Goal: Transaction & Acquisition: Book appointment/travel/reservation

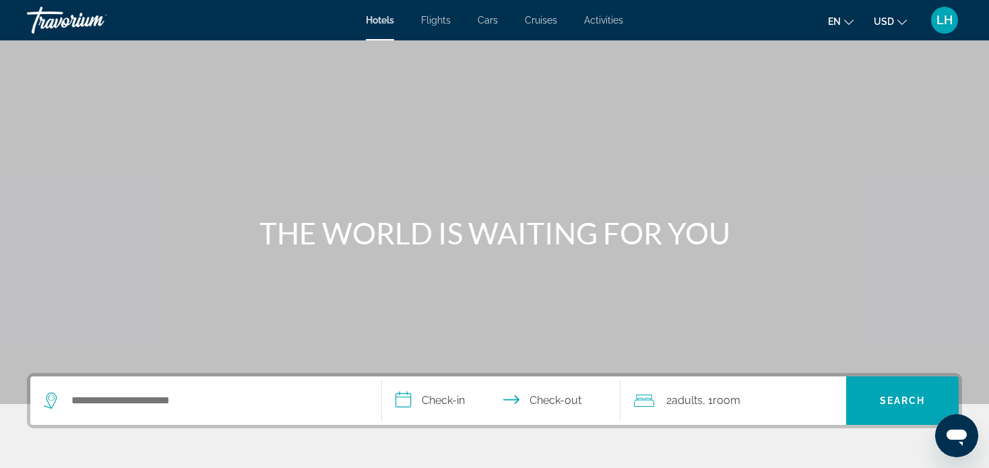
click at [850, 24] on icon "Change language" at bounding box center [848, 22] width 9 height 5
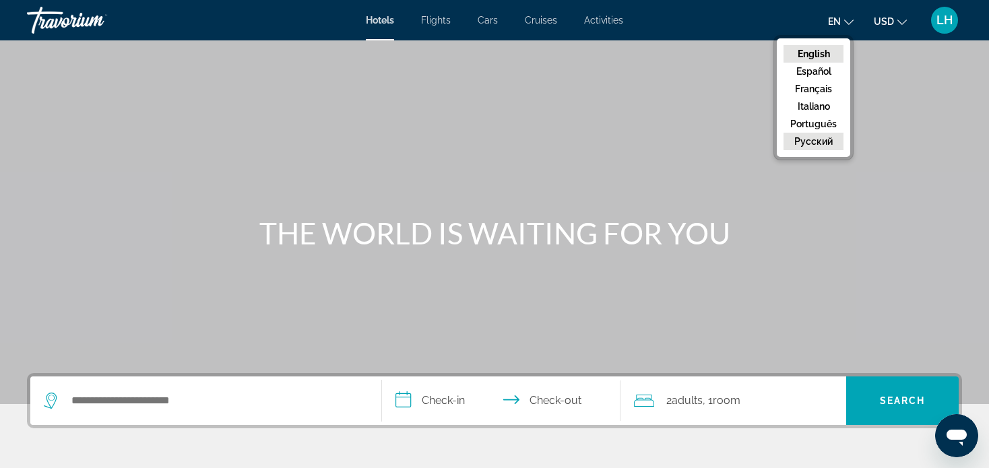
click at [812, 142] on button "русский" at bounding box center [814, 142] width 60 height 18
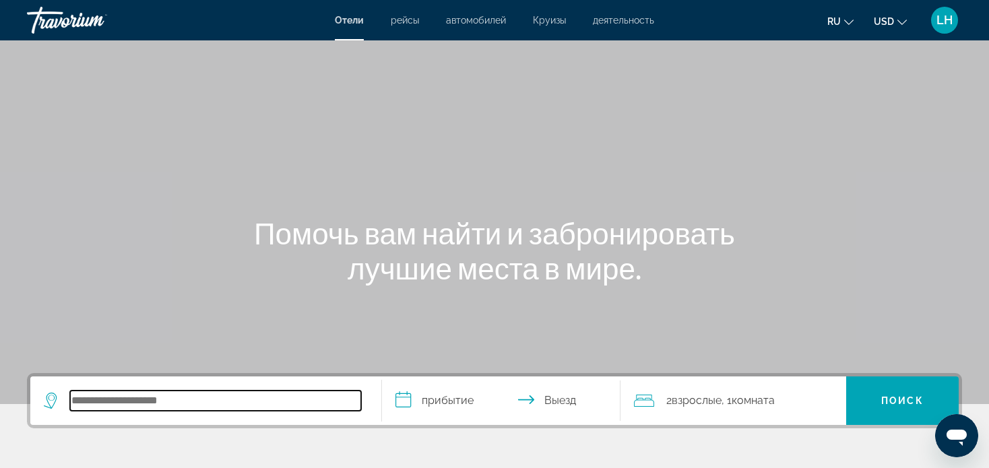
click at [137, 391] on input "Search hotel destination" at bounding box center [215, 401] width 291 height 20
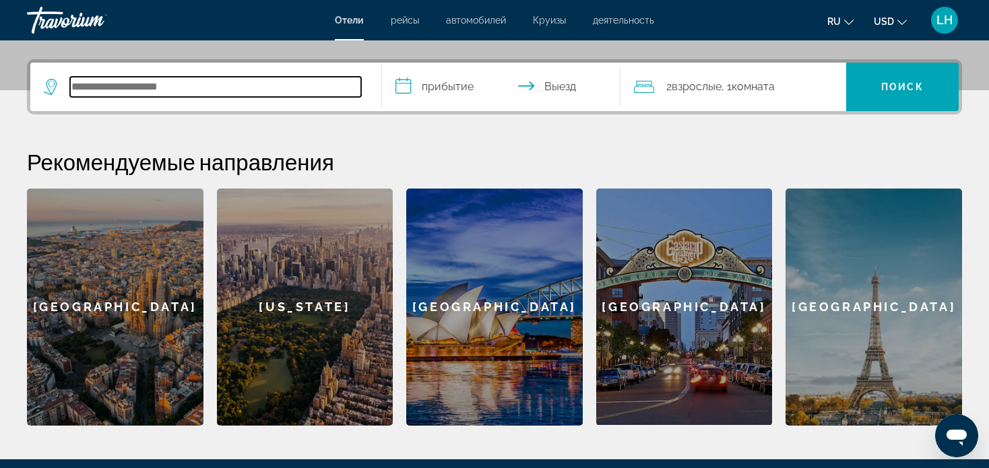
scroll to position [329, 0]
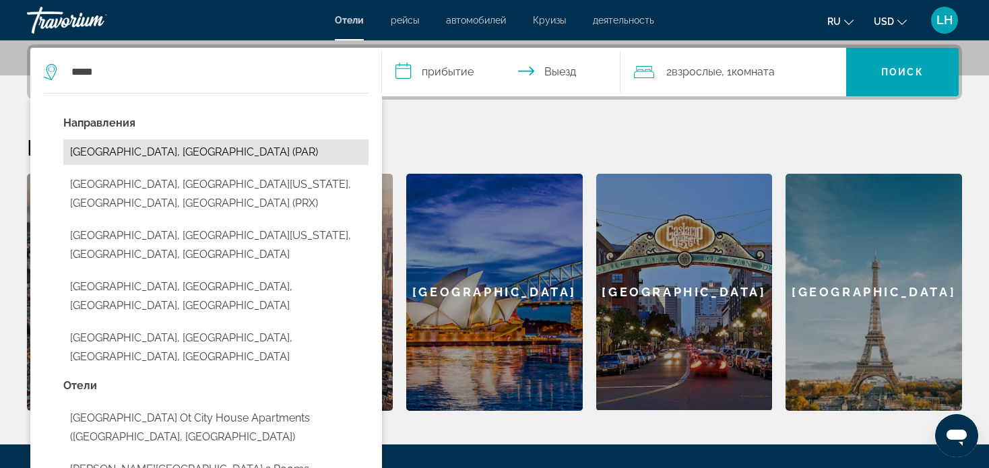
click at [154, 153] on button "[GEOGRAPHIC_DATA], [GEOGRAPHIC_DATA] (PAR)" at bounding box center [215, 152] width 305 height 26
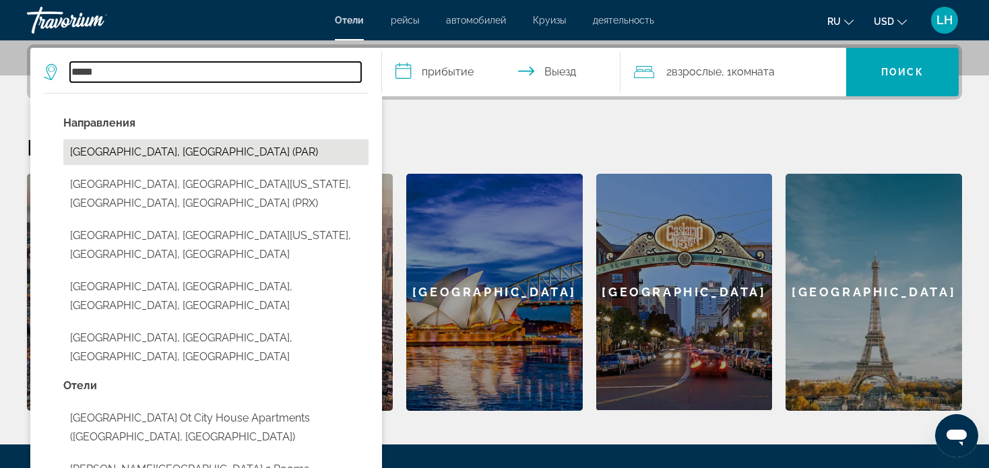
type input "**********"
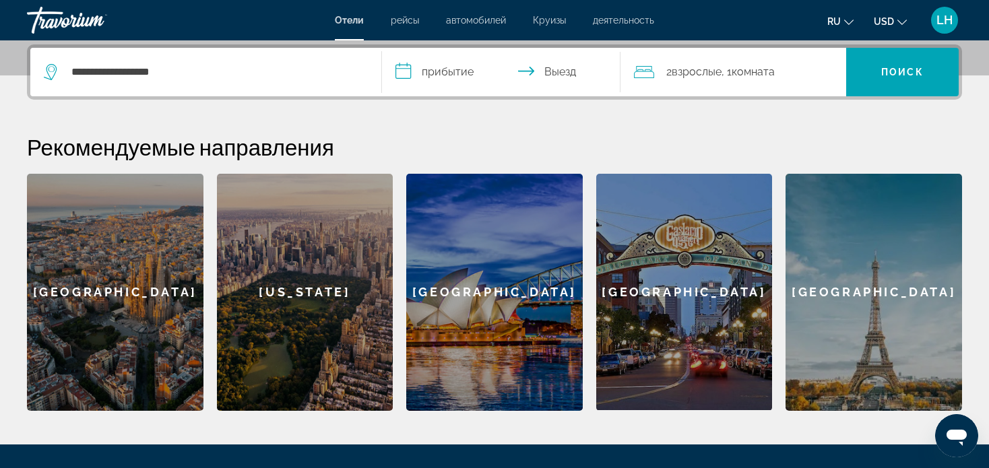
click at [467, 70] on input "**********" at bounding box center [504, 74] width 245 height 53
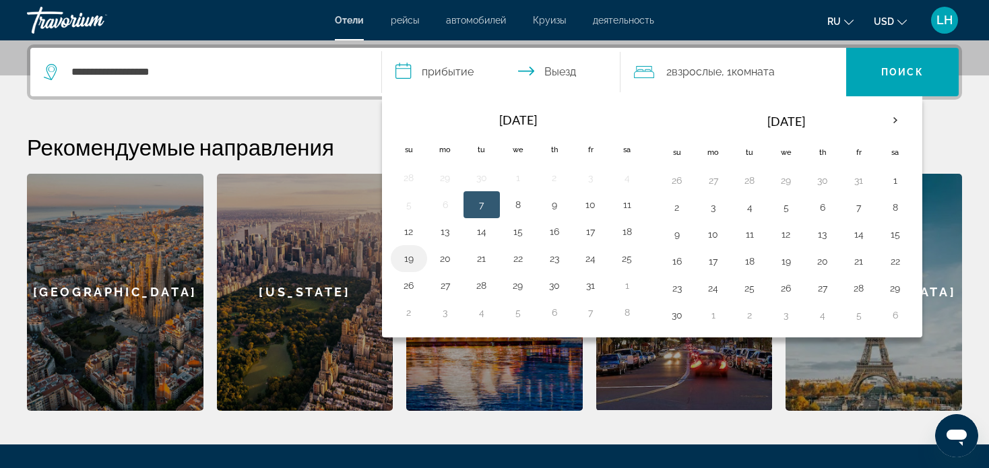
click at [407, 253] on button "19" at bounding box center [409, 258] width 22 height 19
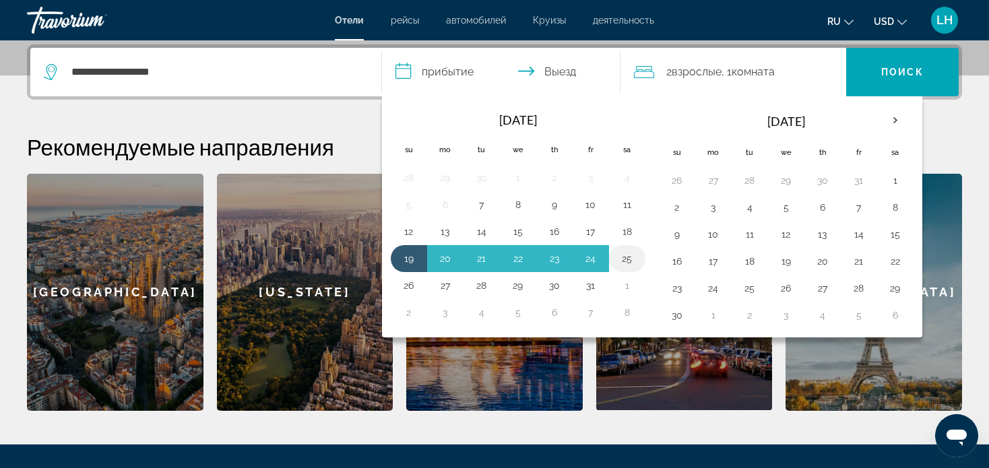
click at [625, 253] on button "25" at bounding box center [628, 258] width 22 height 19
type input "**********"
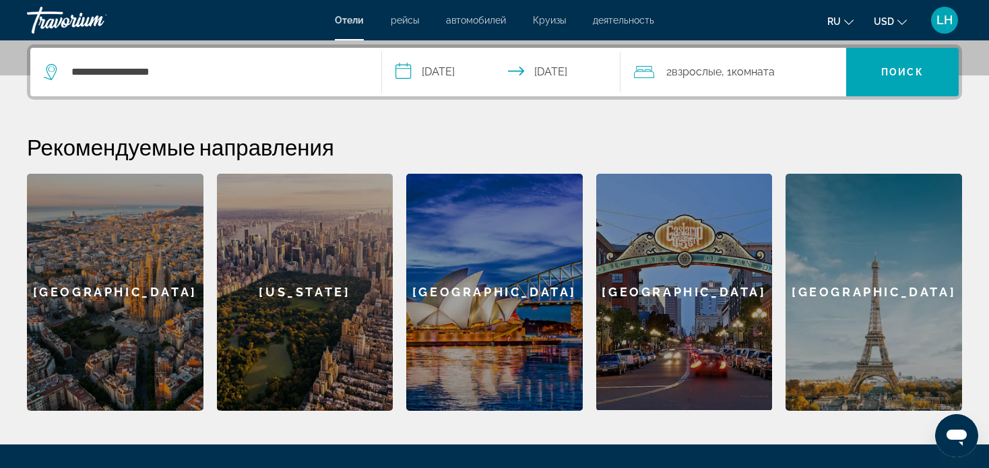
click at [821, 71] on div "2 Взрослый Взрослые , 1 Комната номера" at bounding box center [740, 72] width 212 height 19
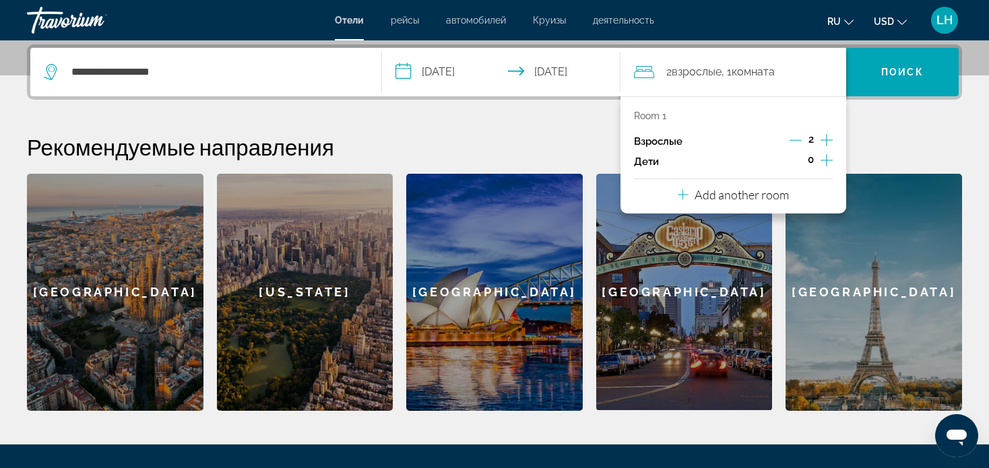
click at [823, 154] on icon "Increment children" at bounding box center [827, 160] width 12 height 16
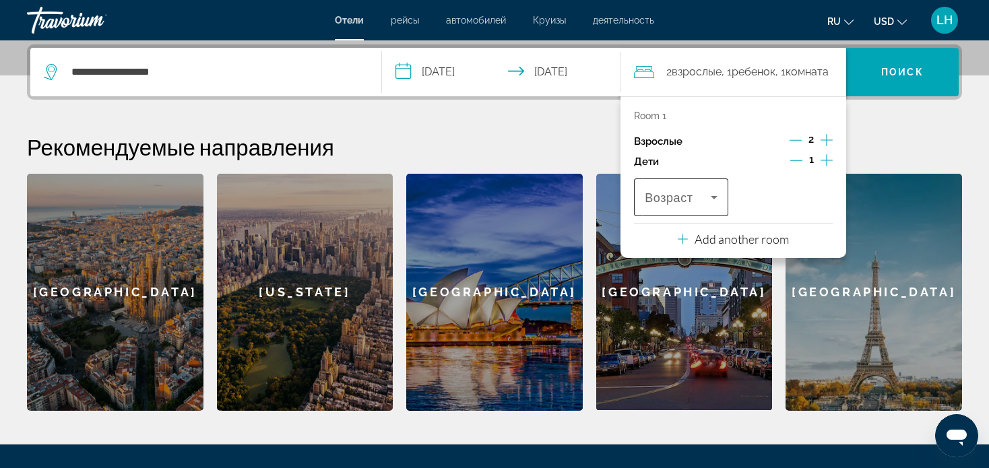
click at [716, 195] on icon "Travelers: 2 adults, 1 child" at bounding box center [714, 197] width 16 height 16
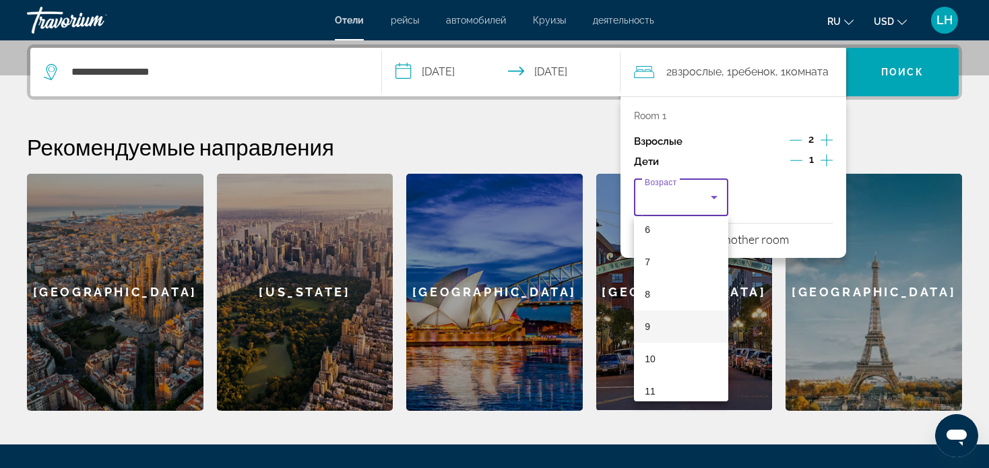
scroll to position [270, 0]
click at [664, 325] on mat-option "11" at bounding box center [681, 324] width 94 height 32
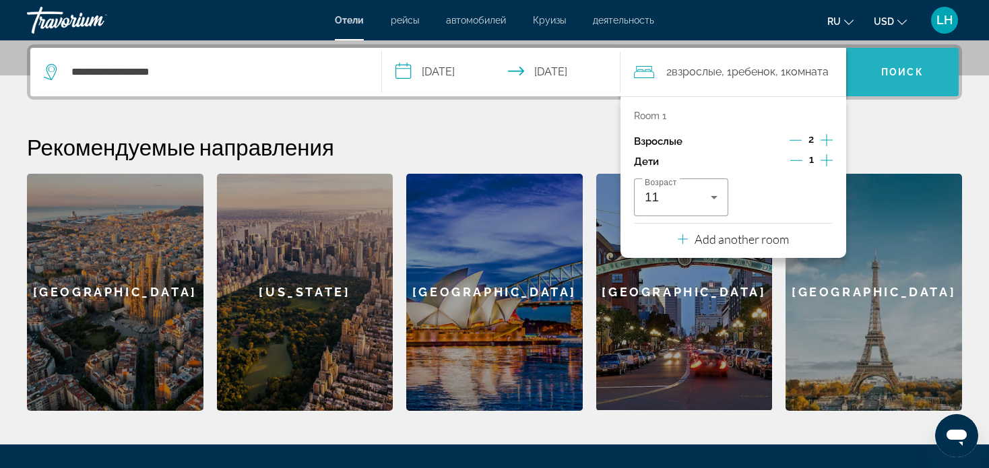
click at [894, 67] on span "Поиск" at bounding box center [902, 72] width 42 height 11
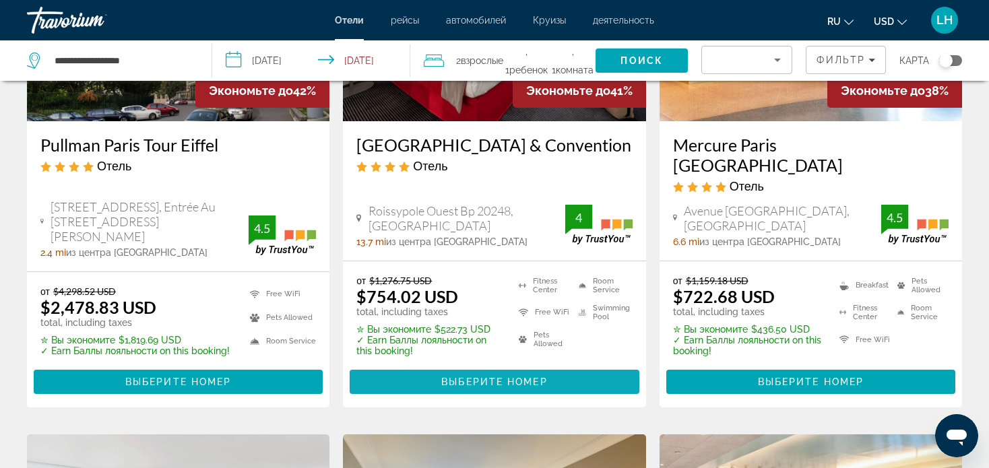
scroll to position [1294, 0]
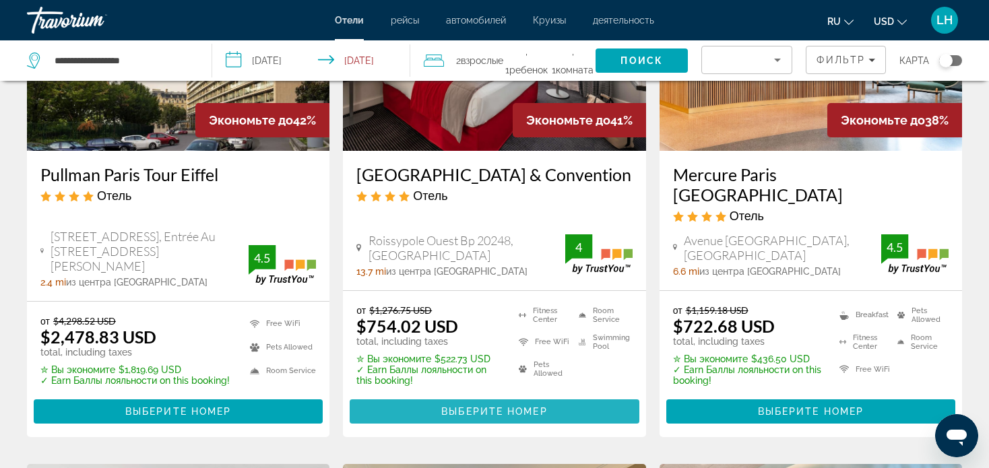
click at [484, 406] on span "Выберите номер" at bounding box center [494, 411] width 106 height 11
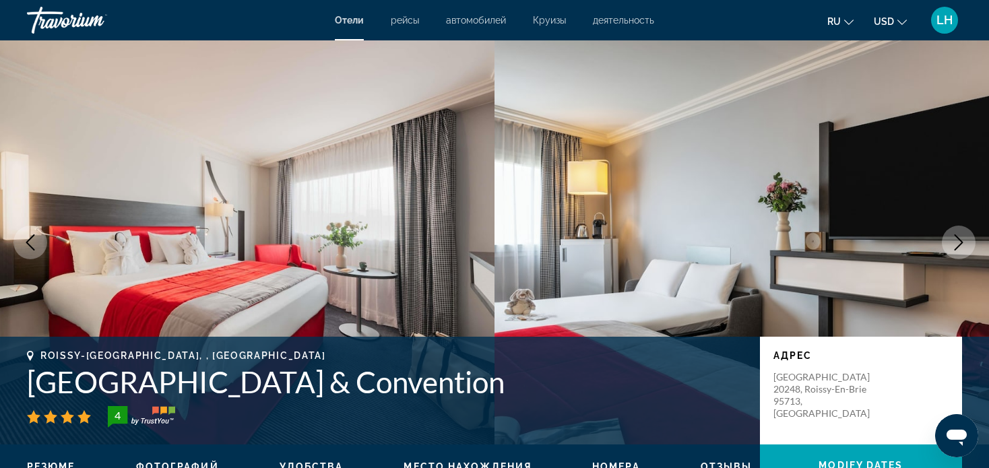
click at [963, 243] on icon "Next image" at bounding box center [959, 242] width 16 height 16
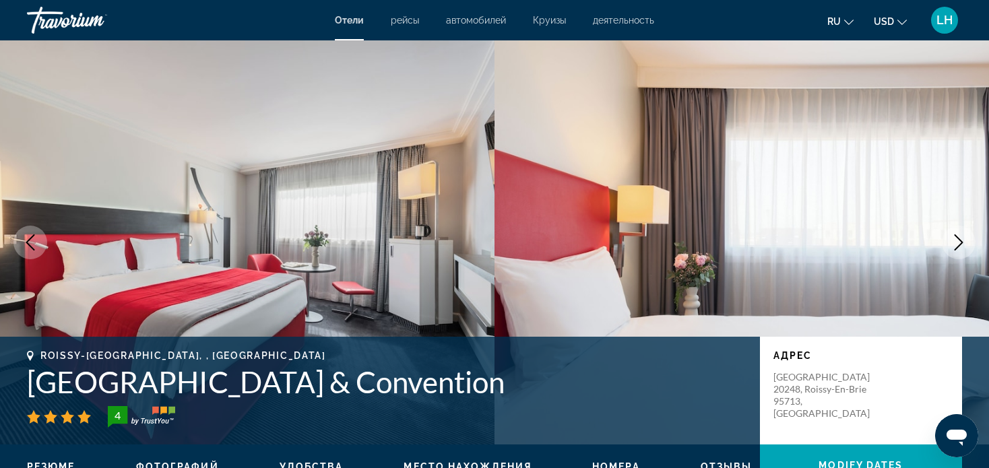
click at [957, 245] on icon "Next image" at bounding box center [959, 242] width 16 height 16
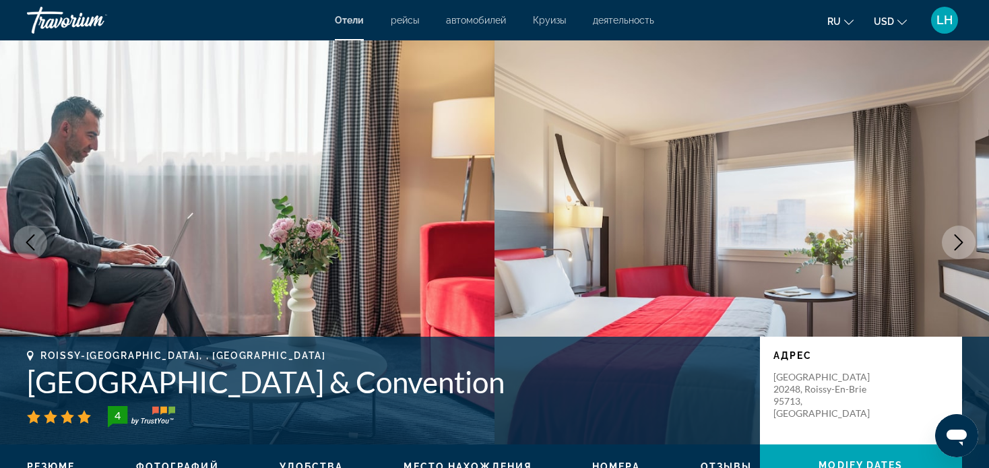
click at [955, 241] on icon "Next image" at bounding box center [959, 242] width 16 height 16
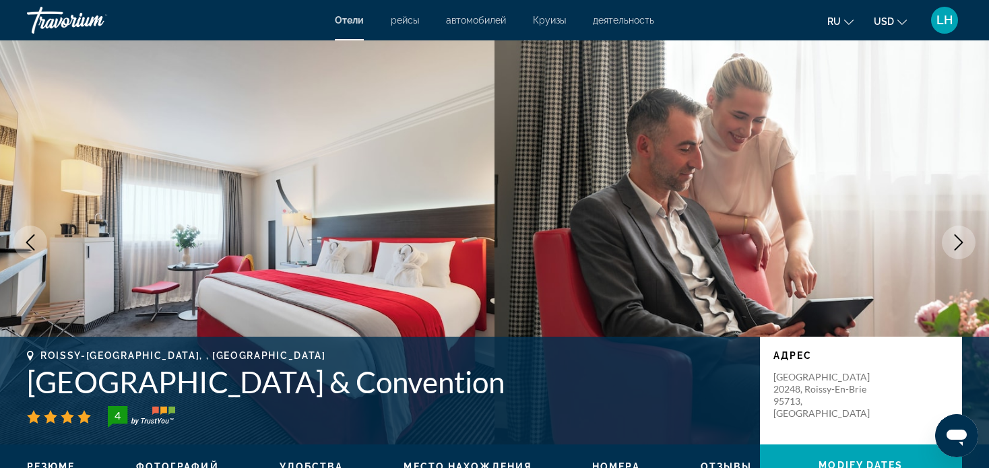
click at [956, 241] on icon "Next image" at bounding box center [959, 242] width 16 height 16
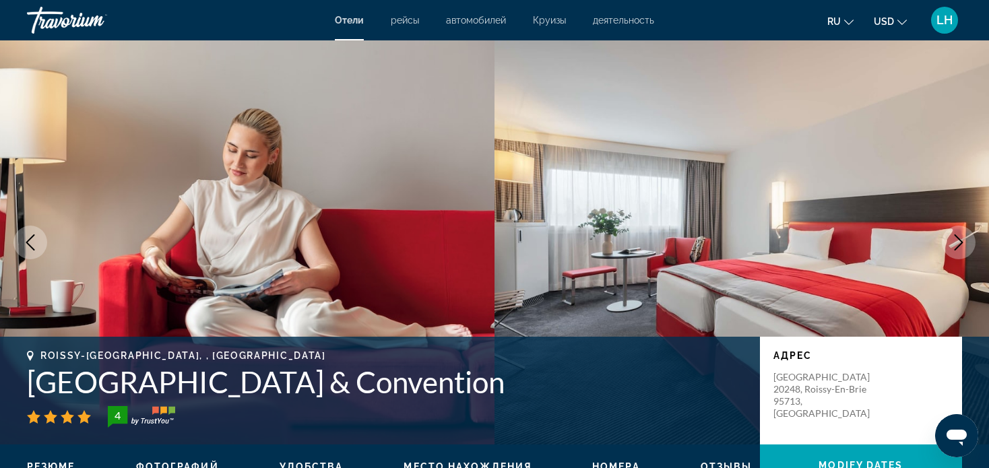
click at [960, 240] on icon "Next image" at bounding box center [959, 242] width 9 height 16
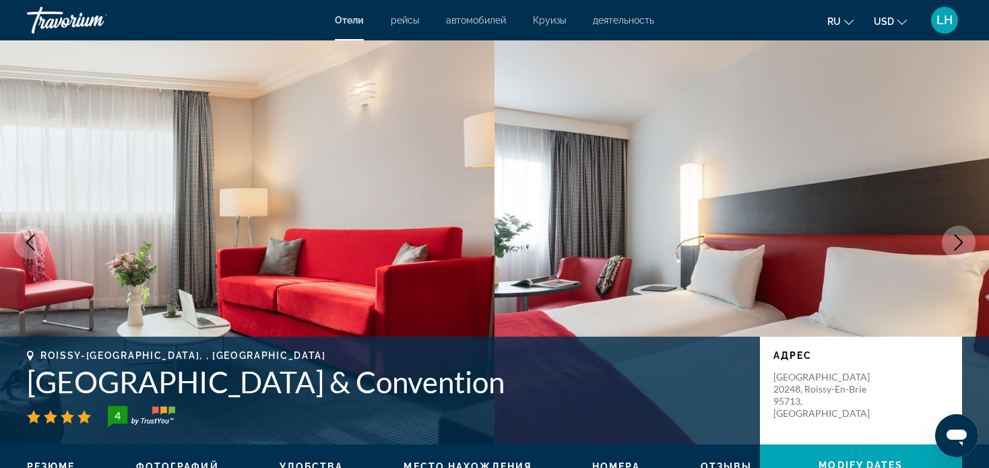
click at [959, 241] on icon "Next image" at bounding box center [959, 242] width 16 height 16
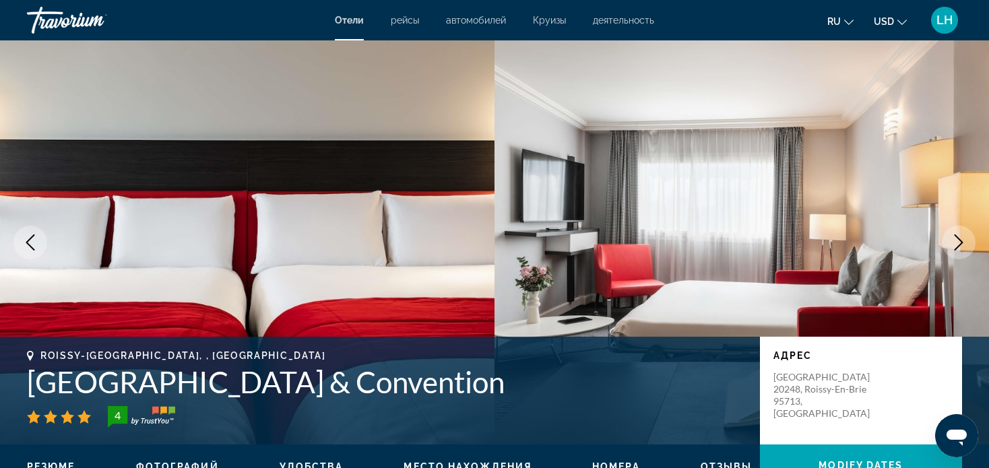
click at [962, 242] on icon "Next image" at bounding box center [959, 242] width 9 height 16
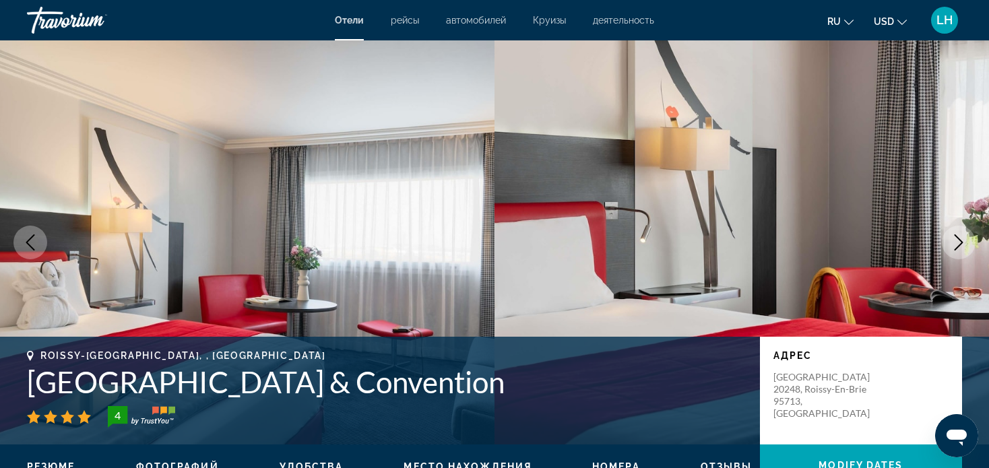
click at [959, 240] on icon "Next image" at bounding box center [959, 242] width 16 height 16
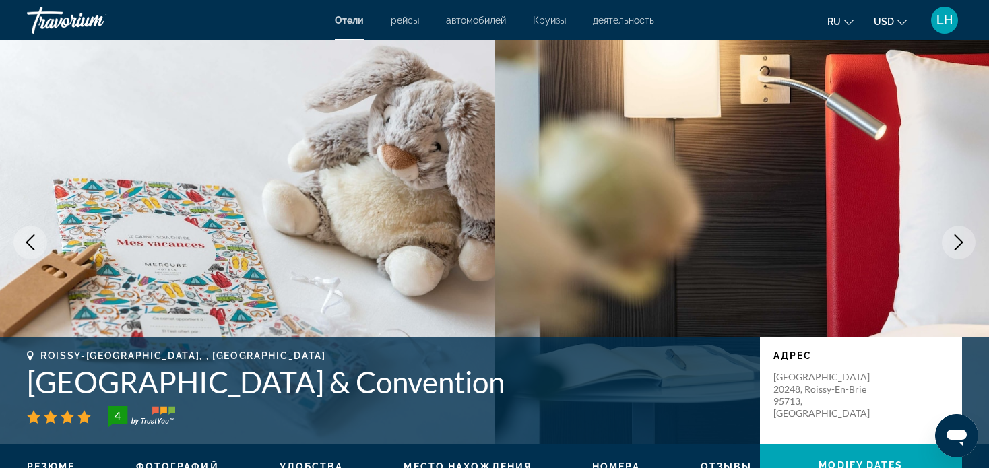
click at [958, 240] on icon "Next image" at bounding box center [959, 242] width 16 height 16
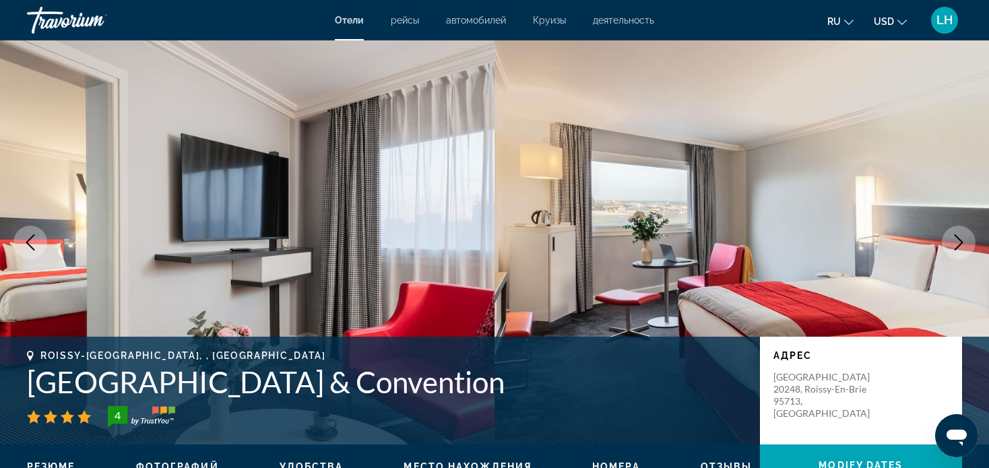
click at [958, 239] on icon "Next image" at bounding box center [959, 242] width 16 height 16
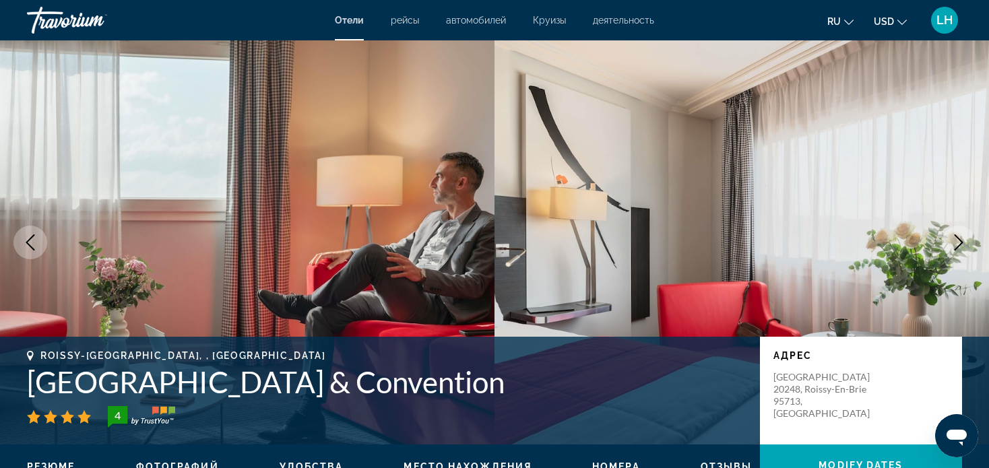
click at [959, 245] on icon "Next image" at bounding box center [959, 242] width 16 height 16
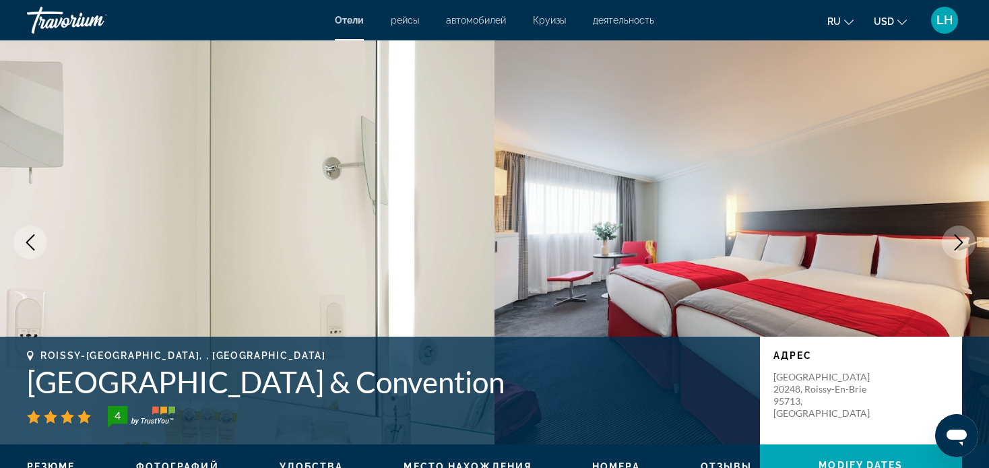
click at [957, 241] on icon "Next image" at bounding box center [959, 242] width 16 height 16
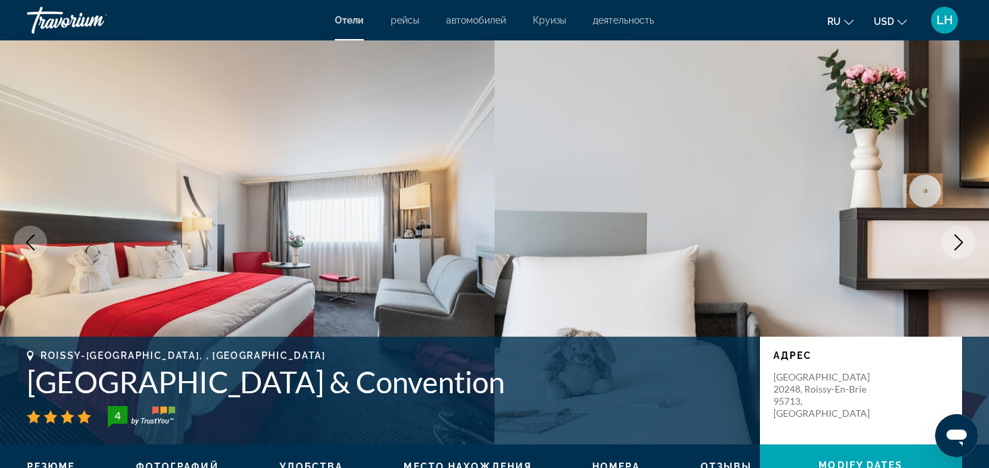
click at [959, 244] on icon "Next image" at bounding box center [959, 242] width 16 height 16
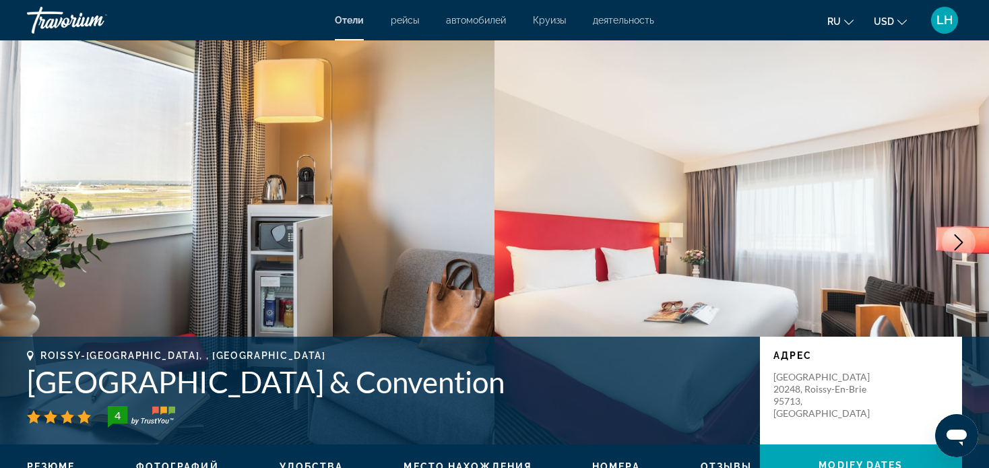
click at [960, 243] on icon "Next image" at bounding box center [959, 242] width 16 height 16
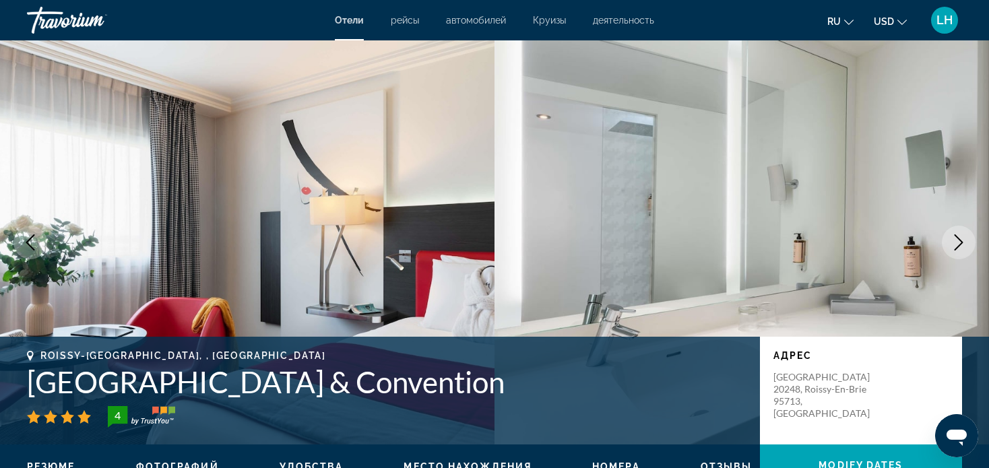
click at [957, 242] on icon "Next image" at bounding box center [959, 242] width 16 height 16
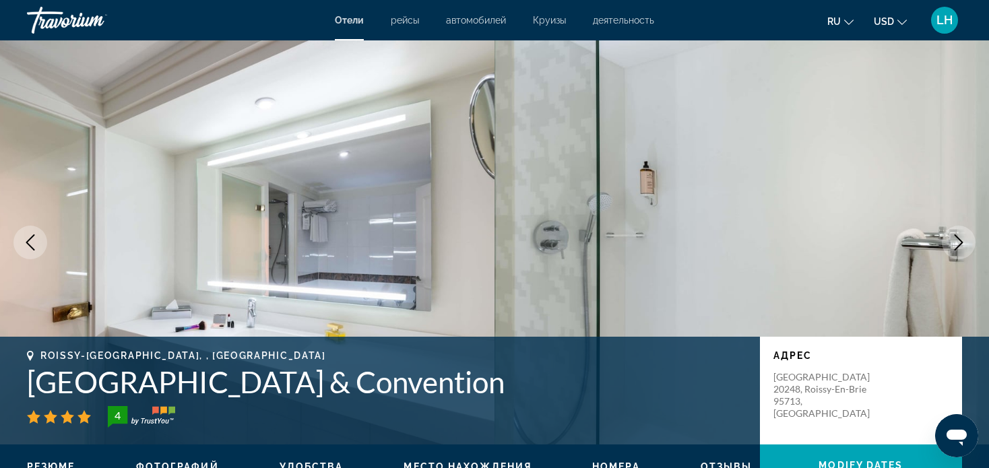
click at [964, 243] on icon "Next image" at bounding box center [959, 242] width 16 height 16
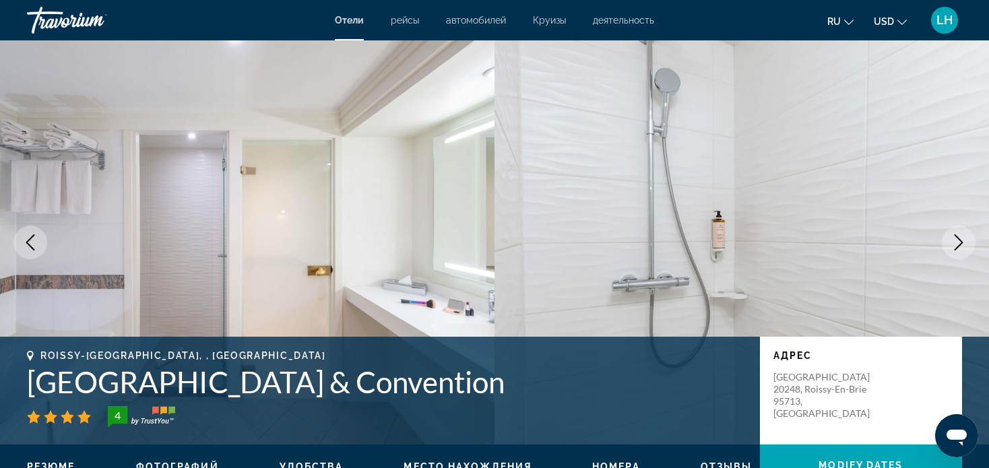
click at [961, 246] on icon "Next image" at bounding box center [959, 242] width 16 height 16
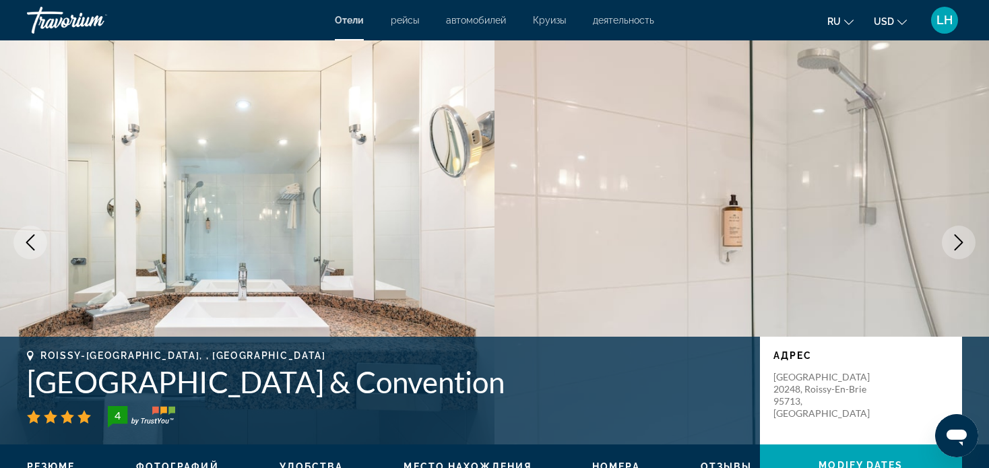
click at [957, 242] on icon "Next image" at bounding box center [959, 242] width 16 height 16
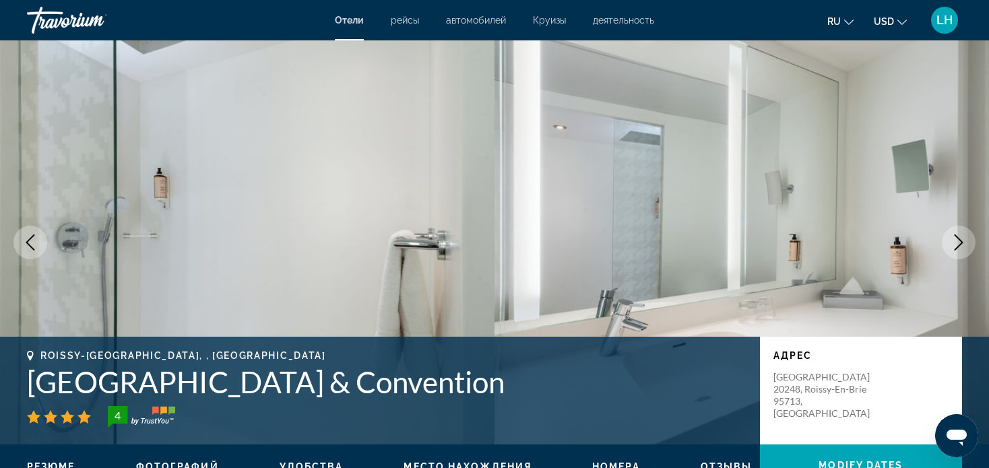
click at [957, 242] on icon "Next image" at bounding box center [959, 242] width 16 height 16
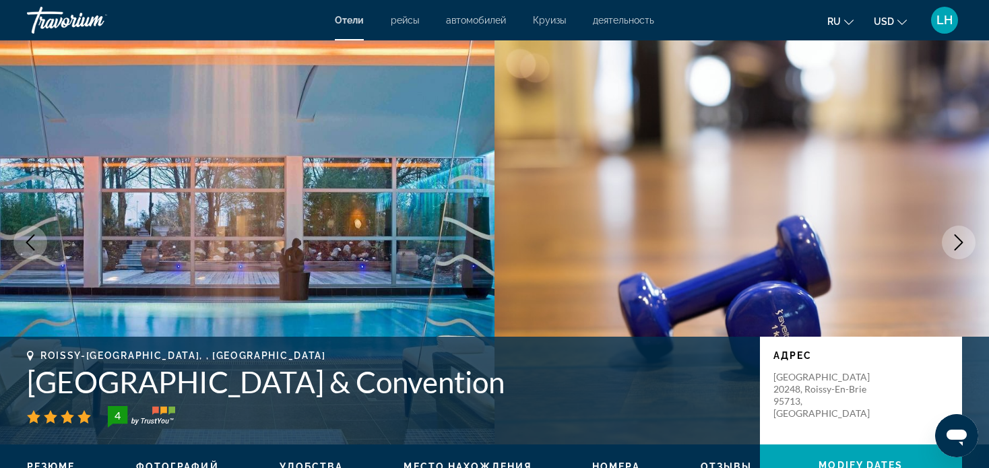
click at [957, 242] on icon "Next image" at bounding box center [959, 242] width 16 height 16
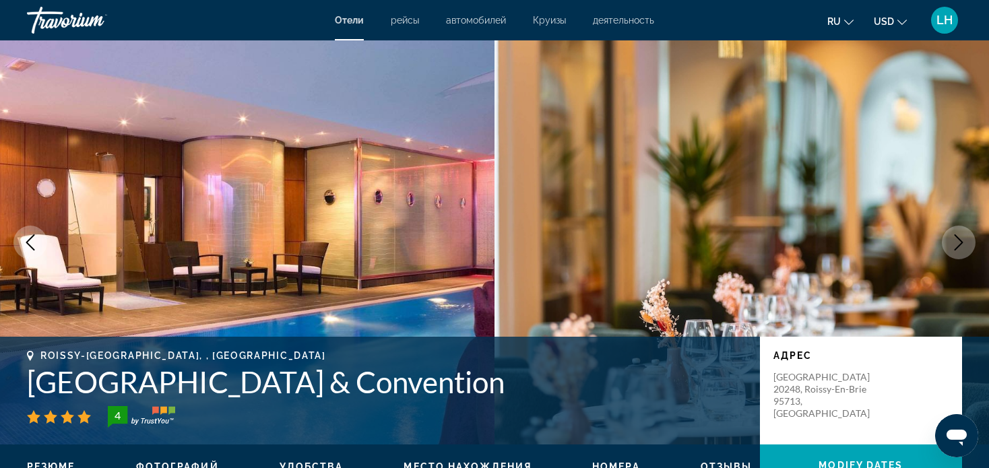
click at [959, 240] on icon "Next image" at bounding box center [959, 242] width 16 height 16
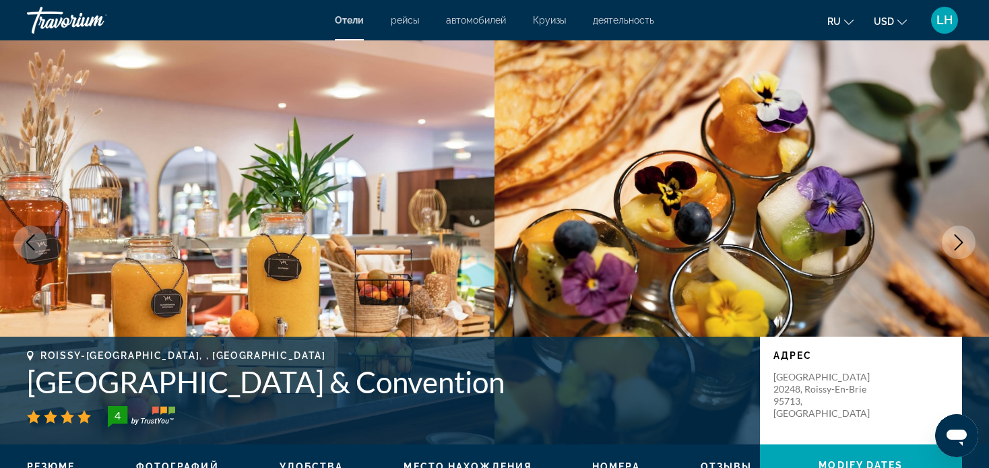
click at [959, 240] on icon "Next image" at bounding box center [959, 242] width 16 height 16
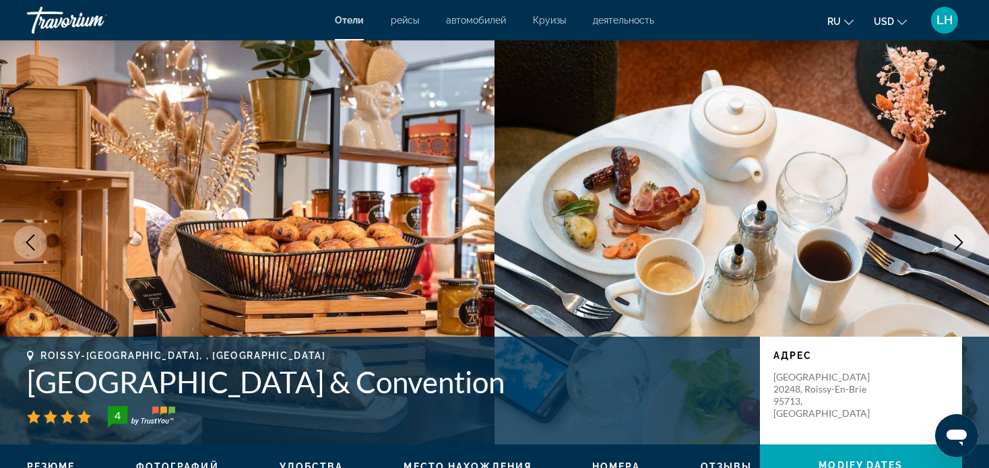
click at [959, 243] on icon "Next image" at bounding box center [959, 242] width 16 height 16
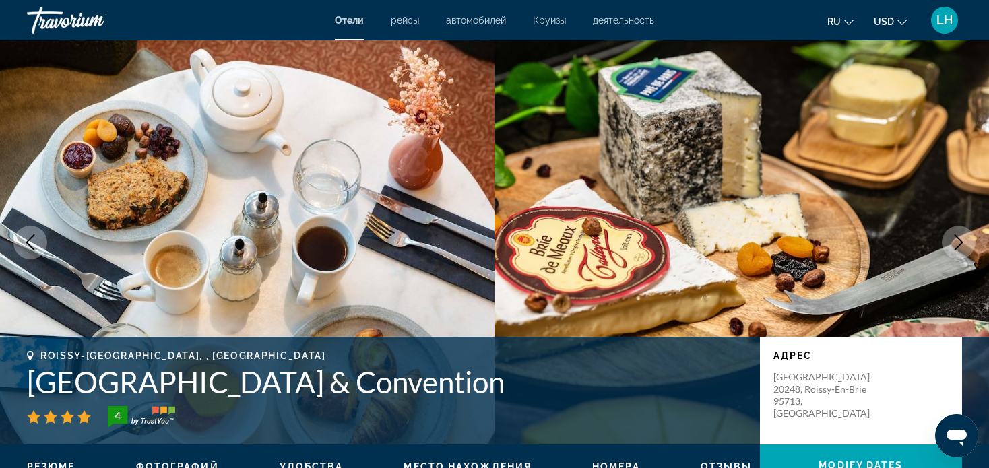
click at [959, 243] on icon "Next image" at bounding box center [959, 242] width 16 height 16
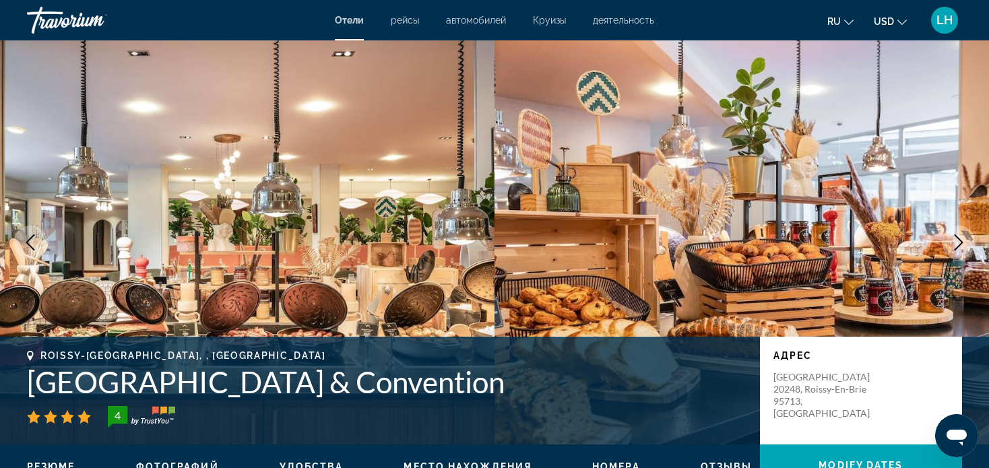
click at [959, 243] on icon "Next image" at bounding box center [959, 242] width 16 height 16
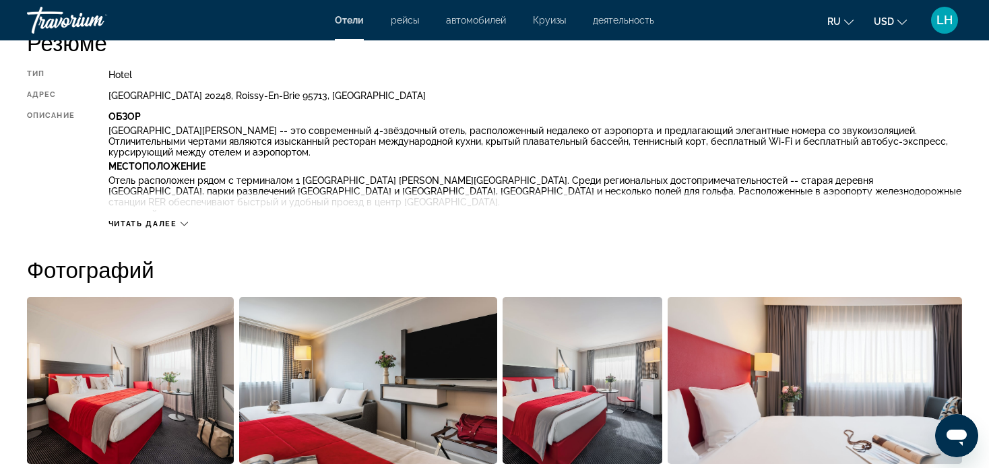
scroll to position [472, 0]
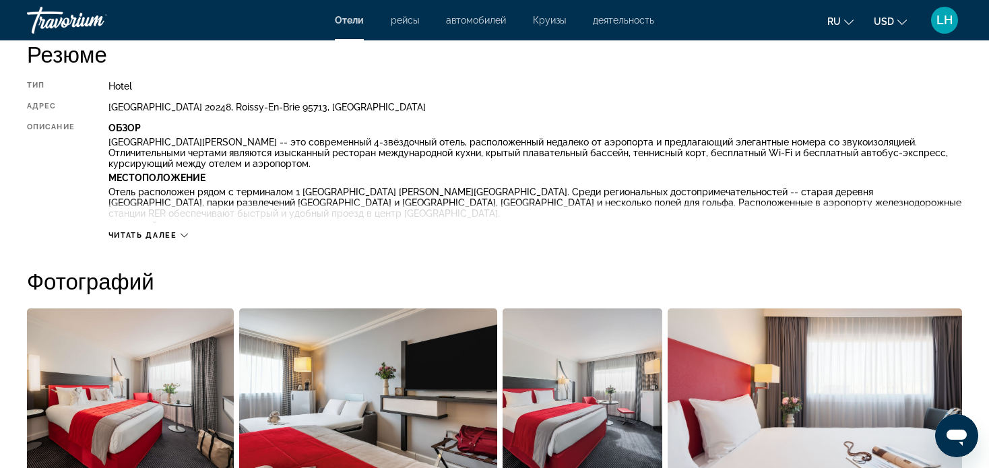
click at [185, 234] on icon "Main content" at bounding box center [184, 235] width 7 height 7
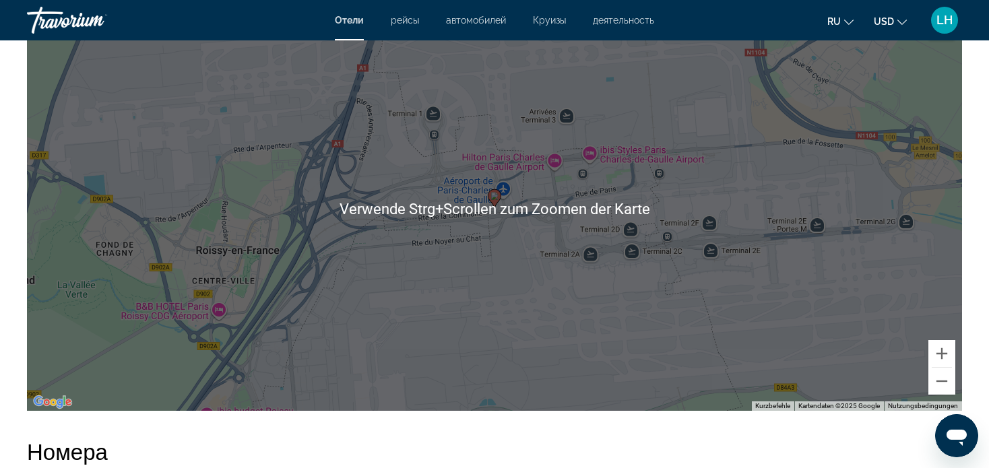
scroll to position [1550, 0]
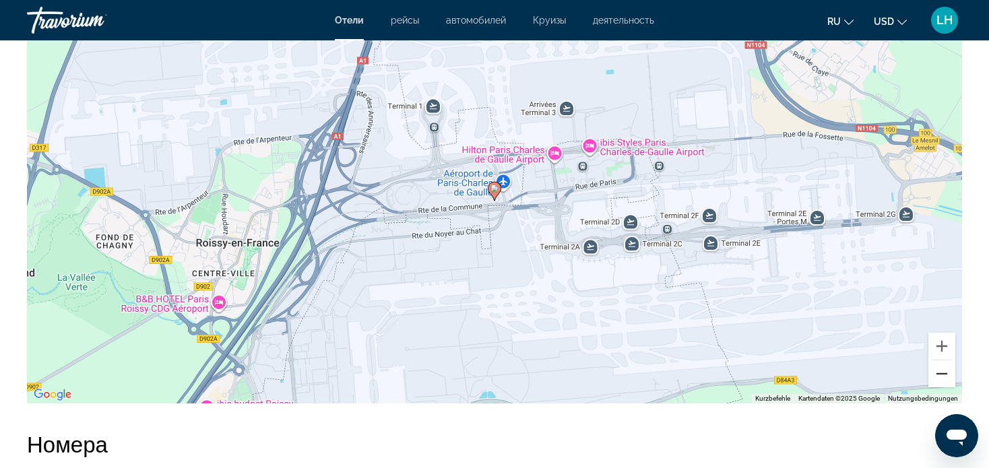
click at [939, 373] on button "Verkleinern" at bounding box center [941, 373] width 27 height 27
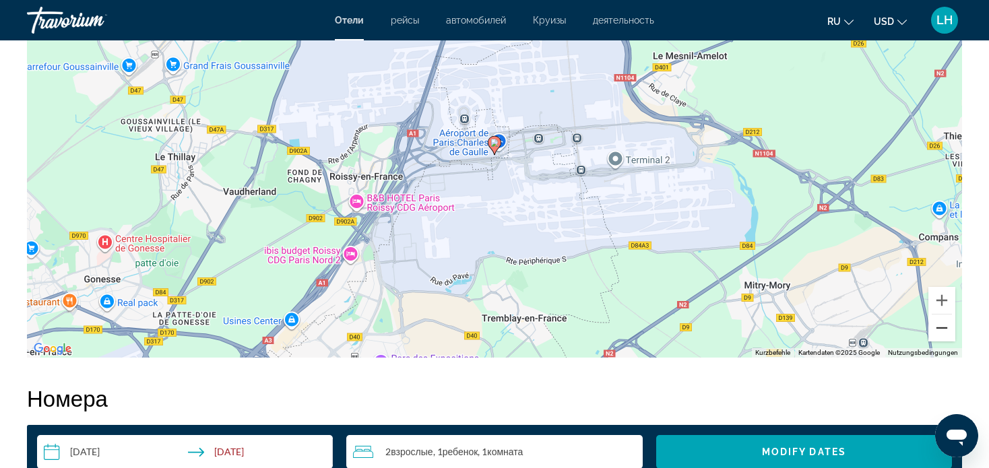
scroll to position [1617, 0]
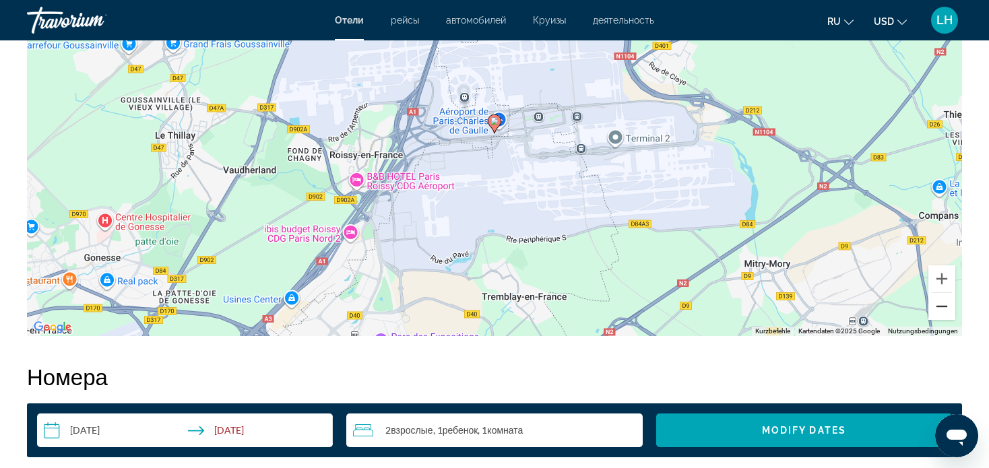
click at [941, 310] on button "Verkleinern" at bounding box center [941, 306] width 27 height 27
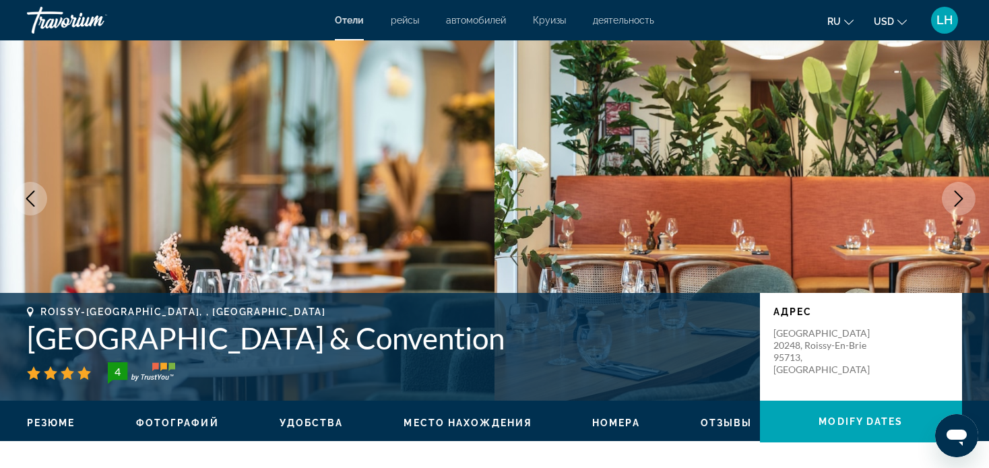
scroll to position [67, 0]
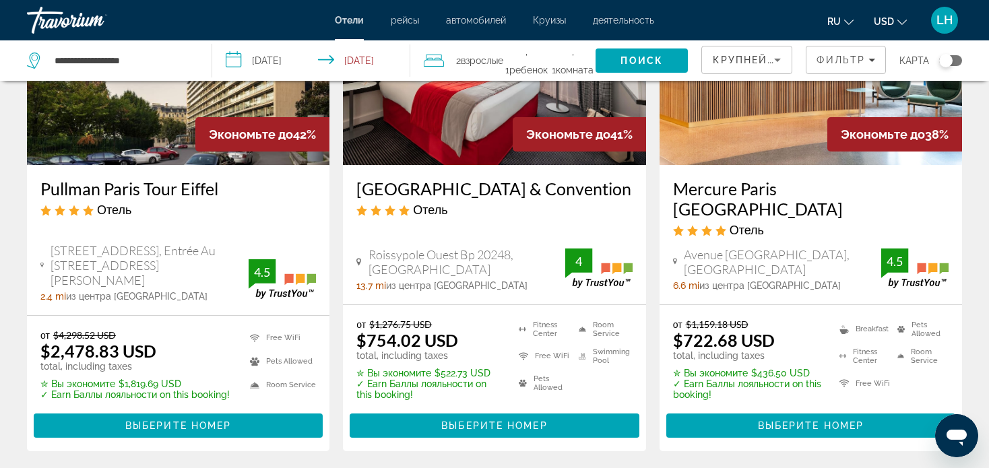
scroll to position [1280, 0]
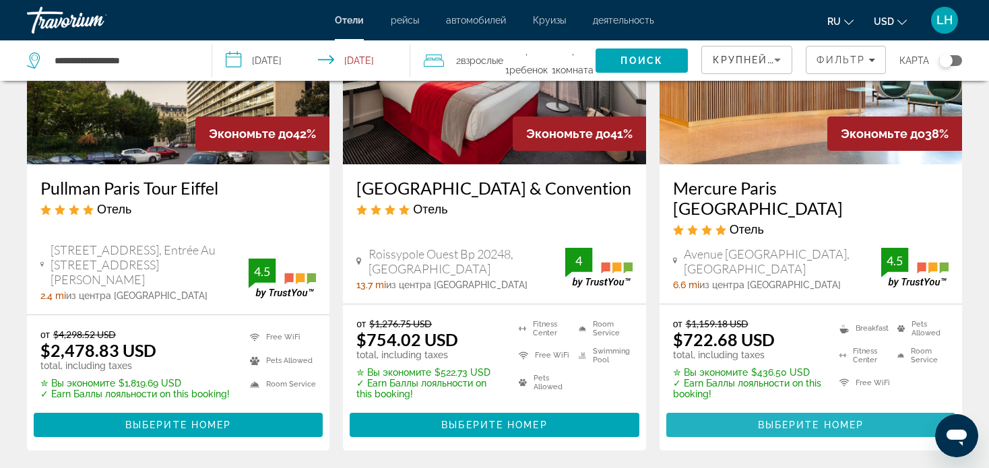
click at [813, 420] on span "Выберите номер" at bounding box center [811, 425] width 106 height 11
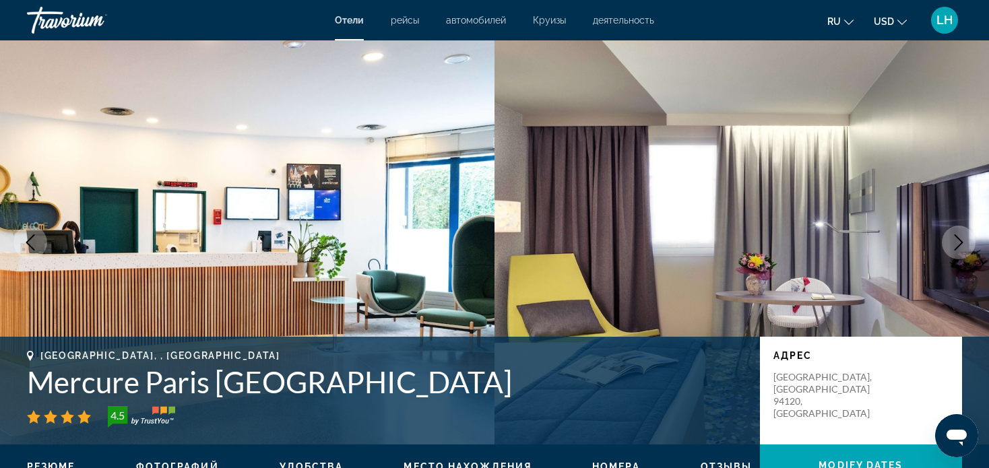
click at [961, 237] on icon "Next image" at bounding box center [959, 242] width 16 height 16
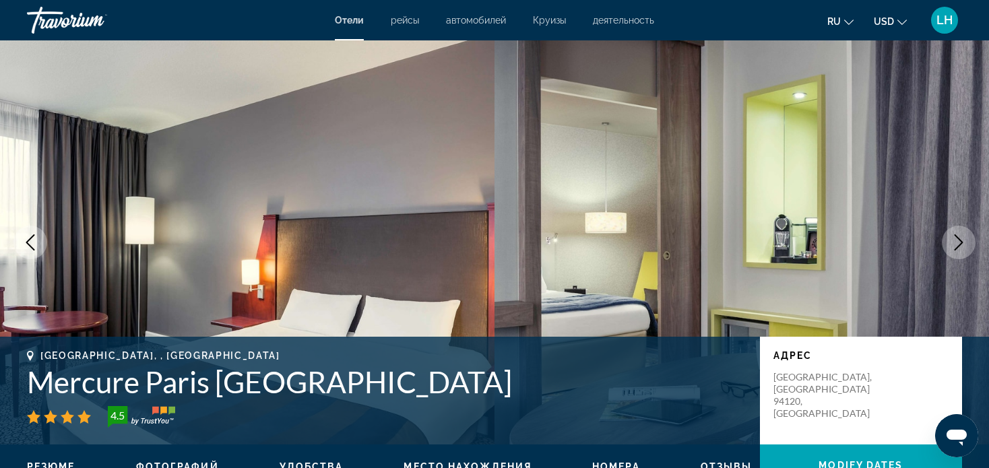
click at [959, 237] on icon "Next image" at bounding box center [959, 242] width 16 height 16
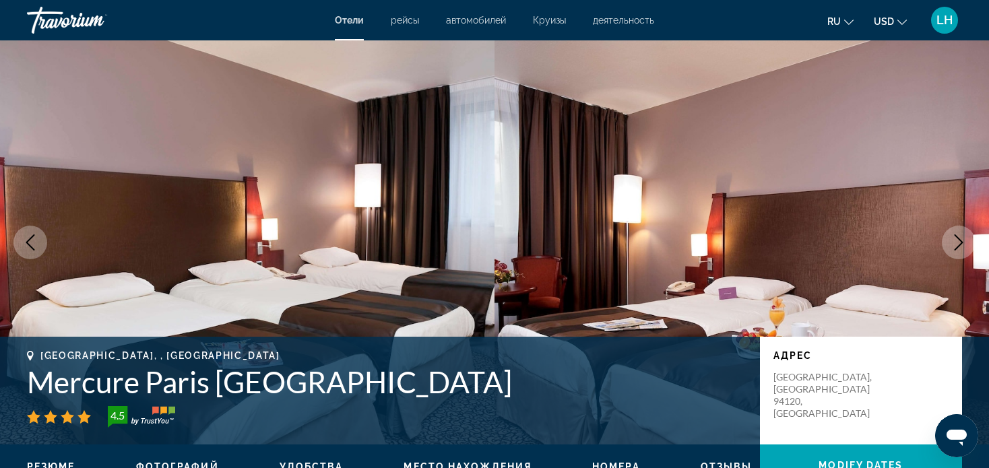
click at [959, 238] on icon "Next image" at bounding box center [959, 242] width 16 height 16
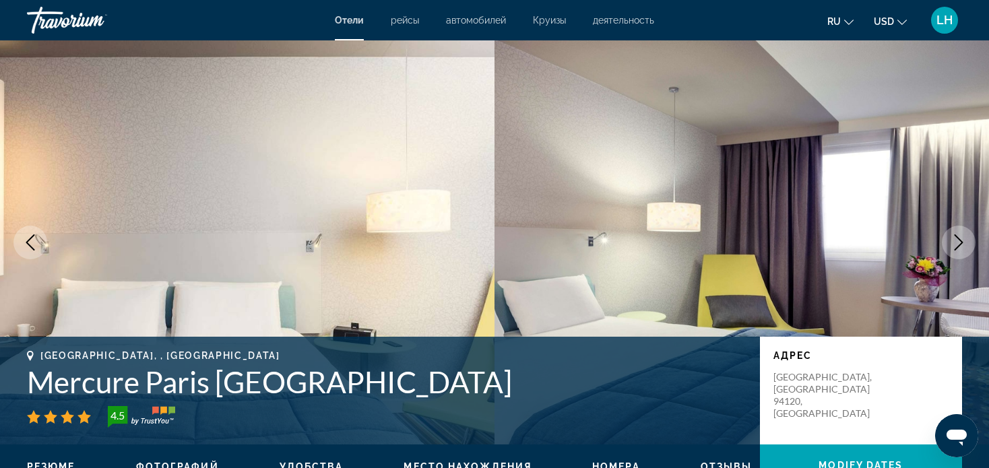
click at [959, 238] on icon "Next image" at bounding box center [959, 242] width 9 height 16
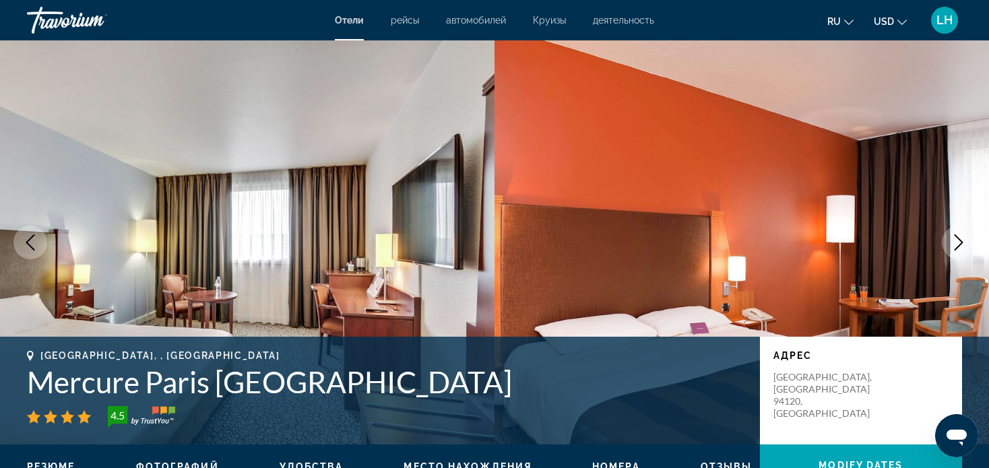
click at [954, 243] on icon "Next image" at bounding box center [959, 242] width 16 height 16
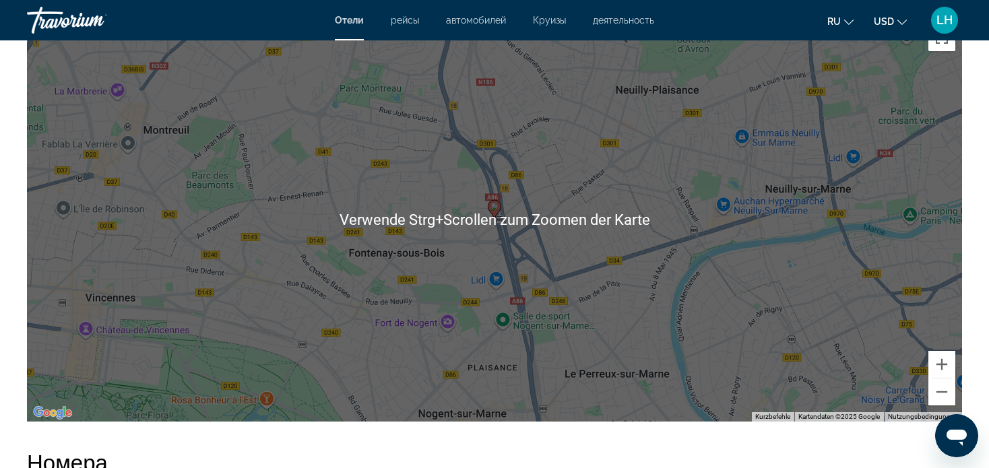
scroll to position [1348, 0]
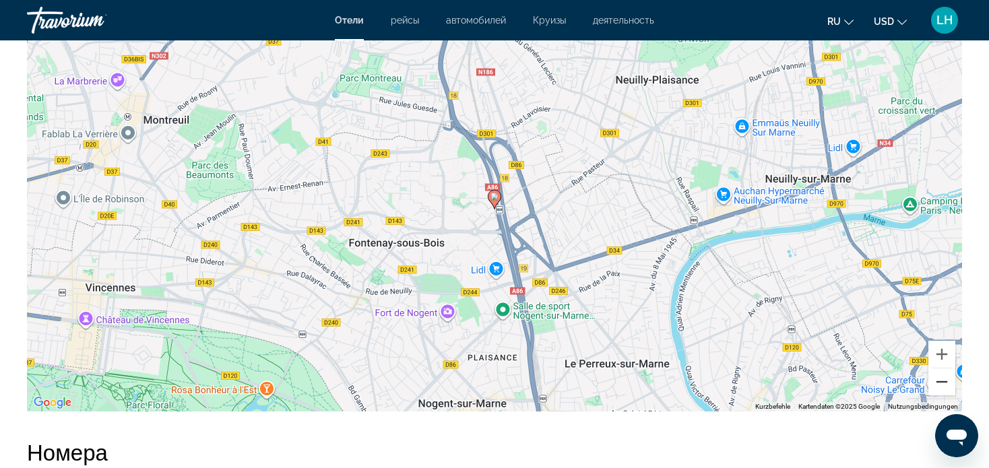
click at [941, 384] on button "Verkleinern" at bounding box center [941, 382] width 27 height 27
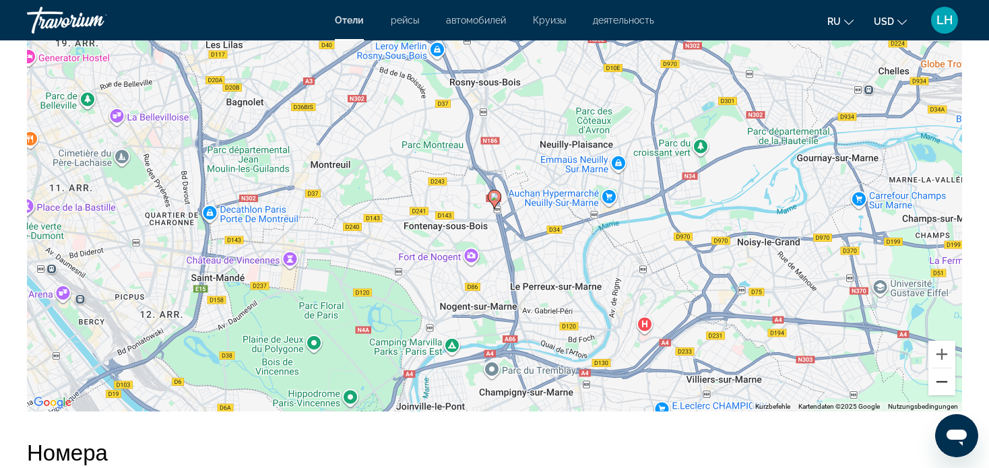
click at [939, 383] on button "Verkleinern" at bounding box center [941, 382] width 27 height 27
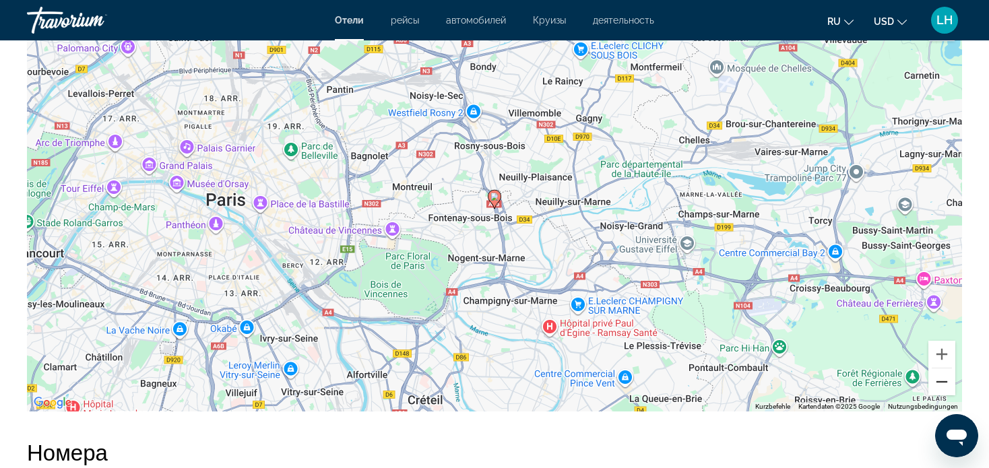
click at [940, 381] on button "Verkleinern" at bounding box center [941, 382] width 27 height 27
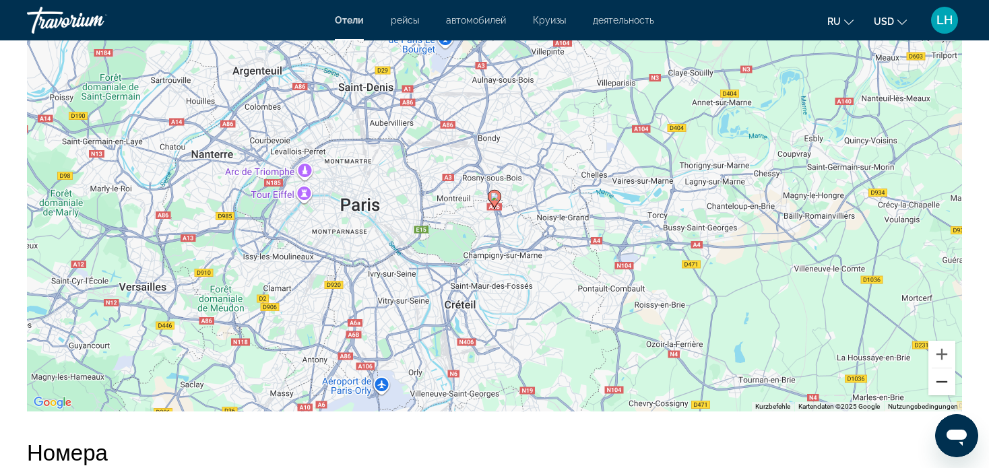
click at [939, 380] on button "Verkleinern" at bounding box center [941, 382] width 27 height 27
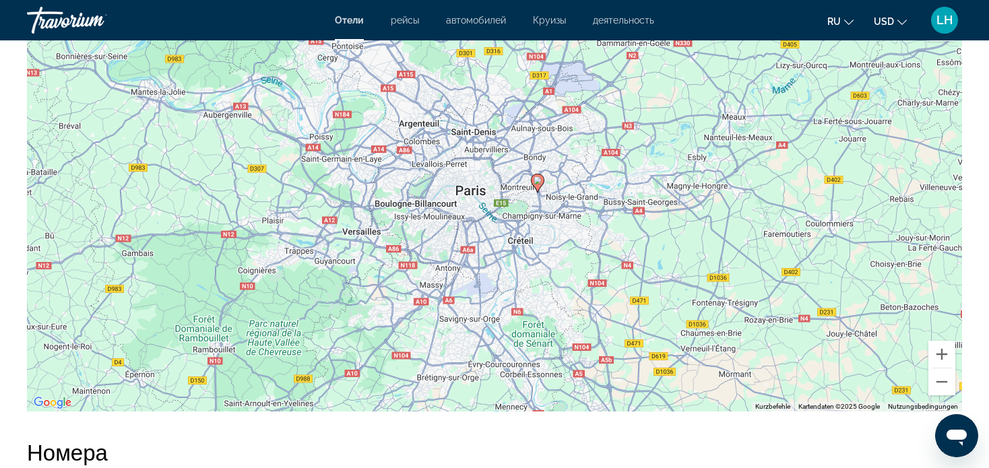
drag, startPoint x: 554, startPoint y: 180, endPoint x: 597, endPoint y: 165, distance: 45.6
click at [597, 165] on div "Um den Modus zum Ziehen mit der Tastatur zu aktivieren, drückst du Alt + Eingab…" at bounding box center [494, 209] width 935 height 404
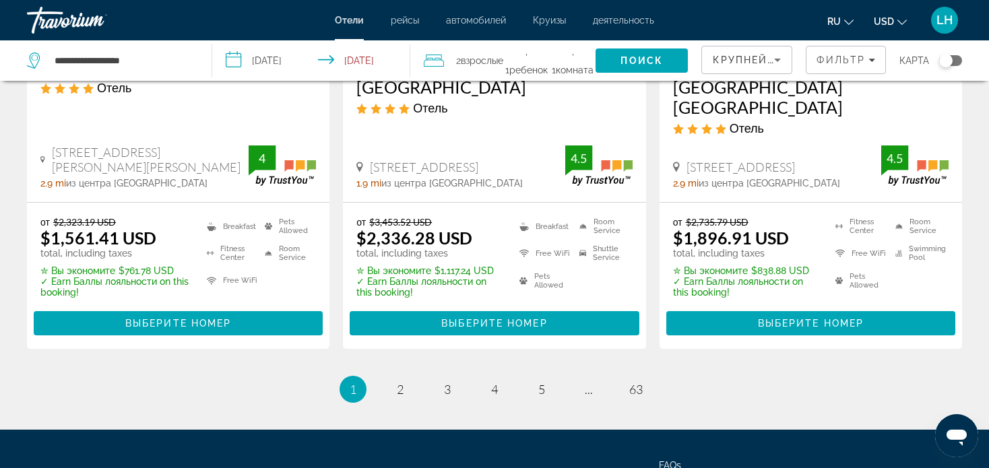
scroll to position [1954, 0]
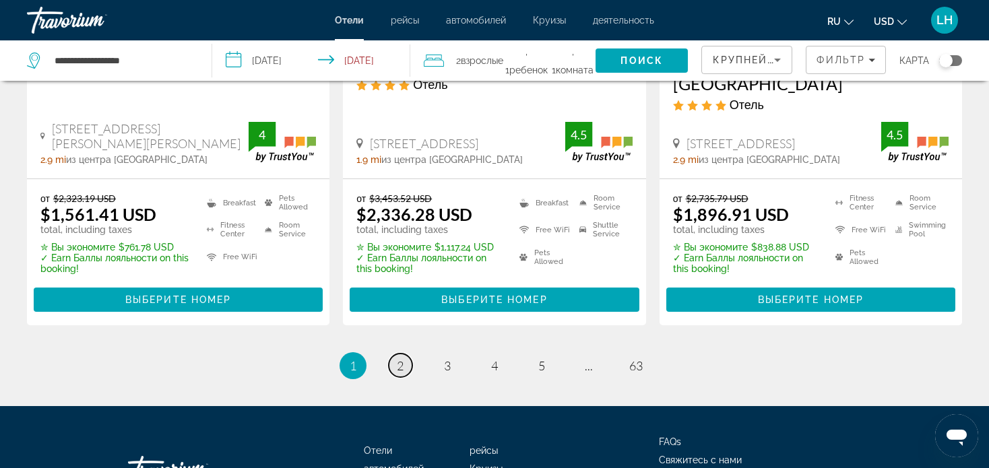
click at [400, 358] on span "2" at bounding box center [400, 365] width 7 height 15
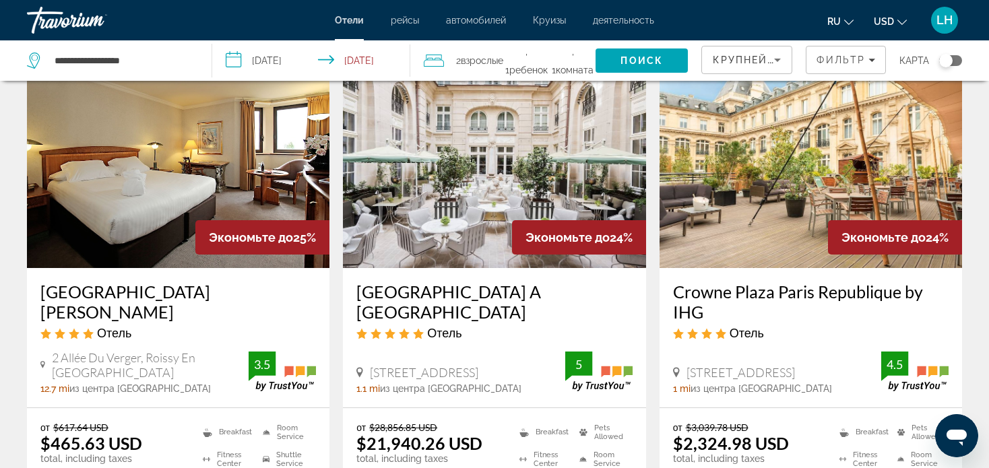
scroll to position [1769, 0]
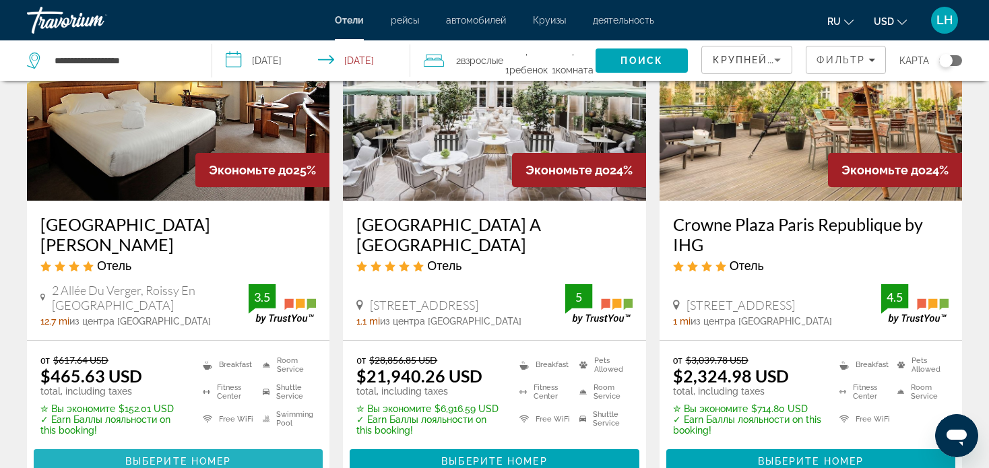
click at [158, 456] on span "Выберите номер" at bounding box center [178, 461] width 106 height 11
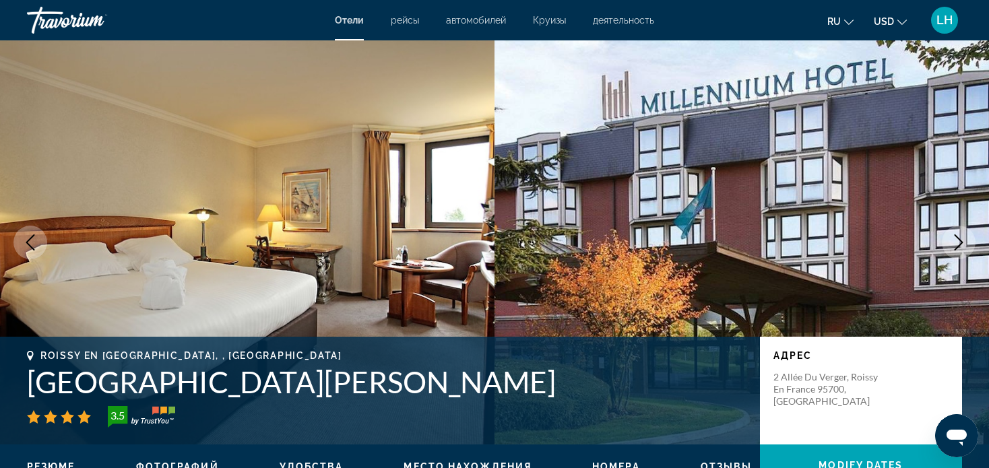
click at [959, 239] on icon "Next image" at bounding box center [959, 242] width 9 height 16
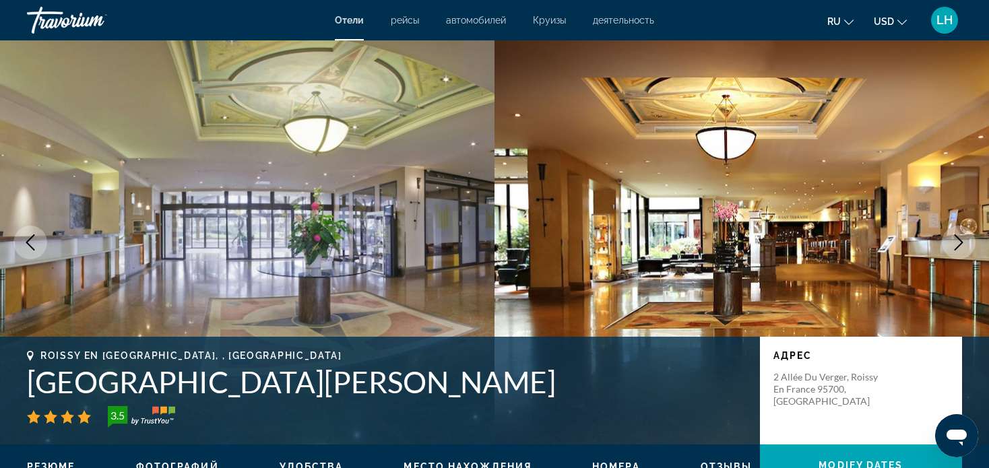
click at [959, 240] on icon "Next image" at bounding box center [959, 242] width 16 height 16
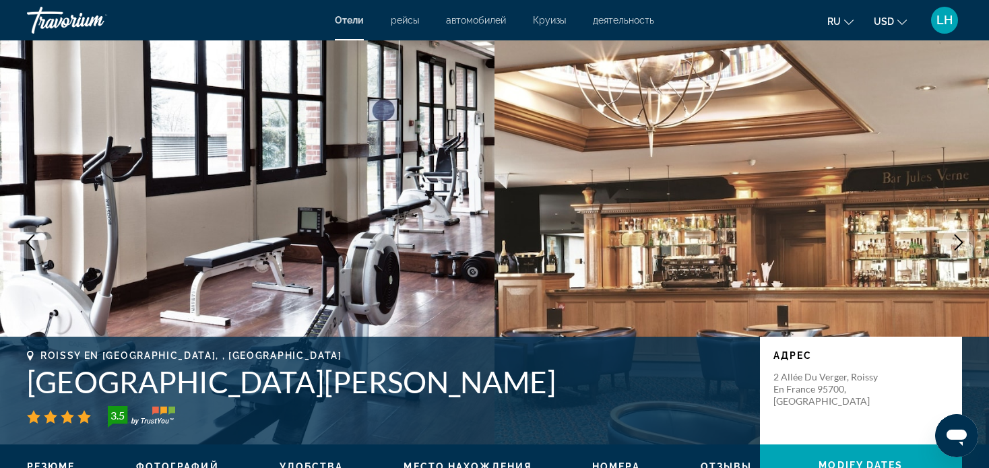
click at [956, 240] on icon "Next image" at bounding box center [959, 242] width 16 height 16
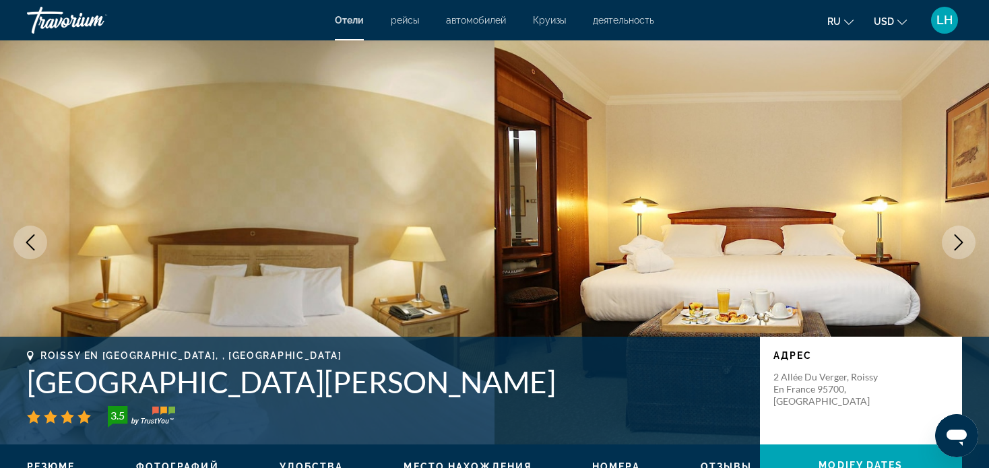
click at [959, 243] on icon "Next image" at bounding box center [959, 242] width 16 height 16
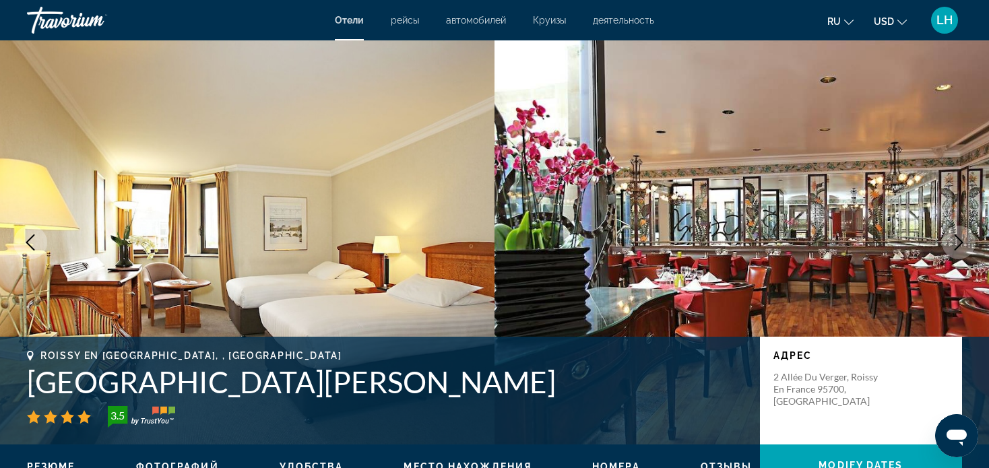
click at [957, 239] on icon "Next image" at bounding box center [959, 242] width 16 height 16
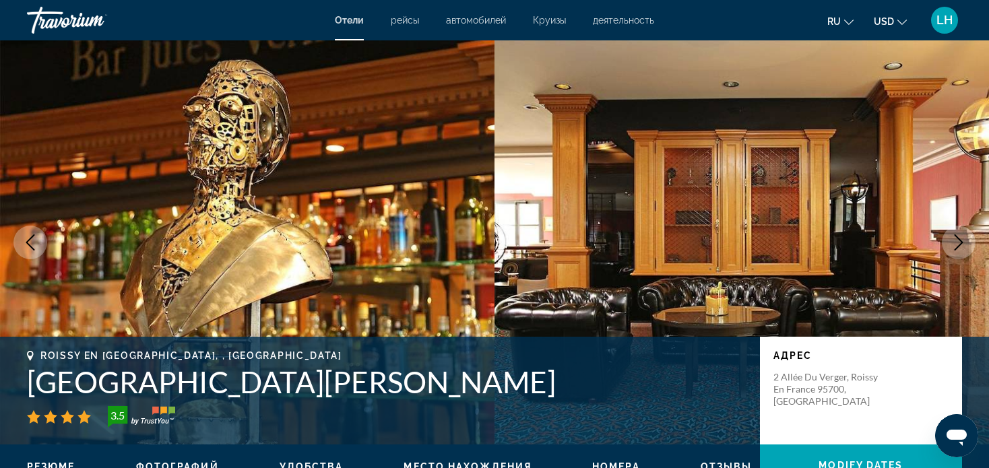
click at [961, 245] on icon "Next image" at bounding box center [959, 242] width 16 height 16
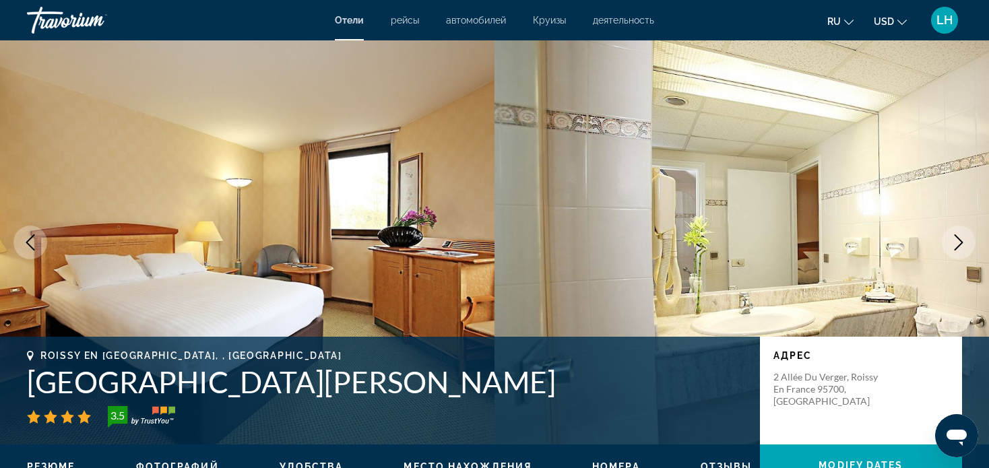
click at [956, 236] on icon "Next image" at bounding box center [959, 242] width 9 height 16
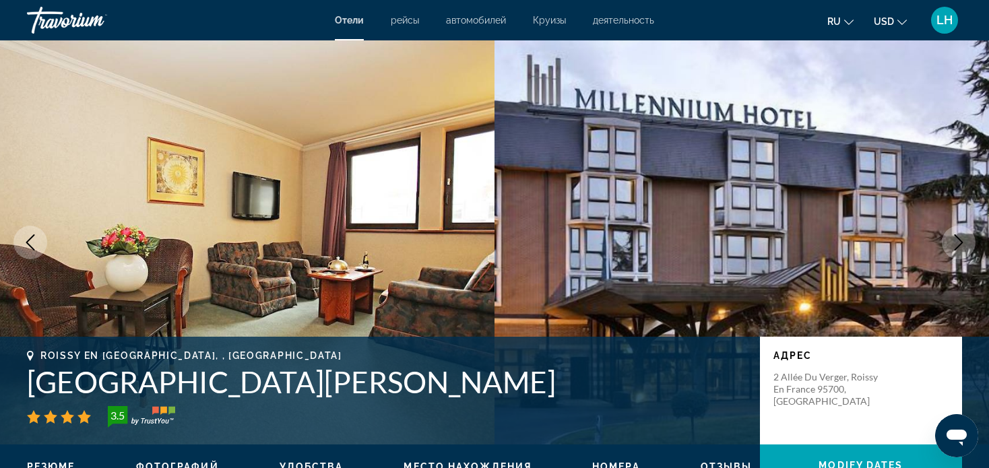
click at [957, 239] on icon "Next image" at bounding box center [959, 242] width 16 height 16
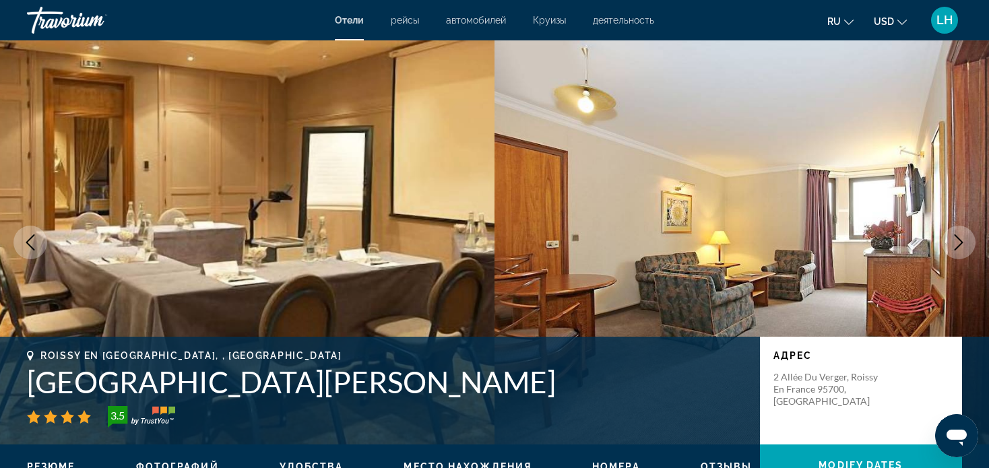
click at [957, 241] on icon "Next image" at bounding box center [959, 242] width 16 height 16
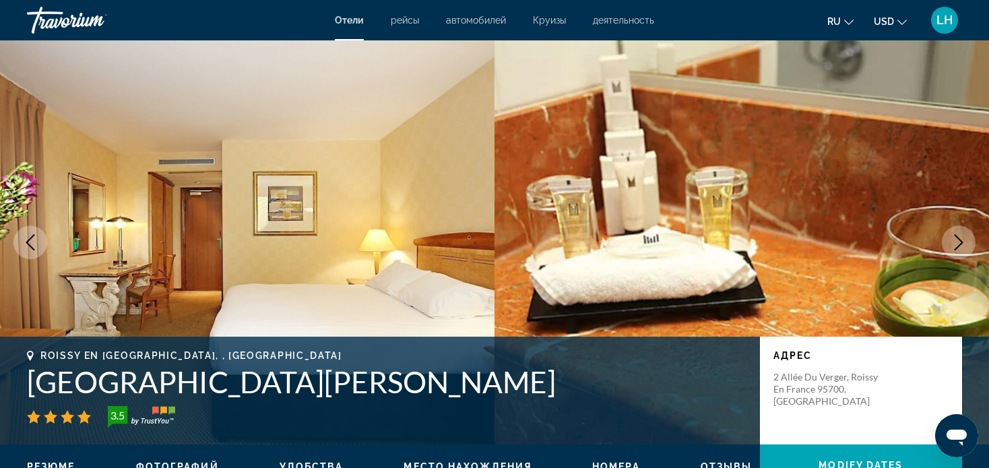
click at [957, 240] on icon "Next image" at bounding box center [959, 242] width 16 height 16
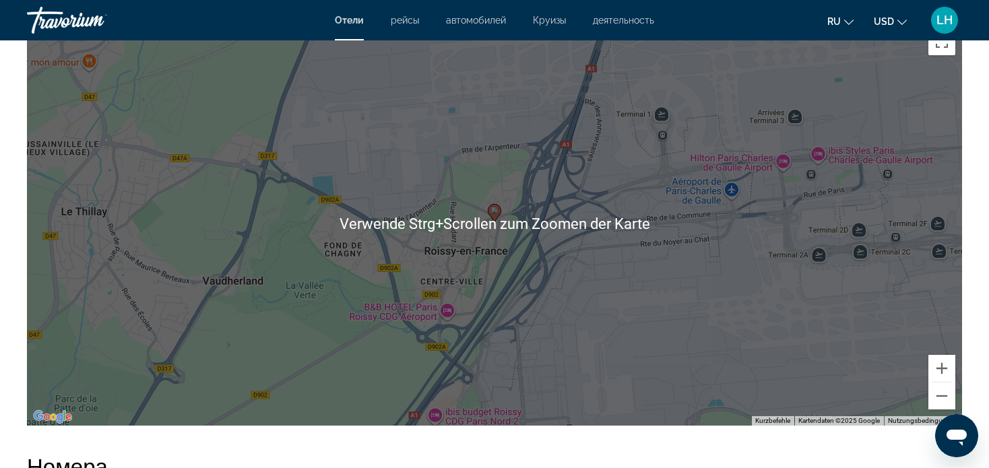
scroll to position [1348, 0]
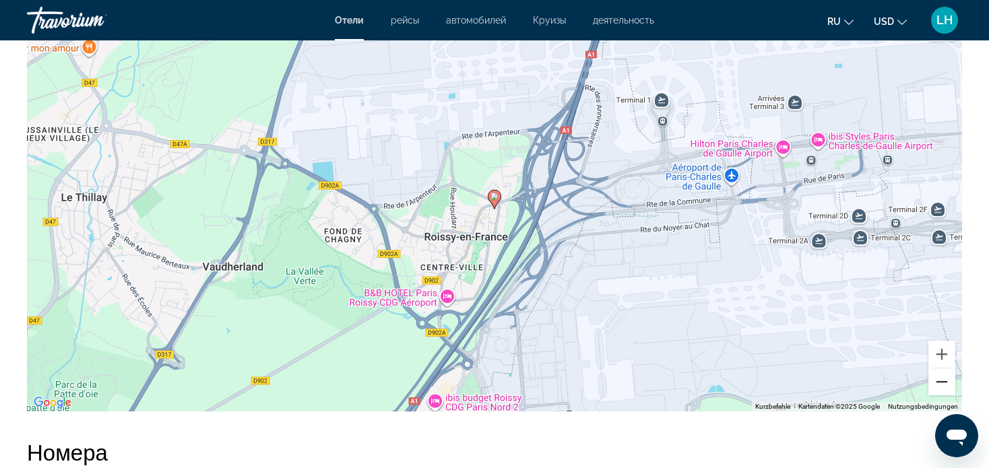
click at [937, 382] on button "Verkleinern" at bounding box center [941, 382] width 27 height 27
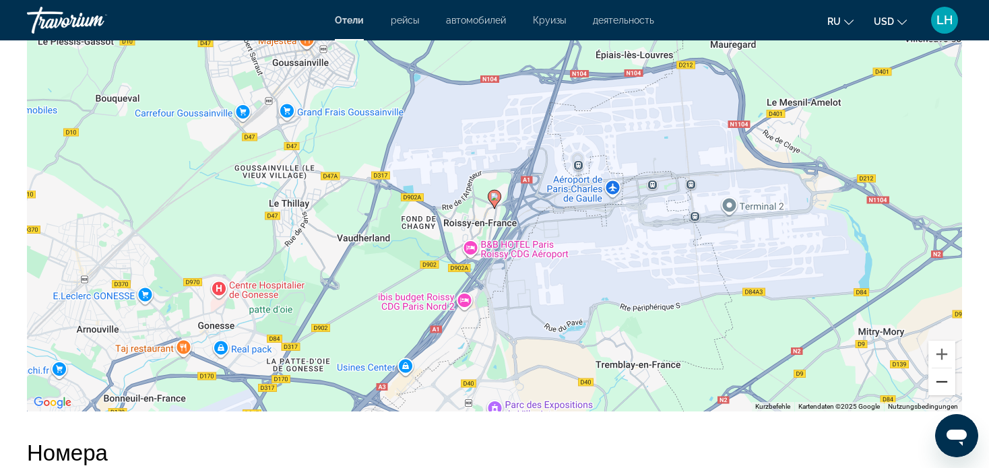
click at [943, 383] on button "Verkleinern" at bounding box center [941, 382] width 27 height 27
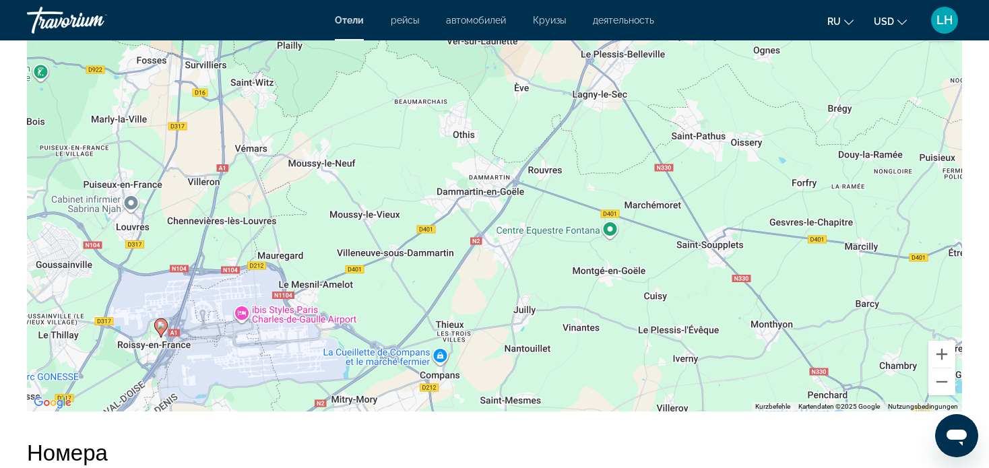
drag, startPoint x: 799, startPoint y: 324, endPoint x: 466, endPoint y: 451, distance: 356.8
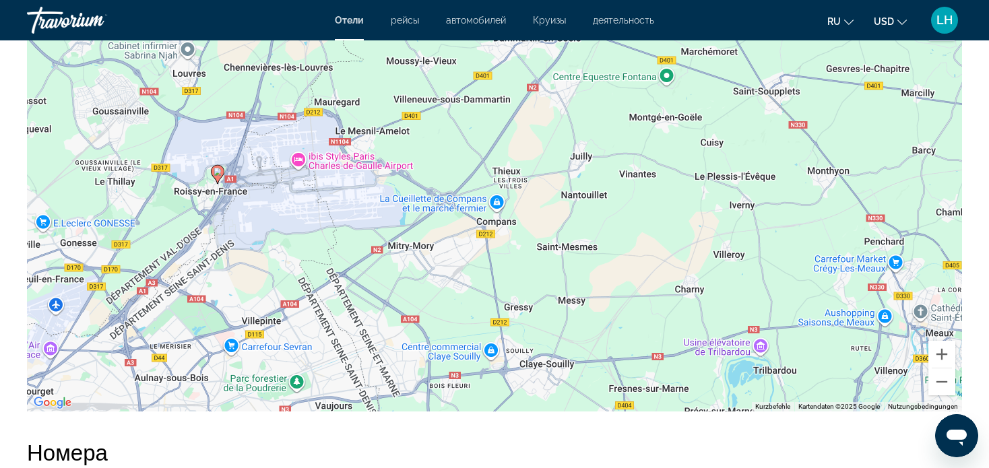
drag, startPoint x: 579, startPoint y: 235, endPoint x: 646, endPoint y: 76, distance: 172.4
click at [646, 76] on div "Um den Modus zum Ziehen mit der Tastatur zu aktivieren, drückst du Alt + Eingab…" at bounding box center [494, 209] width 935 height 404
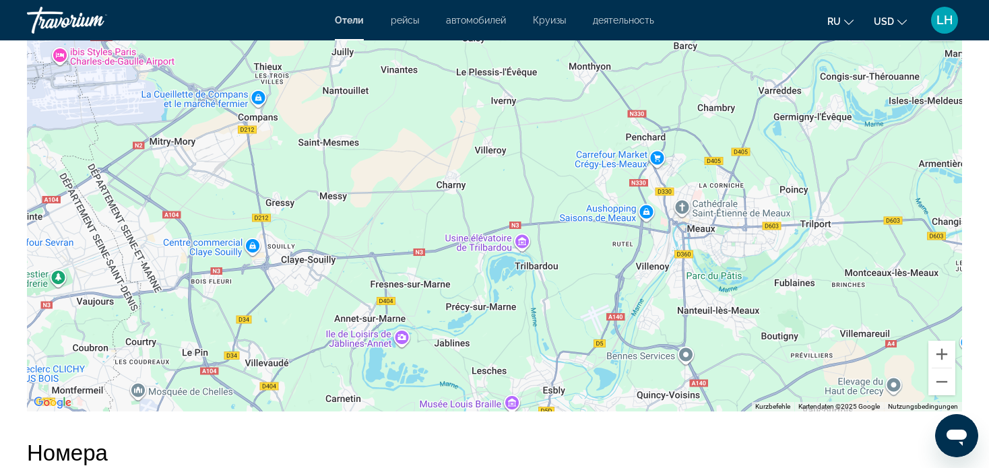
drag, startPoint x: 600, startPoint y: 319, endPoint x: 350, endPoint y: 225, distance: 267.8
click at [350, 225] on div "Um den Modus zum Ziehen mit der Tastatur zu aktivieren, drückst du Alt + Eingab…" at bounding box center [494, 209] width 935 height 404
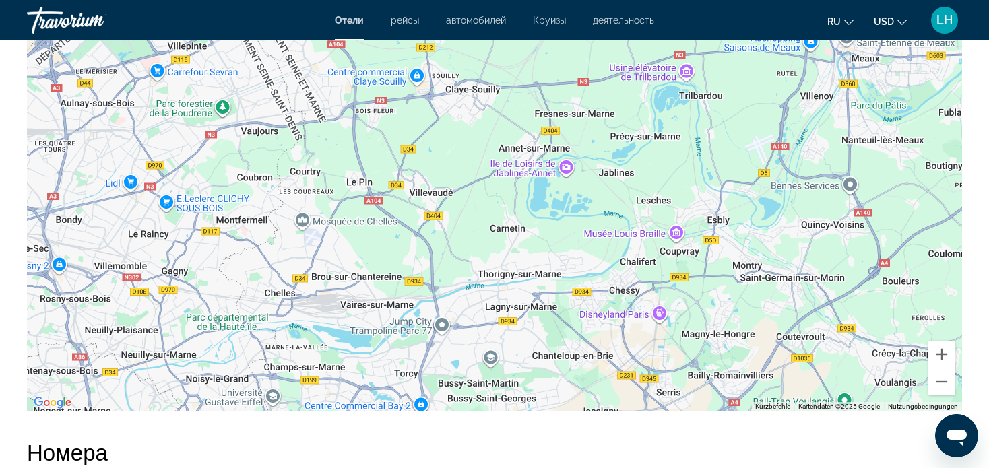
drag, startPoint x: 488, startPoint y: 307, endPoint x: 654, endPoint y: 135, distance: 238.3
click at [654, 135] on div "Um den Modus zum Ziehen mit der Tastatur zu aktivieren, drückst du Alt + Eingab…" at bounding box center [494, 209] width 935 height 404
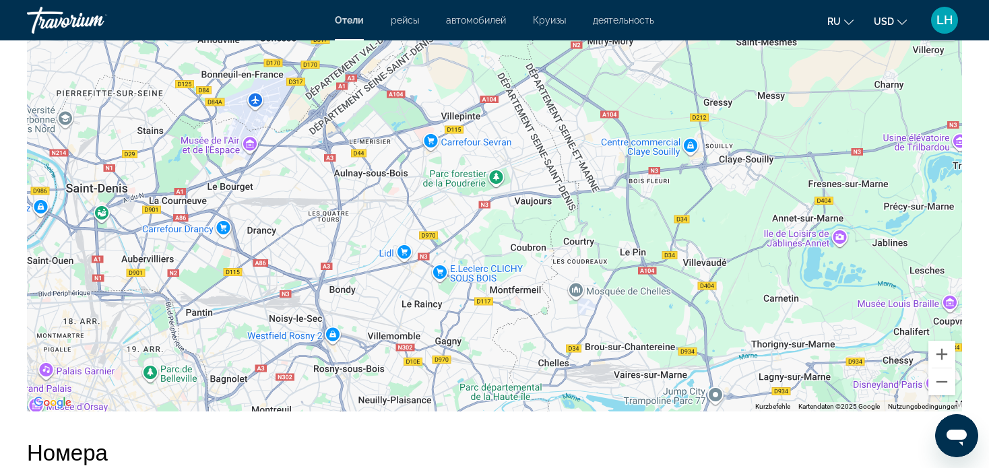
drag, startPoint x: 521, startPoint y: 267, endPoint x: 793, endPoint y: 340, distance: 281.8
click at [793, 340] on div "Um den Modus zum Ziehen mit der Tastatur zu aktivieren, drückst du Alt + Eingab…" at bounding box center [494, 209] width 935 height 404
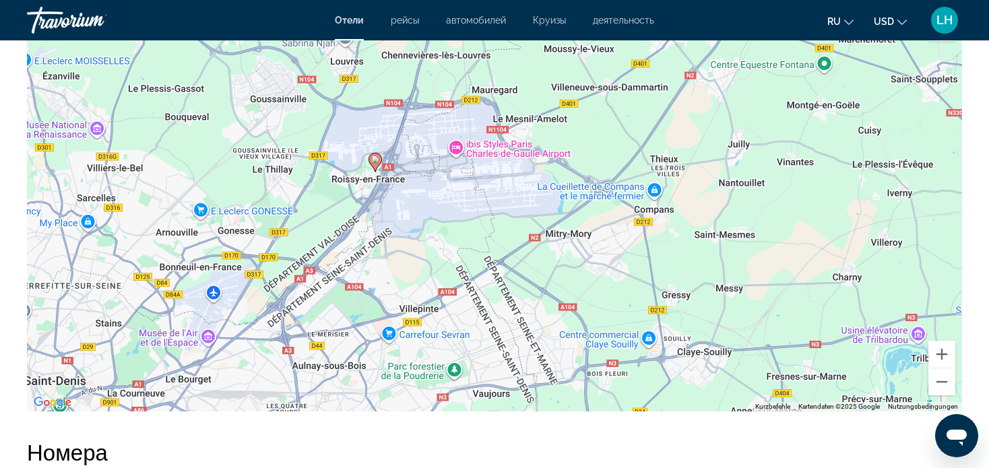
drag, startPoint x: 725, startPoint y: 168, endPoint x: 685, endPoint y: 358, distance: 194.3
click at [685, 358] on div "Um den Modus zum Ziehen mit der Tastatur zu aktivieren, drückst du Alt + Eingab…" at bounding box center [494, 209] width 935 height 404
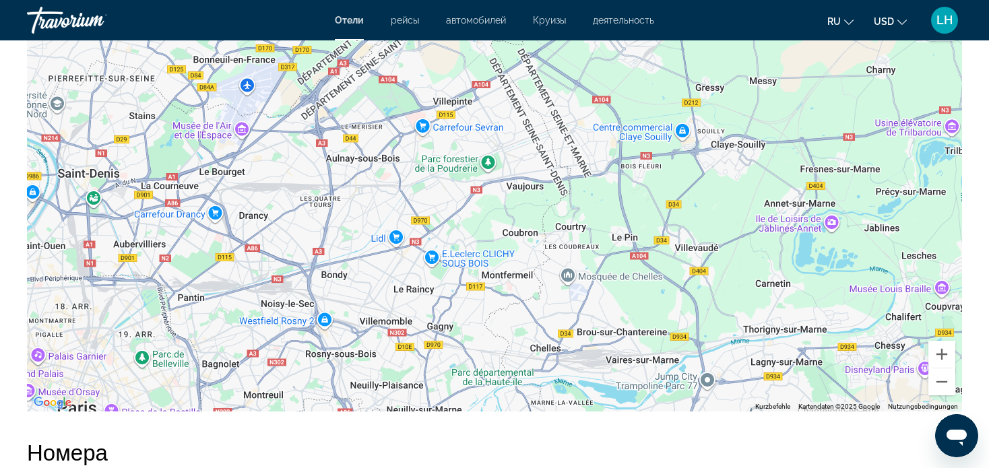
drag, startPoint x: 739, startPoint y: 292, endPoint x: 776, endPoint y: 84, distance: 212.1
click at [776, 84] on div "Um den Modus zum Ziehen mit der Tastatur zu aktivieren, drückst du Alt + Eingab…" at bounding box center [494, 209] width 935 height 404
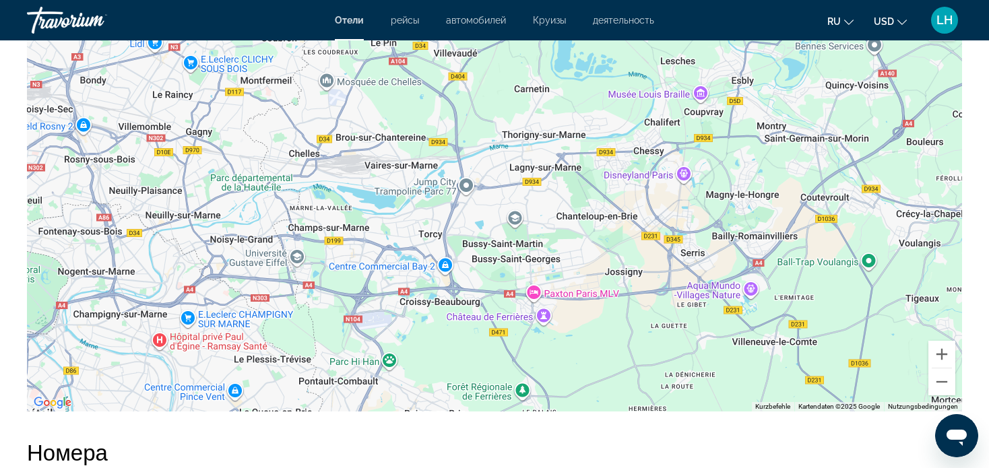
drag, startPoint x: 712, startPoint y: 305, endPoint x: 462, endPoint y: 110, distance: 316.4
click at [462, 110] on div "Um den Modus zum Ziehen mit der Tastatur zu aktivieren, drückst du Alt + Eingab…" at bounding box center [494, 209] width 935 height 404
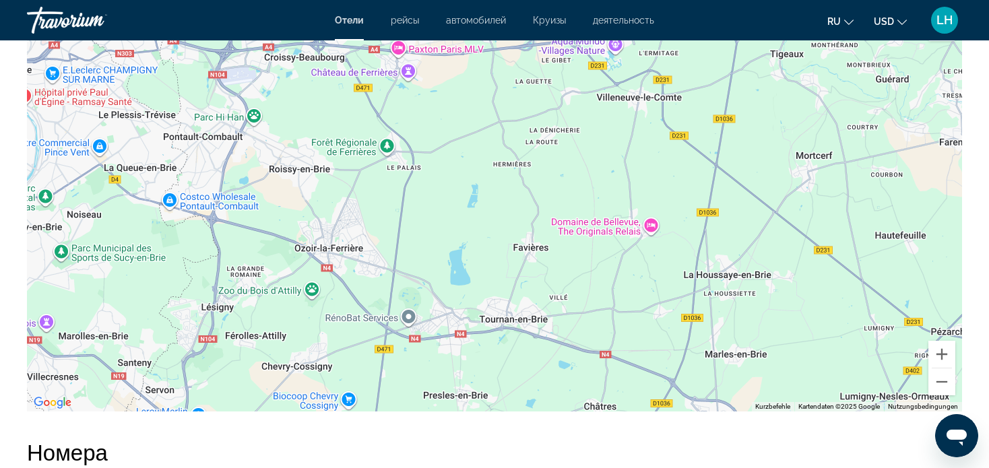
drag, startPoint x: 600, startPoint y: 263, endPoint x: 451, endPoint y: 10, distance: 294.2
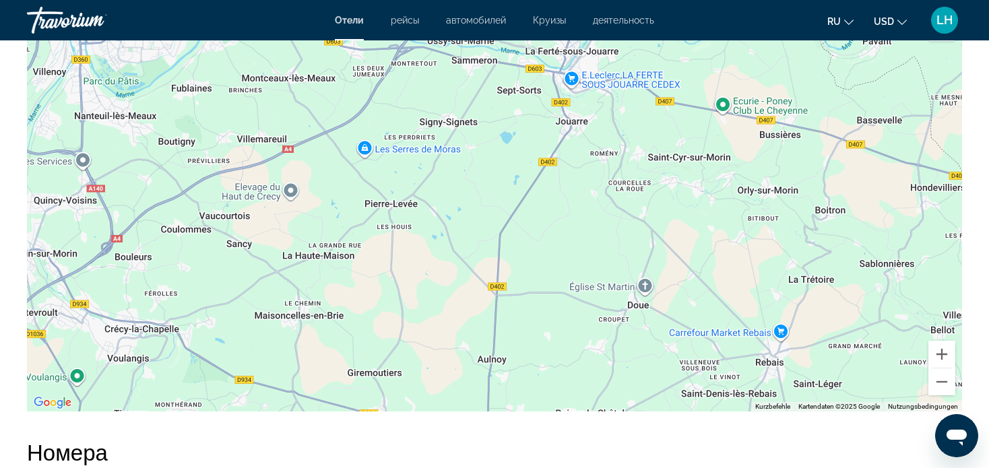
drag, startPoint x: 687, startPoint y: 133, endPoint x: 44, endPoint y: 501, distance: 740.6
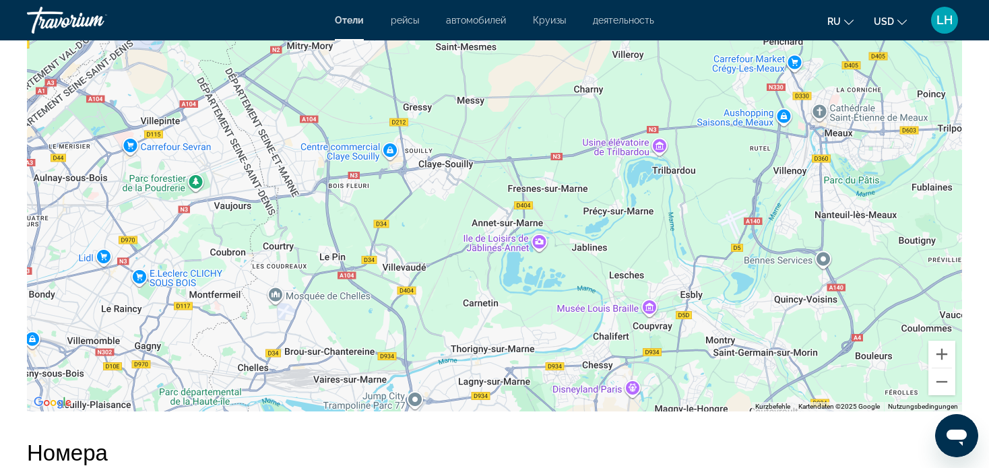
drag, startPoint x: 144, startPoint y: 302, endPoint x: 914, endPoint y: 410, distance: 777.0
click at [914, 410] on div "Verwende Strg+Scrollen zum Zoomen der Karte Kurzbefehle Kartendaten Kartendaten…" at bounding box center [494, 209] width 935 height 404
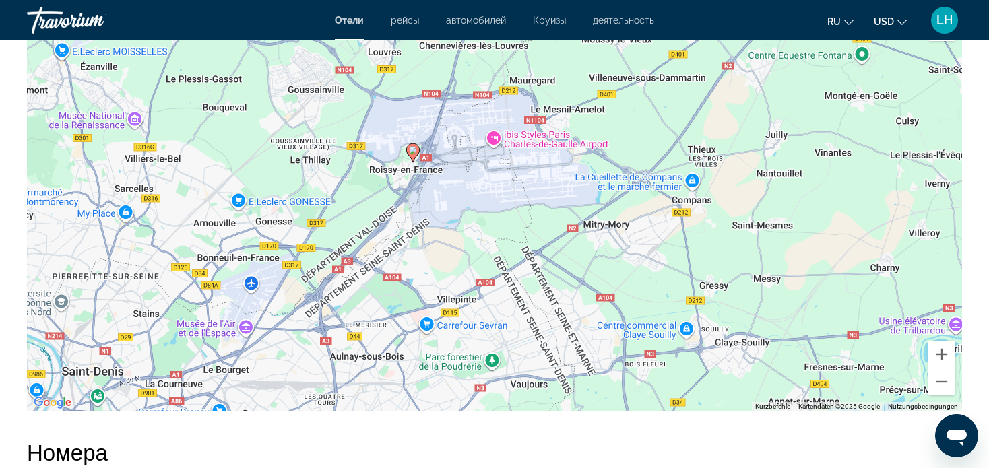
drag, startPoint x: 360, startPoint y: 232, endPoint x: 614, endPoint y: 397, distance: 302.9
click at [614, 397] on div "Um den Modus zum Ziehen mit der Tastatur zu aktivieren, drückst du Alt + Eingab…" at bounding box center [494, 209] width 935 height 404
click at [941, 381] on button "Verkleinern" at bounding box center [941, 382] width 27 height 27
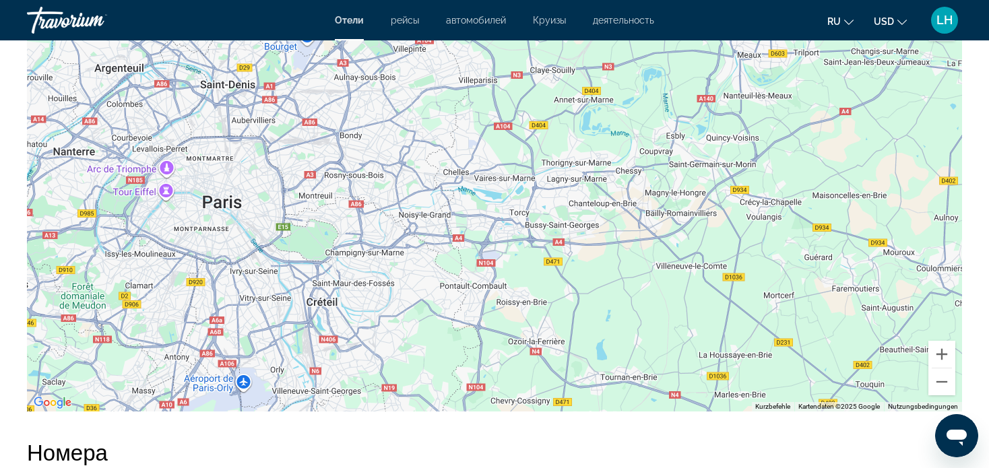
drag, startPoint x: 633, startPoint y: 347, endPoint x: 567, endPoint y: 139, distance: 218.4
click at [567, 139] on div "Um den Modus zum Ziehen mit der Tastatur zu aktivieren, drückst du Alt + Eingab…" at bounding box center [494, 209] width 935 height 404
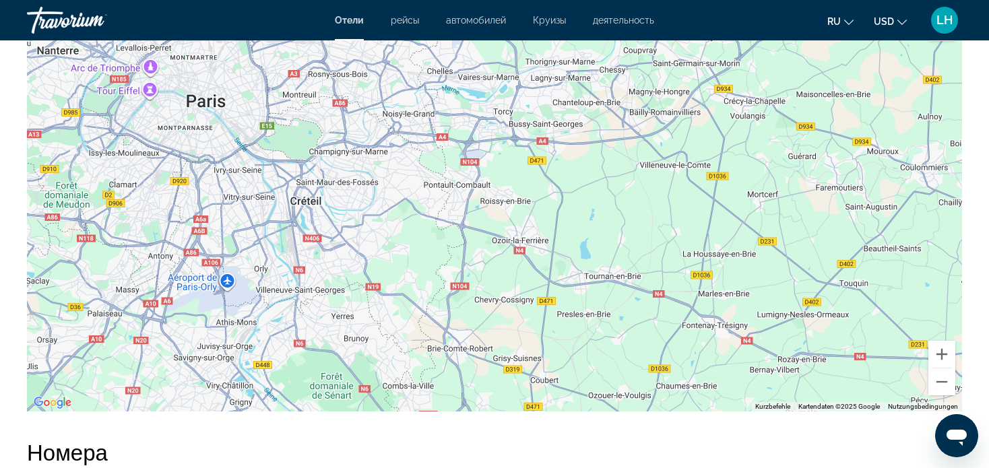
drag, startPoint x: 590, startPoint y: 317, endPoint x: 573, endPoint y: 219, distance: 99.7
click at [573, 219] on div "Um den Modus zum Ziehen mit der Tastatur zu aktivieren, drückst du Alt + Eingab…" at bounding box center [494, 209] width 935 height 404
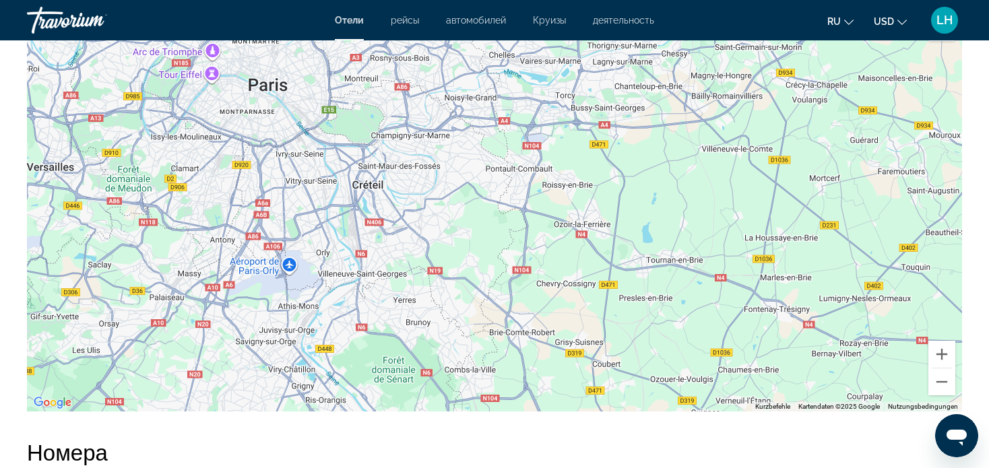
drag, startPoint x: 546, startPoint y: 328, endPoint x: 608, endPoint y: 310, distance: 64.6
click at [608, 310] on div "Main content" at bounding box center [494, 209] width 935 height 404
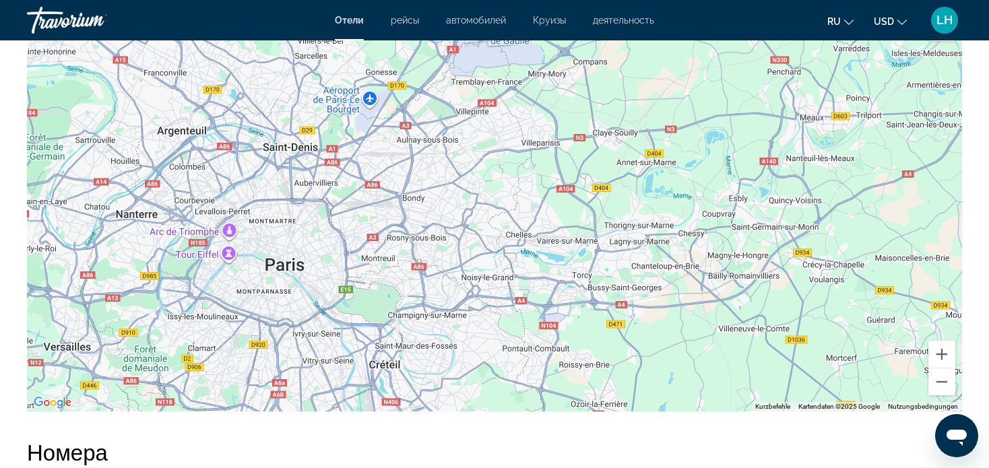
drag, startPoint x: 617, startPoint y: 181, endPoint x: 633, endPoint y: 365, distance: 184.6
click at [633, 365] on div "Main content" at bounding box center [494, 209] width 935 height 404
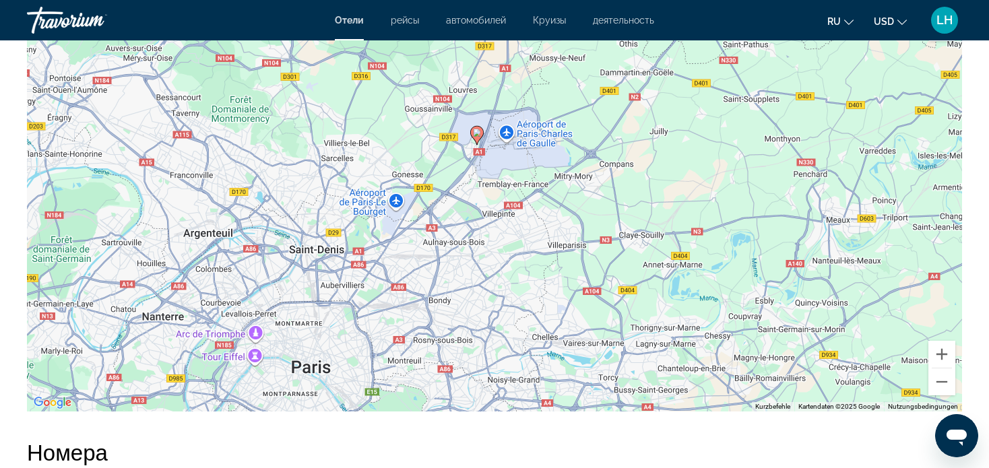
drag, startPoint x: 581, startPoint y: 210, endPoint x: 603, endPoint y: 309, distance: 101.5
click at [603, 309] on div "Um den Modus zum Ziehen mit der Tastatur zu aktivieren, drückst du Alt + Eingab…" at bounding box center [494, 209] width 935 height 404
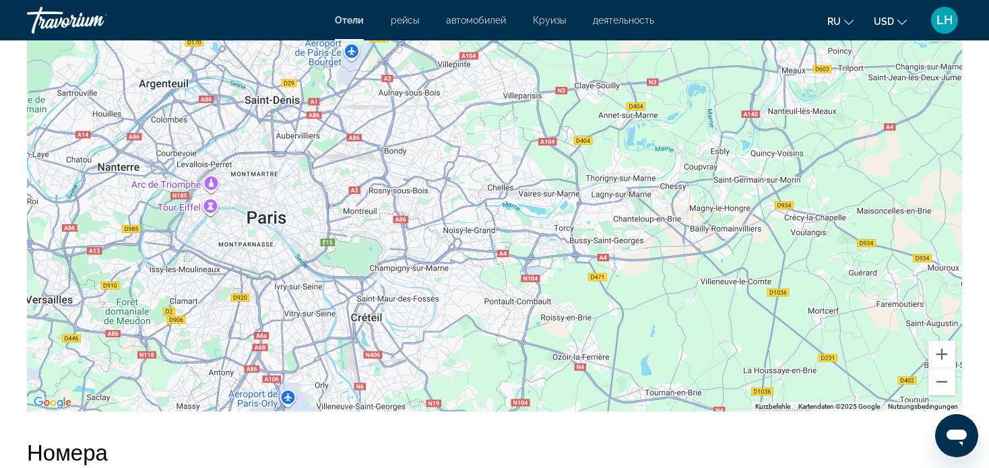
drag, startPoint x: 666, startPoint y: 345, endPoint x: 619, endPoint y: 193, distance: 158.8
click at [619, 193] on div "Um den Modus zum Ziehen mit der Tastatur zu aktivieren, drückst du Alt + Eingab…" at bounding box center [494, 209] width 935 height 404
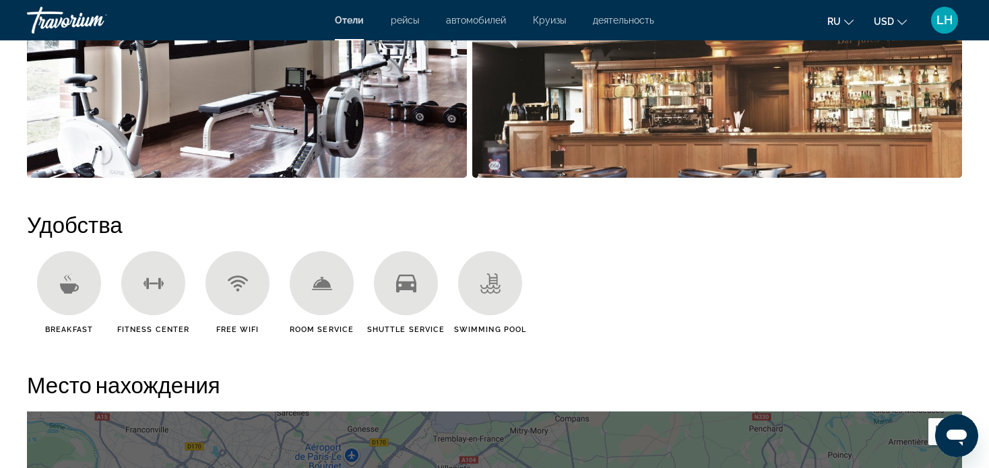
scroll to position [674, 0]
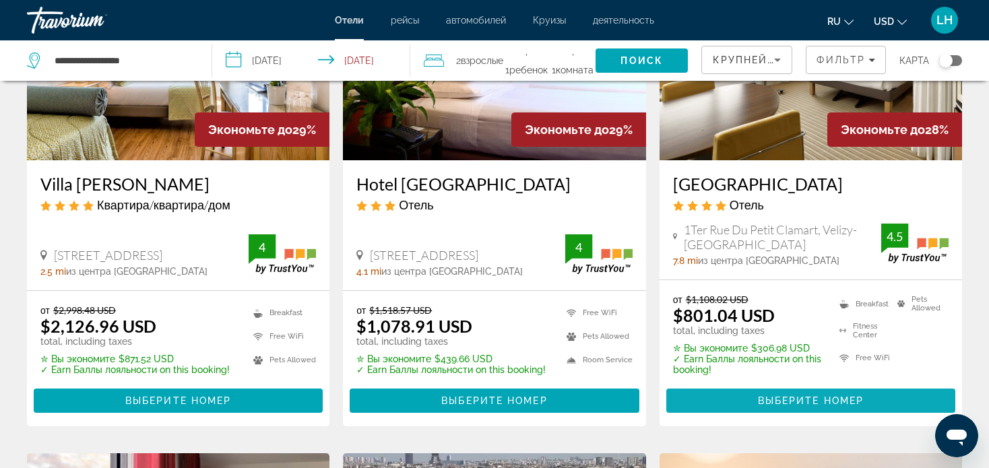
scroll to position [270, 0]
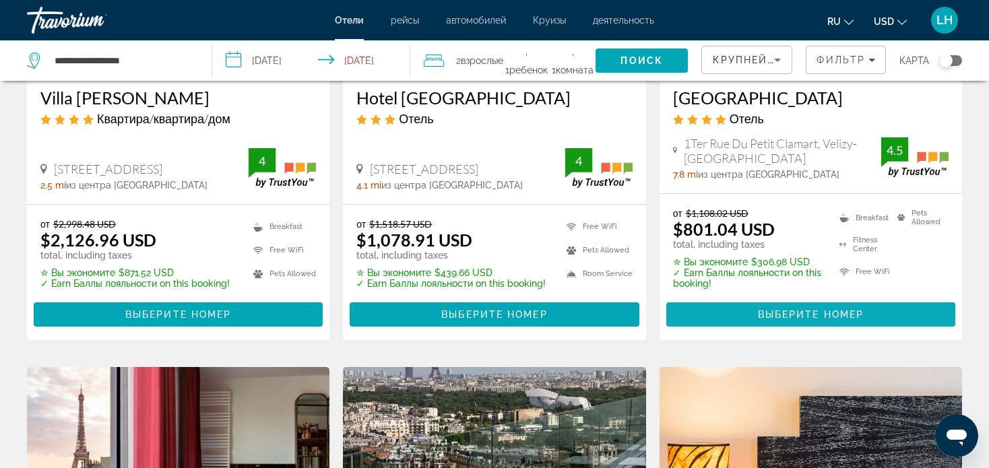
click at [811, 313] on span "Выберите номер" at bounding box center [811, 314] width 106 height 11
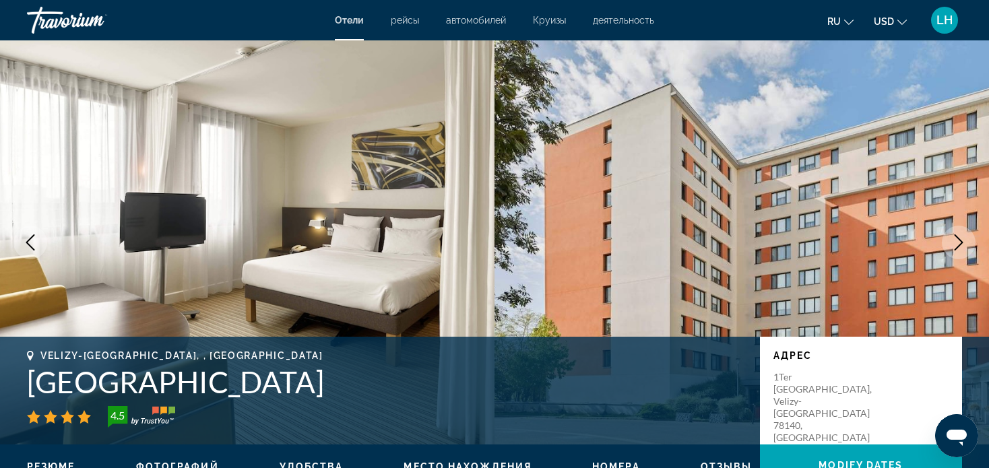
click at [959, 240] on icon "Next image" at bounding box center [959, 242] width 16 height 16
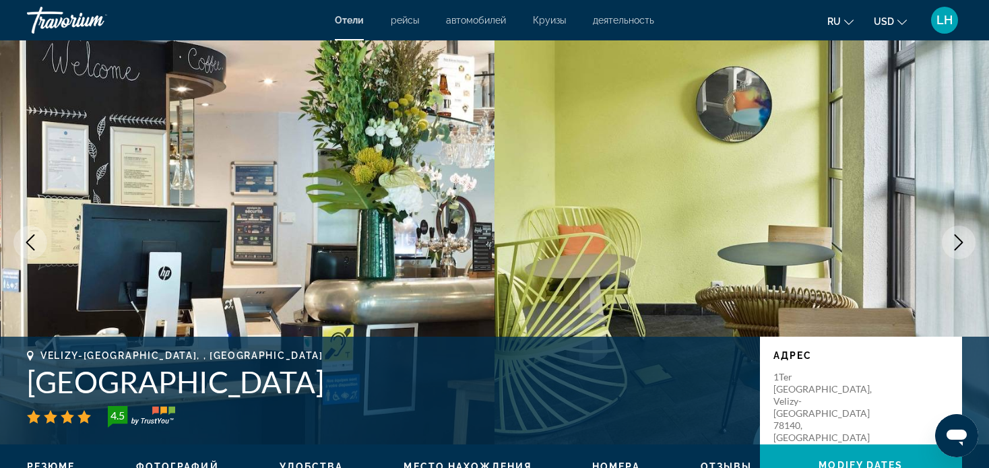
click at [956, 241] on icon "Next image" at bounding box center [959, 242] width 16 height 16
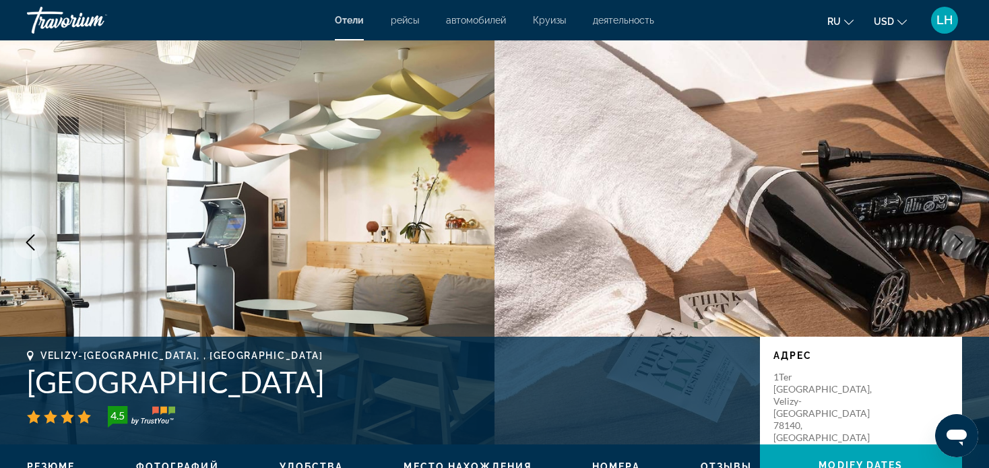
click at [957, 240] on icon "Next image" at bounding box center [959, 242] width 16 height 16
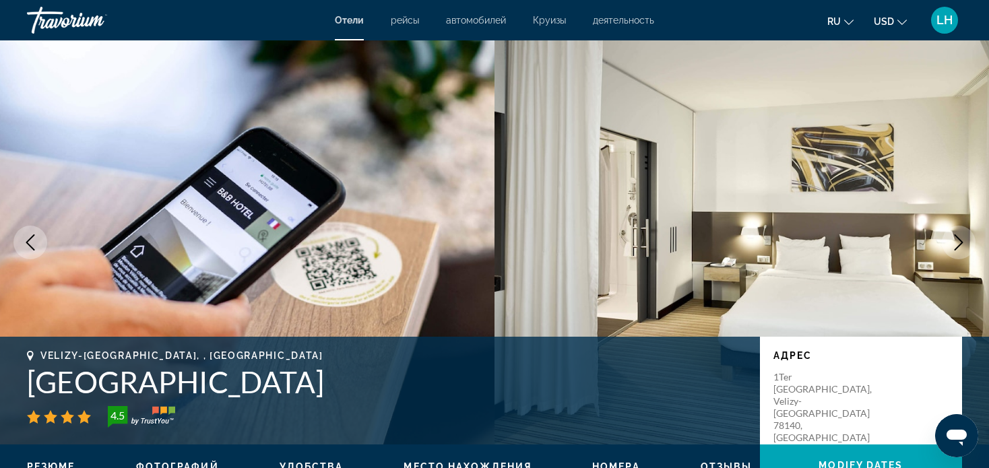
click at [961, 242] on icon "Next image" at bounding box center [959, 242] width 16 height 16
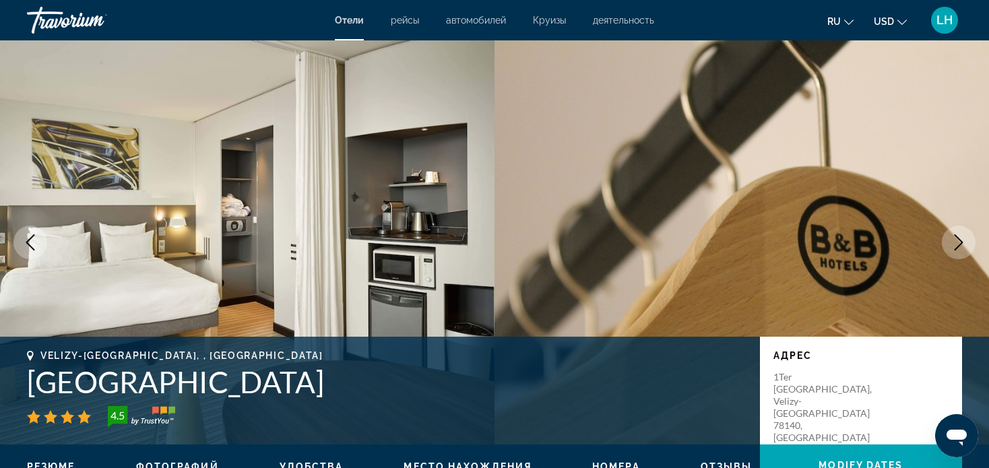
click at [958, 239] on icon "Next image" at bounding box center [959, 242] width 16 height 16
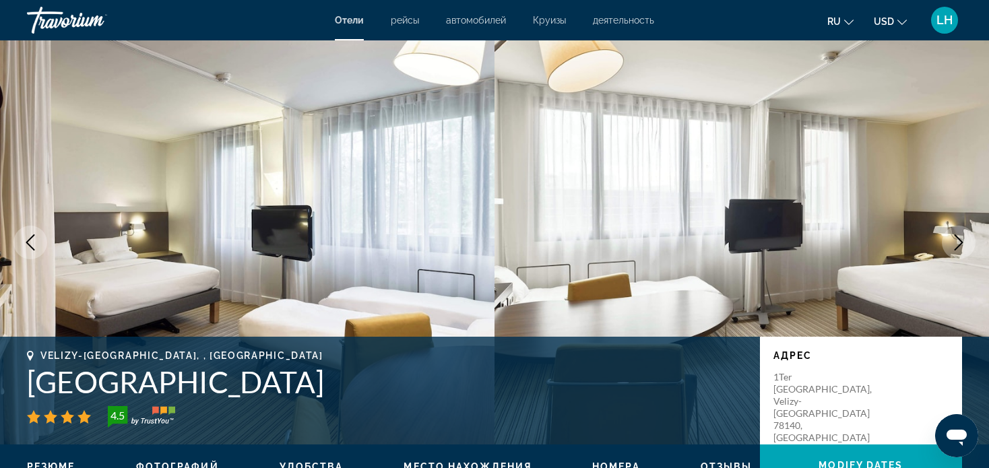
click at [960, 240] on icon "Next image" at bounding box center [959, 242] width 9 height 16
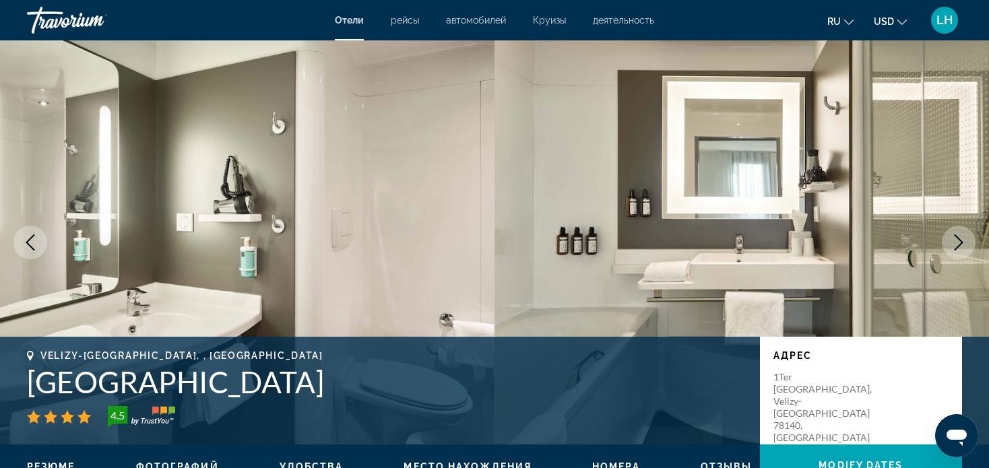
click at [960, 237] on icon "Next image" at bounding box center [959, 242] width 16 height 16
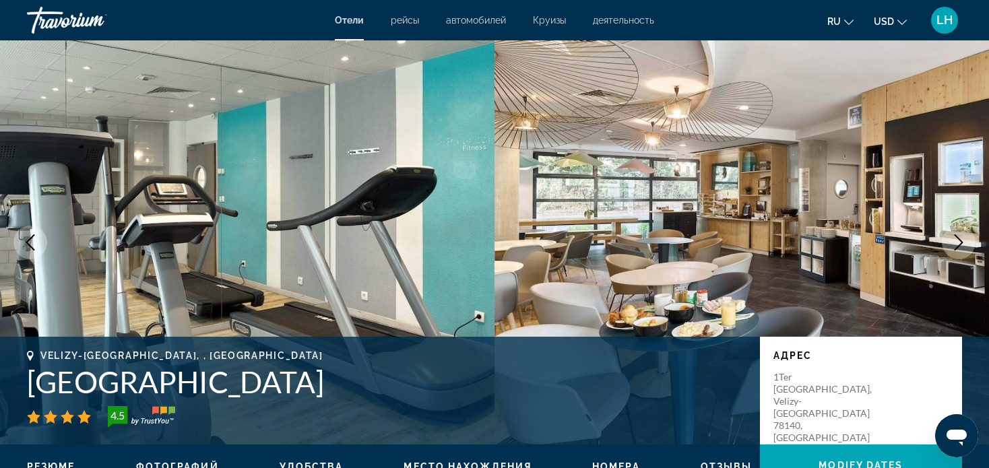
click at [955, 240] on icon "Next image" at bounding box center [959, 242] width 16 height 16
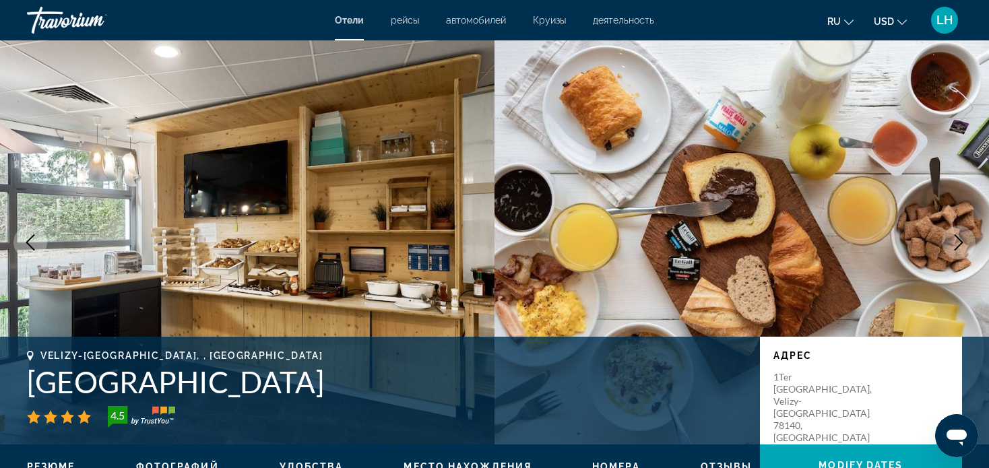
click at [958, 240] on icon "Next image" at bounding box center [959, 242] width 16 height 16
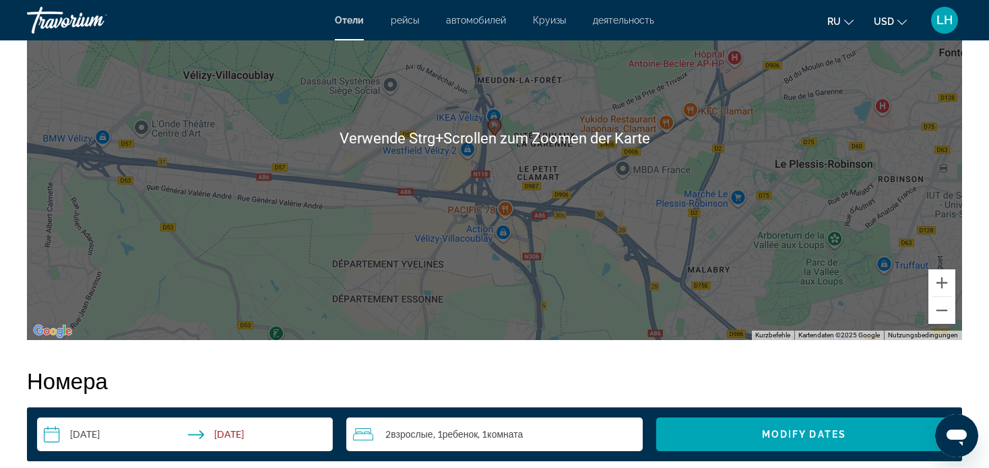
scroll to position [1348, 0]
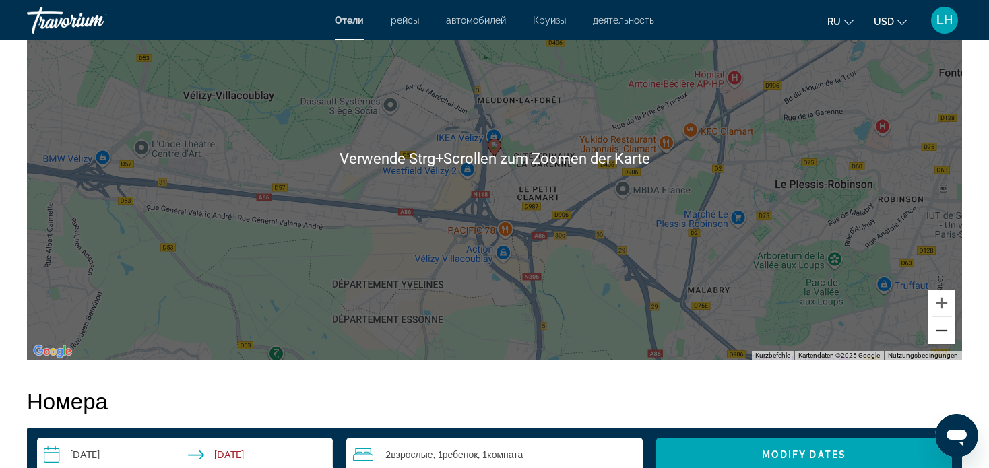
click at [941, 334] on button "Verkleinern" at bounding box center [941, 330] width 27 height 27
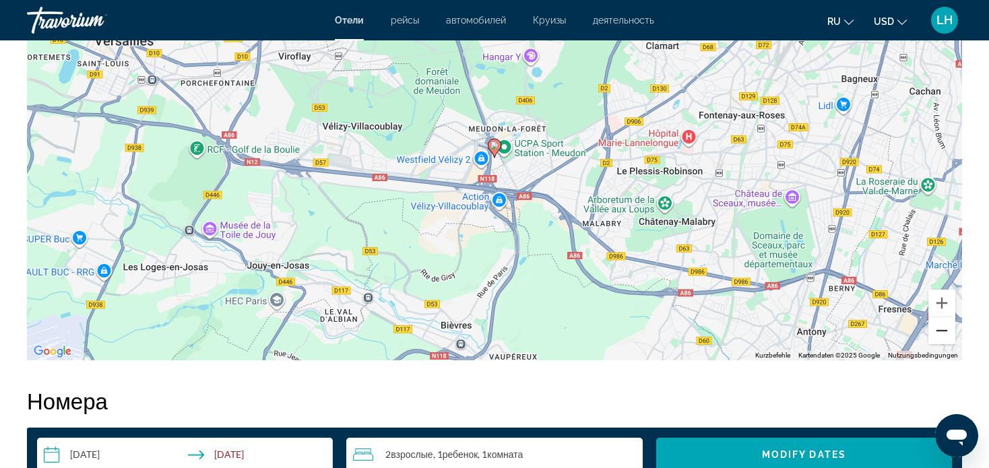
click at [942, 334] on button "Verkleinern" at bounding box center [941, 330] width 27 height 27
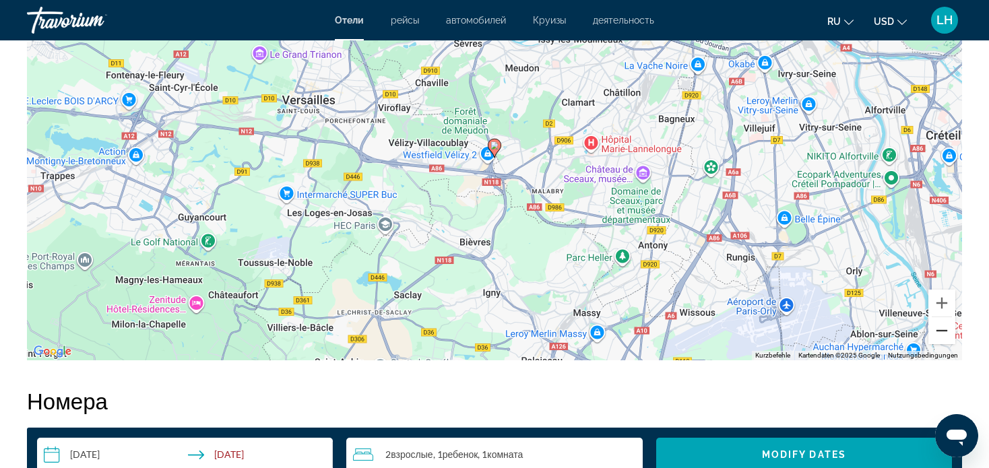
click at [941, 329] on button "Verkleinern" at bounding box center [941, 330] width 27 height 27
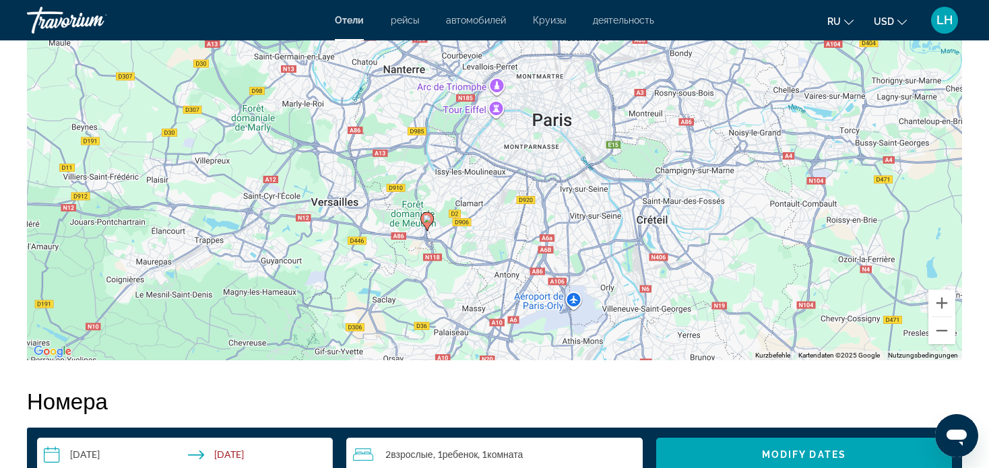
drag, startPoint x: 608, startPoint y: 126, endPoint x: 538, endPoint y: 201, distance: 102.5
click at [538, 201] on div "Um den Modus zum Ziehen mit der Tastatur zu aktivieren, drückst du Alt + Eingab…" at bounding box center [494, 158] width 935 height 404
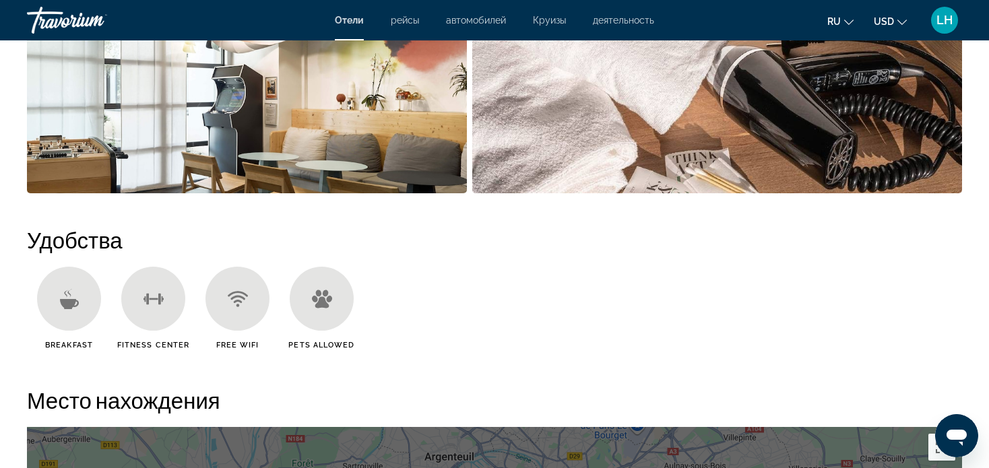
scroll to position [876, 0]
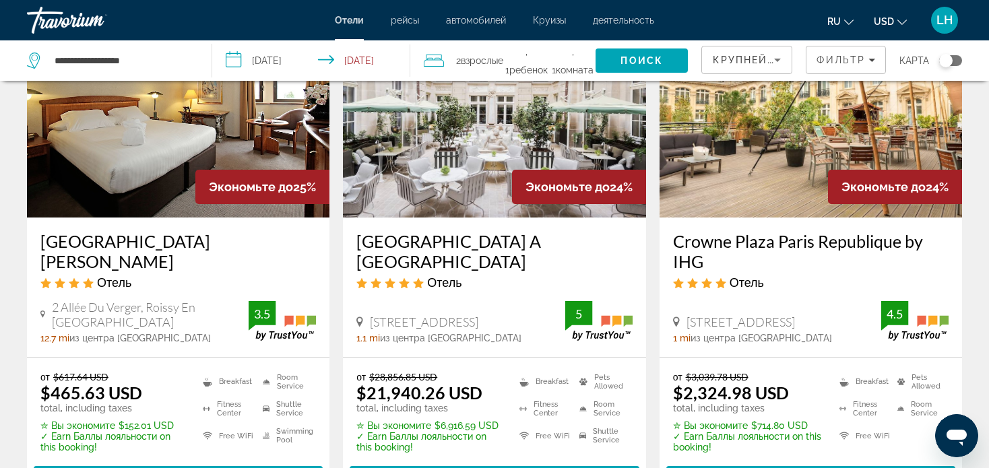
scroll to position [1819, 0]
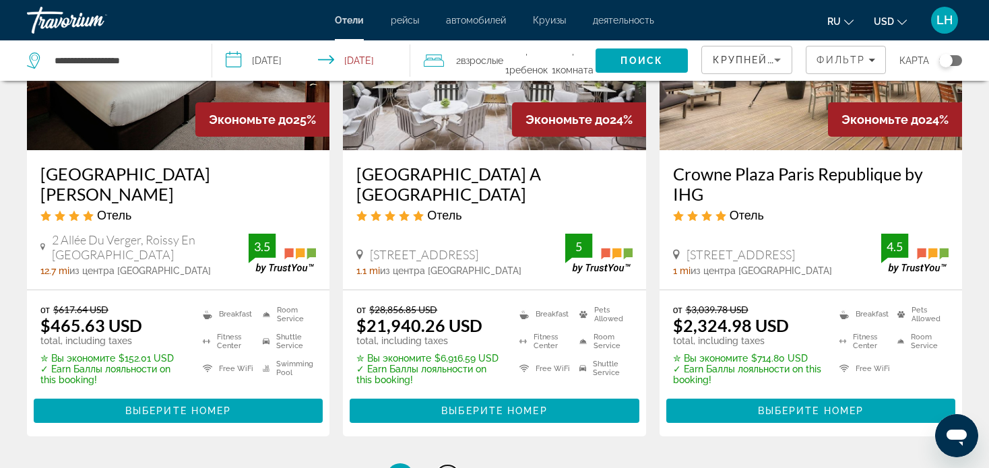
click at [444, 468] on span "3" at bounding box center [447, 477] width 7 height 15
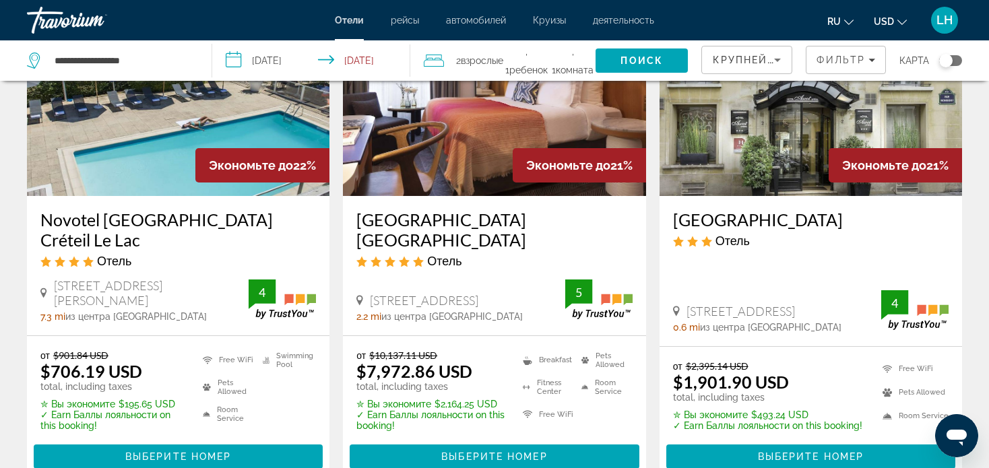
scroll to position [1213, 0]
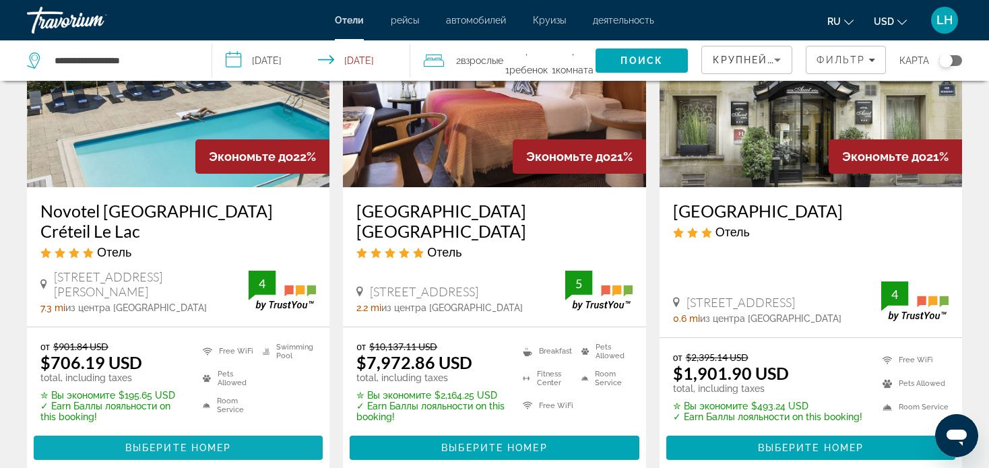
click at [154, 443] on span "Выберите номер" at bounding box center [178, 448] width 106 height 11
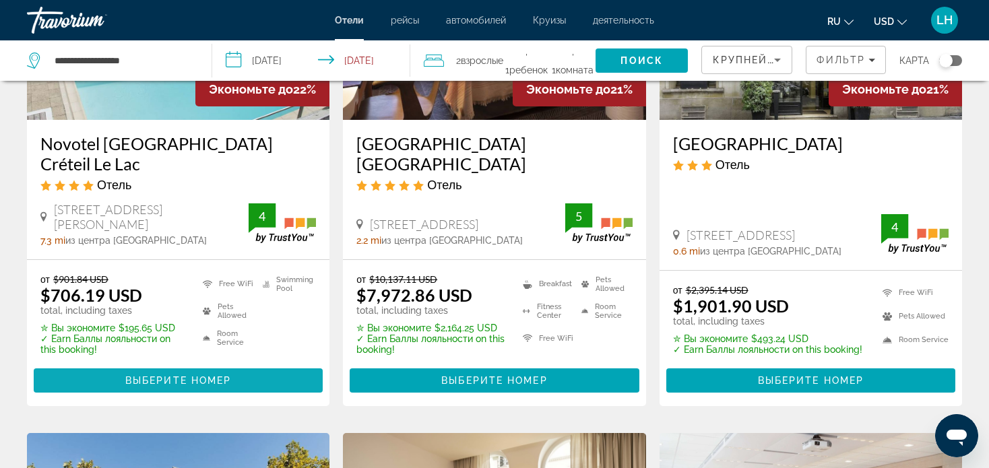
click at [159, 375] on span "Выберите номер" at bounding box center [178, 380] width 106 height 11
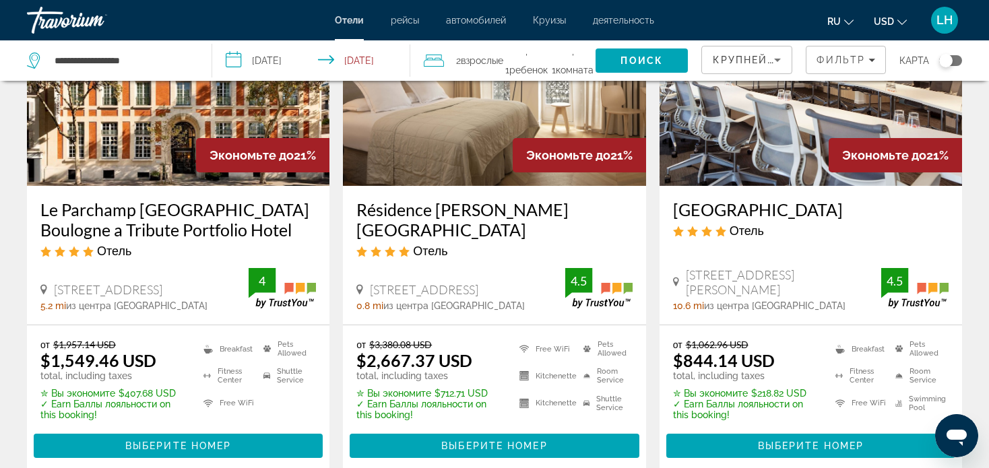
scroll to position [1752, 0]
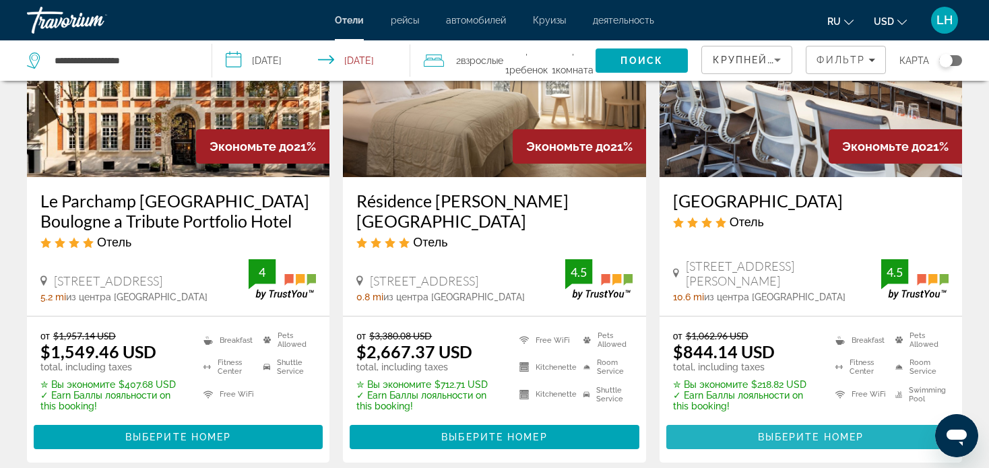
click at [802, 432] on span "Выберите номер" at bounding box center [811, 437] width 106 height 11
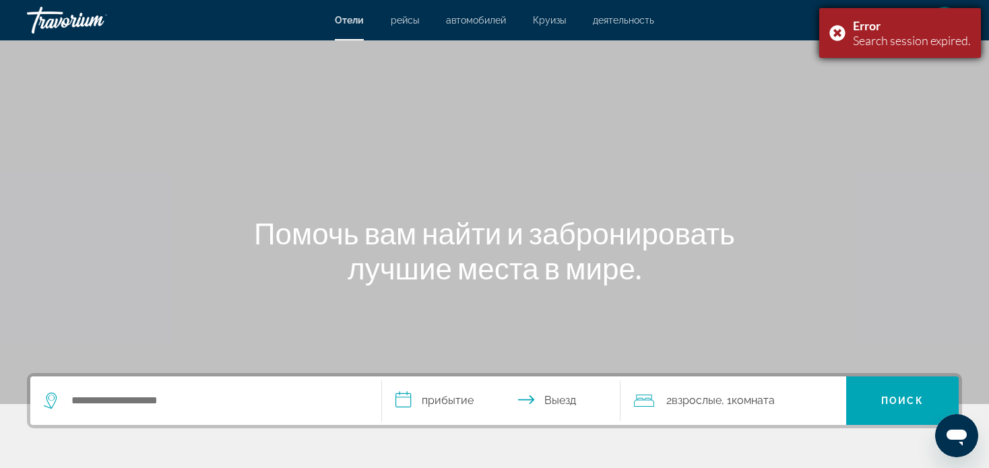
click at [840, 34] on div "Error Search session expired." at bounding box center [900, 33] width 162 height 50
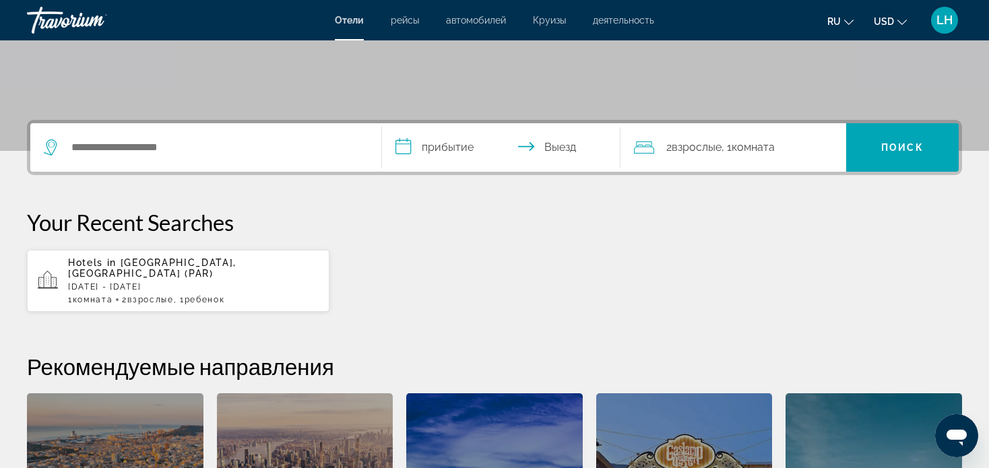
scroll to position [202, 0]
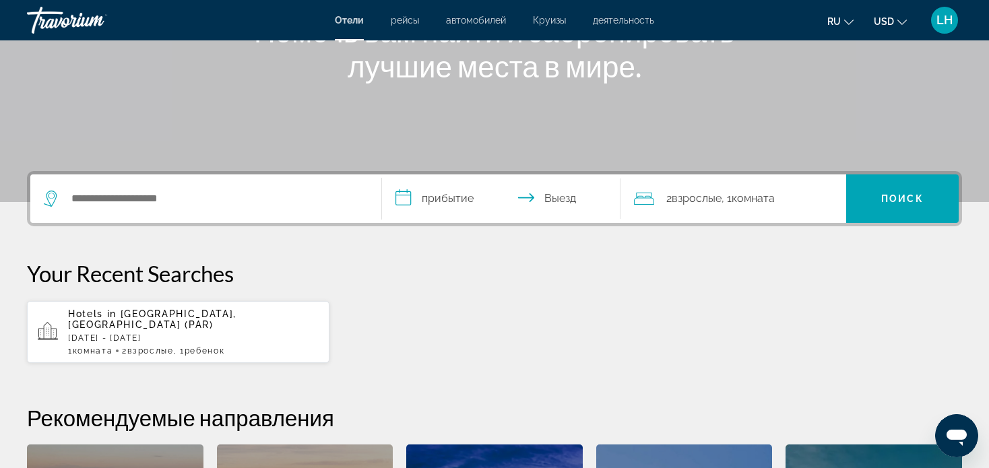
click at [128, 334] on p "[DATE] - [DATE]" at bounding box center [193, 338] width 251 height 9
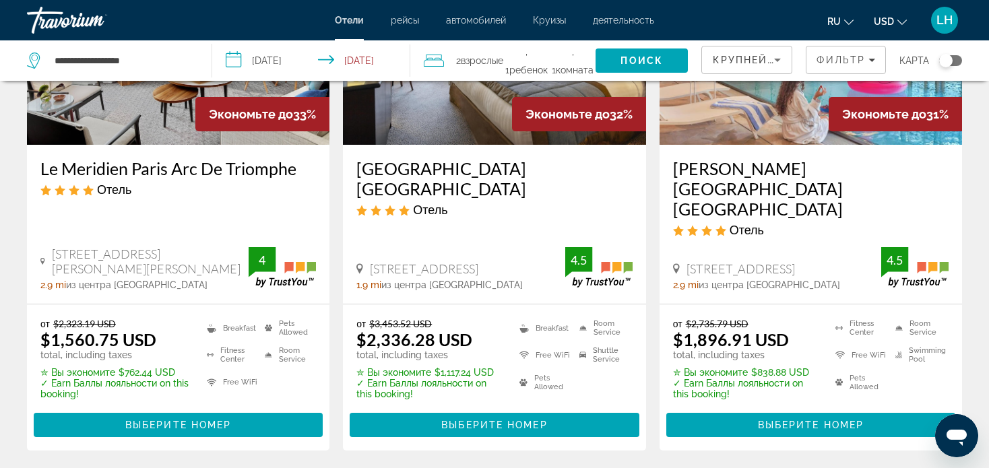
scroll to position [1951, 0]
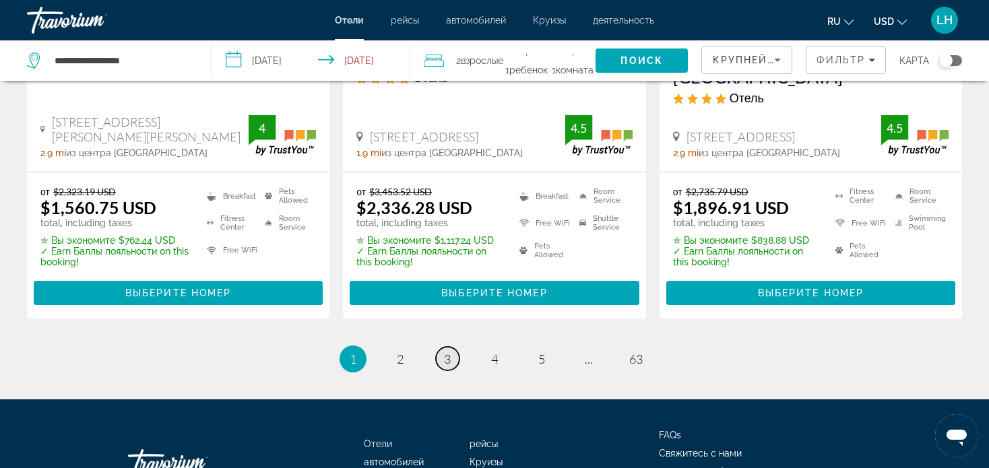
click at [446, 352] on span "3" at bounding box center [447, 359] width 7 height 15
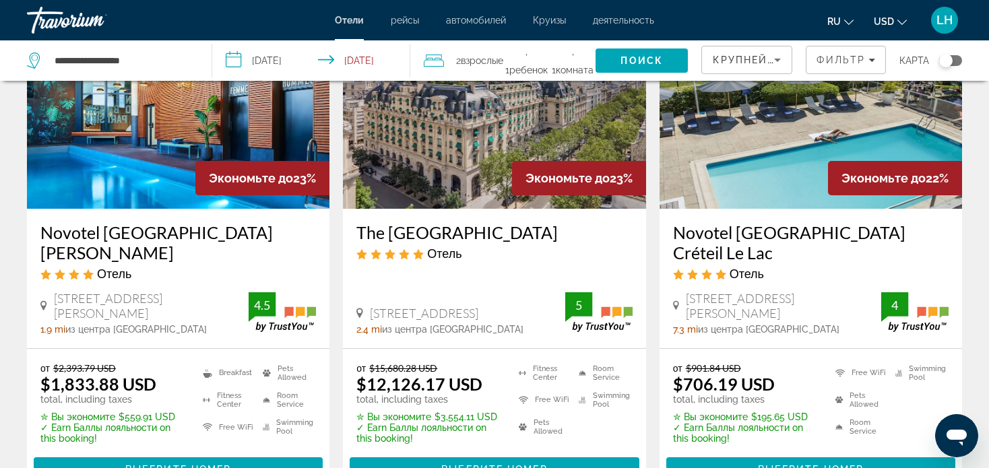
scroll to position [809, 0]
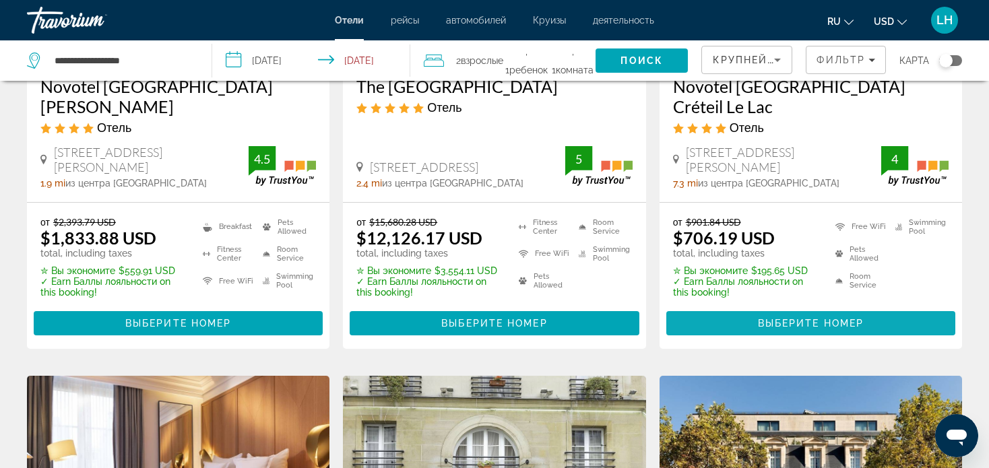
click at [778, 318] on span "Выберите номер" at bounding box center [811, 323] width 106 height 11
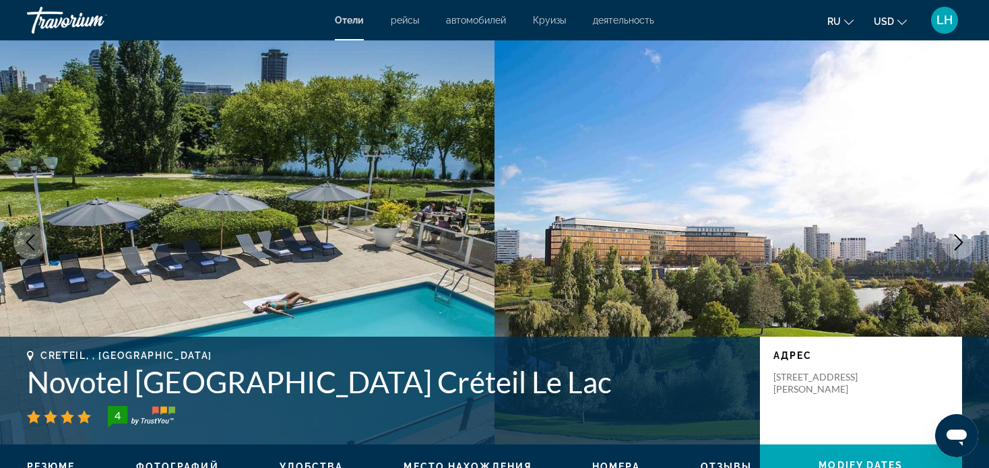
click at [959, 240] on icon "Next image" at bounding box center [959, 242] width 16 height 16
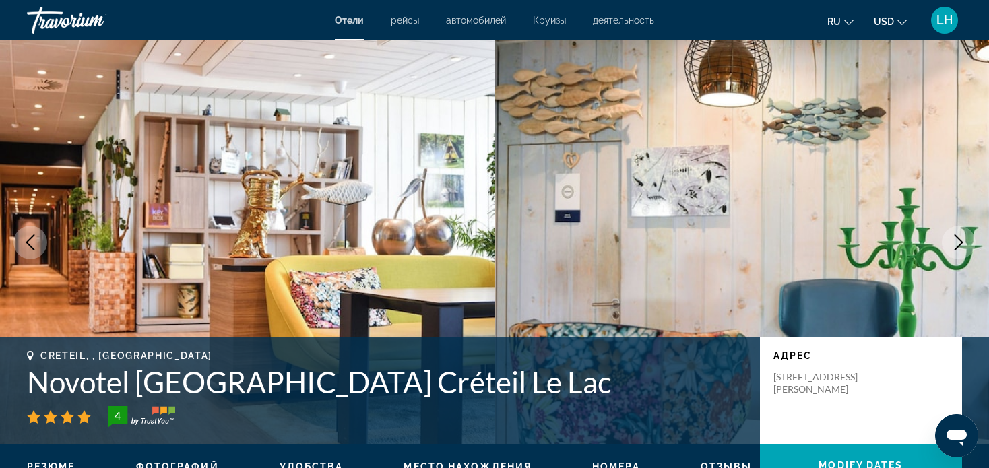
click at [958, 240] on icon "Next image" at bounding box center [959, 242] width 16 height 16
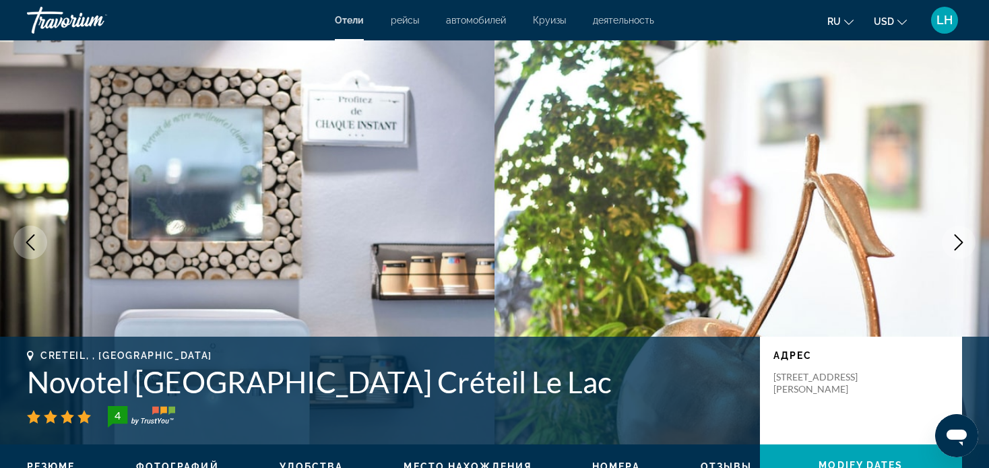
click at [957, 241] on icon "Next image" at bounding box center [959, 242] width 16 height 16
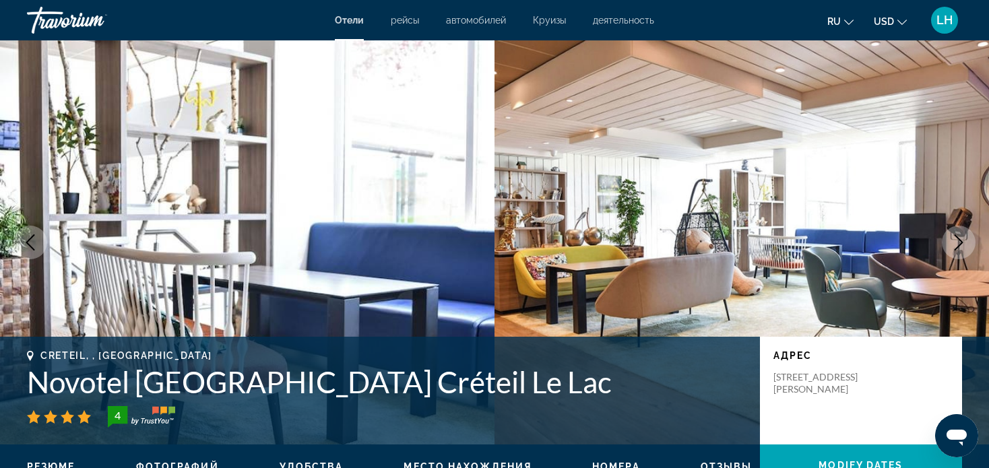
click at [957, 244] on icon "Next image" at bounding box center [959, 242] width 16 height 16
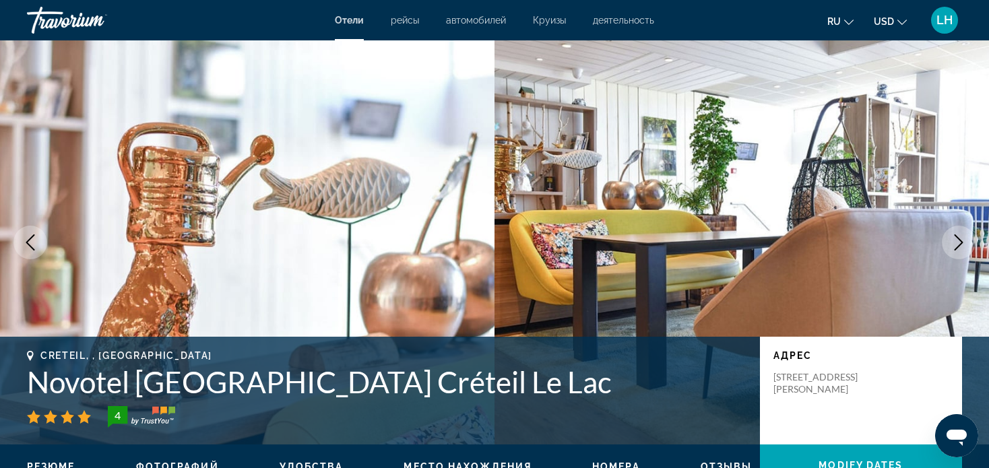
click at [956, 244] on icon "Next image" at bounding box center [959, 242] width 16 height 16
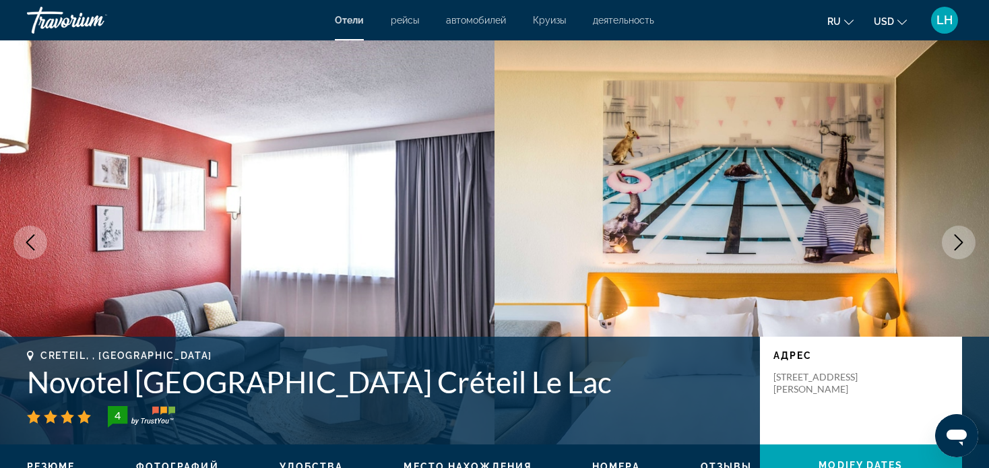
click at [956, 244] on icon "Next image" at bounding box center [959, 242] width 16 height 16
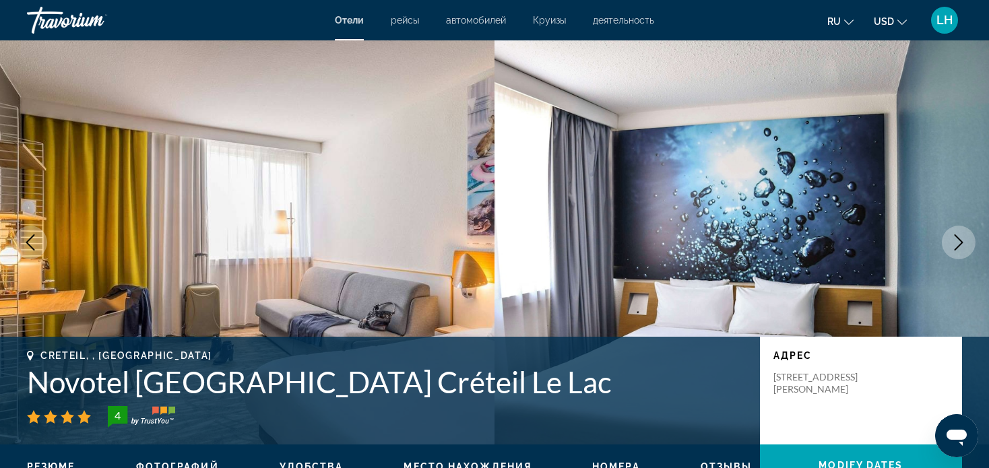
click at [956, 244] on icon "Next image" at bounding box center [959, 242] width 16 height 16
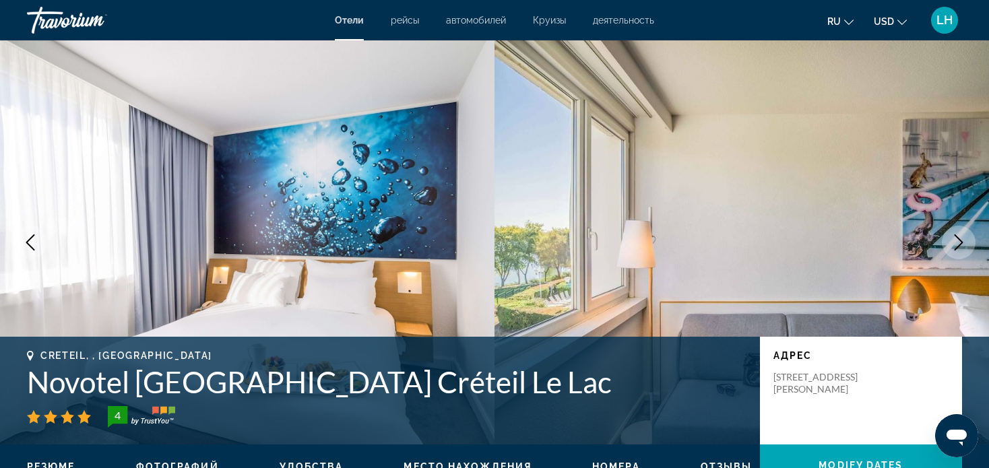
click at [956, 244] on icon "Next image" at bounding box center [959, 242] width 16 height 16
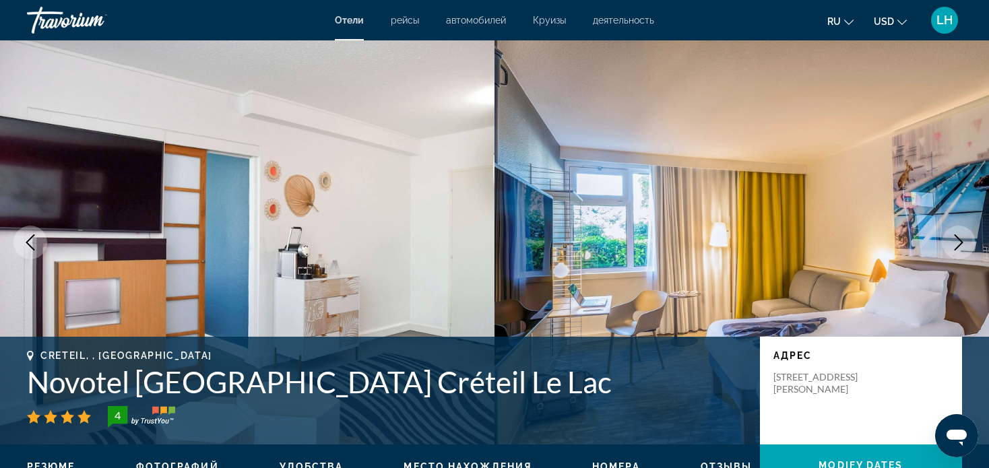
click at [956, 244] on icon "Next image" at bounding box center [959, 242] width 16 height 16
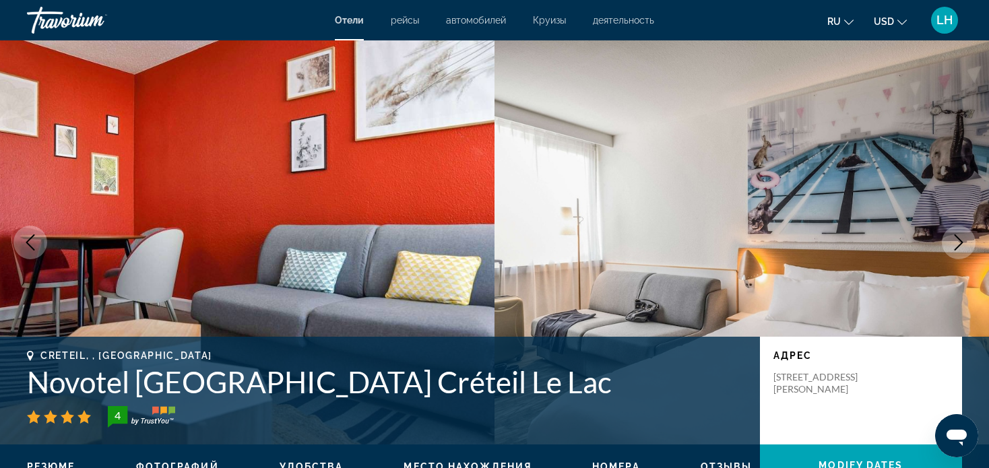
click at [956, 244] on icon "Next image" at bounding box center [959, 242] width 16 height 16
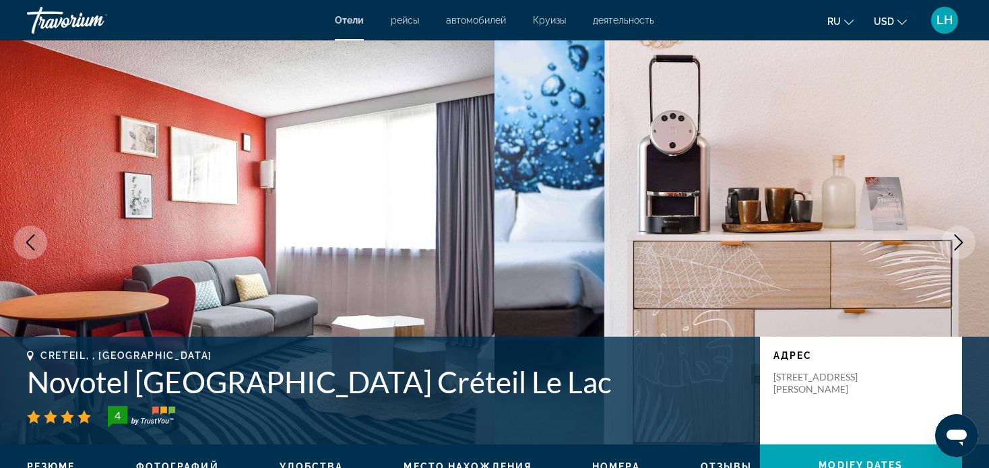
click at [956, 243] on icon "Next image" at bounding box center [959, 242] width 16 height 16
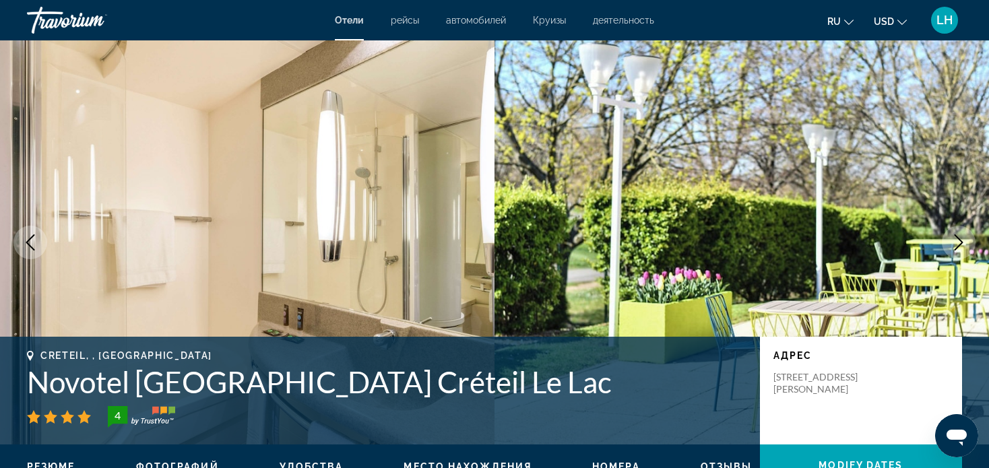
click at [956, 240] on icon "Next image" at bounding box center [959, 242] width 16 height 16
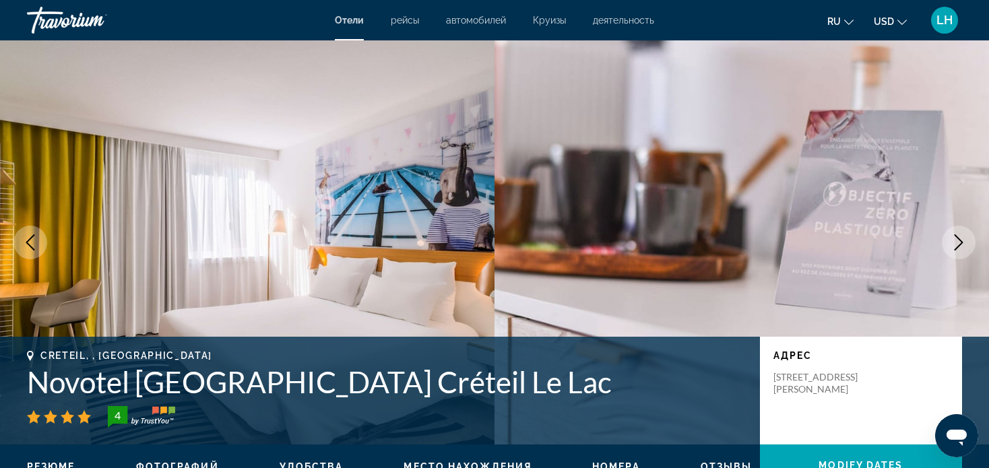
click at [956, 240] on icon "Next image" at bounding box center [959, 242] width 16 height 16
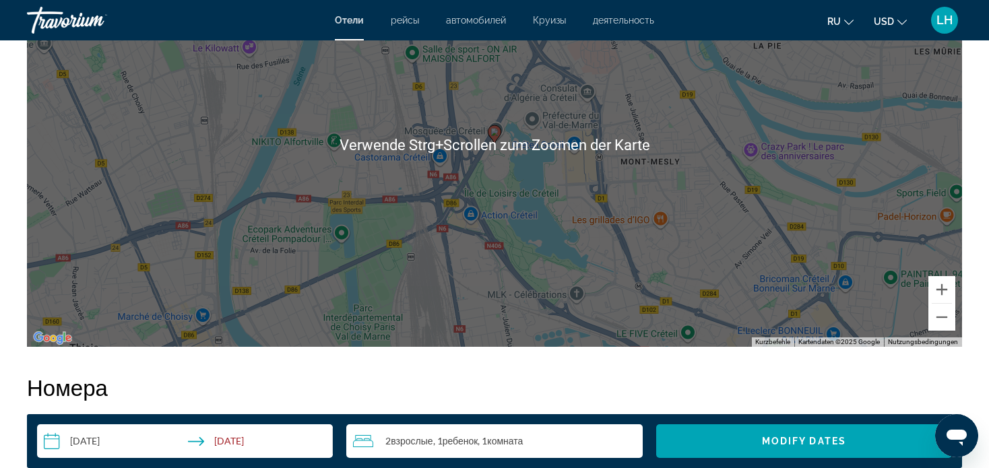
scroll to position [1415, 0]
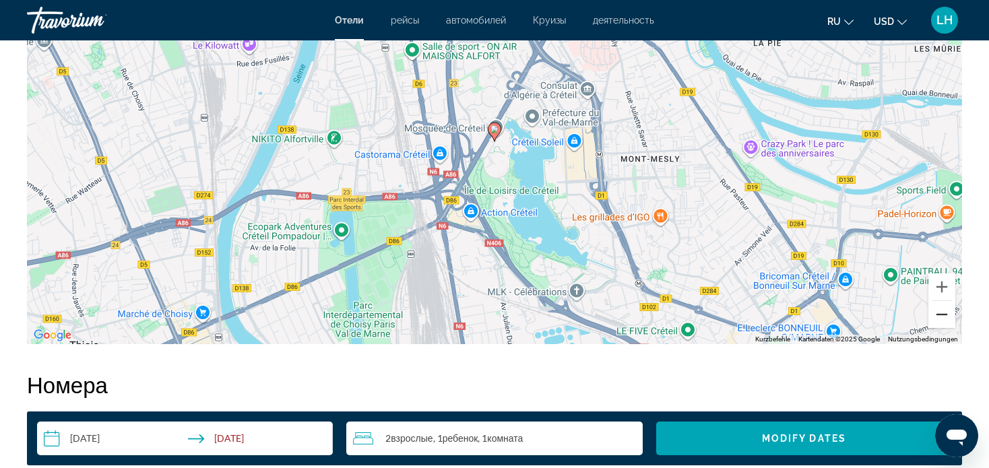
click at [943, 315] on button "Verkleinern" at bounding box center [941, 314] width 27 height 27
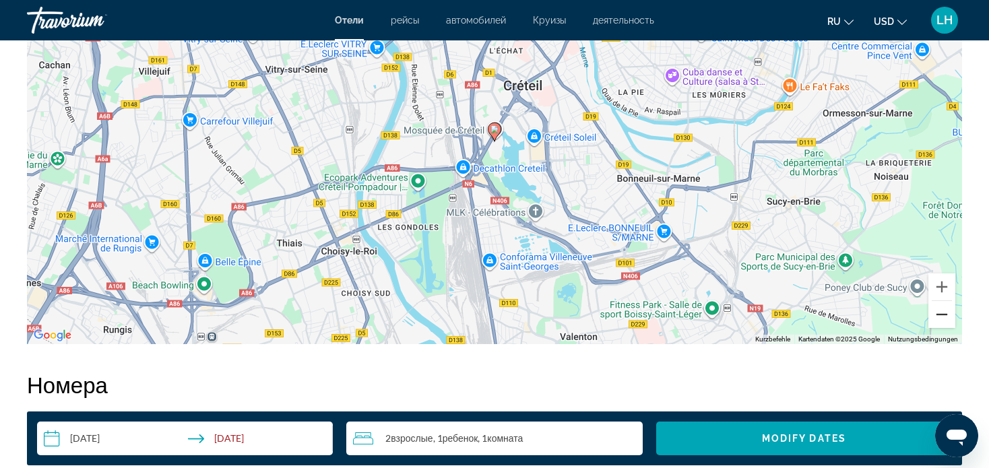
click at [941, 317] on button "Verkleinern" at bounding box center [941, 314] width 27 height 27
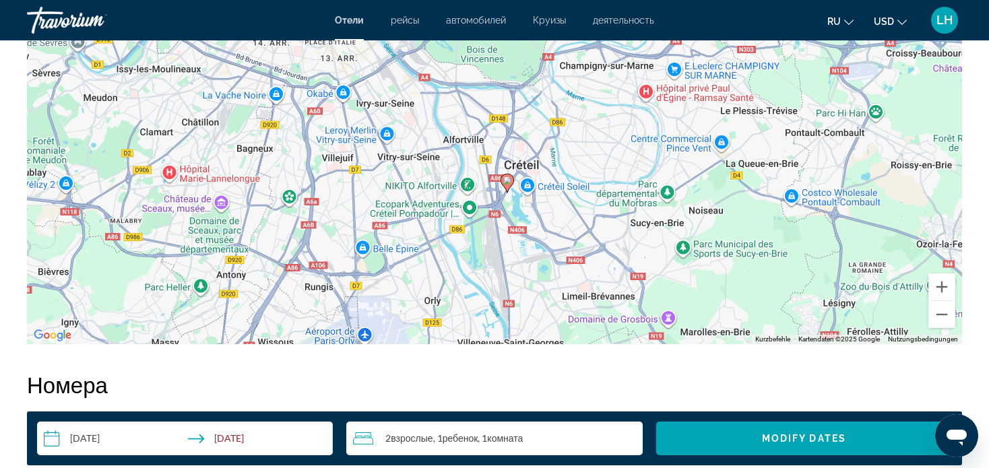
drag, startPoint x: 702, startPoint y: 172, endPoint x: 716, endPoint y: 216, distance: 45.4
click at [716, 216] on div "Um den Modus zum Ziehen mit der Tastatur zu aktivieren, drückst du Alt + Eingab…" at bounding box center [494, 142] width 935 height 404
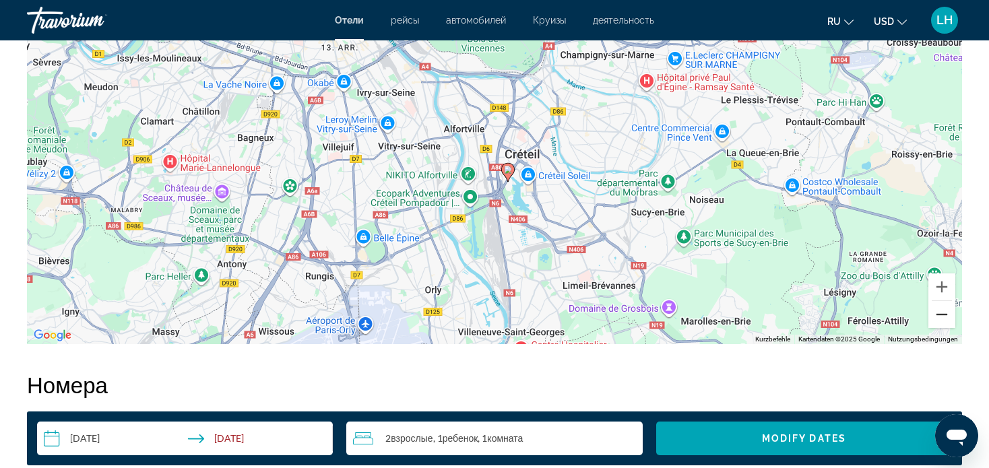
click at [939, 314] on button "Verkleinern" at bounding box center [941, 314] width 27 height 27
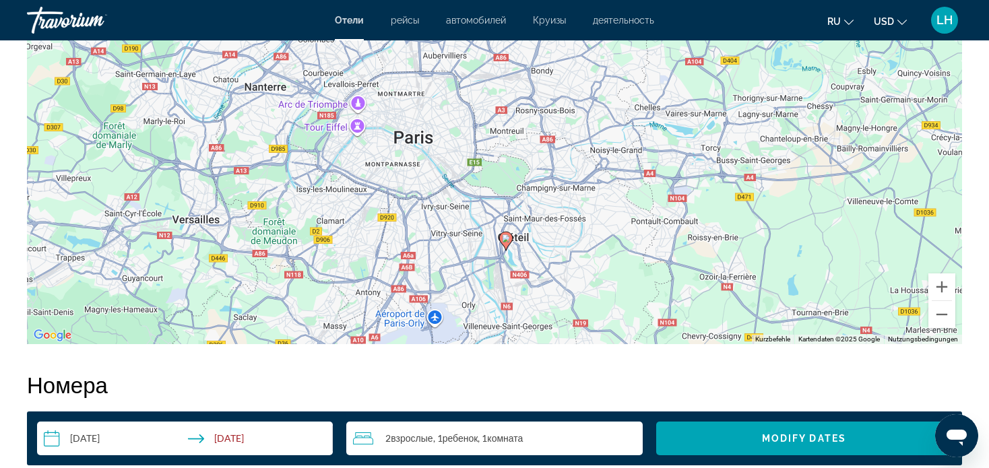
drag, startPoint x: 647, startPoint y: 162, endPoint x: 652, endPoint y: 255, distance: 93.1
click at [652, 255] on div "Um den Modus zum Ziehen mit der Tastatur zu aktivieren, drückst du Alt + Eingab…" at bounding box center [494, 142] width 935 height 404
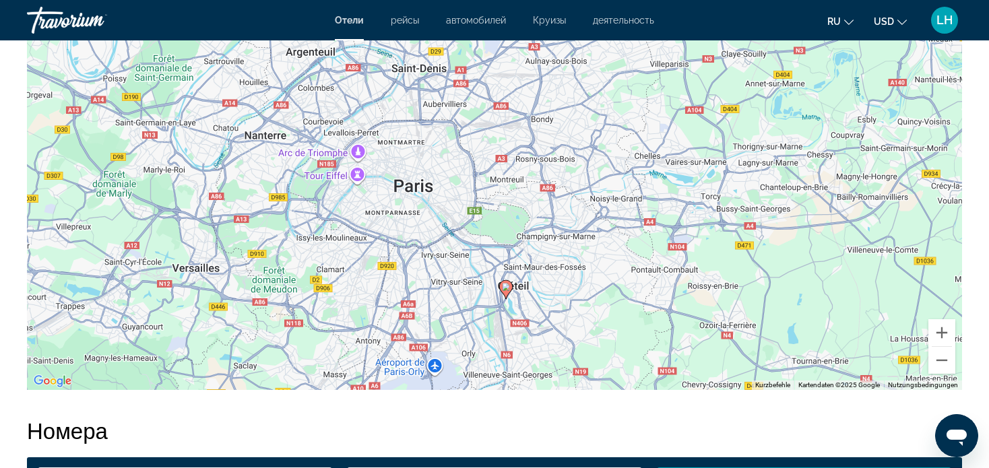
scroll to position [1280, 0]
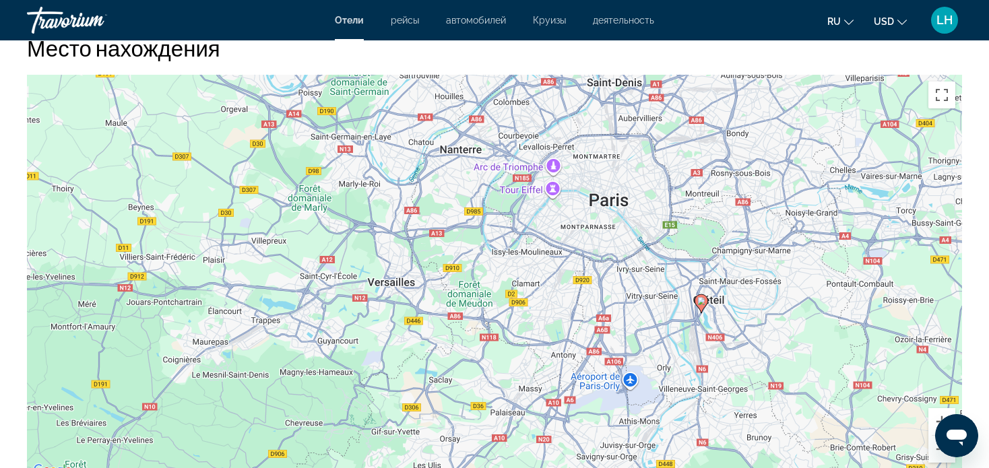
drag, startPoint x: 804, startPoint y: 360, endPoint x: 999, endPoint y: 284, distance: 208.2
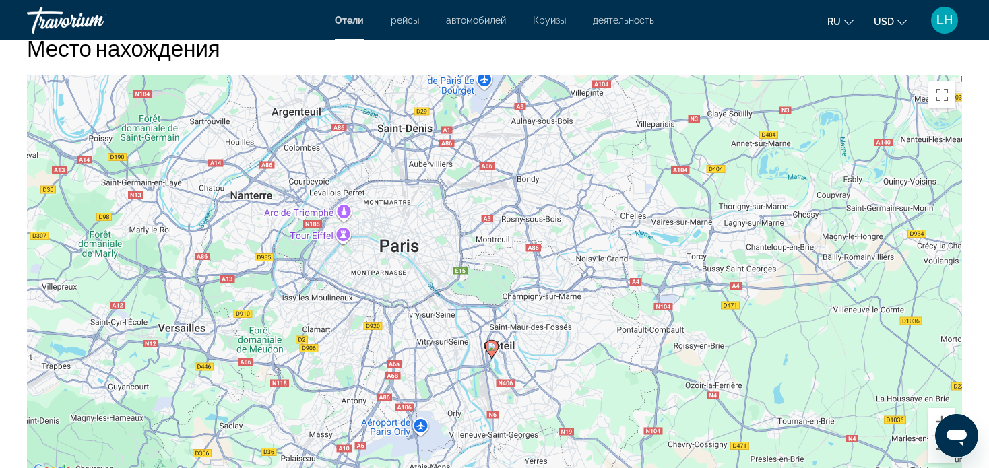
drag, startPoint x: 812, startPoint y: 294, endPoint x: 600, endPoint y: 340, distance: 217.1
click at [600, 340] on div "Um den Modus zum Ziehen mit der Tastatur zu aktivieren, drückst du Alt + Eingab…" at bounding box center [494, 277] width 935 height 404
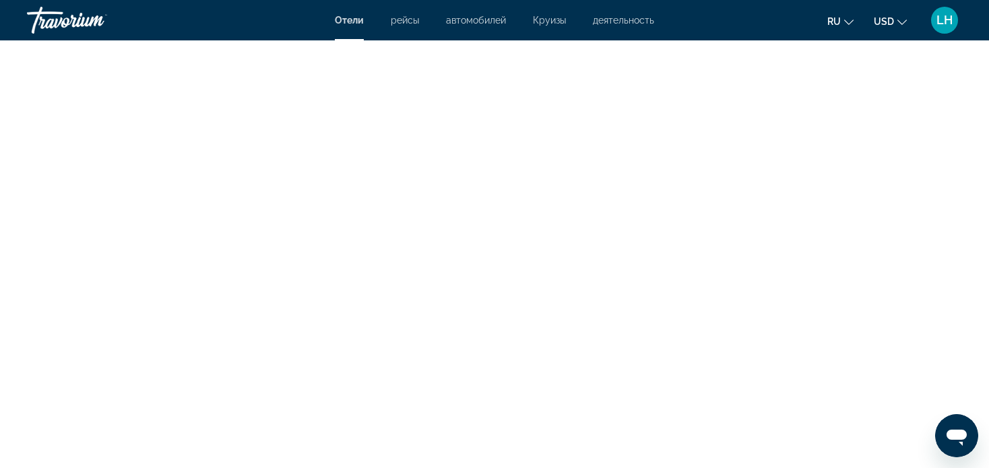
scroll to position [3638, 0]
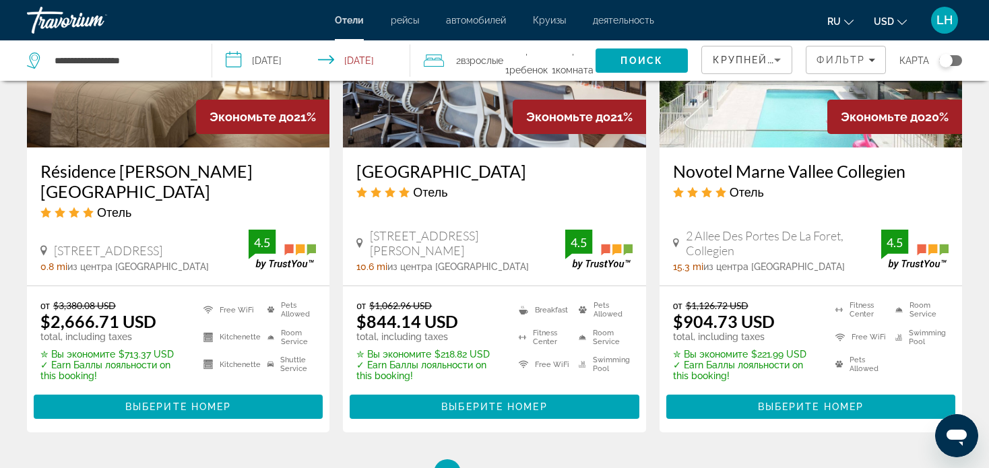
scroll to position [1819, 0]
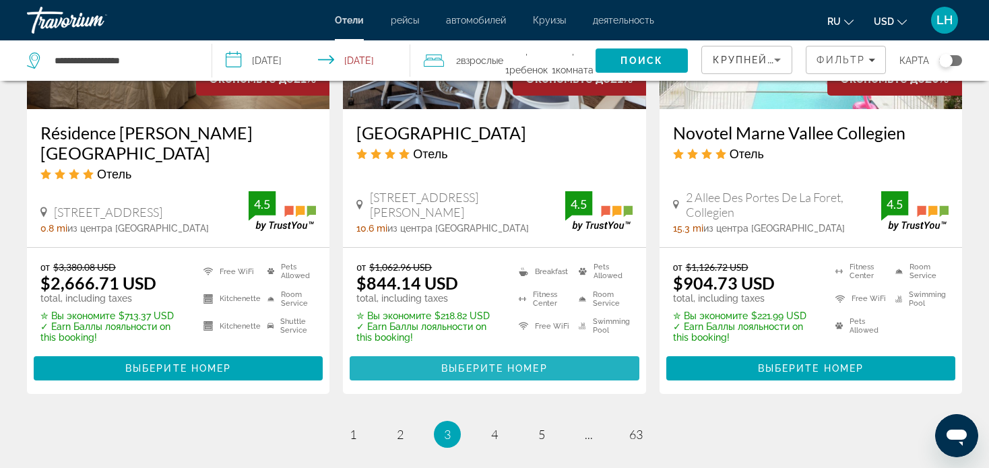
click at [503, 363] on span "Выберите номер" at bounding box center [494, 368] width 106 height 11
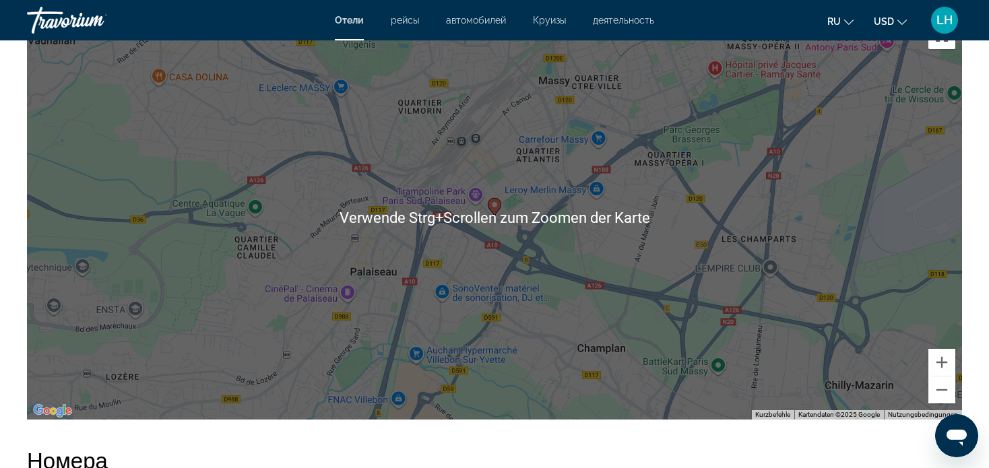
scroll to position [1348, 0]
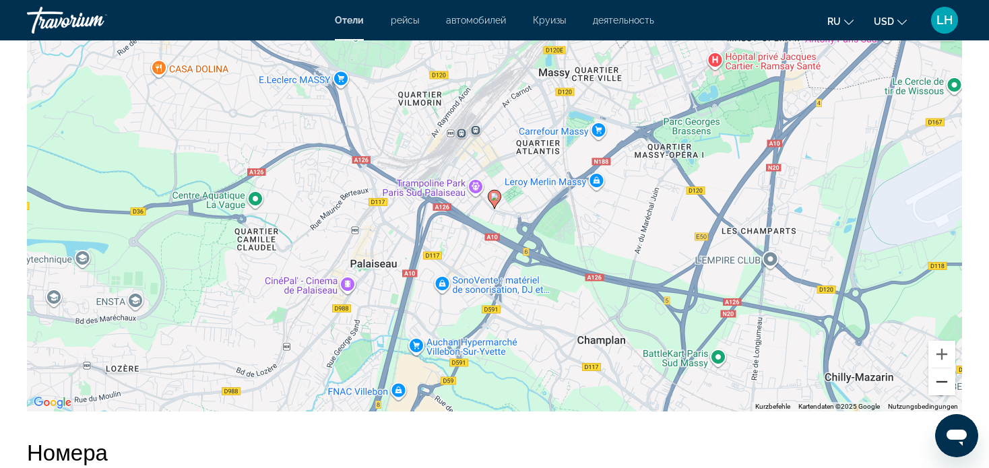
click at [943, 385] on button "Verkleinern" at bounding box center [941, 382] width 27 height 27
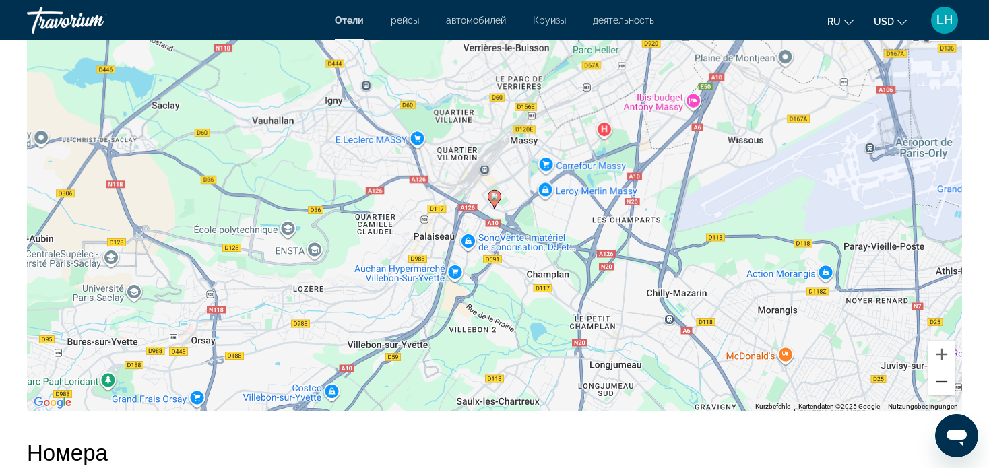
click at [943, 385] on button "Verkleinern" at bounding box center [941, 382] width 27 height 27
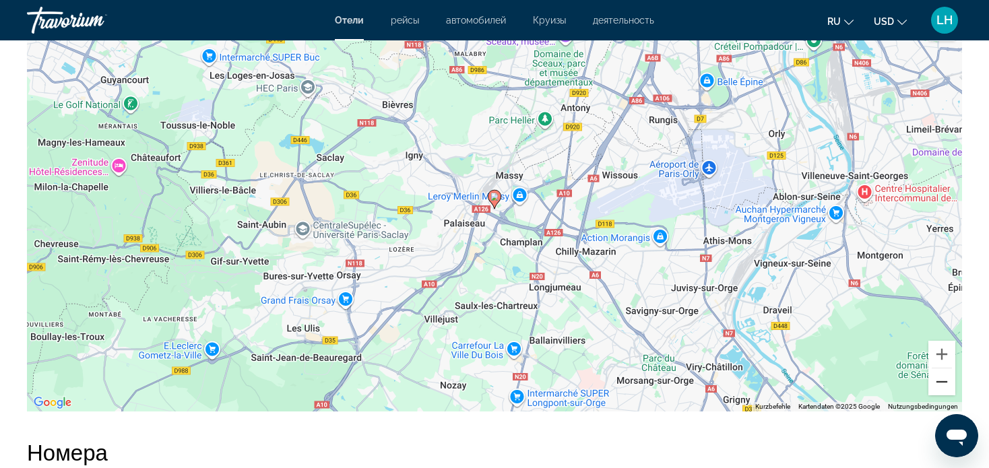
click at [941, 385] on button "Verkleinern" at bounding box center [941, 382] width 27 height 27
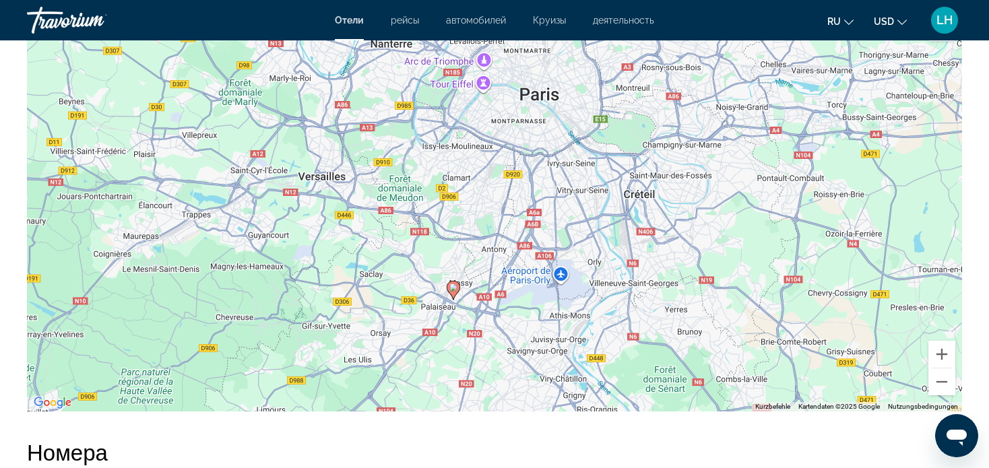
drag, startPoint x: 757, startPoint y: 178, endPoint x: 716, endPoint y: 271, distance: 101.7
click at [716, 271] on div "Um den Modus zum Ziehen mit der Tastatur zu aktivieren, drückst du Alt + Eingab…" at bounding box center [494, 209] width 935 height 404
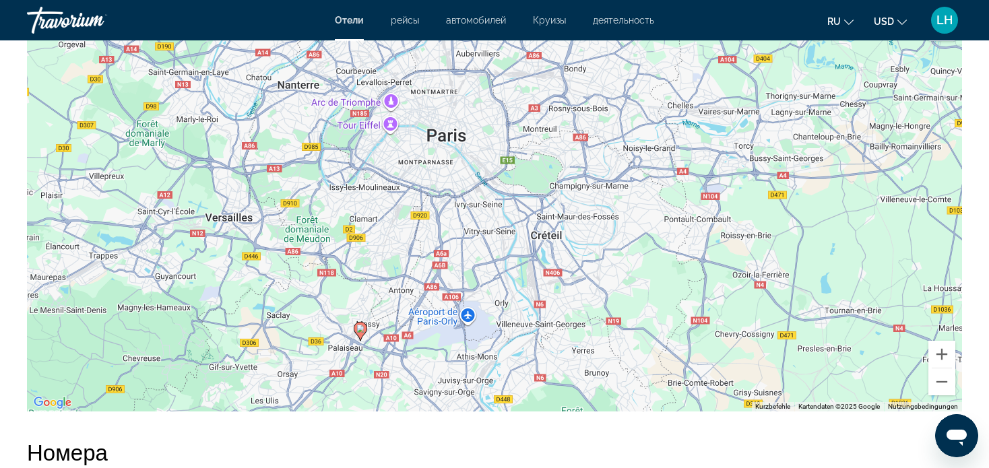
drag, startPoint x: 762, startPoint y: 246, endPoint x: 669, endPoint y: 289, distance: 102.5
click at [669, 289] on div "Um den Modus zum Ziehen mit der Tastatur zu aktivieren, drückst du Alt + Eingab…" at bounding box center [494, 209] width 935 height 404
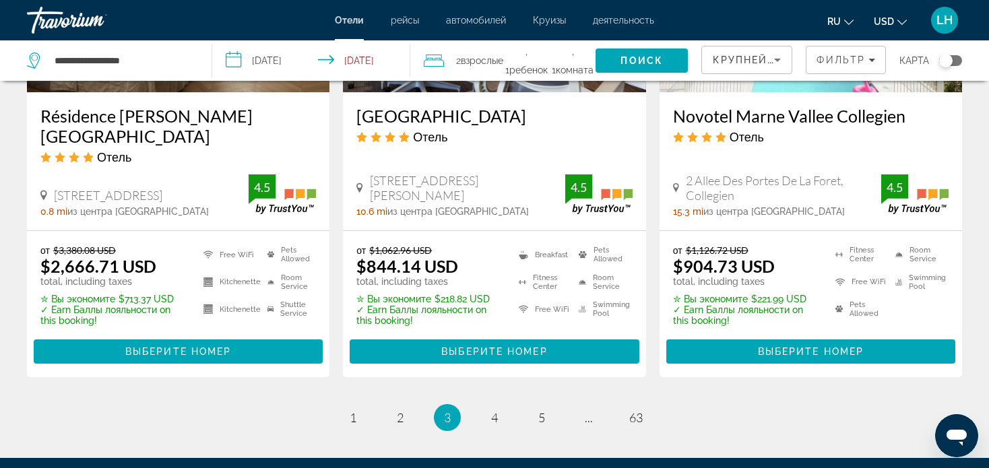
scroll to position [1887, 0]
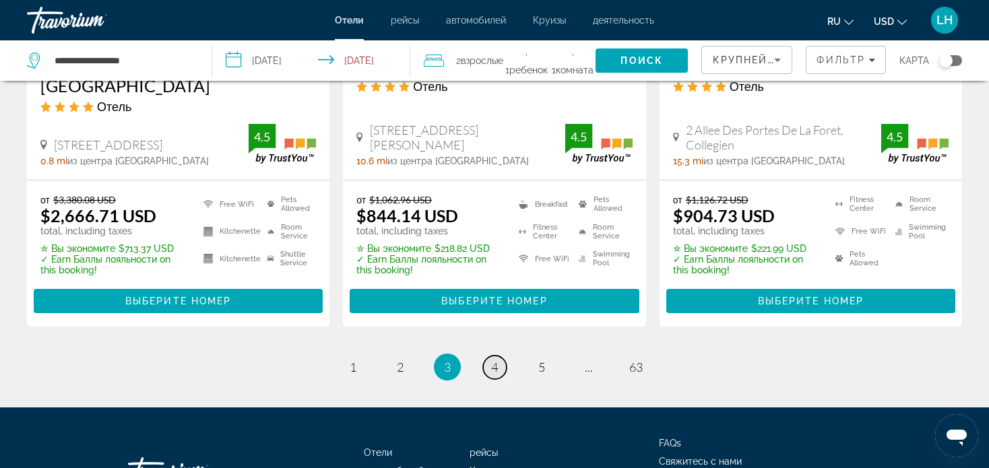
click at [495, 360] on span "4" at bounding box center [494, 367] width 7 height 15
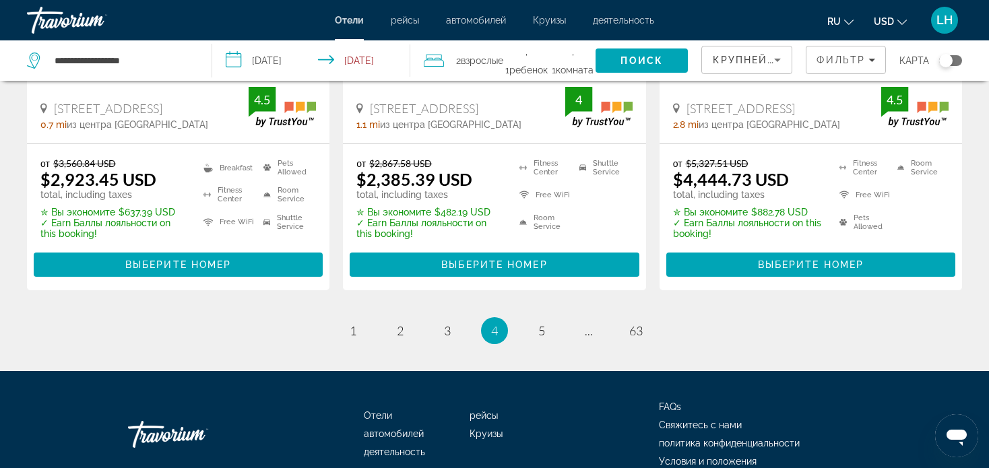
scroll to position [1887, 0]
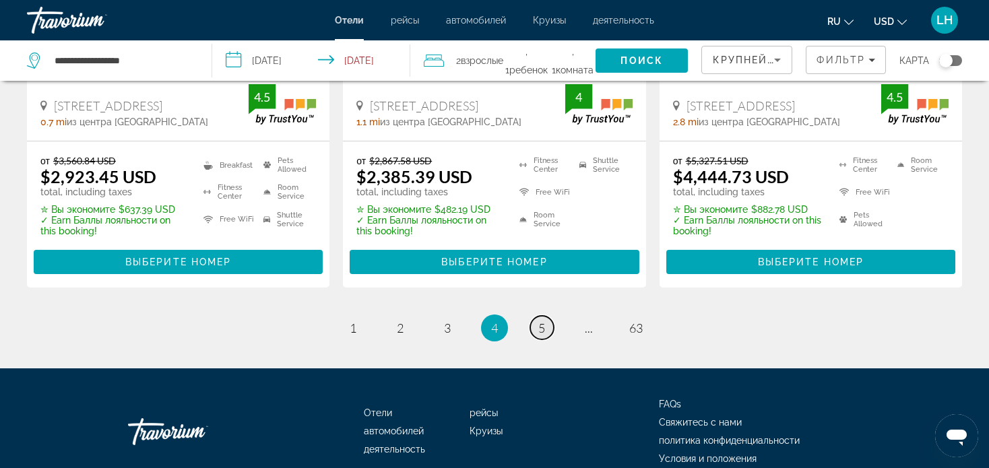
click at [540, 321] on span "5" at bounding box center [541, 328] width 7 height 15
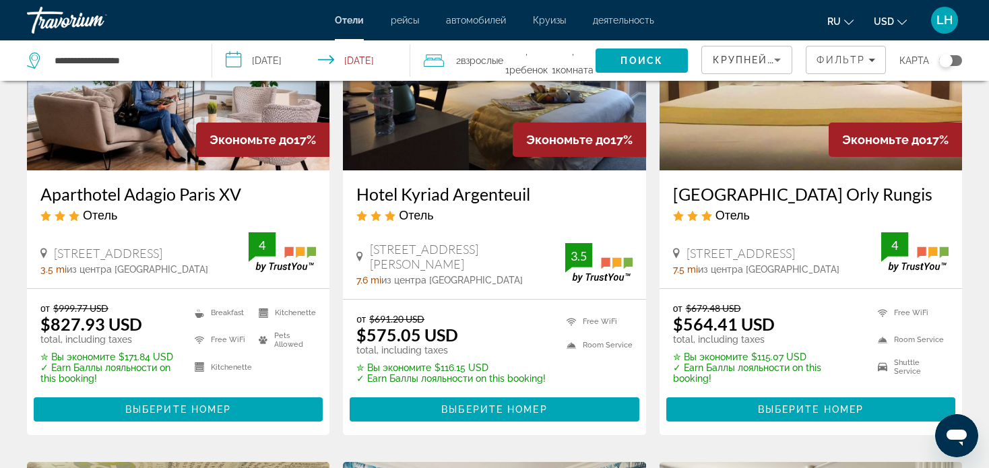
scroll to position [202, 0]
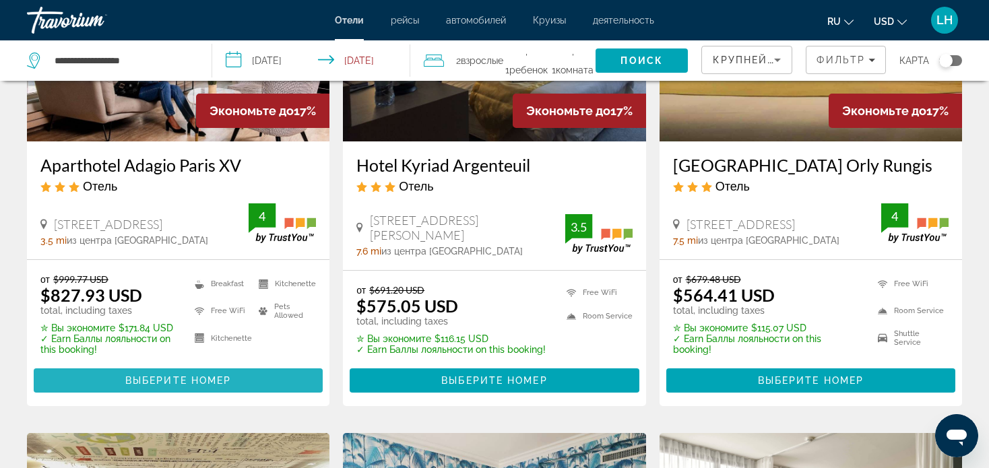
click at [169, 380] on span "Выберите номер" at bounding box center [178, 380] width 106 height 11
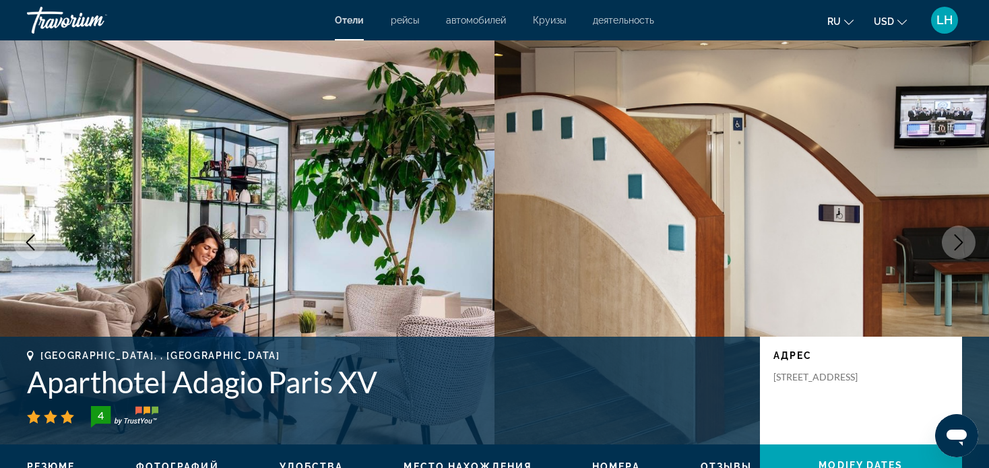
click at [964, 245] on icon "Next image" at bounding box center [959, 242] width 16 height 16
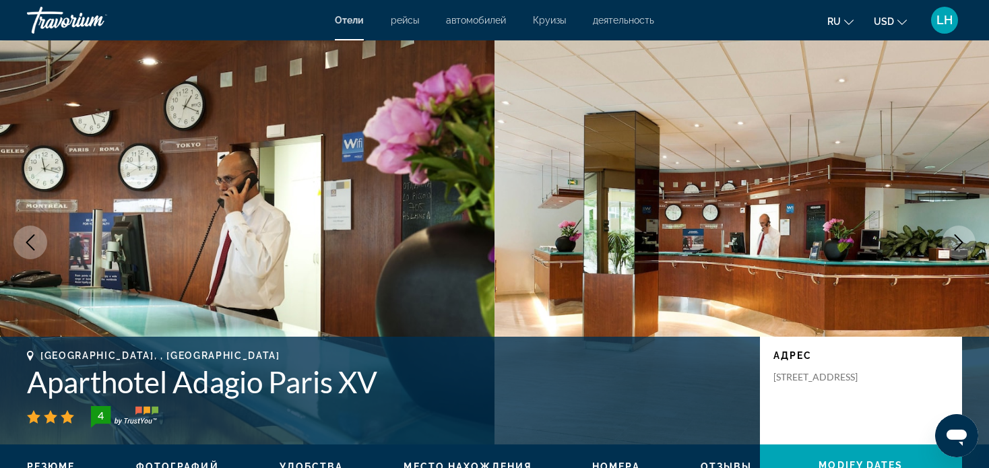
click at [959, 240] on icon "Next image" at bounding box center [959, 242] width 9 height 16
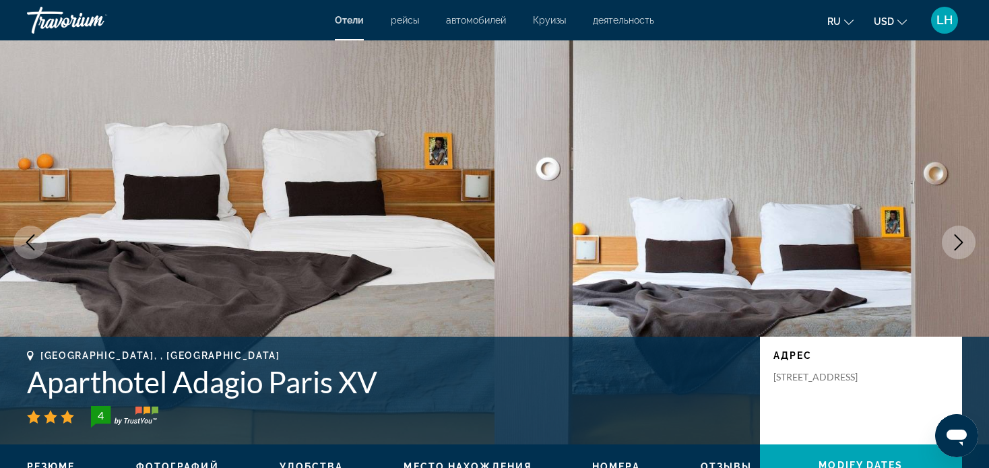
click at [960, 240] on icon "Next image" at bounding box center [959, 242] width 9 height 16
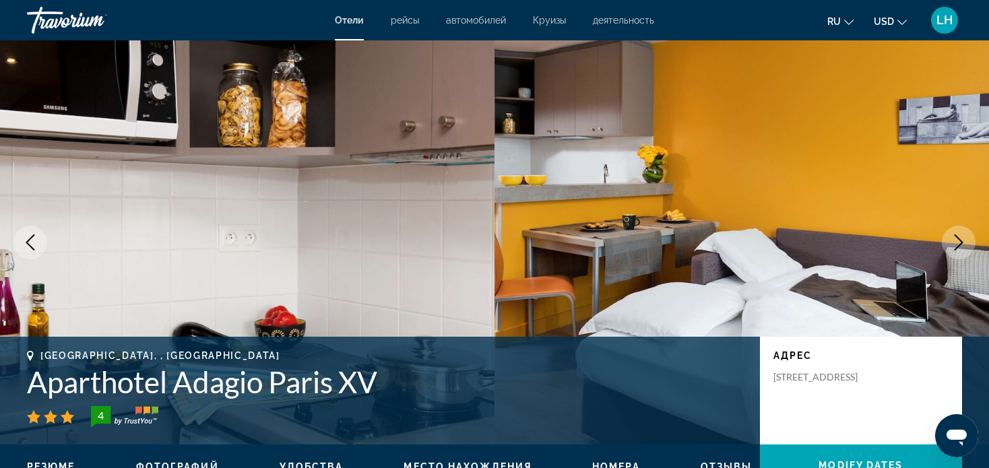
click at [959, 241] on icon "Next image" at bounding box center [959, 242] width 16 height 16
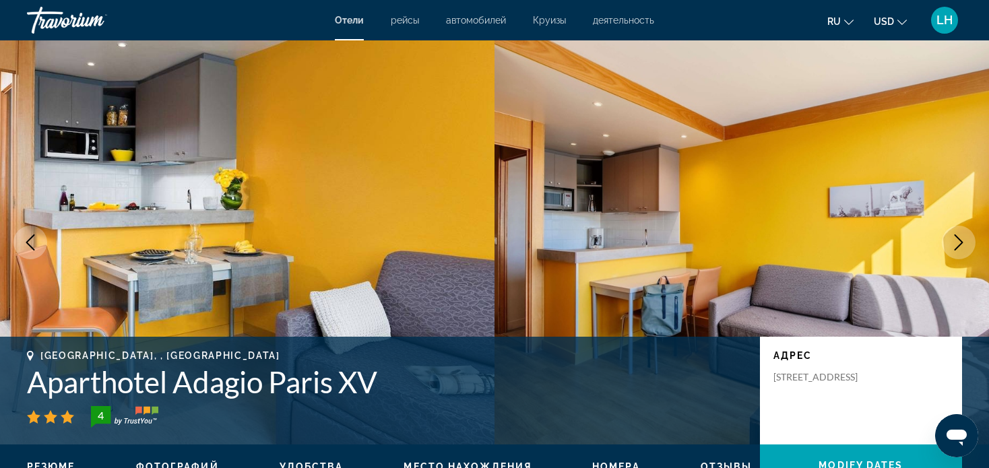
click at [959, 241] on icon "Next image" at bounding box center [959, 242] width 16 height 16
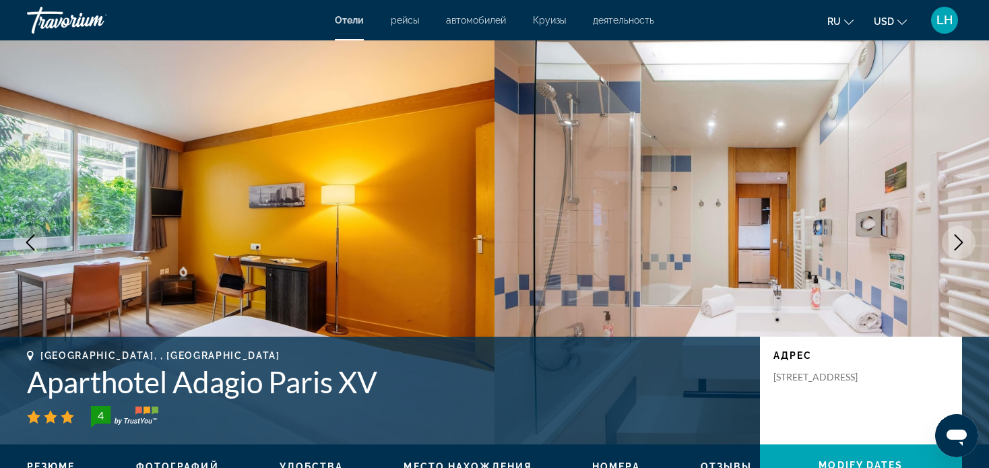
click at [959, 242] on icon "Next image" at bounding box center [959, 242] width 16 height 16
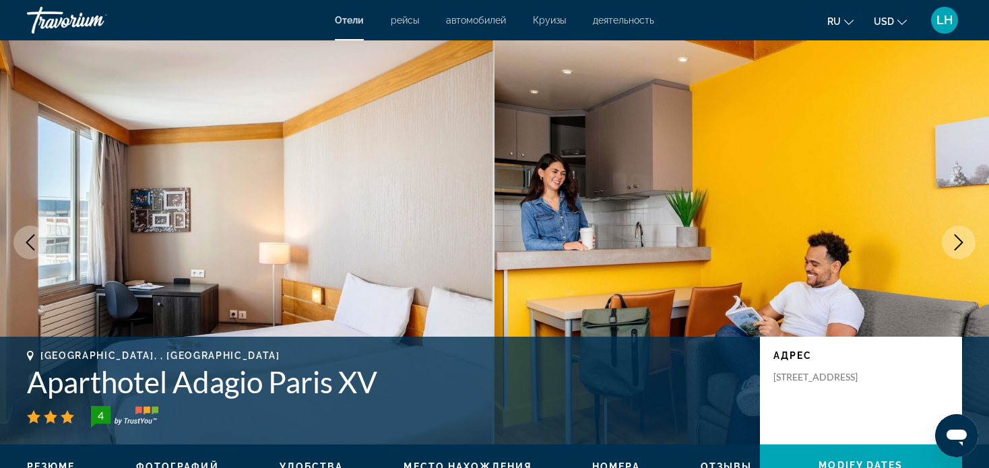
click at [957, 242] on icon "Next image" at bounding box center [959, 242] width 16 height 16
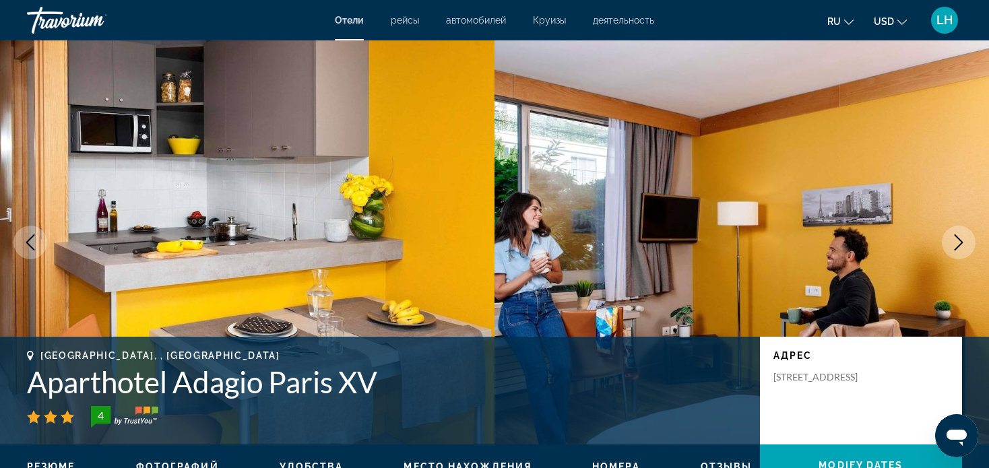
click at [957, 242] on icon "Next image" at bounding box center [959, 242] width 16 height 16
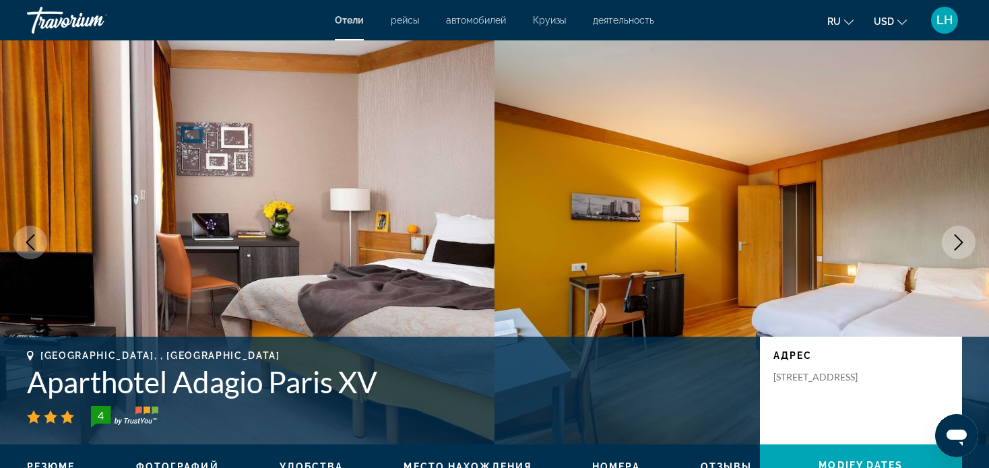
click at [961, 243] on icon "Next image" at bounding box center [959, 242] width 9 height 16
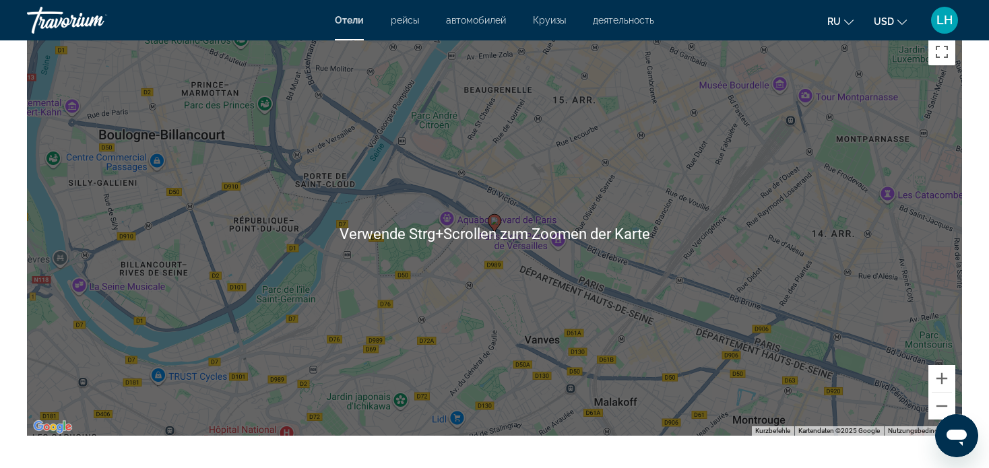
scroll to position [1348, 0]
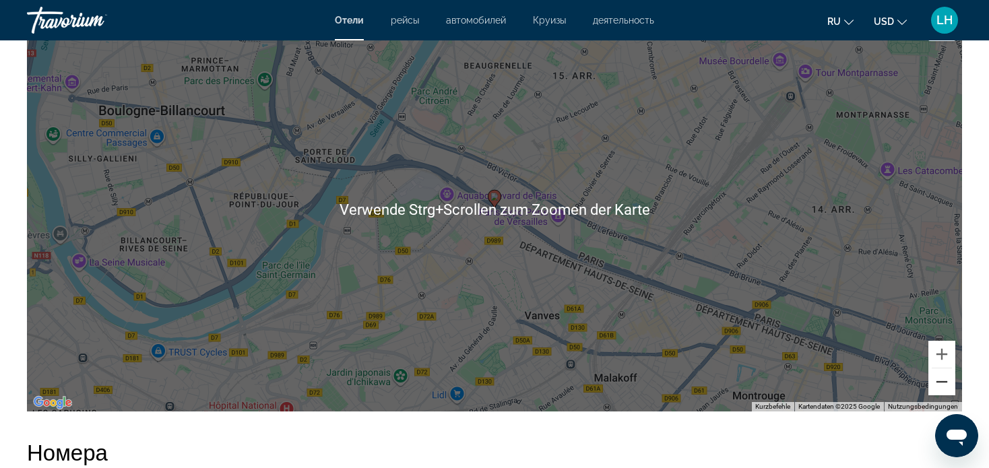
click at [943, 384] on button "Verkleinern" at bounding box center [941, 382] width 27 height 27
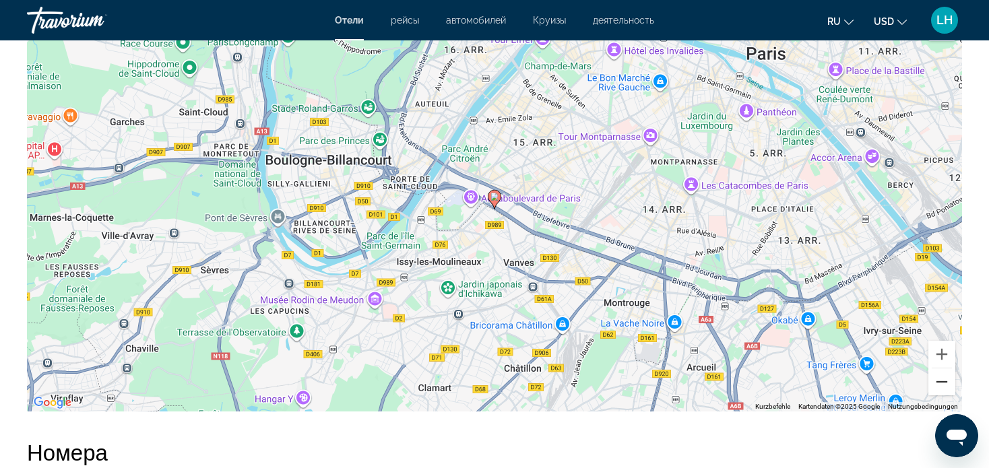
click at [940, 375] on button "Verkleinern" at bounding box center [941, 382] width 27 height 27
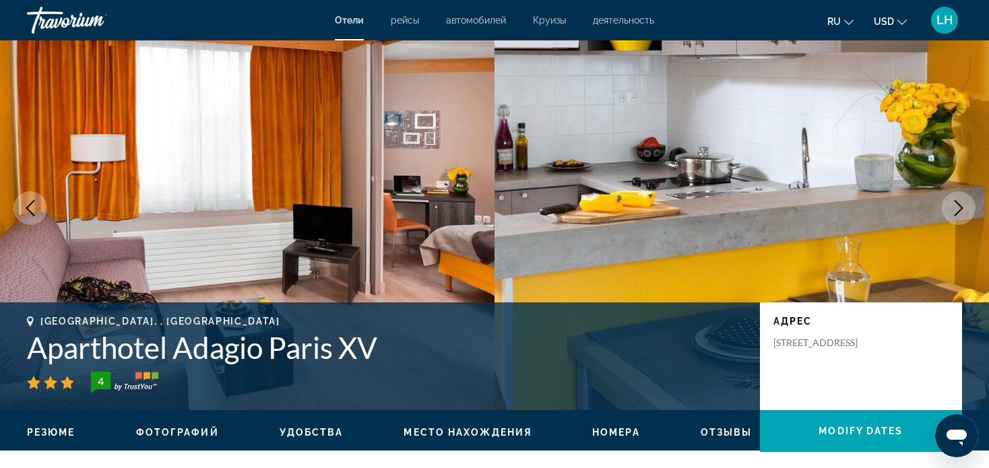
scroll to position [67, 0]
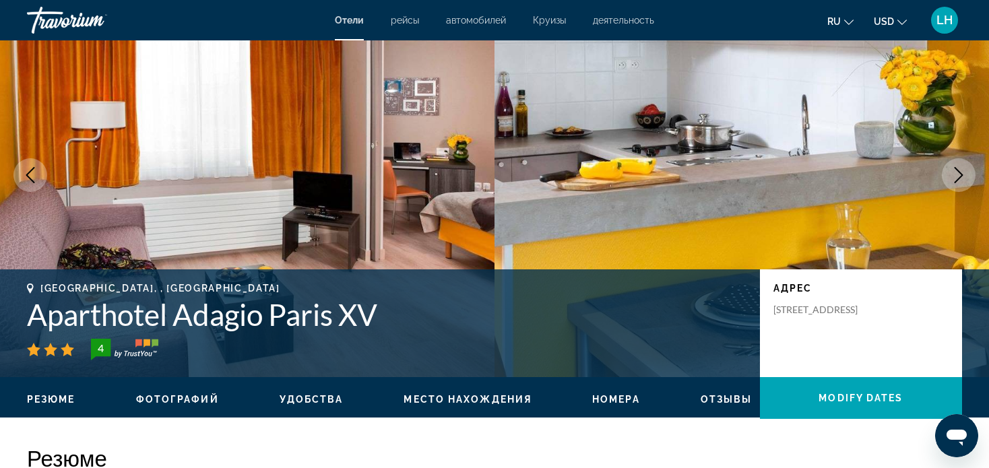
click at [959, 174] on icon "Next image" at bounding box center [959, 175] width 16 height 16
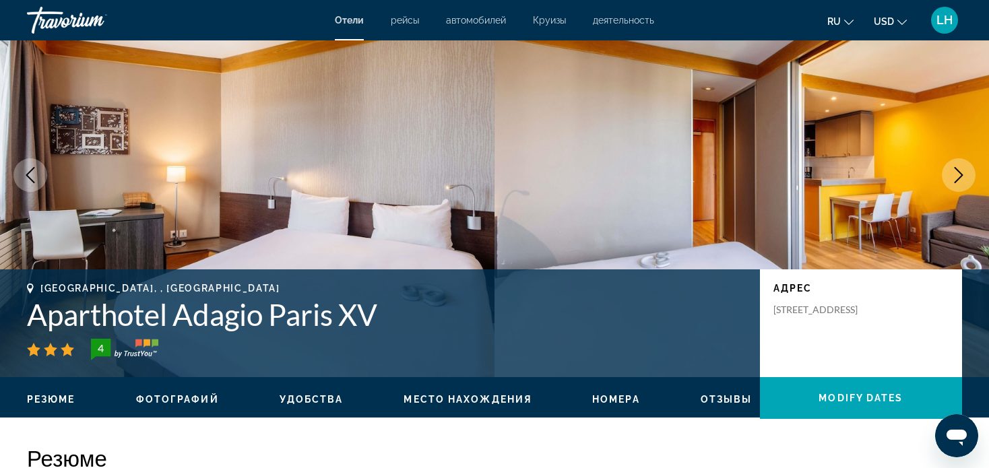
click at [964, 174] on icon "Next image" at bounding box center [959, 175] width 16 height 16
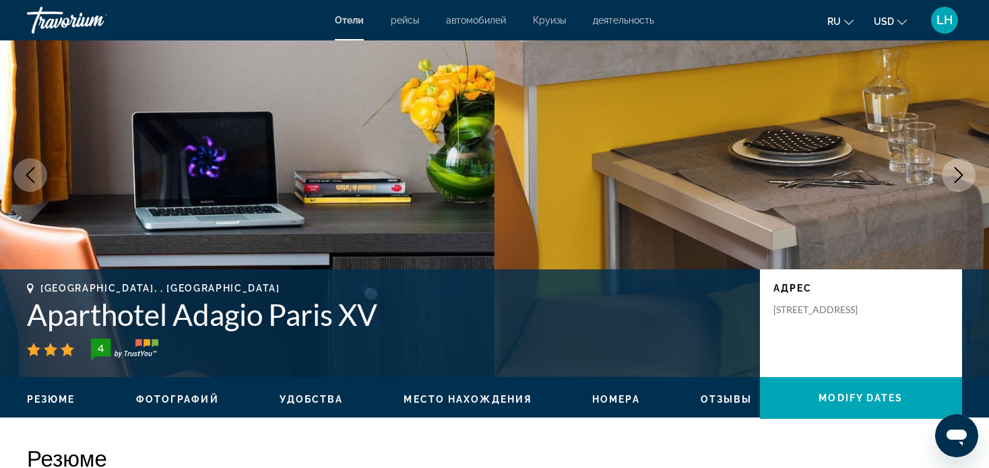
click at [951, 174] on icon "Next image" at bounding box center [959, 175] width 16 height 16
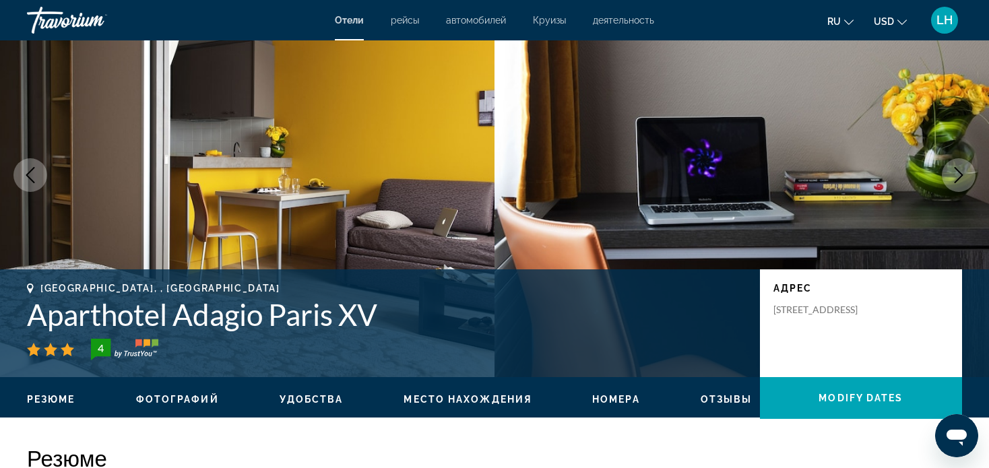
click at [955, 173] on icon "Next image" at bounding box center [959, 175] width 16 height 16
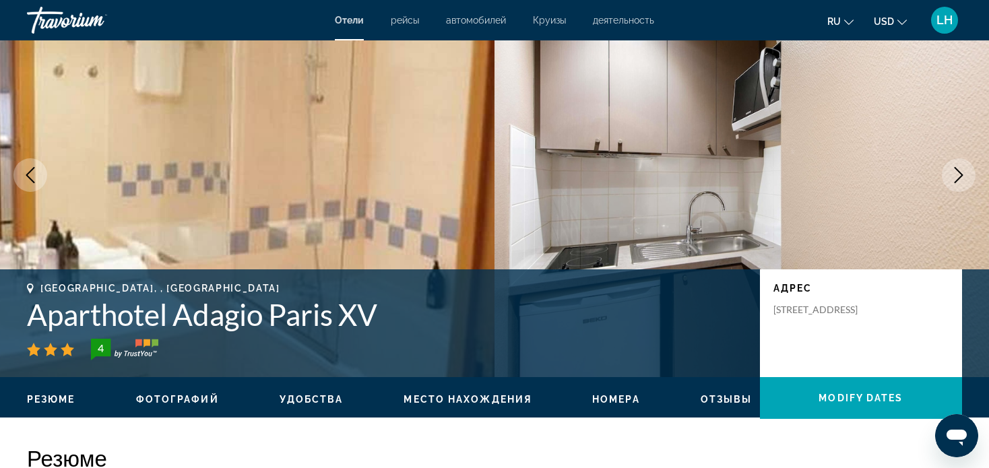
click at [959, 171] on icon "Next image" at bounding box center [959, 175] width 9 height 16
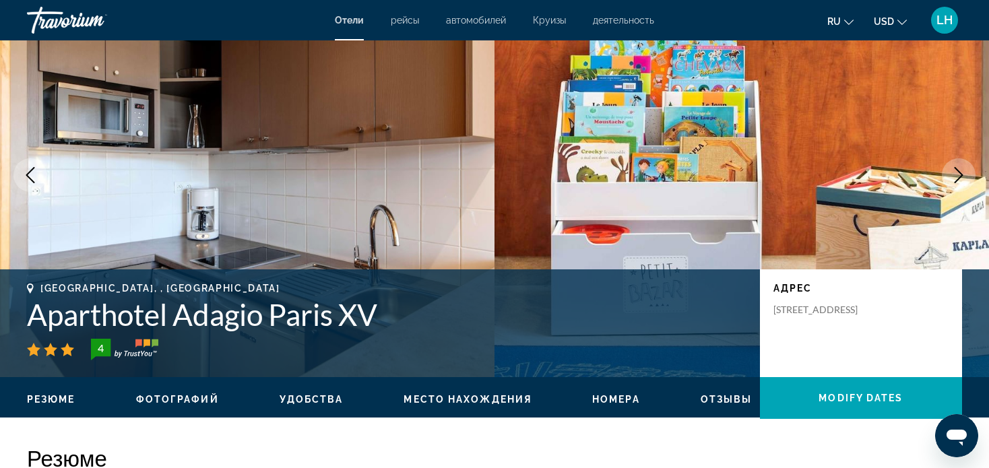
click at [961, 175] on icon "Next image" at bounding box center [959, 175] width 16 height 16
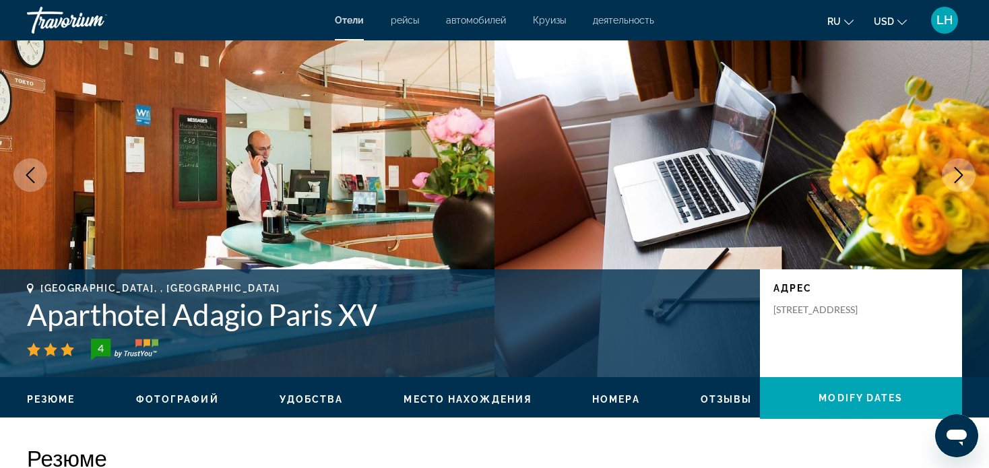
click at [959, 169] on icon "Next image" at bounding box center [959, 175] width 16 height 16
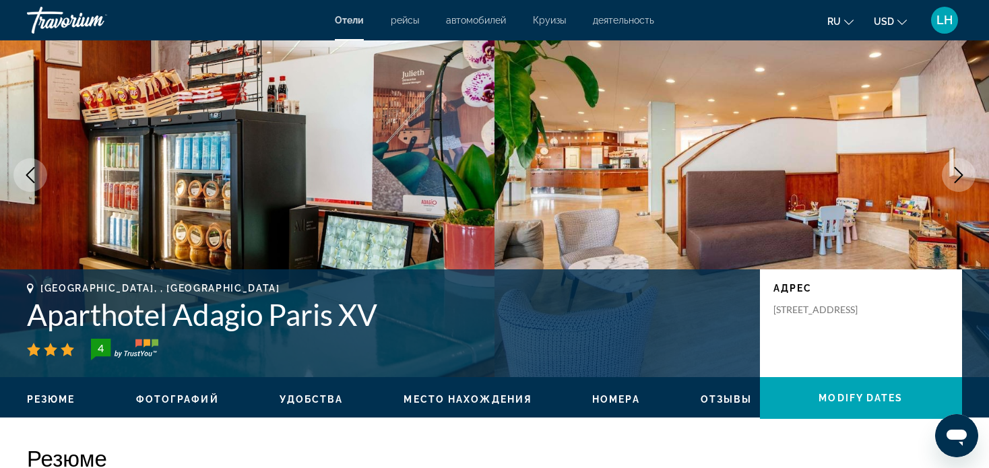
click at [956, 175] on icon "Next image" at bounding box center [959, 175] width 16 height 16
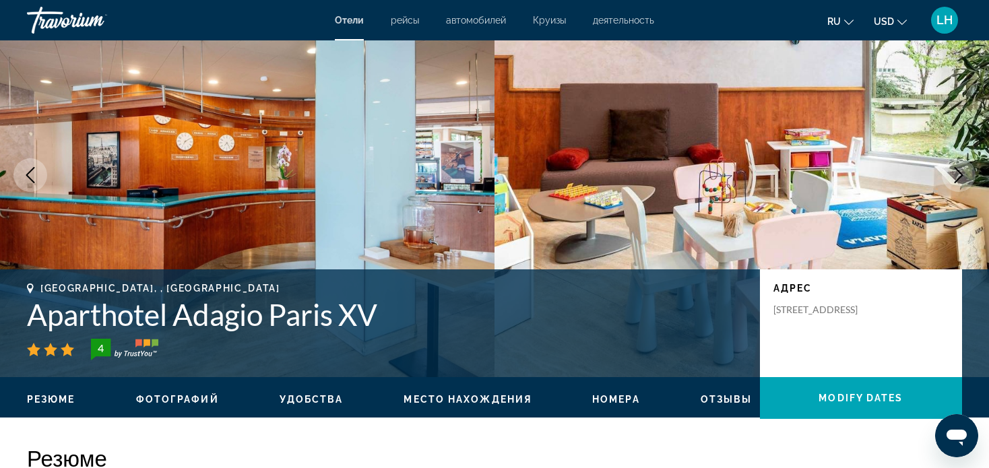
click at [957, 172] on icon "Next image" at bounding box center [959, 175] width 16 height 16
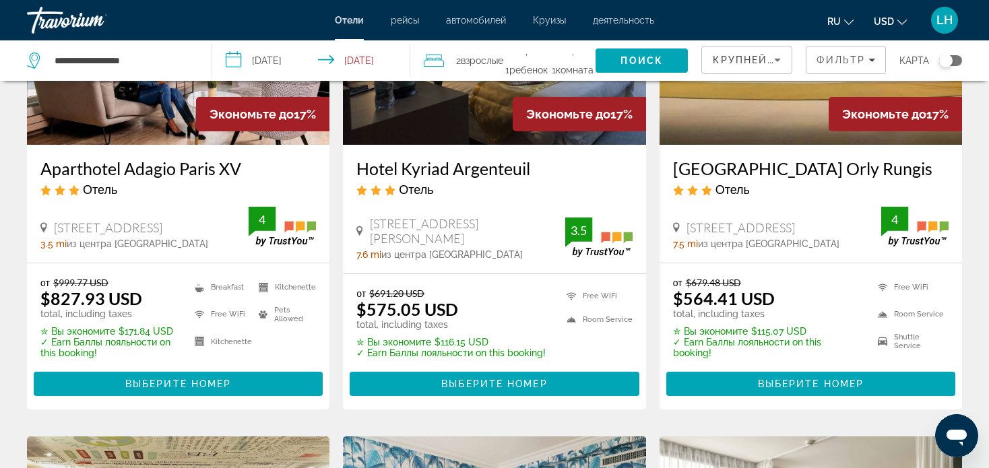
scroll to position [202, 0]
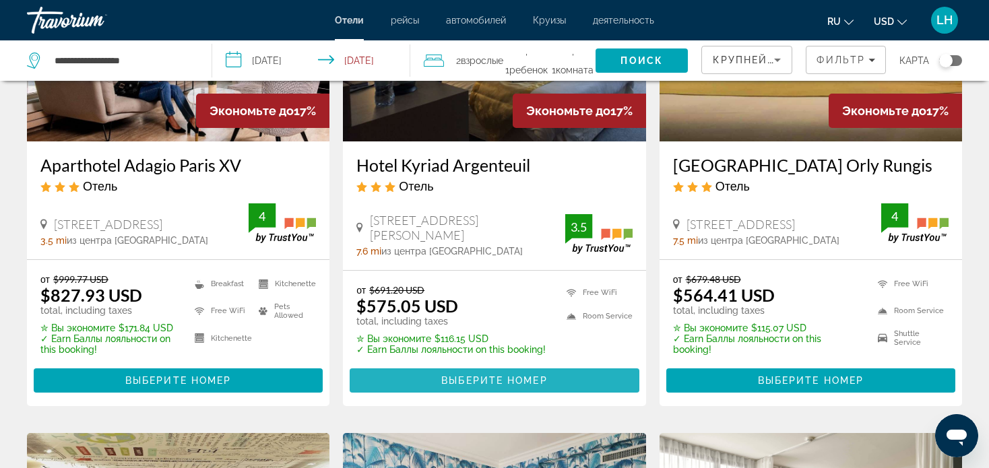
click at [482, 379] on span "Выберите номер" at bounding box center [494, 380] width 106 height 11
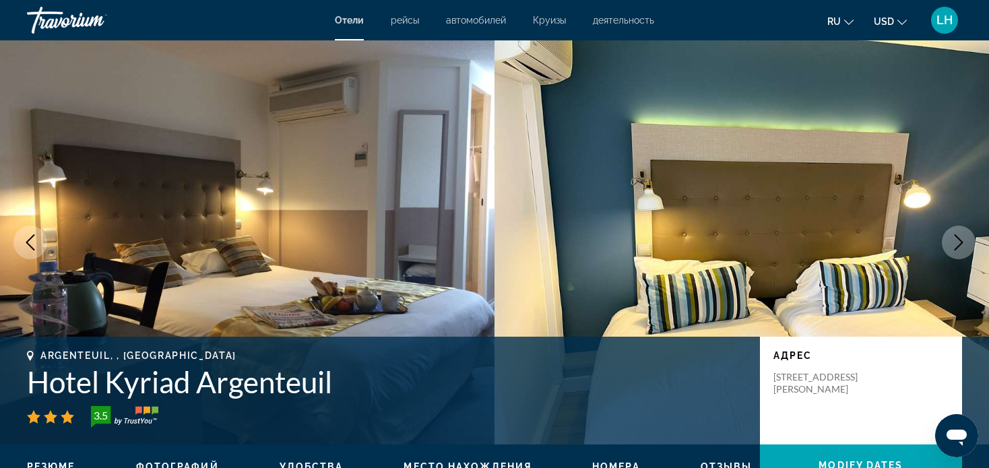
click at [956, 244] on icon "Next image" at bounding box center [959, 242] width 16 height 16
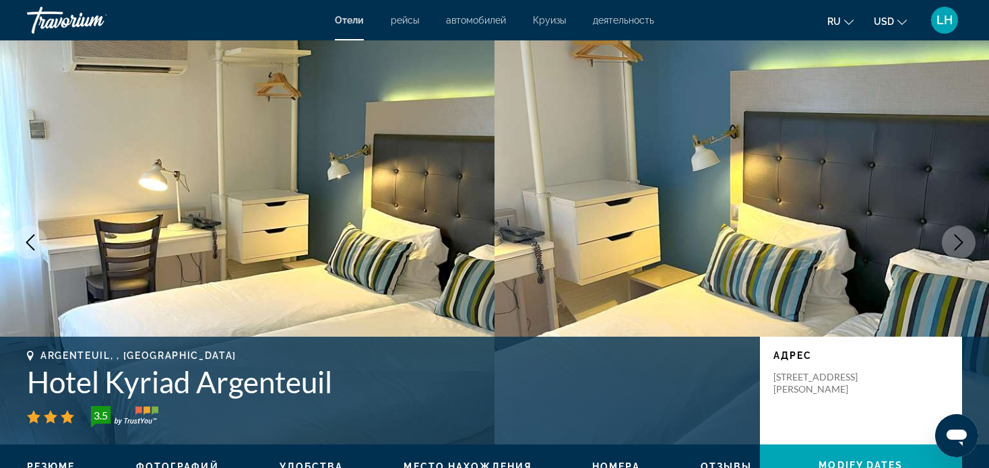
click at [956, 244] on icon "Next image" at bounding box center [959, 242] width 16 height 16
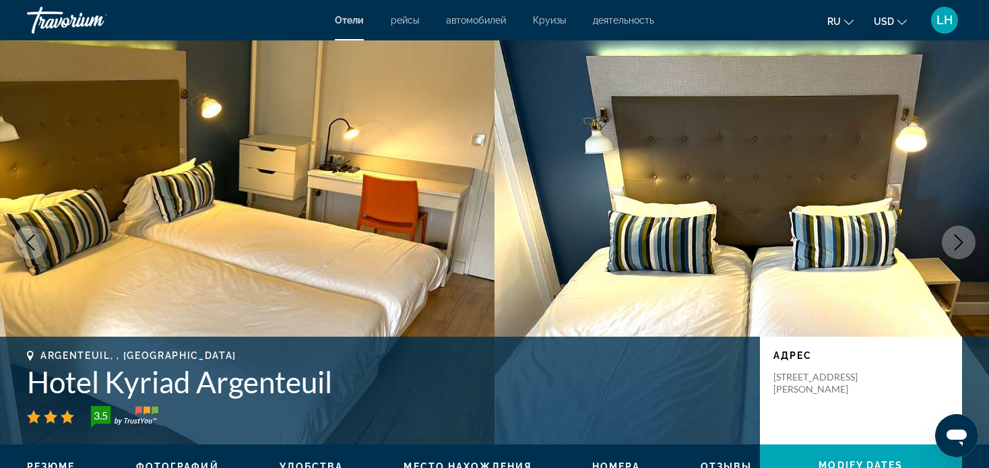
click at [956, 244] on icon "Next image" at bounding box center [959, 242] width 16 height 16
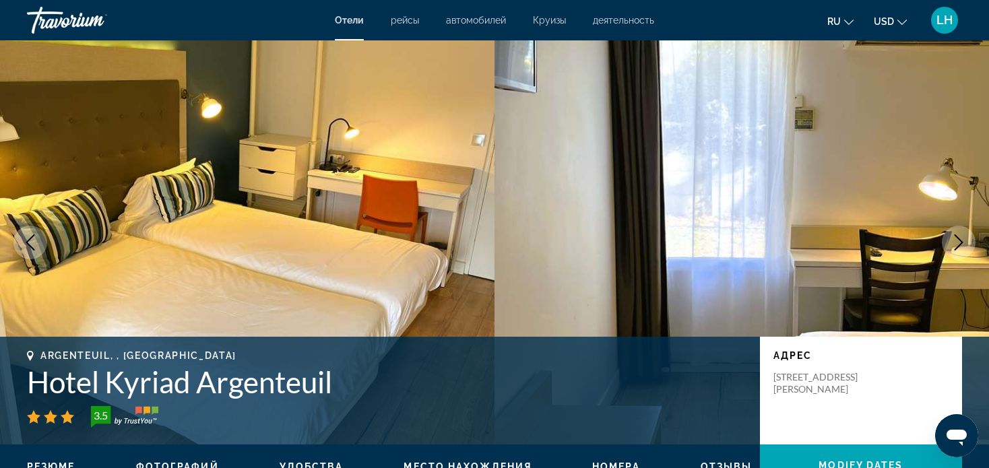
click at [956, 244] on icon "Next image" at bounding box center [959, 242] width 16 height 16
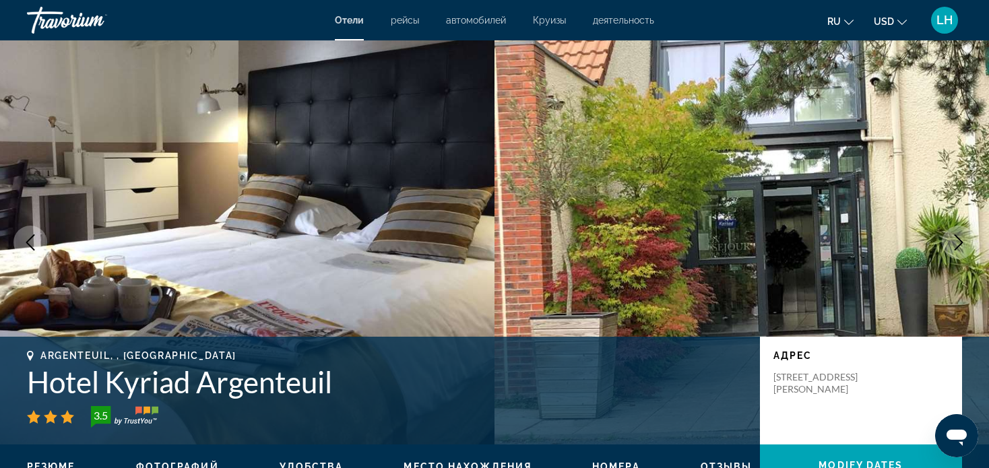
click at [956, 241] on icon "Next image" at bounding box center [959, 242] width 16 height 16
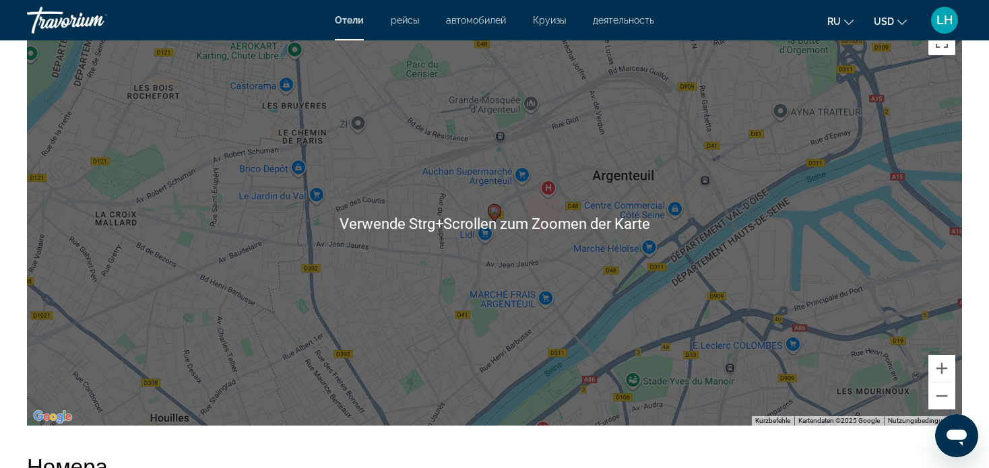
scroll to position [1348, 0]
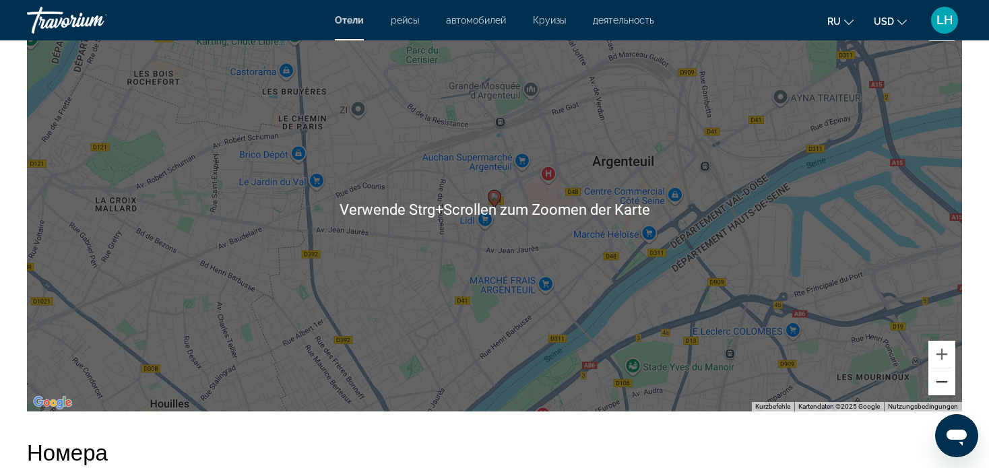
click at [942, 381] on button "Verkleinern" at bounding box center [941, 382] width 27 height 27
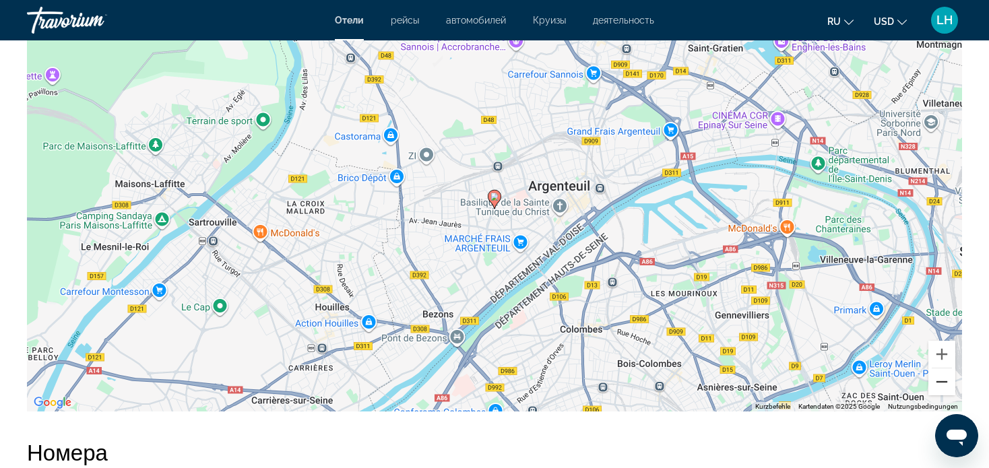
click at [942, 379] on button "Verkleinern" at bounding box center [941, 382] width 27 height 27
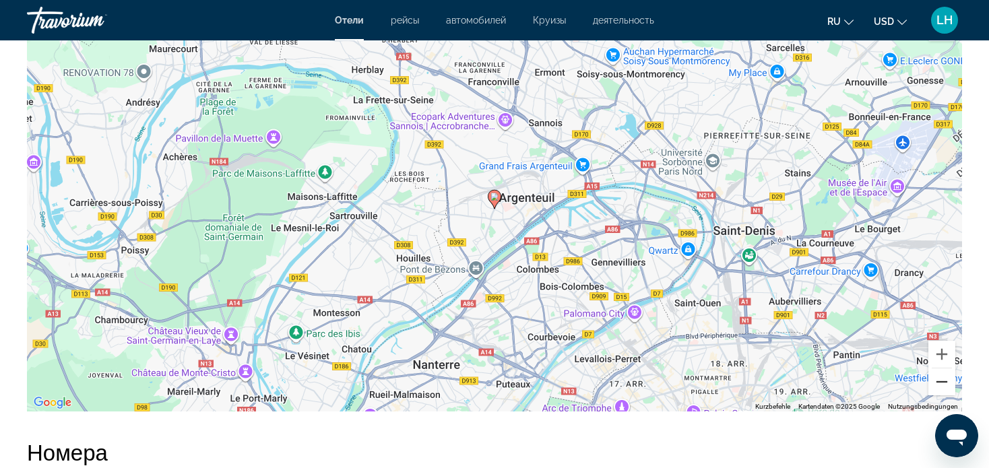
click at [943, 383] on button "Verkleinern" at bounding box center [941, 382] width 27 height 27
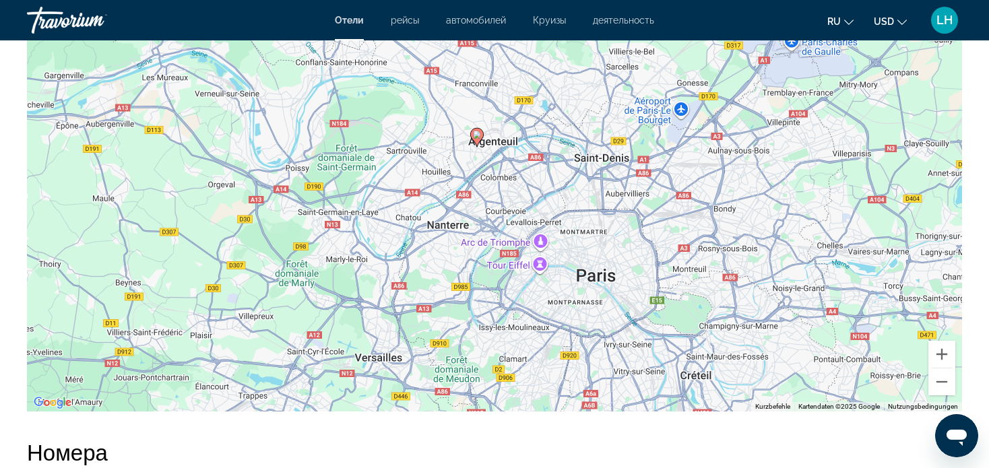
drag, startPoint x: 667, startPoint y: 305, endPoint x: 650, endPoint y: 240, distance: 67.0
click at [650, 240] on div "Um den Modus zum Ziehen mit der Tastatur zu aktivieren, drückst du Alt + Eingab…" at bounding box center [494, 209] width 935 height 404
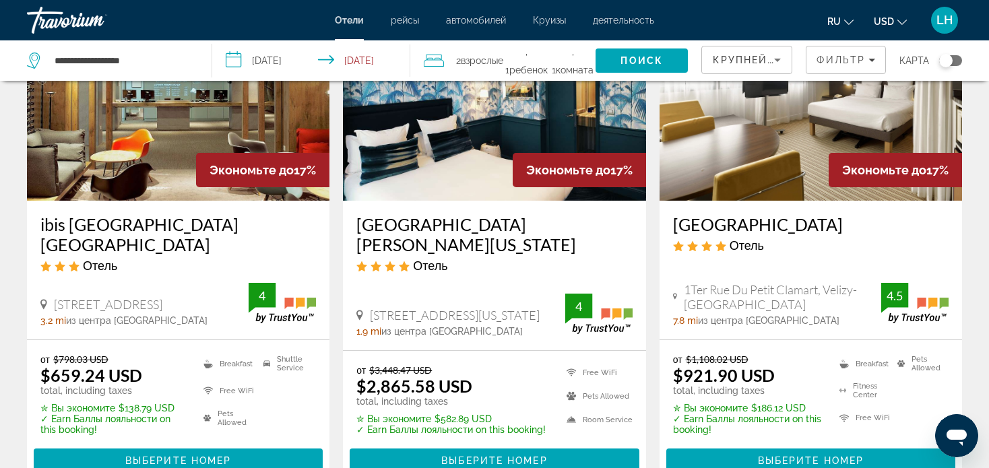
scroll to position [674, 0]
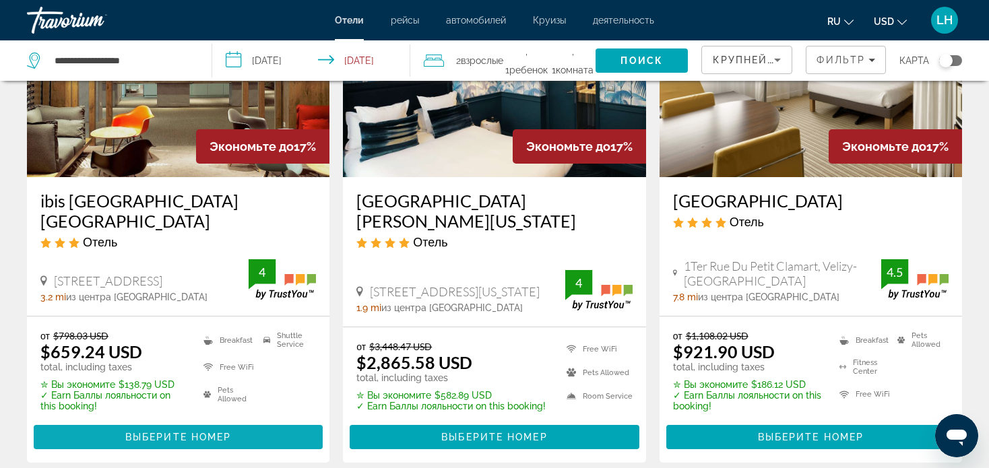
click at [140, 432] on span "Выберите номер" at bounding box center [178, 437] width 106 height 11
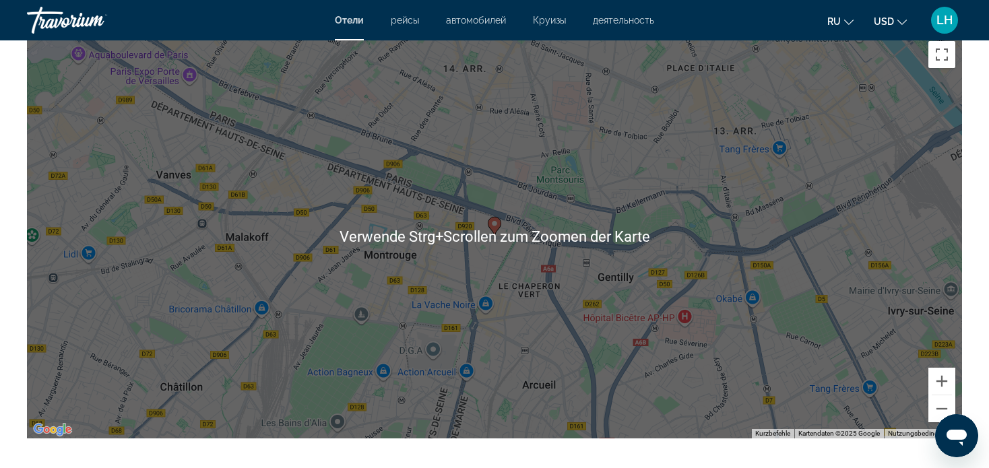
scroll to position [1348, 0]
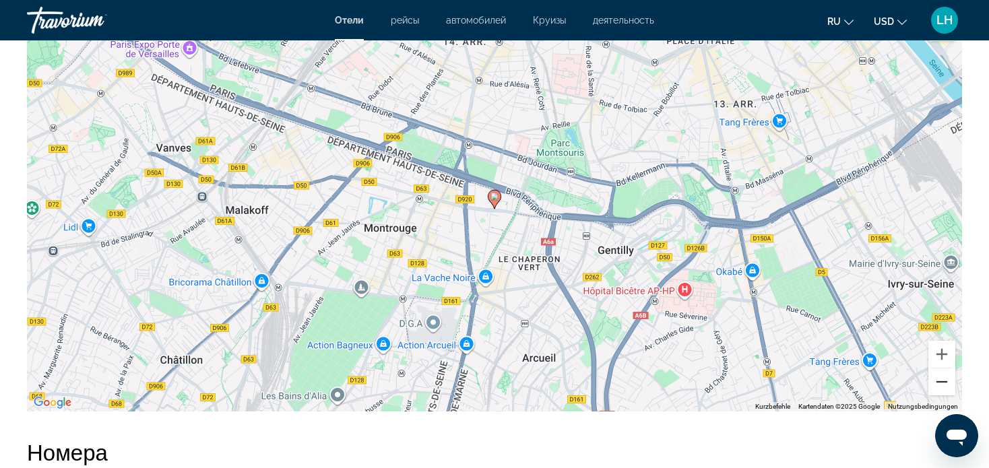
click at [940, 382] on button "Verkleinern" at bounding box center [941, 382] width 27 height 27
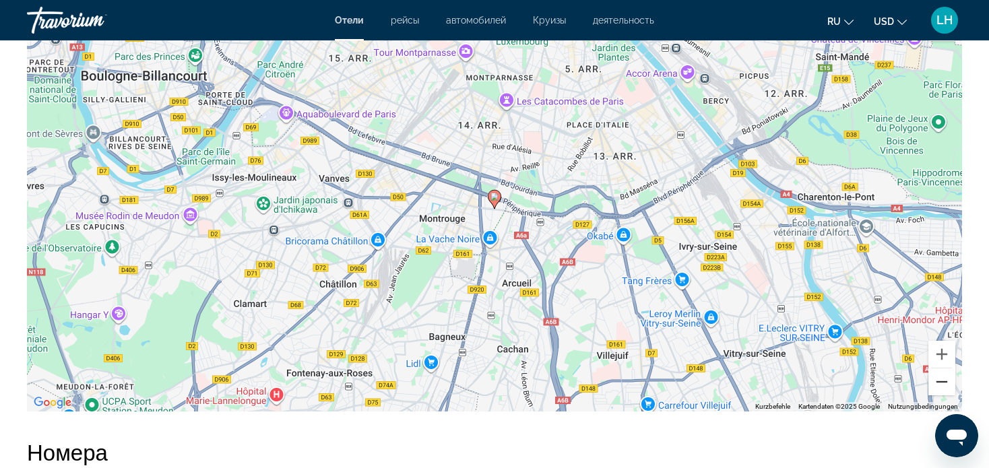
click at [941, 385] on button "Verkleinern" at bounding box center [941, 382] width 27 height 27
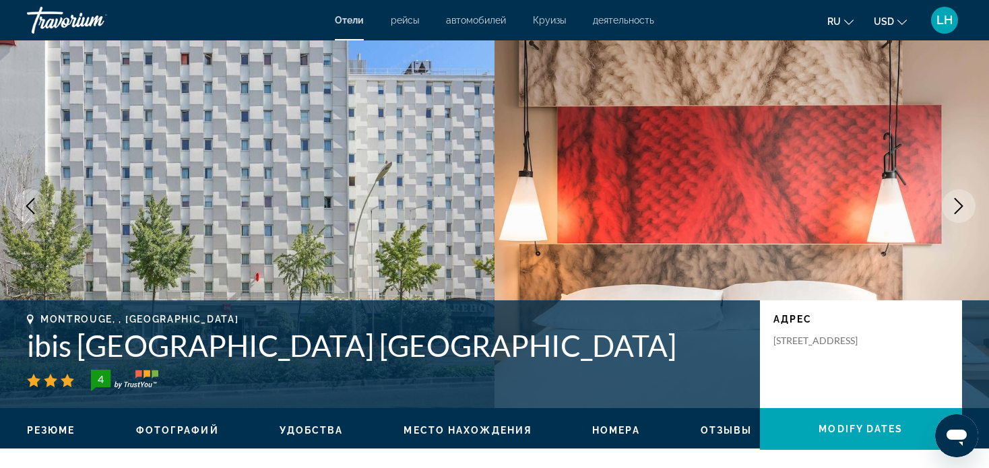
scroll to position [0, 0]
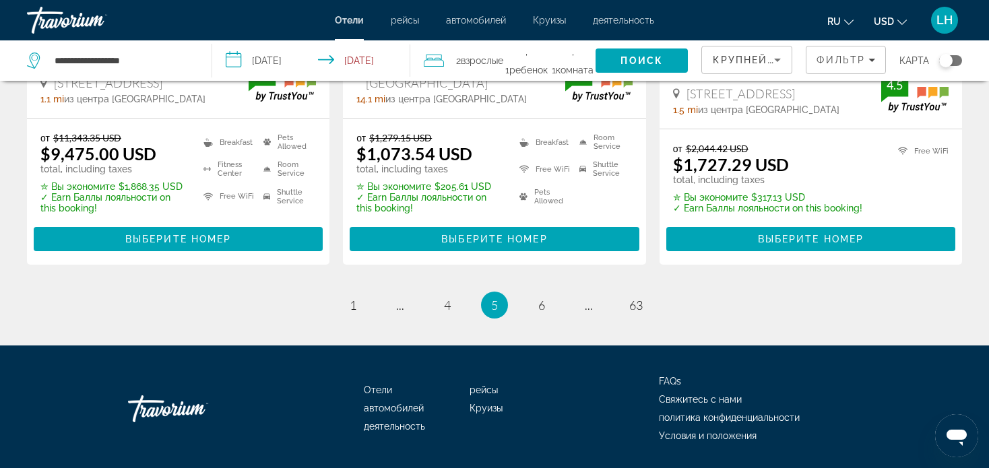
scroll to position [1947, 0]
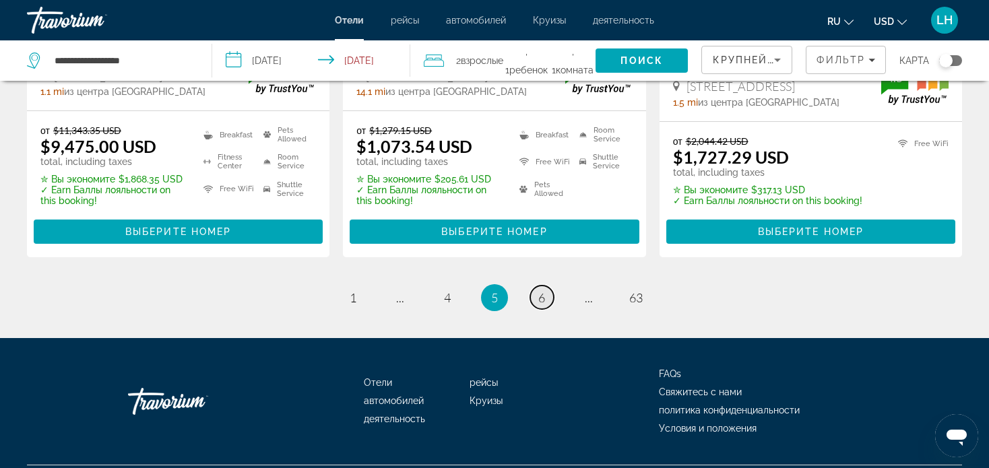
click at [544, 290] on span "6" at bounding box center [541, 297] width 7 height 15
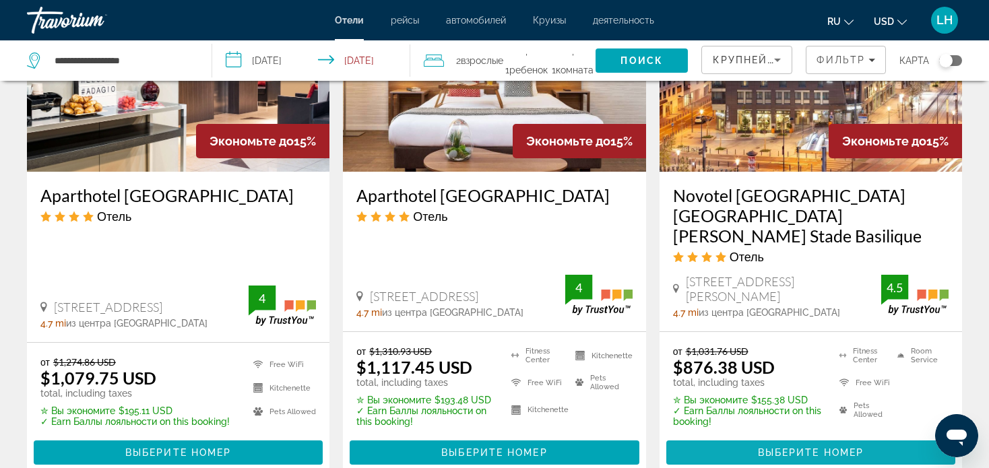
scroll to position [1752, 0]
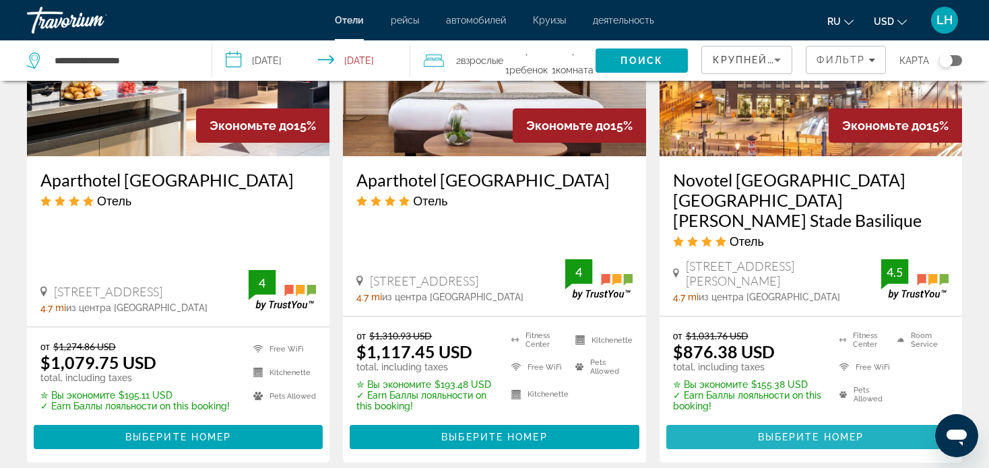
click at [815, 432] on span "Выберите номер" at bounding box center [811, 437] width 106 height 11
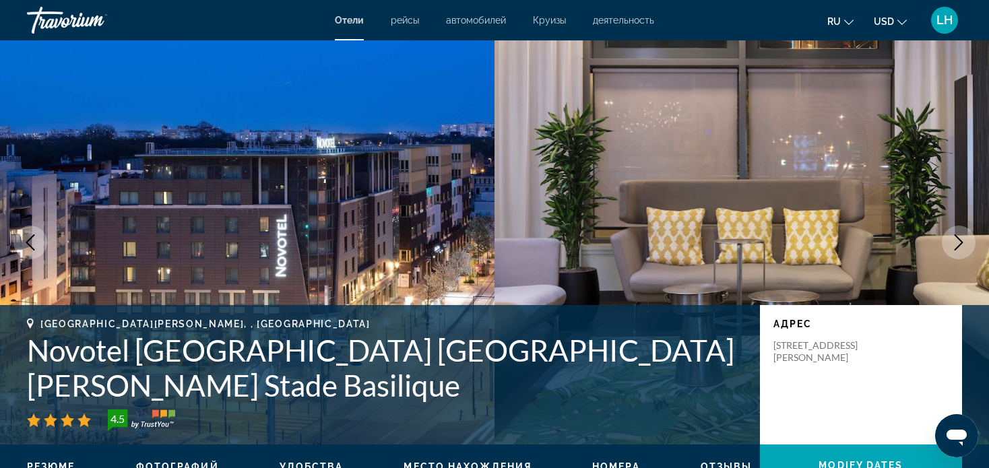
click at [958, 245] on icon "Next image" at bounding box center [959, 242] width 16 height 16
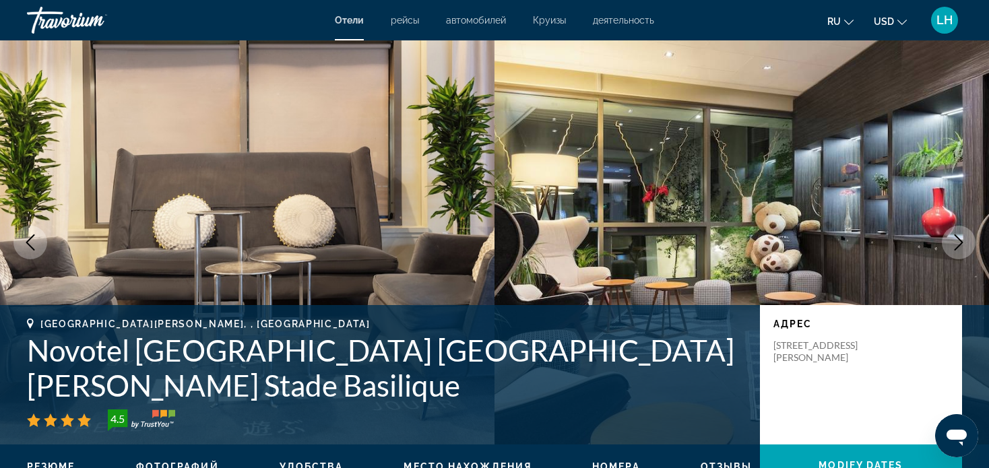
click at [955, 245] on icon "Next image" at bounding box center [959, 242] width 16 height 16
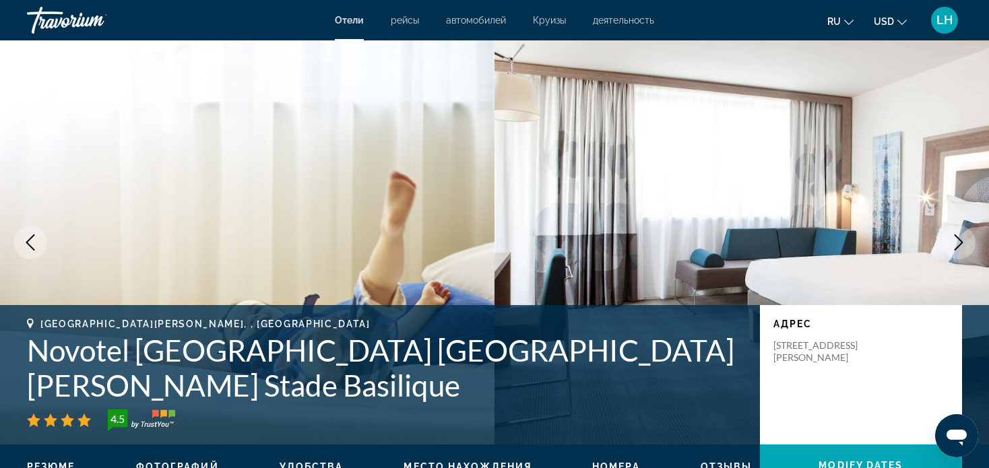
click at [956, 240] on icon "Next image" at bounding box center [959, 242] width 16 height 16
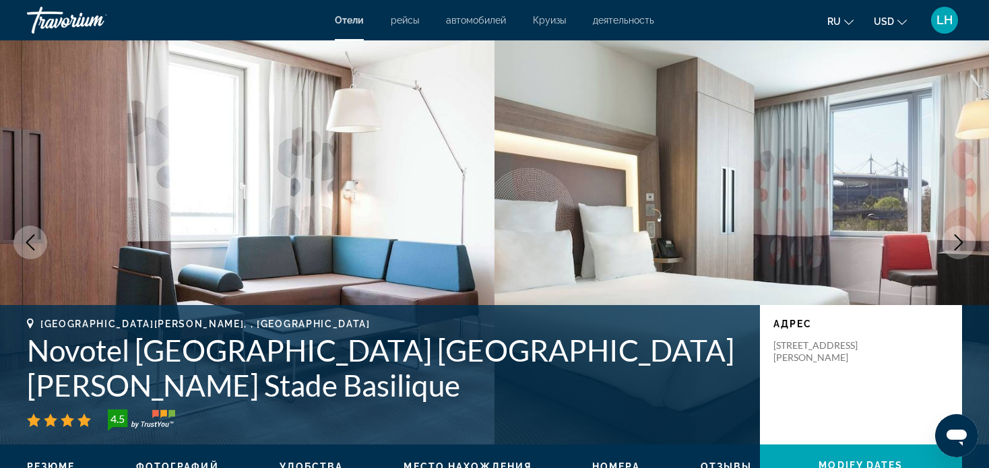
click at [958, 243] on icon "Next image" at bounding box center [959, 242] width 16 height 16
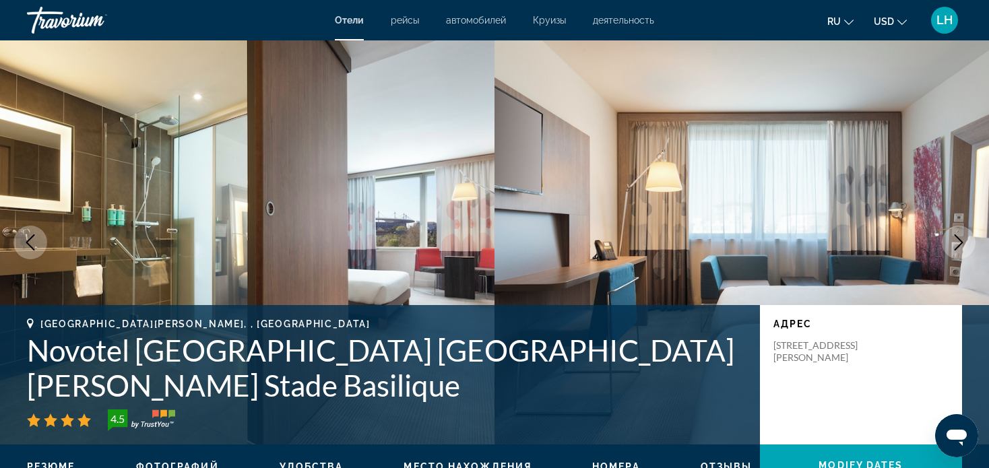
click at [958, 243] on icon "Next image" at bounding box center [959, 242] width 16 height 16
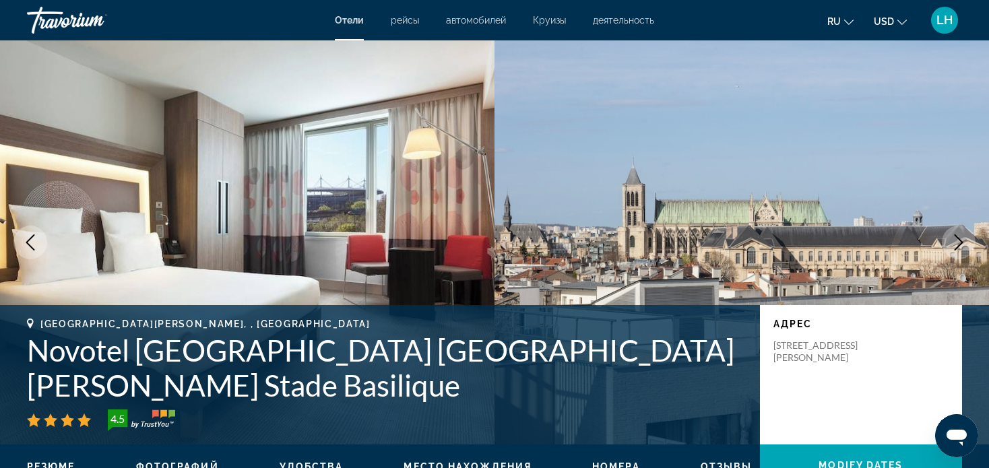
click at [958, 243] on icon "Next image" at bounding box center [959, 242] width 16 height 16
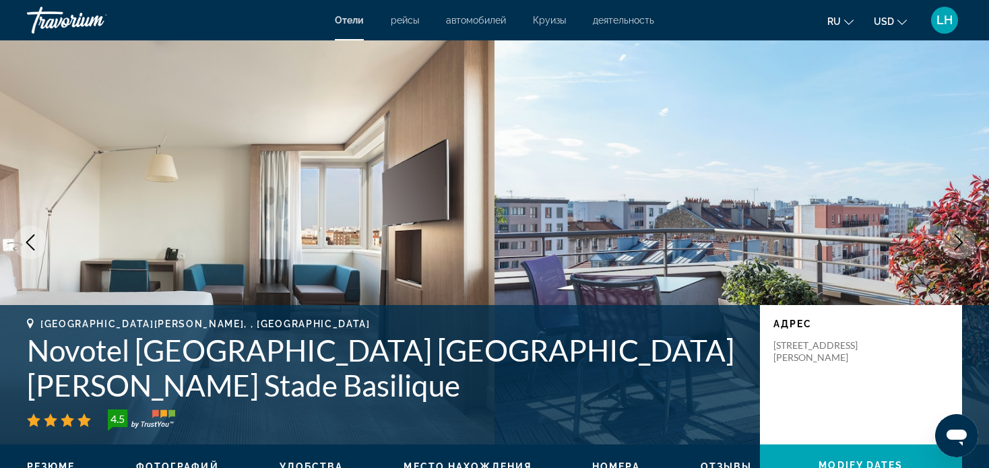
click at [959, 243] on icon "Next image" at bounding box center [959, 242] width 16 height 16
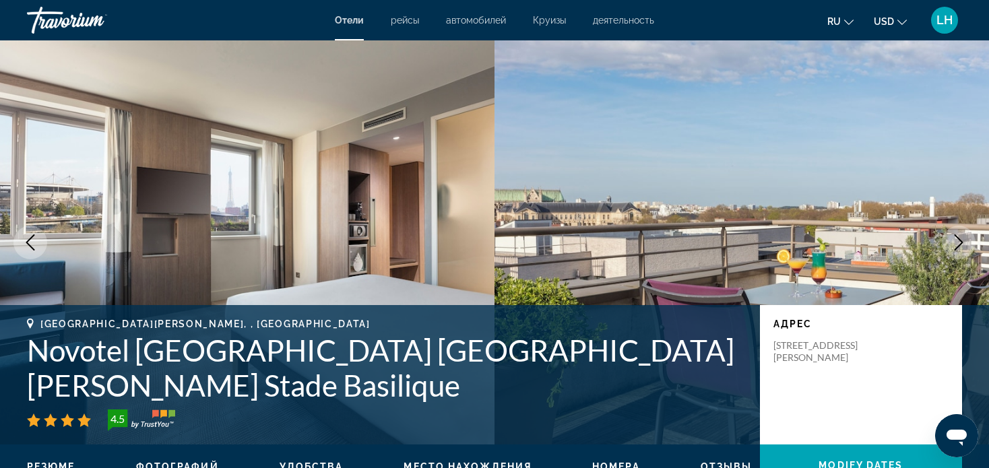
click at [959, 241] on icon "Next image" at bounding box center [959, 242] width 16 height 16
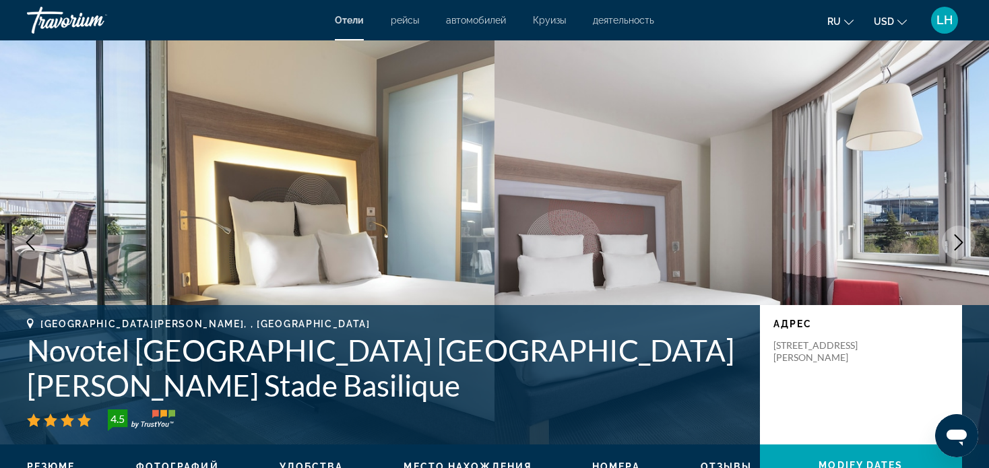
click at [959, 241] on icon "Next image" at bounding box center [959, 242] width 16 height 16
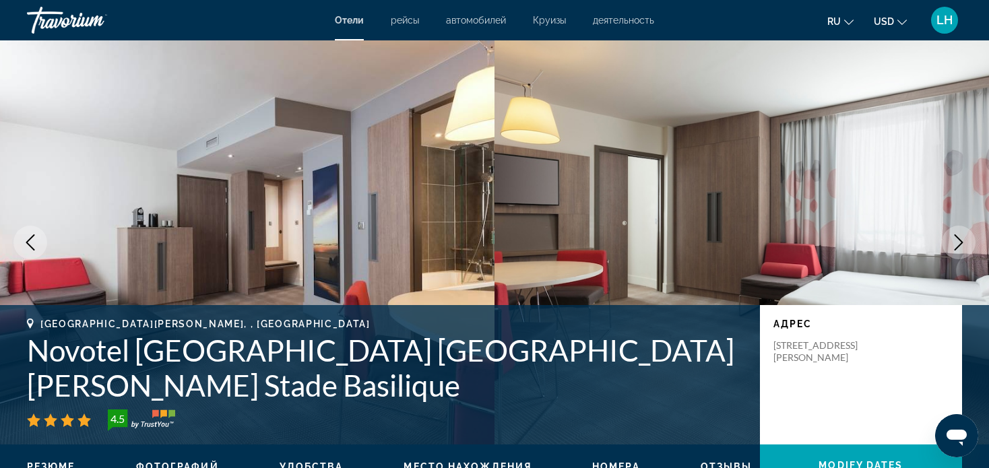
click at [959, 241] on icon "Next image" at bounding box center [959, 242] width 16 height 16
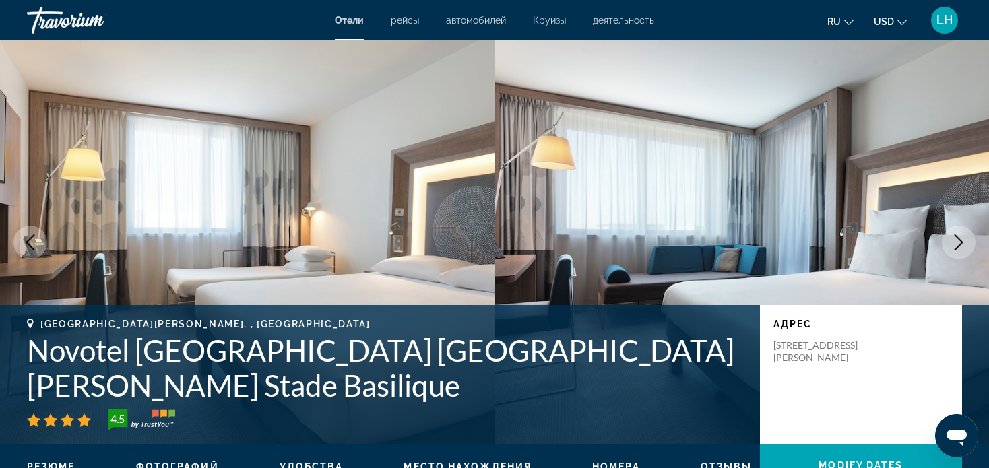
click at [961, 248] on icon "Next image" at bounding box center [959, 242] width 16 height 16
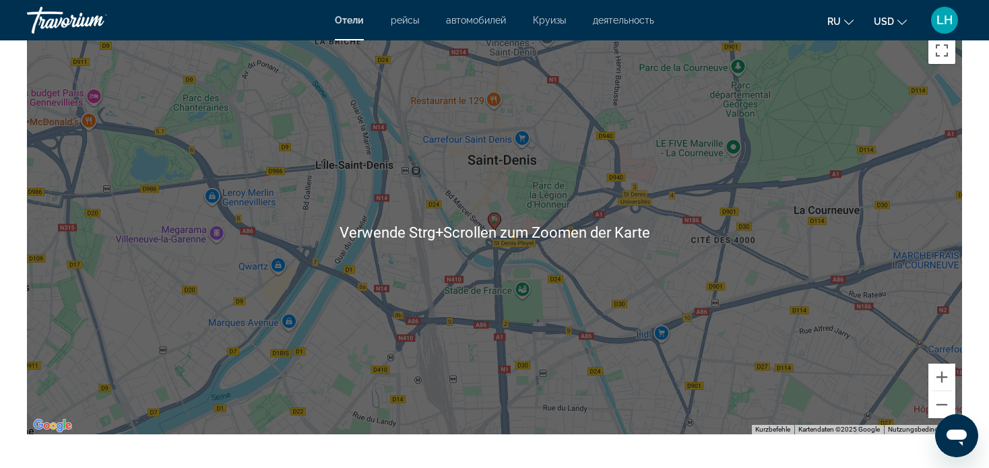
scroll to position [1280, 0]
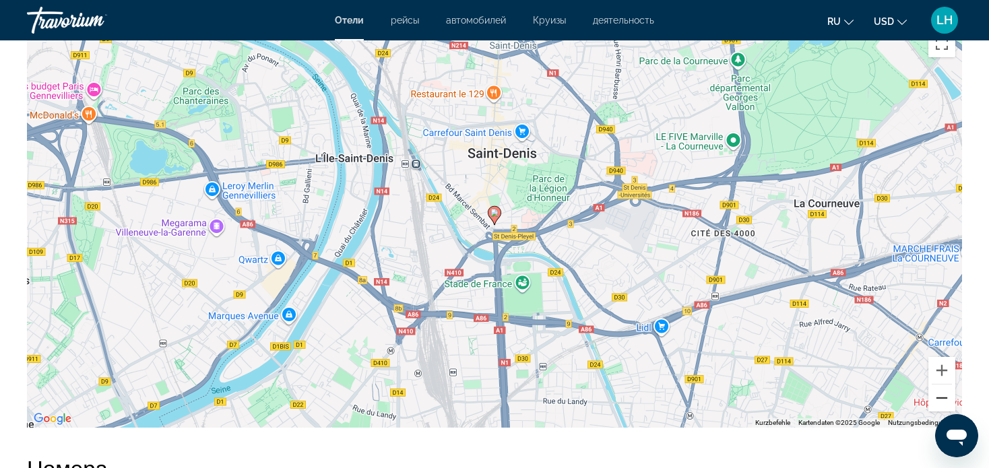
click at [941, 398] on button "Verkleinern" at bounding box center [941, 398] width 27 height 27
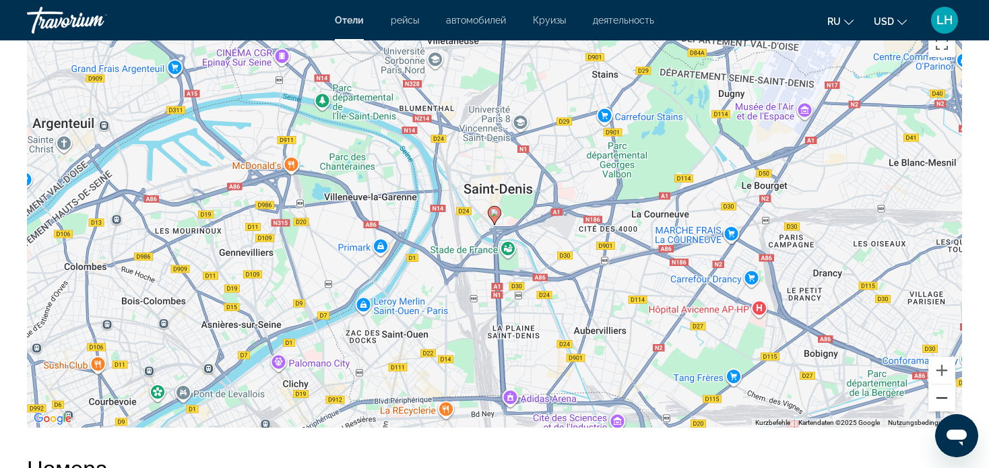
click at [941, 398] on button "Verkleinern" at bounding box center [941, 398] width 27 height 27
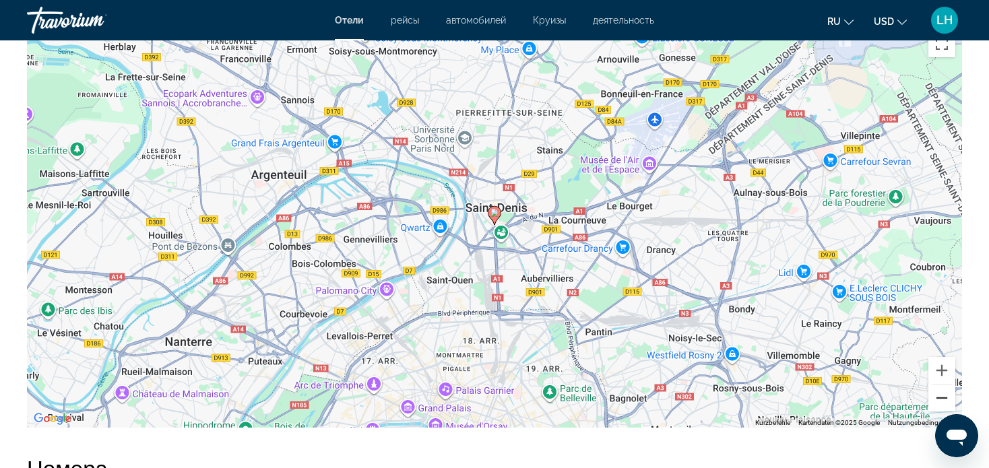
click at [940, 396] on button "Verkleinern" at bounding box center [941, 398] width 27 height 27
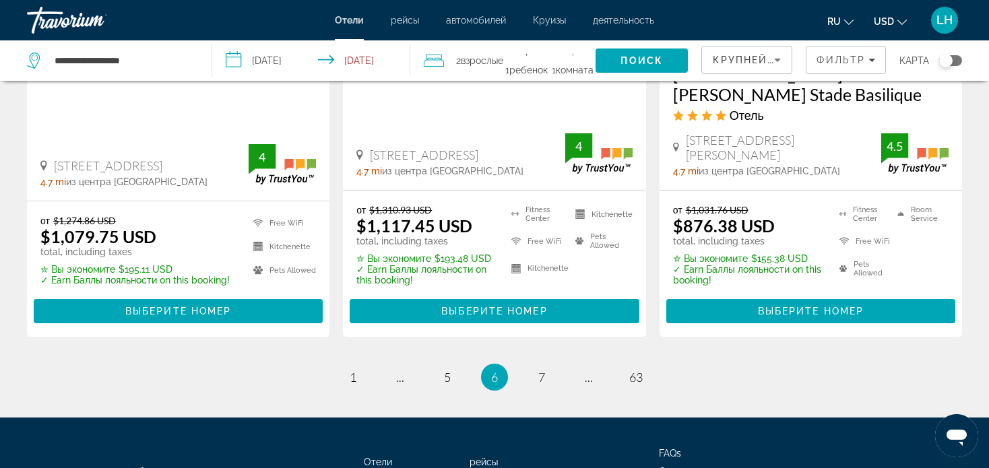
scroll to position [1951, 0]
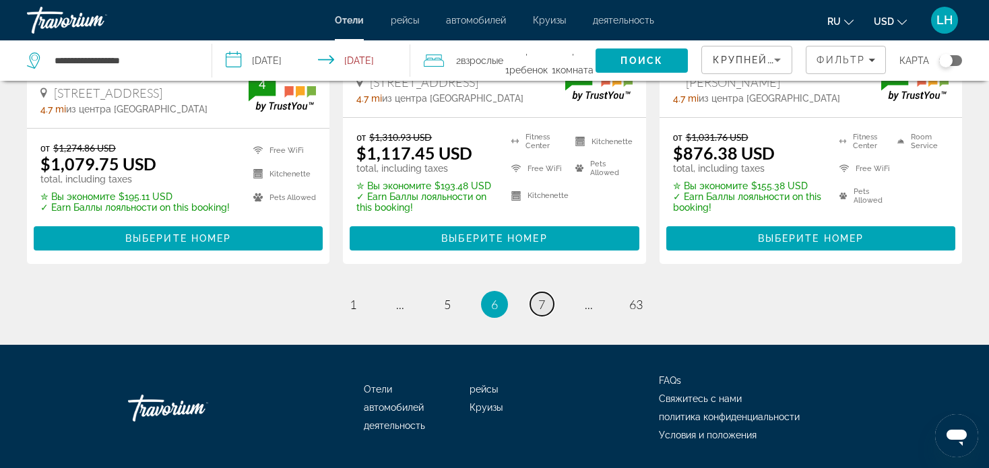
click at [542, 297] on span "7" at bounding box center [541, 304] width 7 height 15
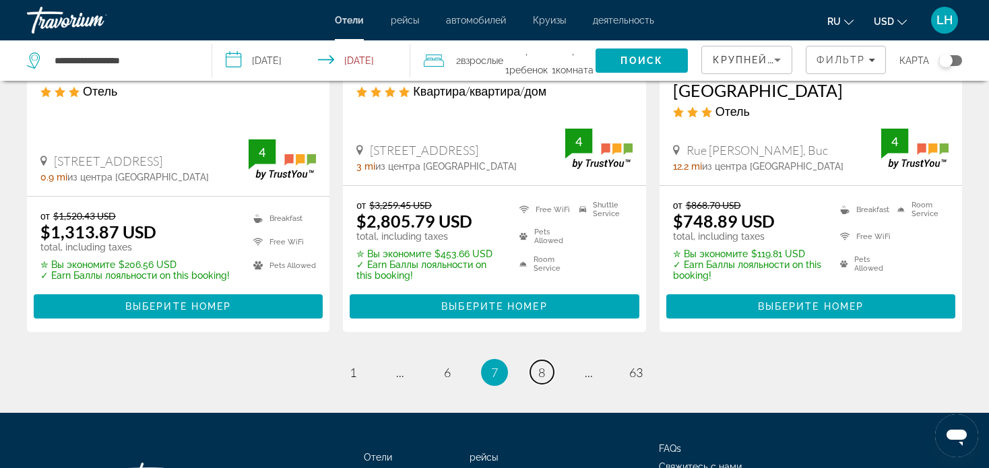
scroll to position [1954, 0]
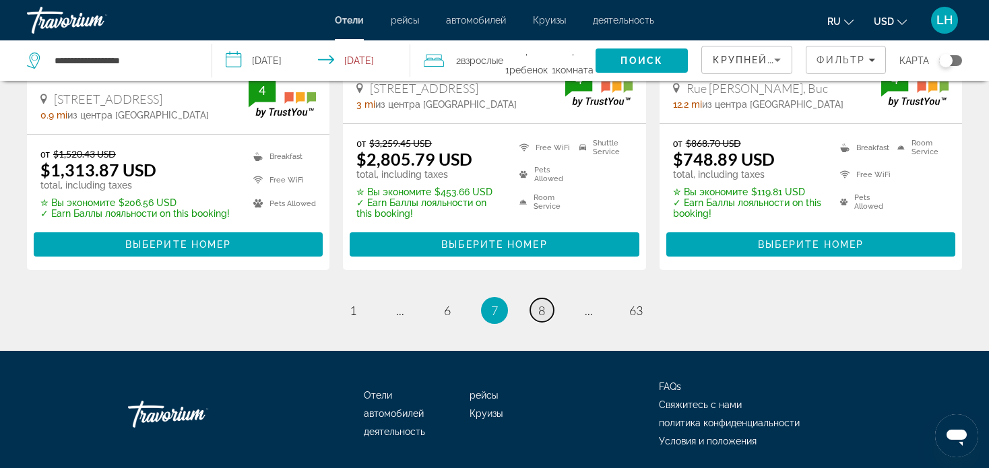
click at [539, 303] on span "8" at bounding box center [541, 310] width 7 height 15
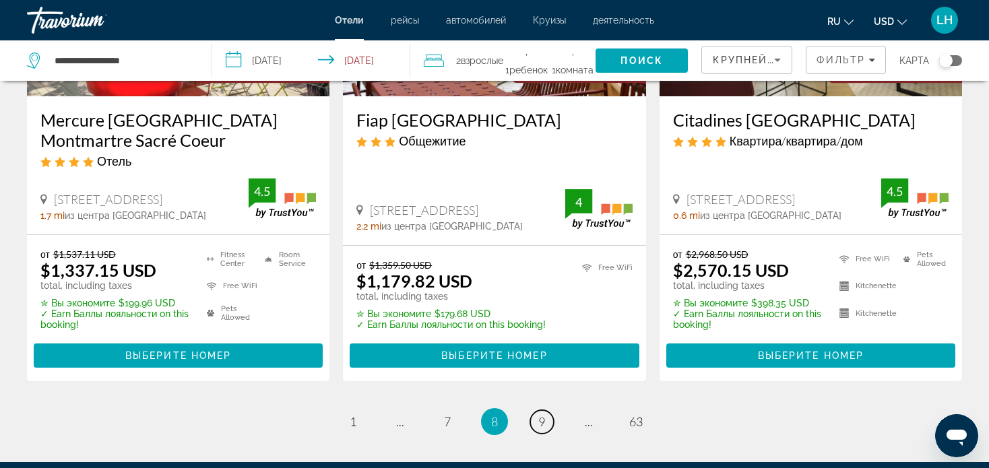
scroll to position [1851, 0]
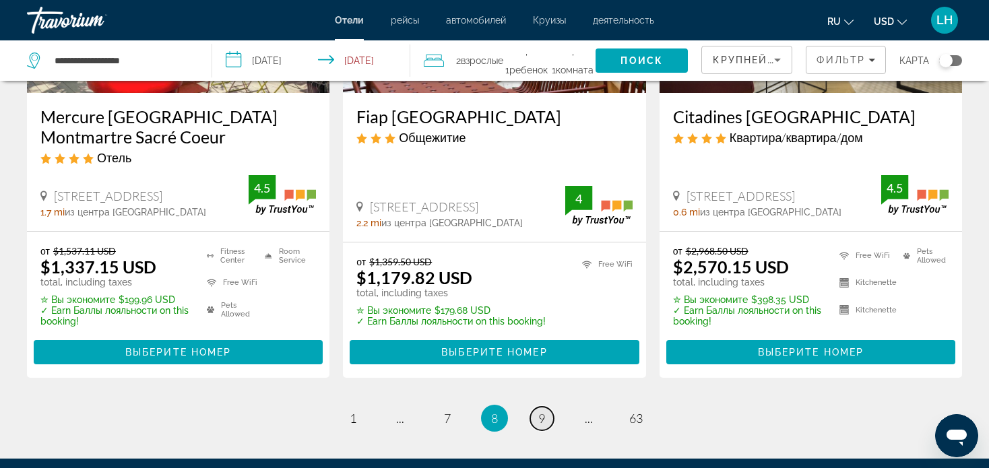
click at [544, 411] on span "9" at bounding box center [541, 418] width 7 height 15
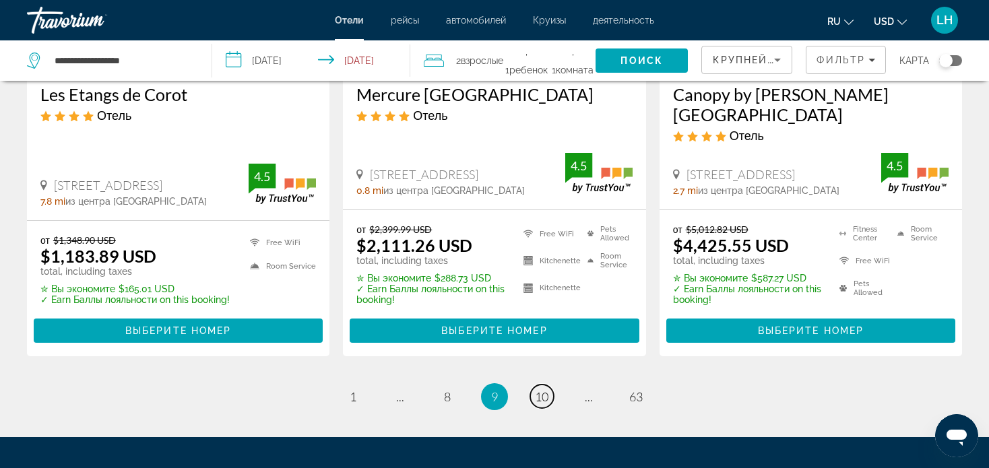
scroll to position [1954, 0]
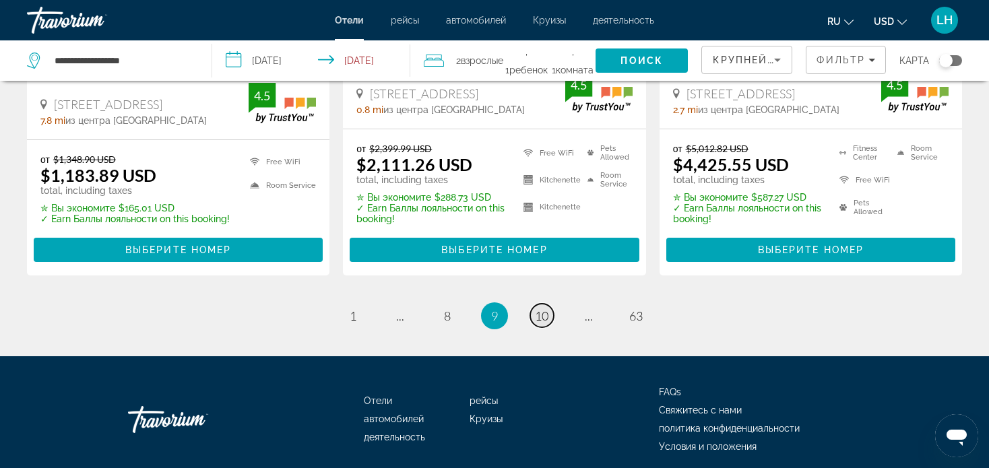
click at [541, 309] on span "10" at bounding box center [541, 316] width 13 height 15
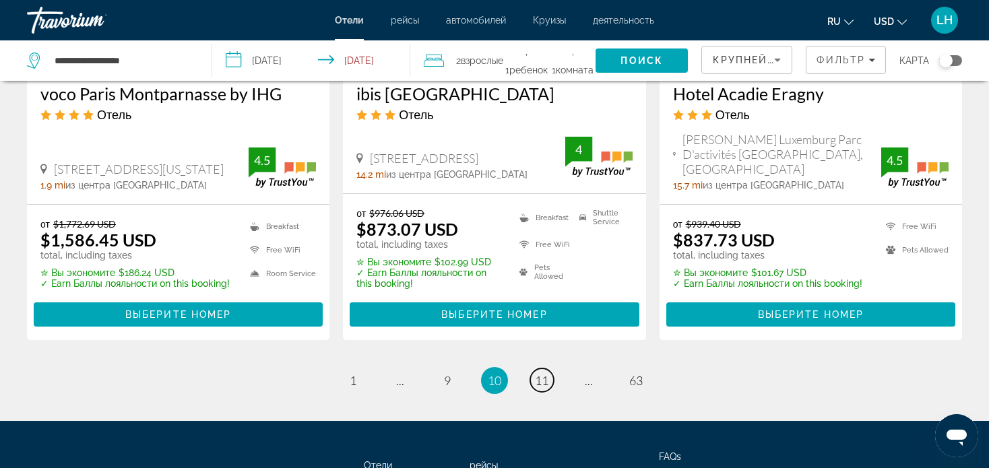
scroll to position [1887, 0]
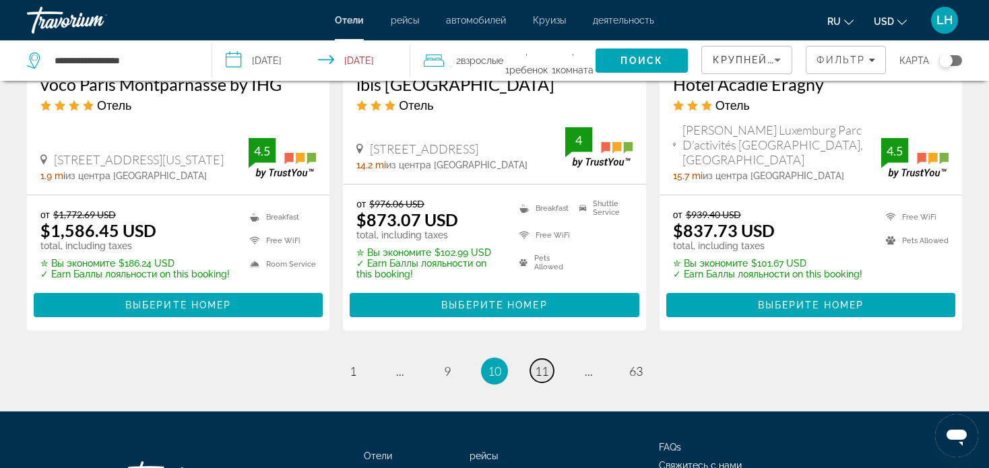
click at [541, 364] on span "11" at bounding box center [541, 371] width 13 height 15
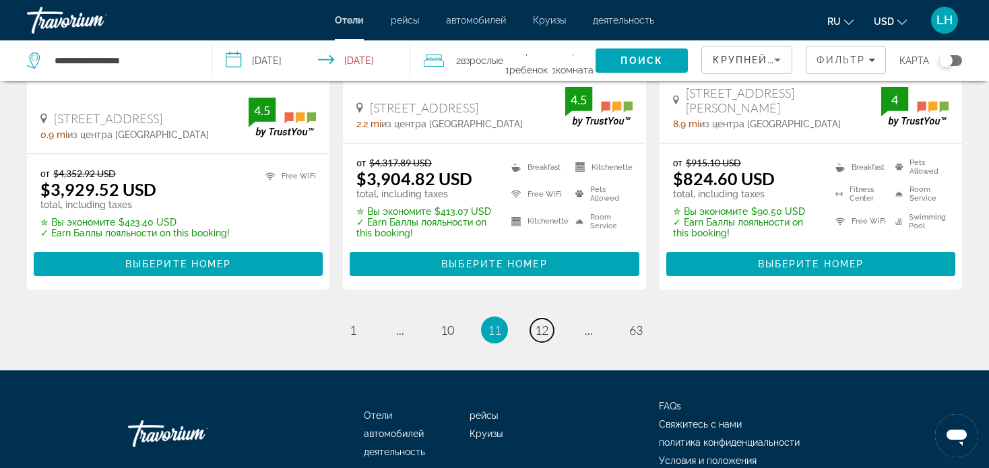
scroll to position [1977, 0]
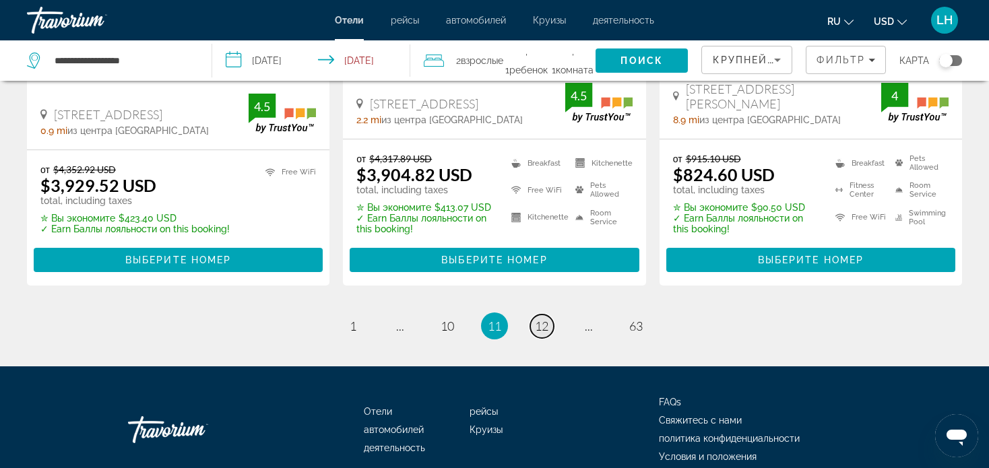
click at [541, 319] on span "12" at bounding box center [541, 326] width 13 height 15
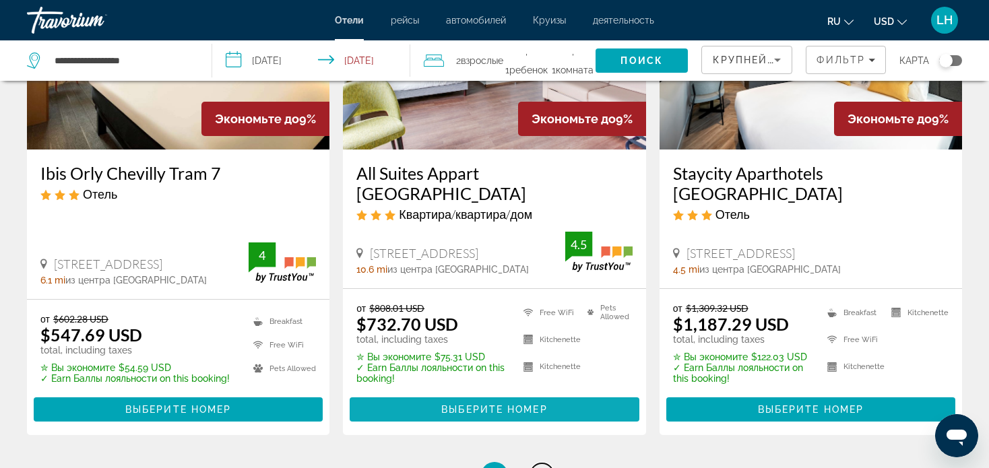
scroll to position [1752, 0]
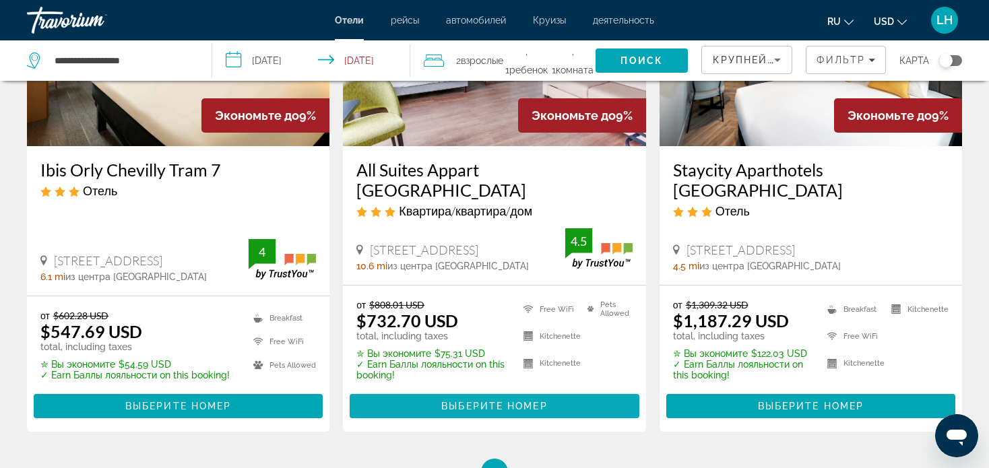
click at [475, 401] on span "Выберите номер" at bounding box center [494, 406] width 106 height 11
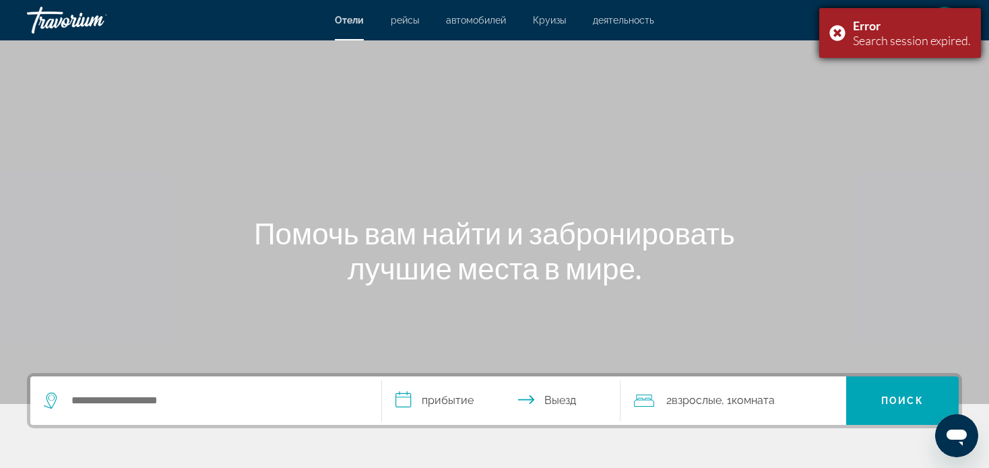
click at [835, 30] on div "Error Search session expired." at bounding box center [900, 33] width 162 height 50
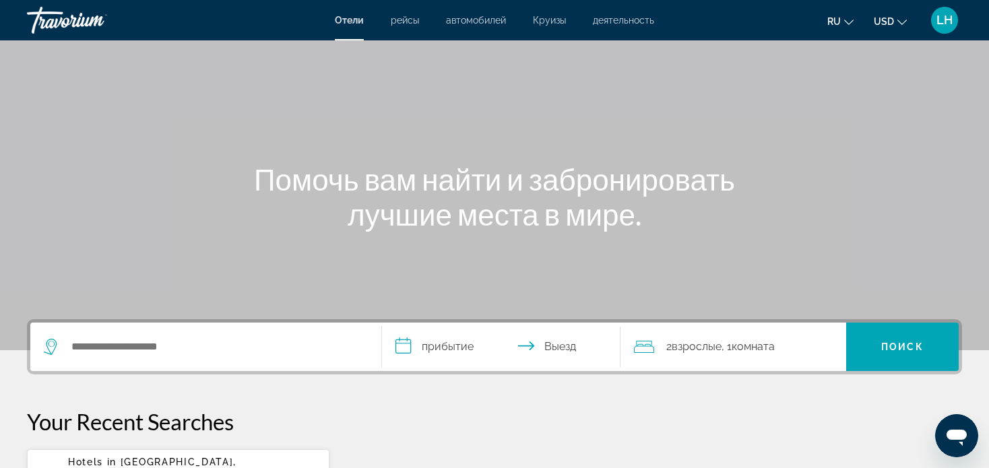
scroll to position [135, 0]
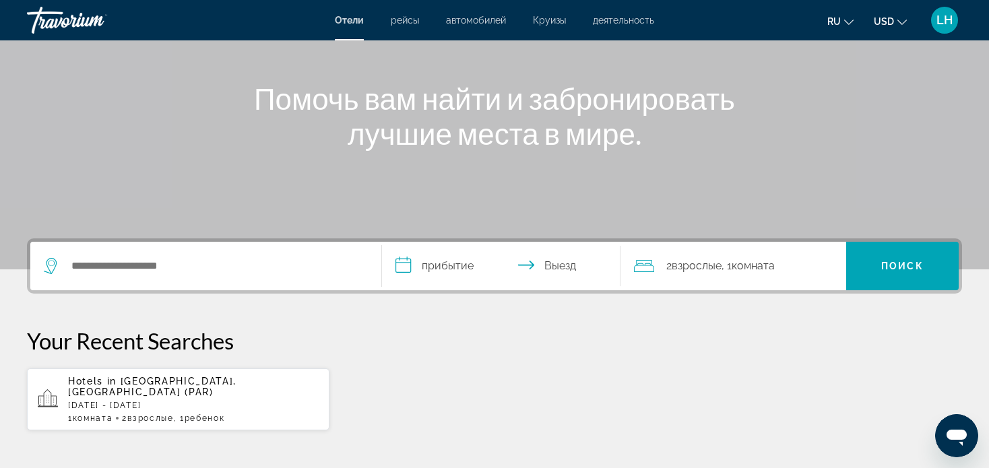
click at [142, 401] on p "[DATE] - [DATE]" at bounding box center [193, 405] width 251 height 9
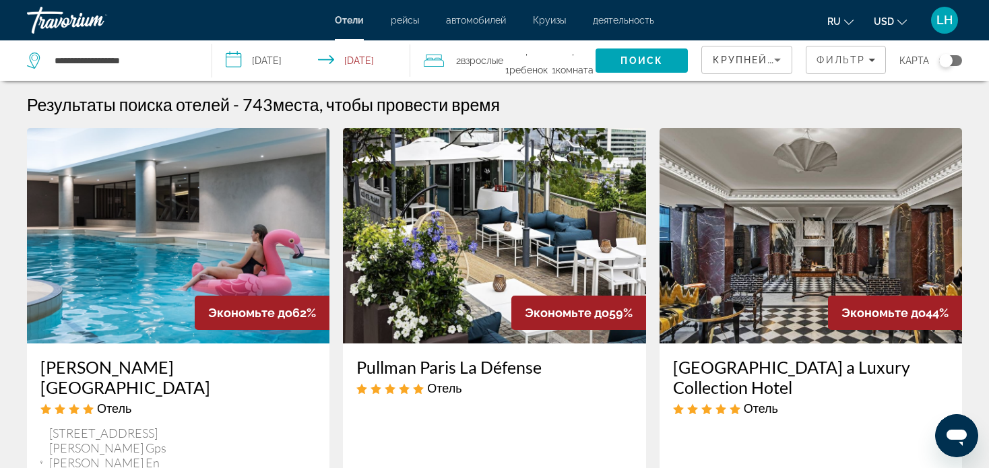
click at [778, 59] on icon "Sort by" at bounding box center [777, 60] width 7 height 3
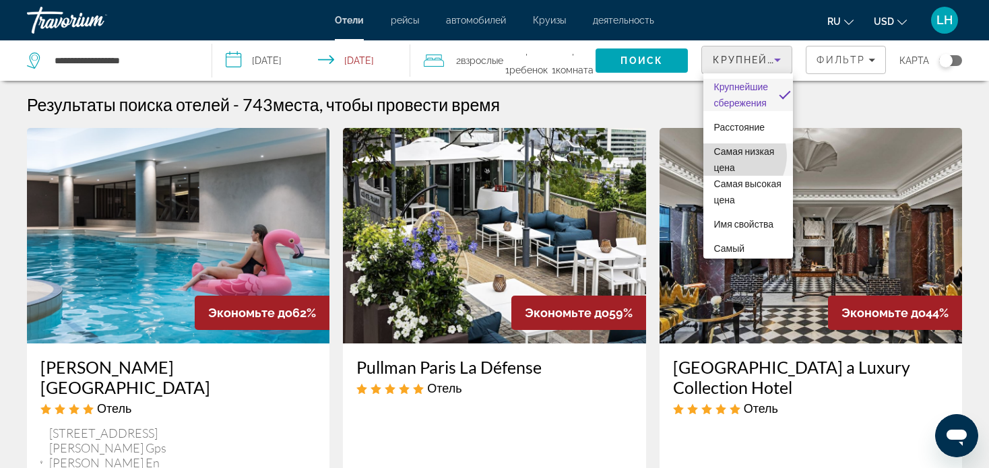
click at [732, 156] on span "Самая низкая цена" at bounding box center [744, 159] width 61 height 27
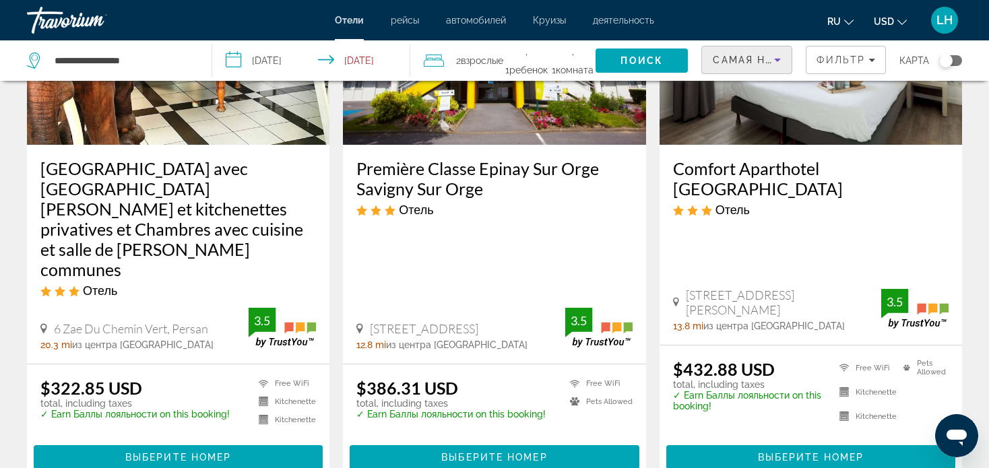
scroll to position [202, 0]
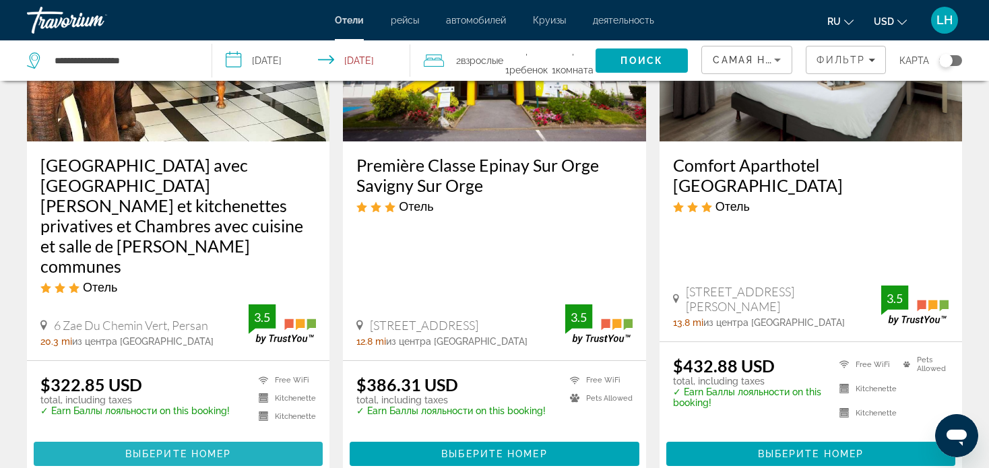
click at [168, 449] on span "Выберите номер" at bounding box center [178, 454] width 106 height 11
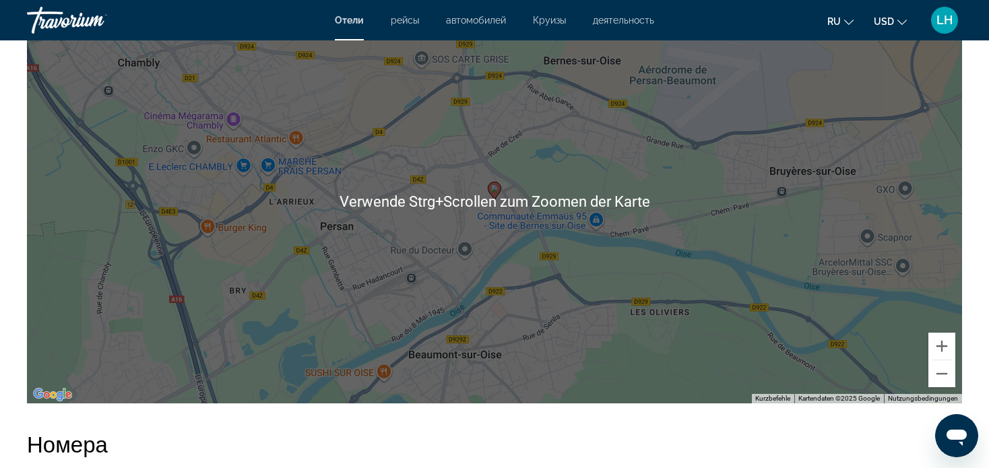
scroll to position [1348, 0]
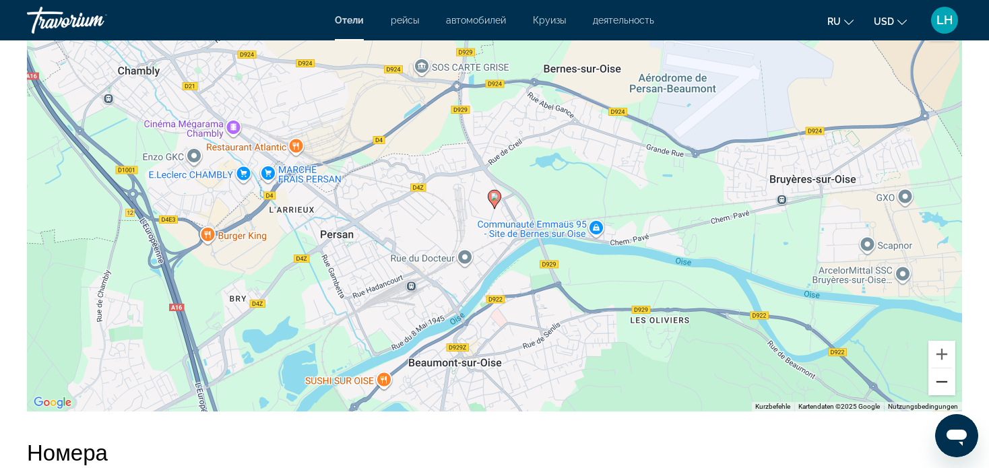
click at [939, 383] on button "Verkleinern" at bounding box center [941, 382] width 27 height 27
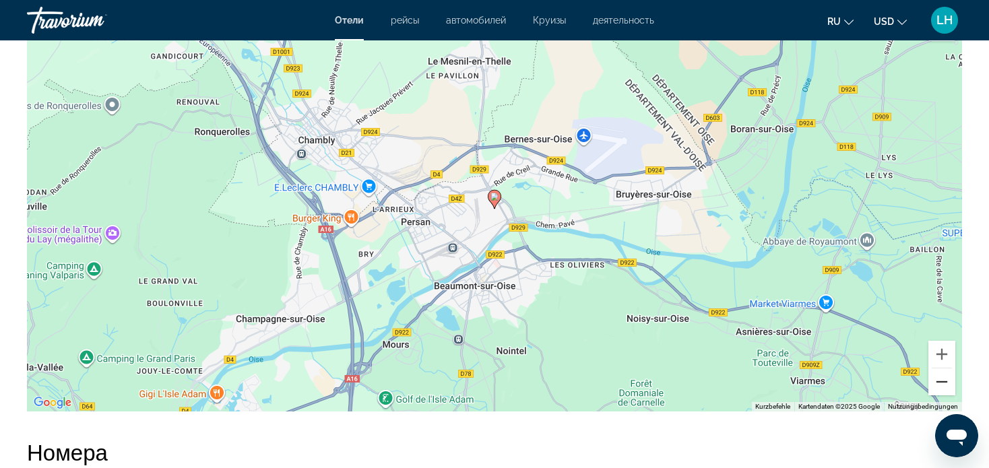
click at [940, 380] on button "Verkleinern" at bounding box center [941, 382] width 27 height 27
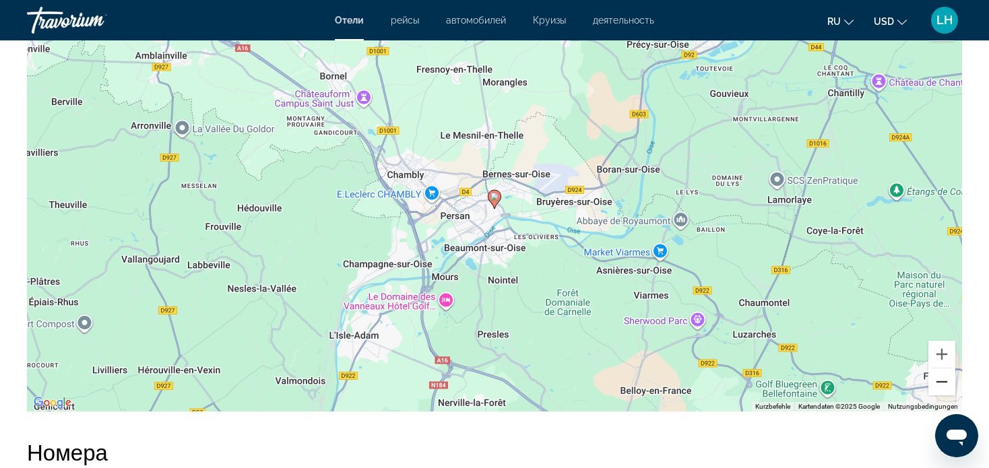
click at [941, 381] on button "Verkleinern" at bounding box center [941, 382] width 27 height 27
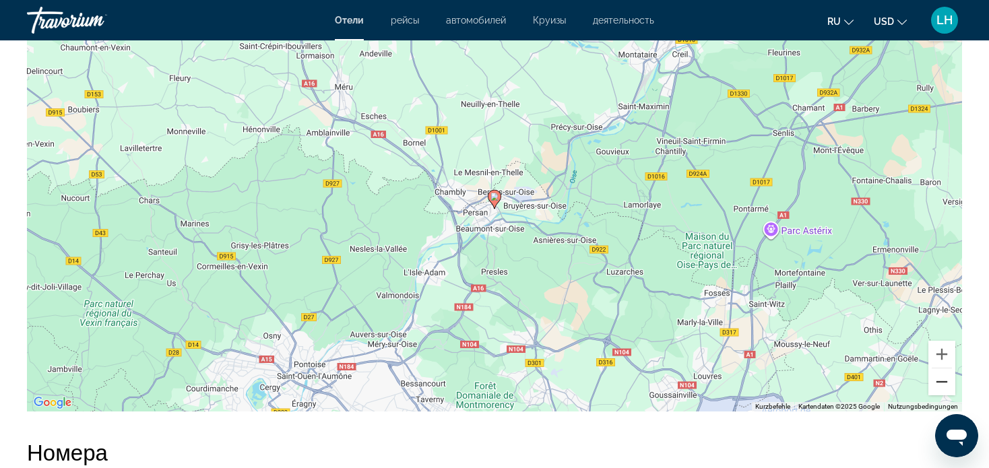
click at [941, 380] on button "Verkleinern" at bounding box center [941, 382] width 27 height 27
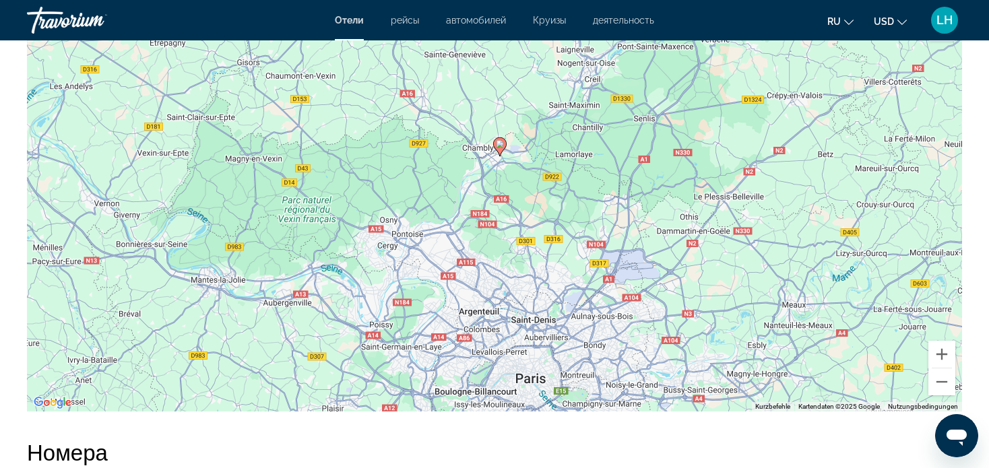
drag, startPoint x: 670, startPoint y: 357, endPoint x: 676, endPoint y: 298, distance: 59.5
click at [676, 298] on div "Um den Modus zum Ziehen mit der Tastatur zu aktivieren, drückst du Alt + Eingab…" at bounding box center [494, 209] width 935 height 404
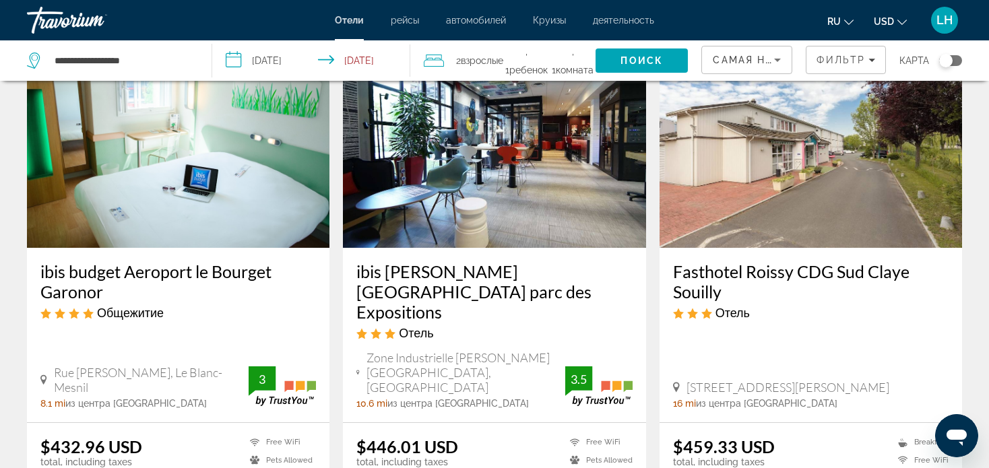
scroll to position [674, 0]
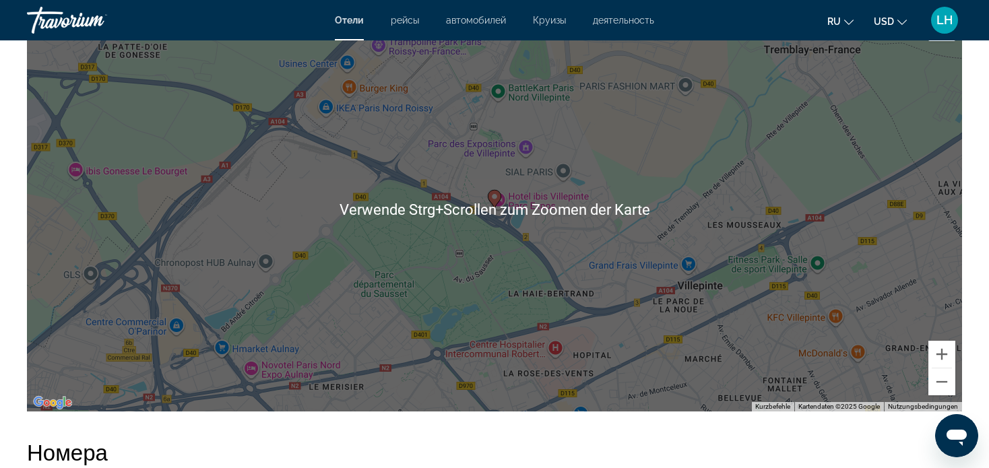
scroll to position [1415, 0]
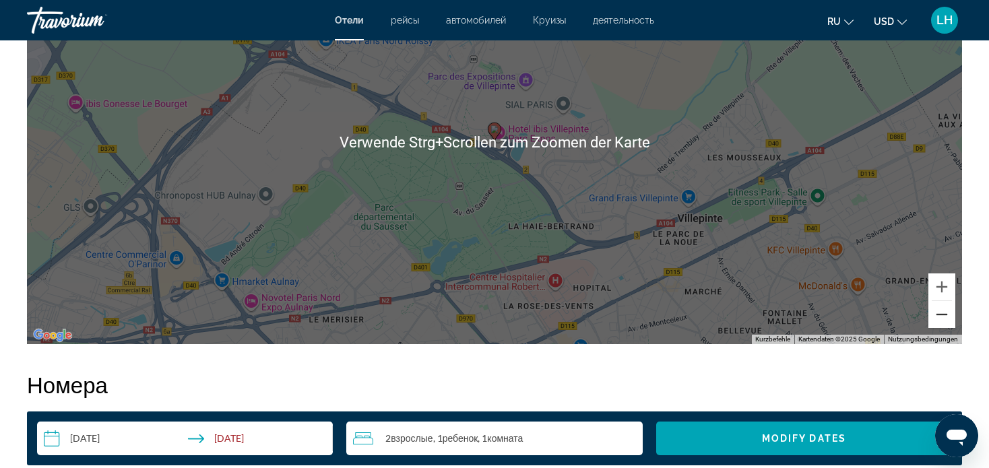
click at [943, 317] on button "Verkleinern" at bounding box center [941, 314] width 27 height 27
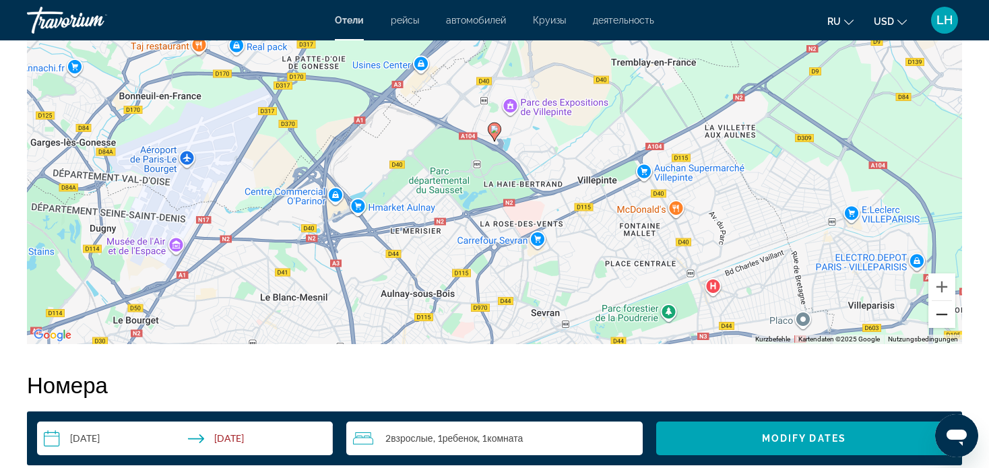
click at [944, 314] on button "Verkleinern" at bounding box center [941, 314] width 27 height 27
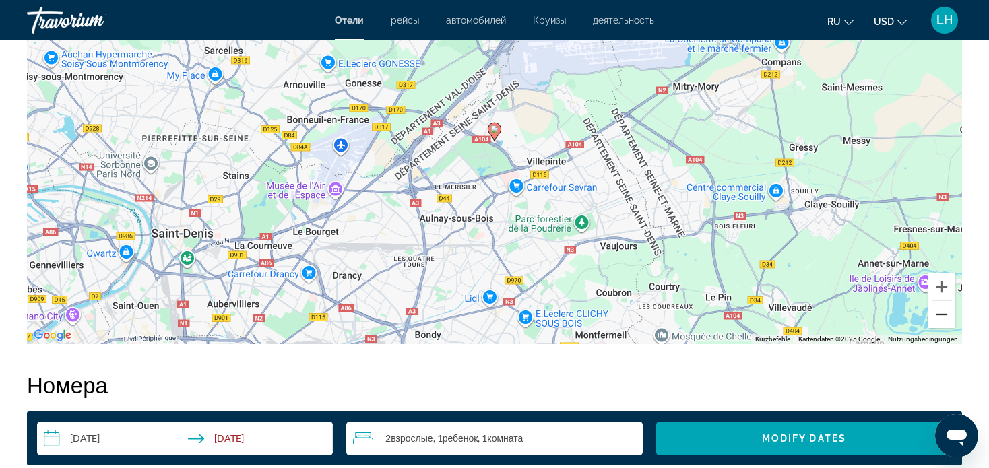
click at [940, 314] on button "Verkleinern" at bounding box center [941, 314] width 27 height 27
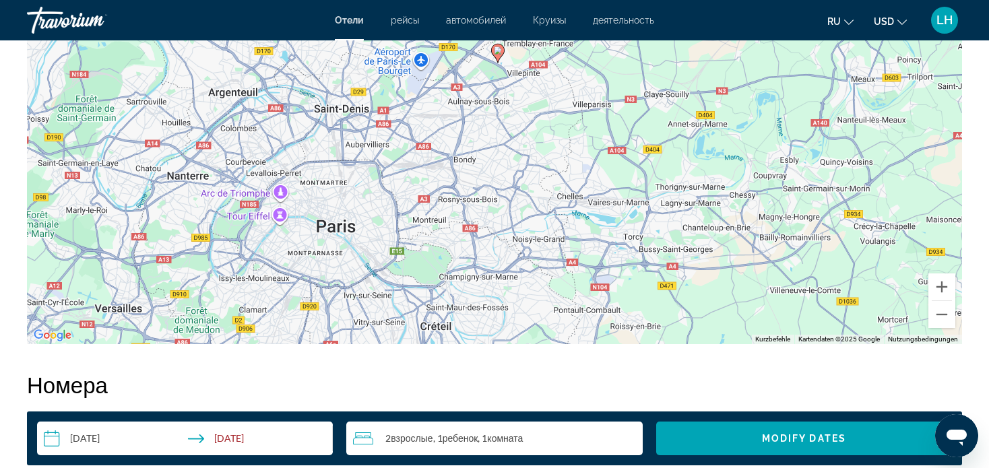
drag, startPoint x: 554, startPoint y: 270, endPoint x: 556, endPoint y: 185, distance: 84.9
click at [556, 185] on div "Um den Modus zum Ziehen mit der Tastatur zu aktivieren, drückst du Alt + Eingab…" at bounding box center [494, 142] width 935 height 404
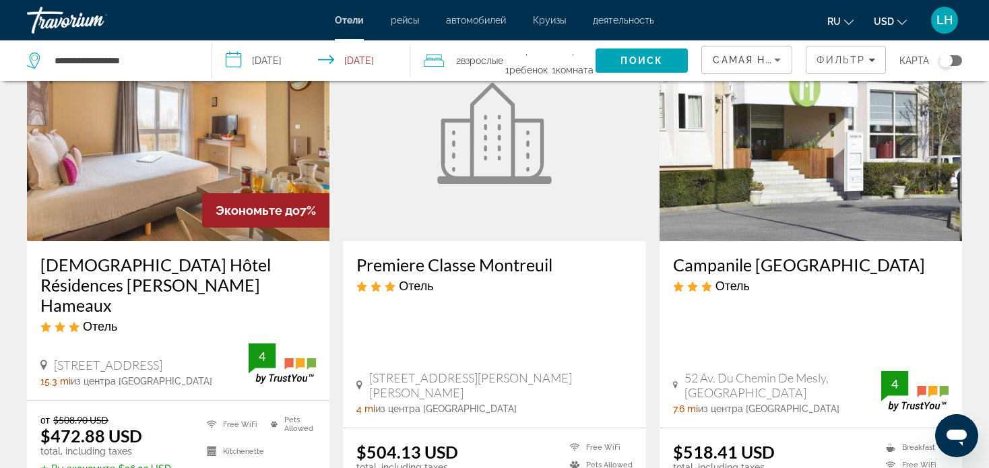
scroll to position [1752, 0]
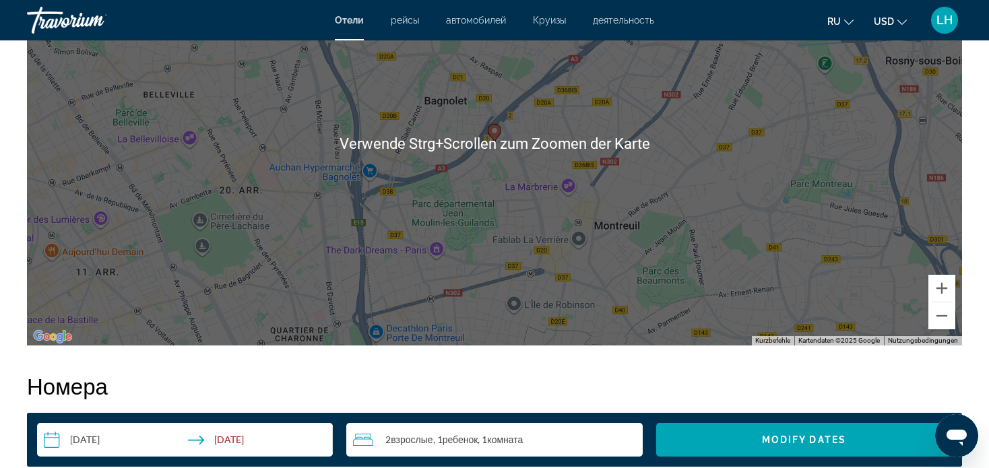
scroll to position [1415, 0]
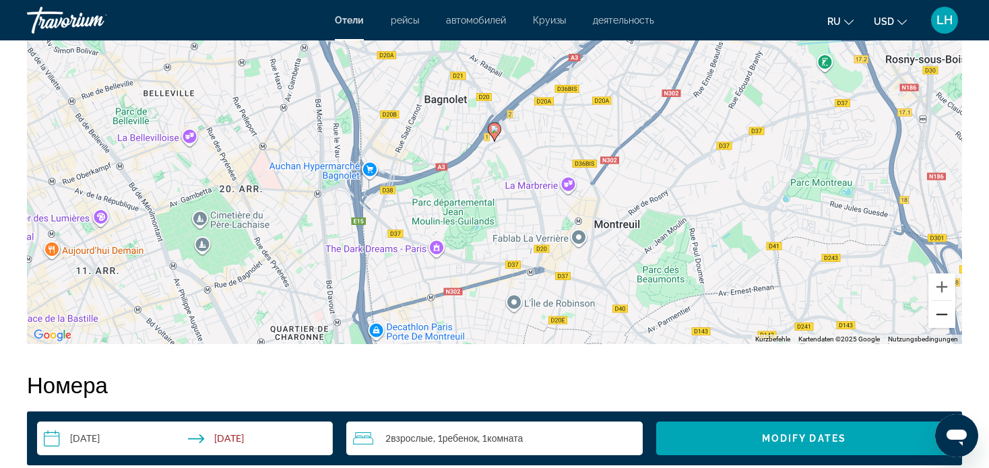
click at [940, 314] on button "Verkleinern" at bounding box center [941, 314] width 27 height 27
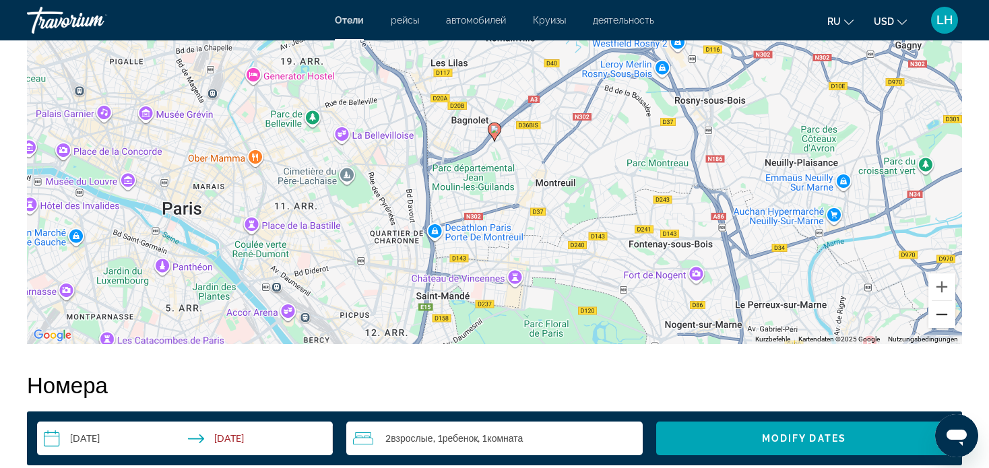
click at [939, 313] on button "Verkleinern" at bounding box center [941, 314] width 27 height 27
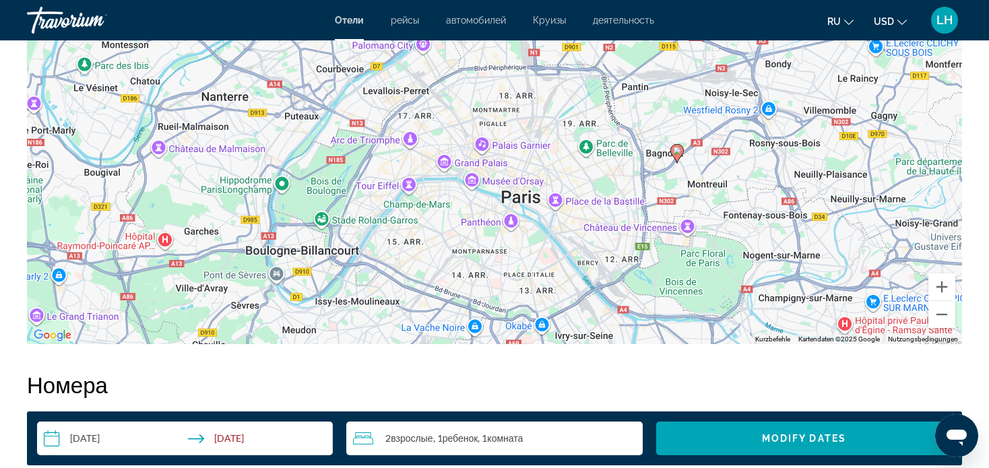
drag, startPoint x: 632, startPoint y: 219, endPoint x: 813, endPoint y: 241, distance: 181.9
click at [813, 241] on div "Um den Modus zum Ziehen mit der Tastatur zu aktivieren, drückst du Alt + Eingab…" at bounding box center [494, 142] width 935 height 404
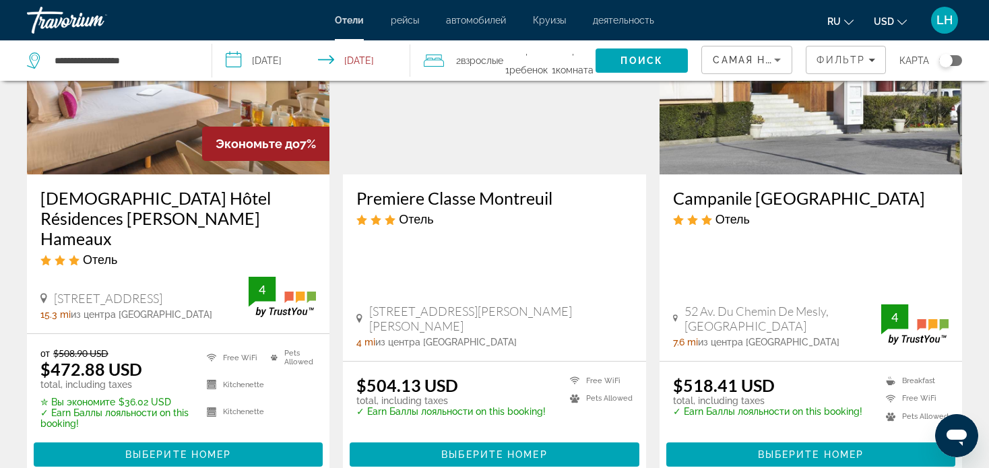
scroll to position [1887, 0]
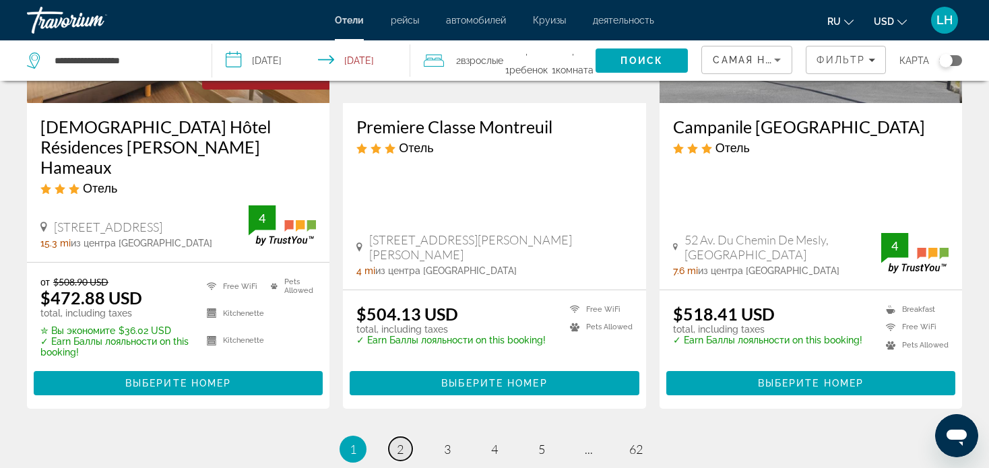
click at [399, 442] on span "2" at bounding box center [400, 449] width 7 height 15
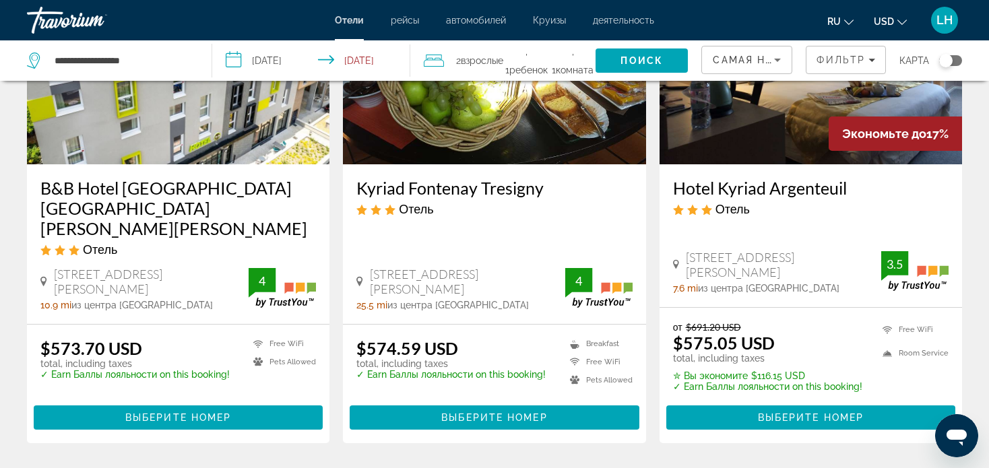
scroll to position [1819, 0]
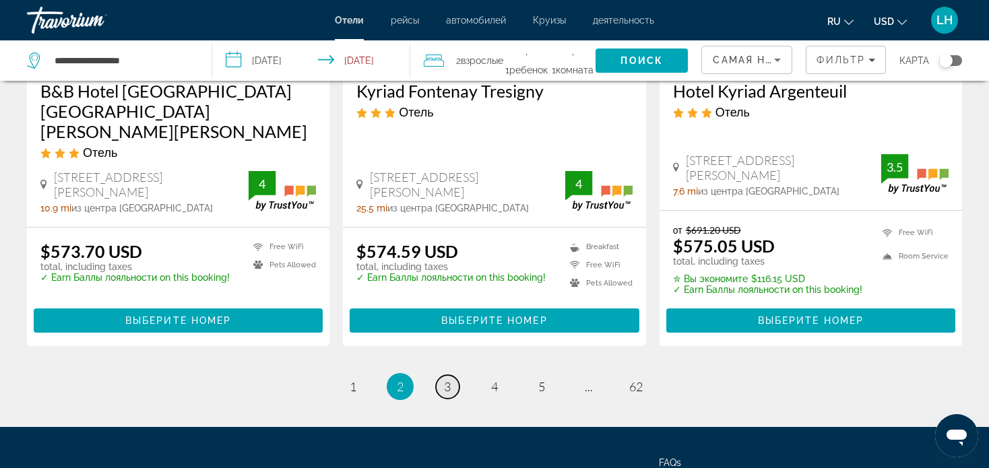
click at [444, 379] on span "3" at bounding box center [447, 386] width 7 height 15
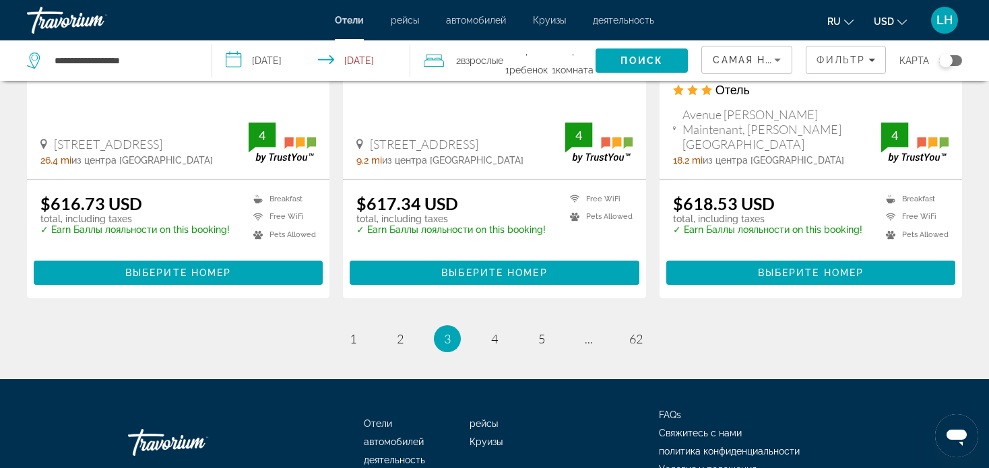
scroll to position [1887, 0]
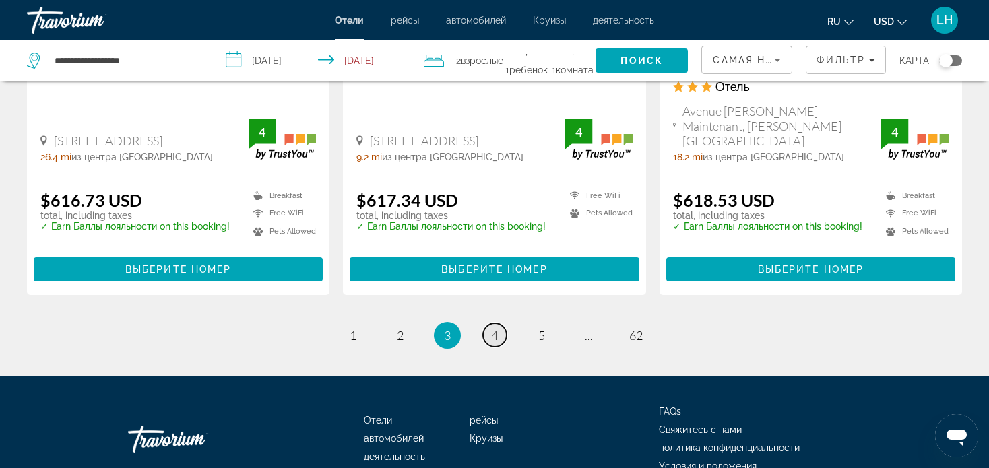
click at [495, 328] on span "4" at bounding box center [494, 335] width 7 height 15
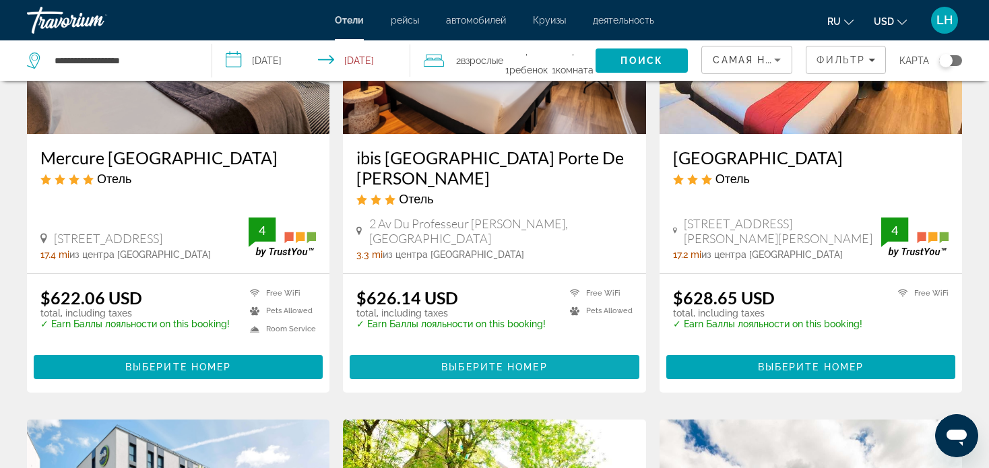
scroll to position [270, 0]
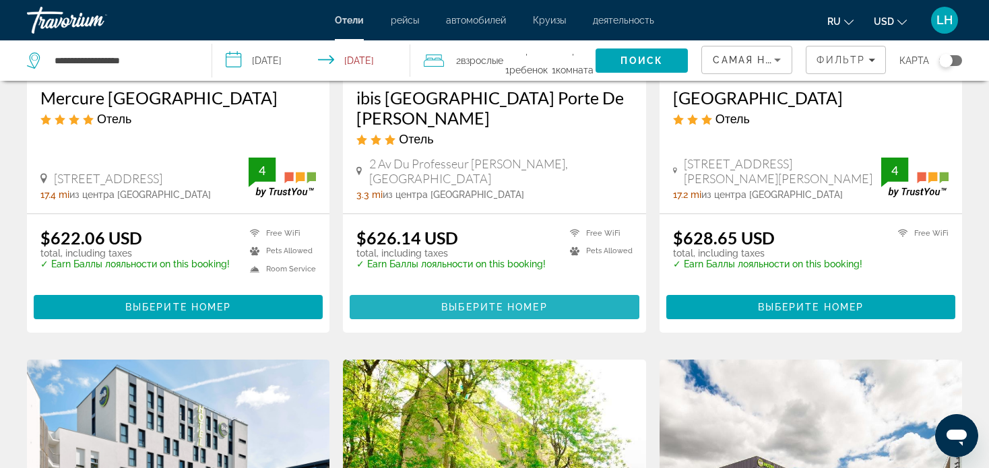
click at [479, 302] on span "Выберите номер" at bounding box center [494, 307] width 106 height 11
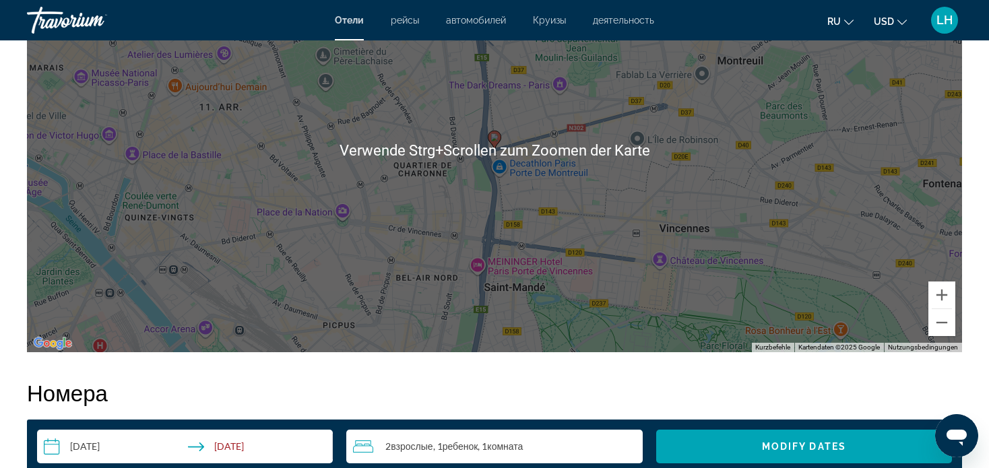
scroll to position [1415, 0]
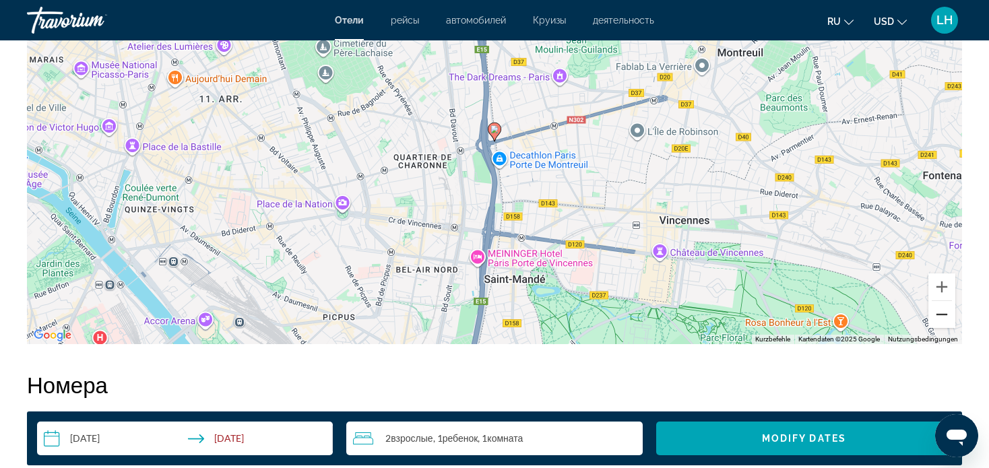
click at [941, 313] on button "Verkleinern" at bounding box center [941, 314] width 27 height 27
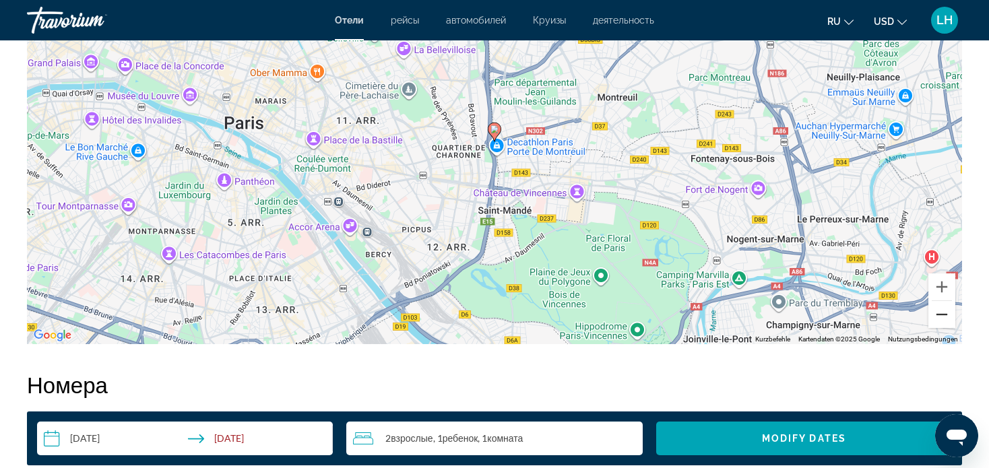
click at [936, 312] on button "Verkleinern" at bounding box center [941, 314] width 27 height 27
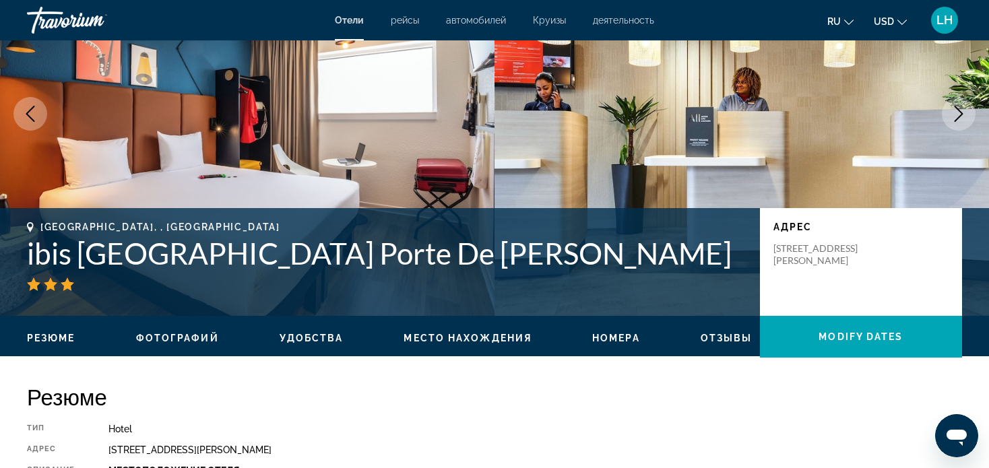
scroll to position [0, 0]
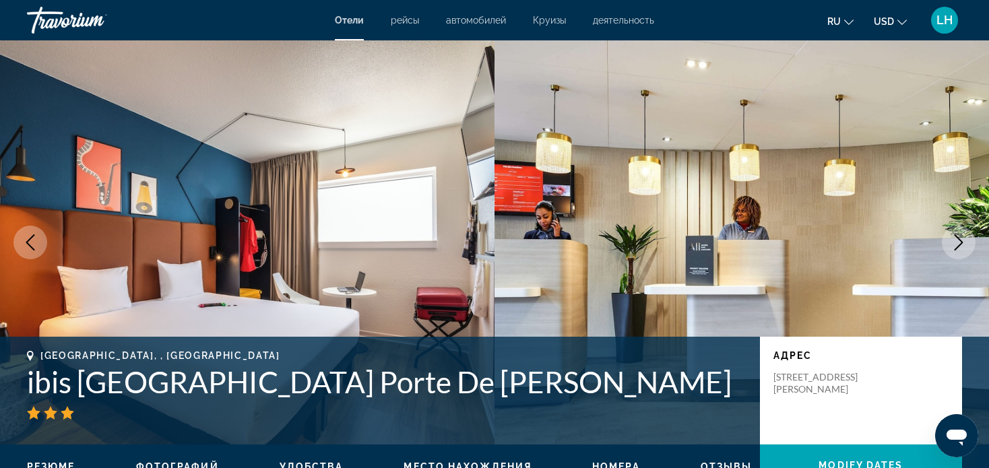
click at [956, 242] on icon "Next image" at bounding box center [959, 242] width 16 height 16
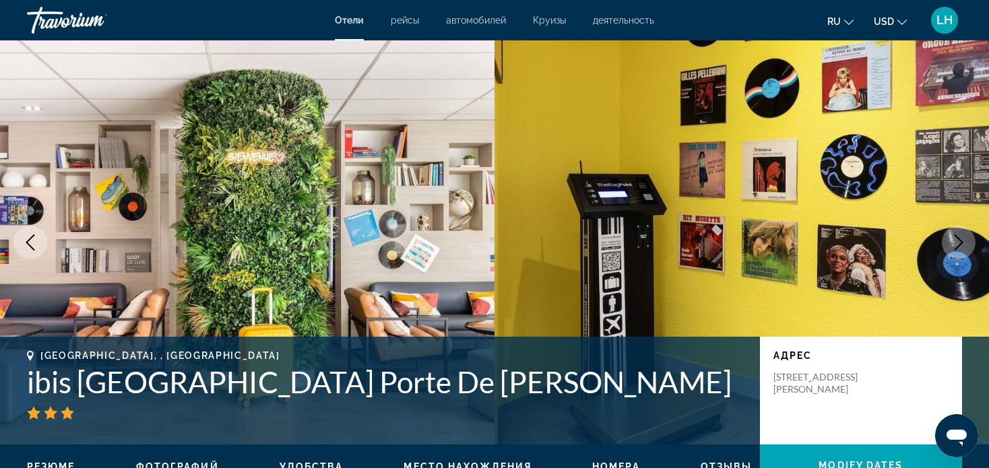
click at [956, 242] on icon "Next image" at bounding box center [959, 242] width 16 height 16
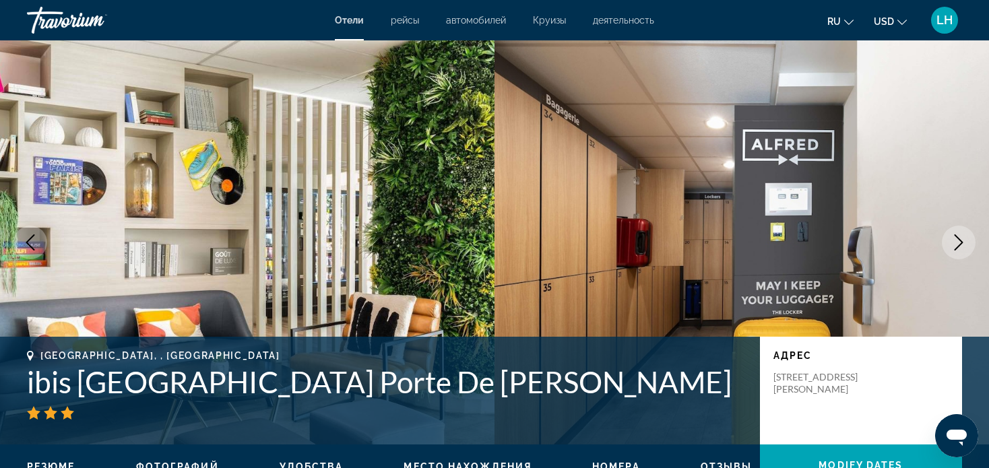
click at [961, 240] on icon "Next image" at bounding box center [959, 242] width 16 height 16
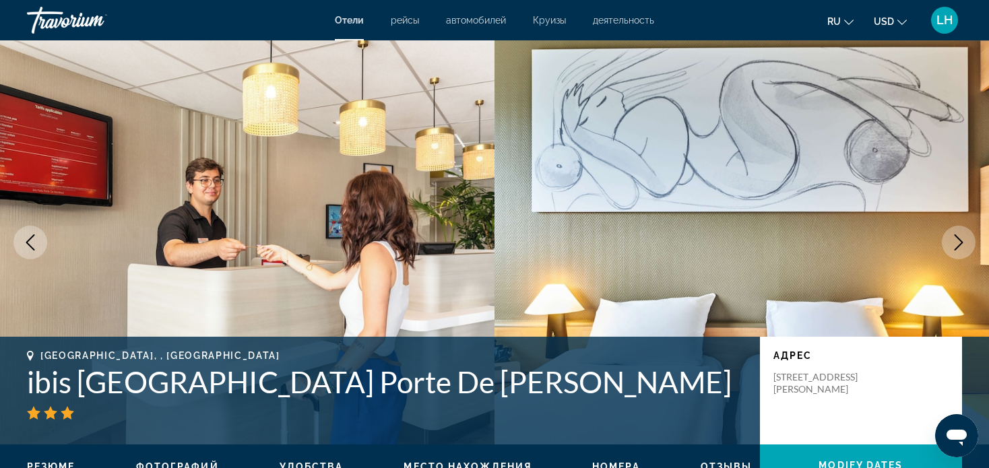
click at [961, 240] on icon "Next image" at bounding box center [959, 242] width 16 height 16
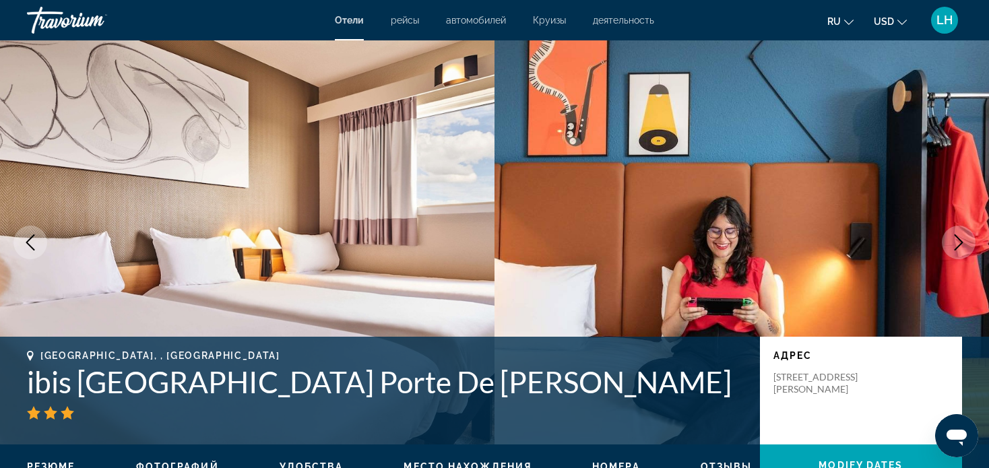
click at [959, 241] on icon "Next image" at bounding box center [959, 242] width 16 height 16
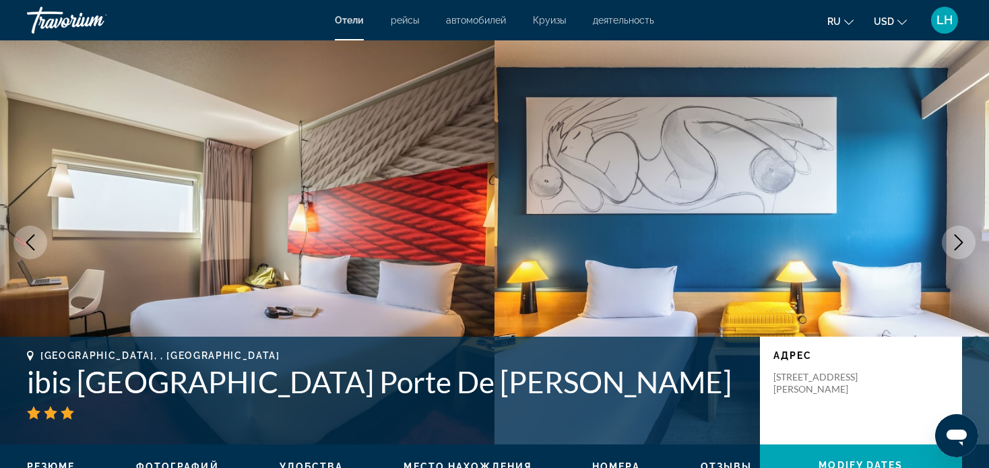
click at [957, 238] on icon "Next image" at bounding box center [959, 242] width 9 height 16
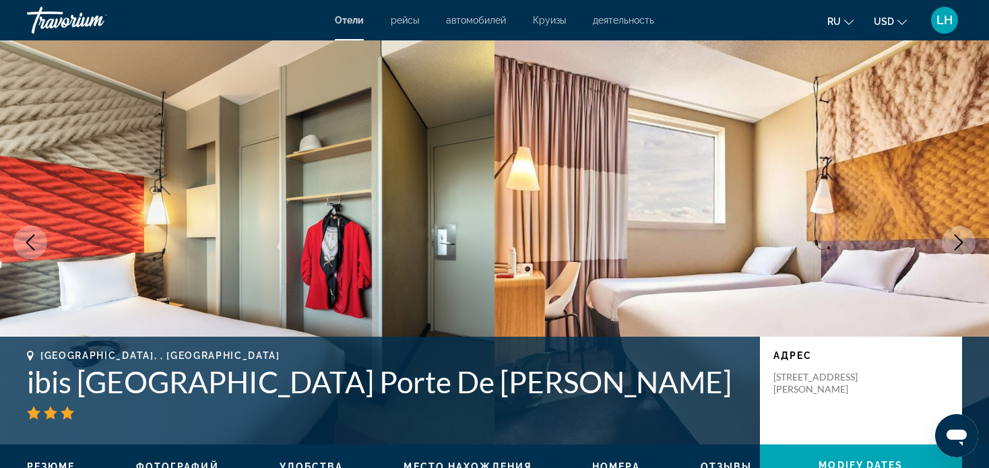
click at [957, 237] on icon "Next image" at bounding box center [959, 242] width 9 height 16
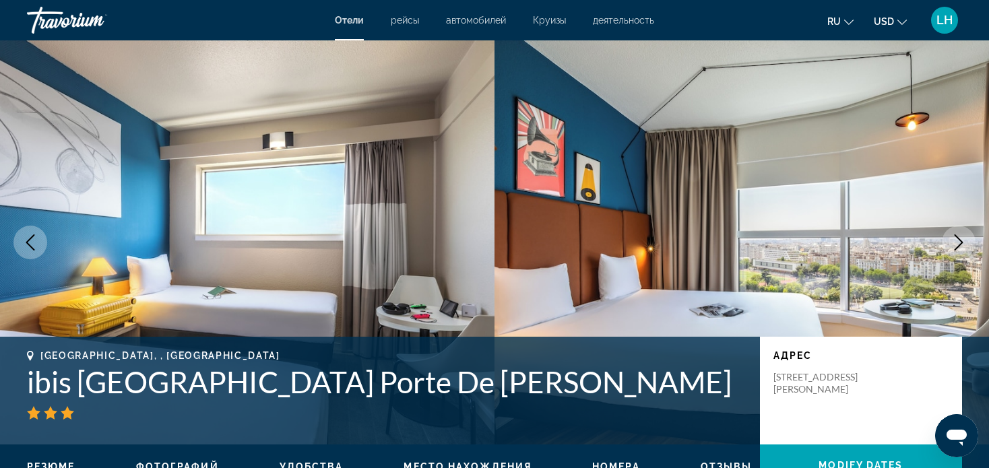
click at [959, 239] on icon "Next image" at bounding box center [959, 242] width 16 height 16
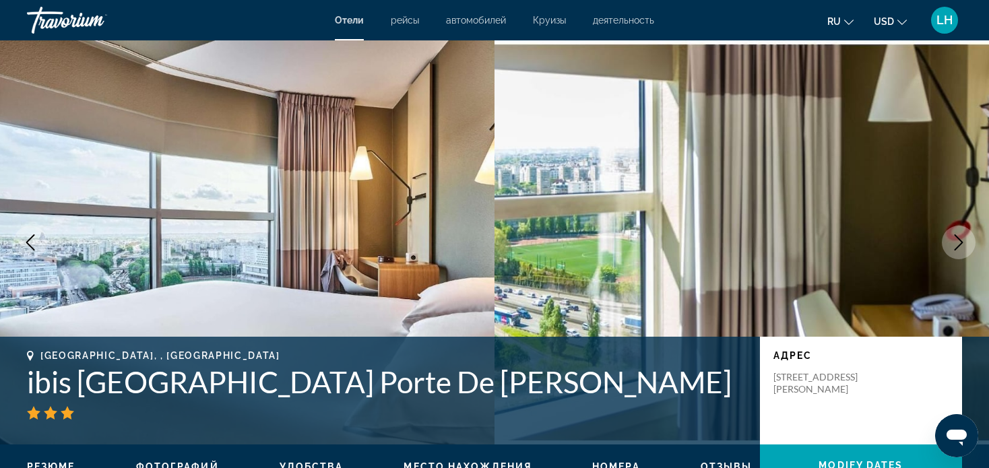
click at [959, 239] on icon "Next image" at bounding box center [959, 242] width 16 height 16
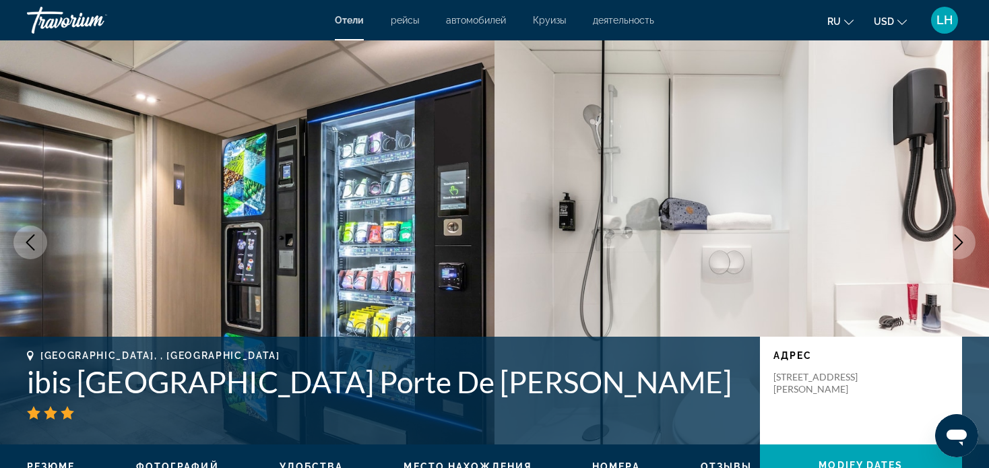
click at [959, 243] on icon "Next image" at bounding box center [959, 242] width 16 height 16
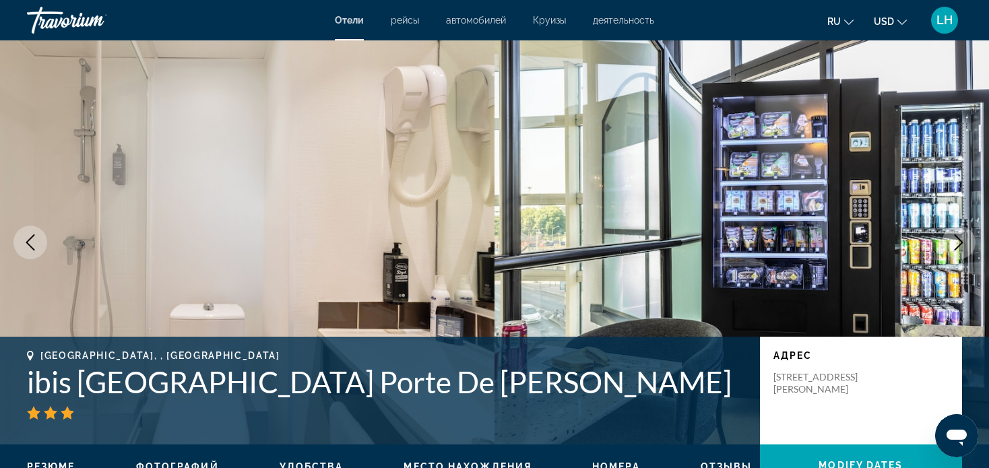
click at [961, 243] on icon "Next image" at bounding box center [959, 242] width 9 height 16
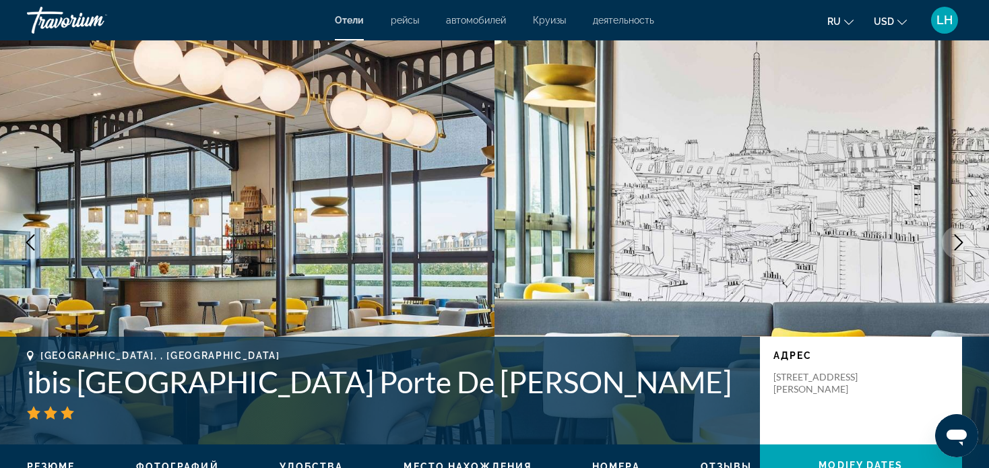
click at [960, 240] on icon "Next image" at bounding box center [959, 242] width 9 height 16
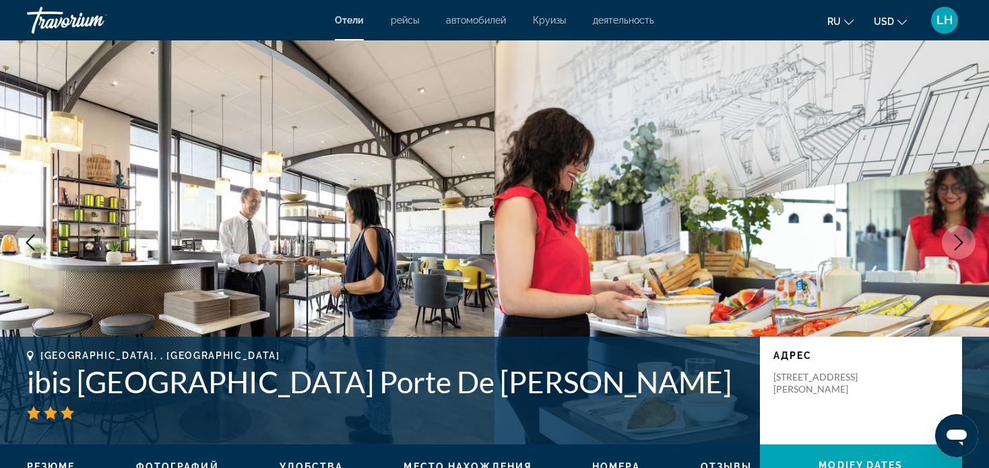
click at [960, 243] on icon "Next image" at bounding box center [959, 242] width 16 height 16
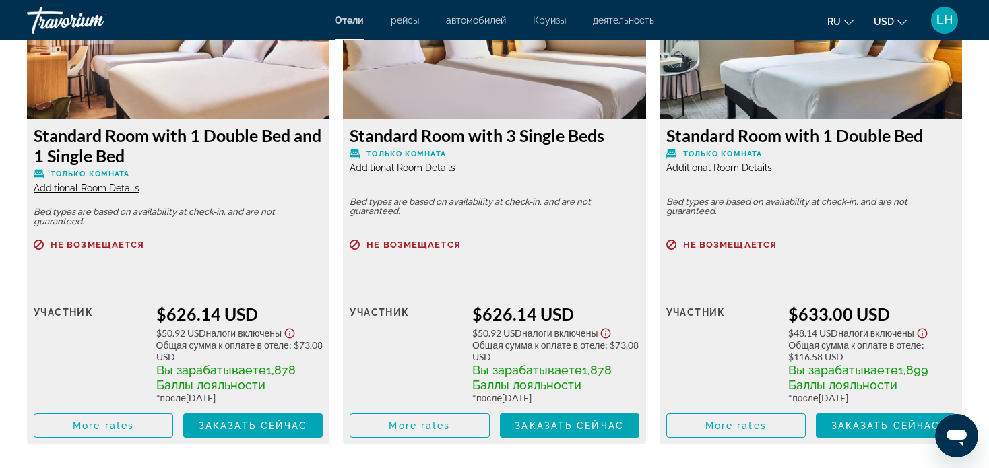
scroll to position [2021, 0]
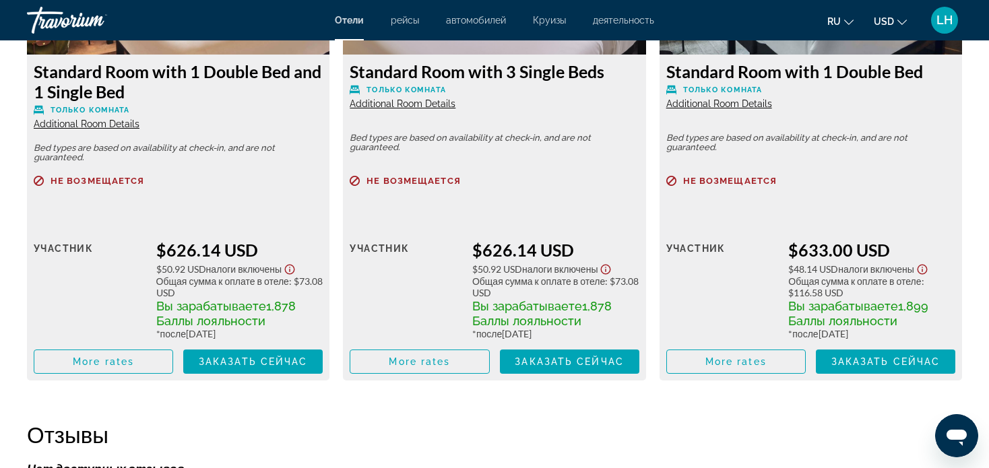
click at [848, 24] on icon "Change language" at bounding box center [848, 22] width 9 height 9
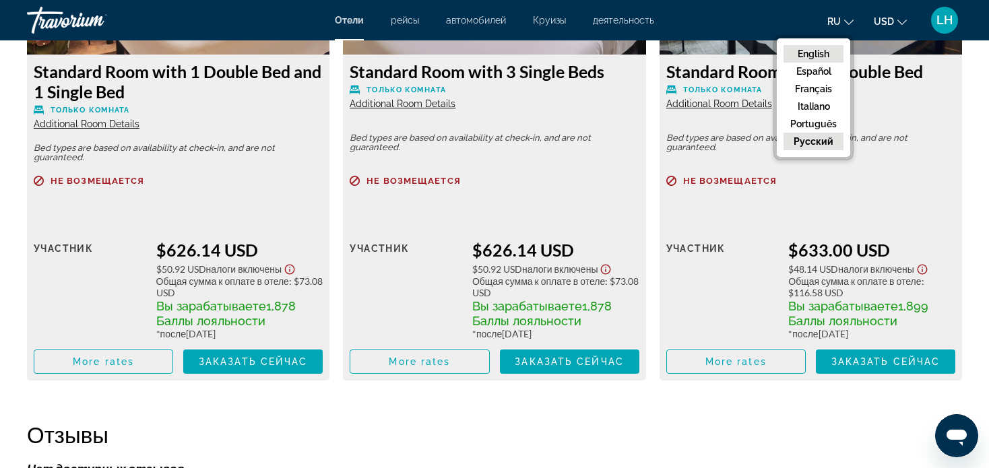
click at [815, 53] on button "English" at bounding box center [814, 54] width 60 height 18
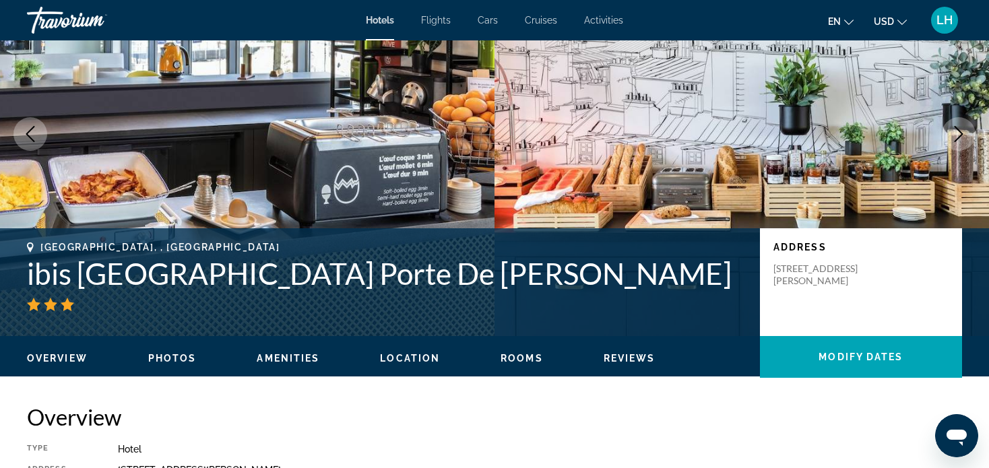
scroll to position [67, 0]
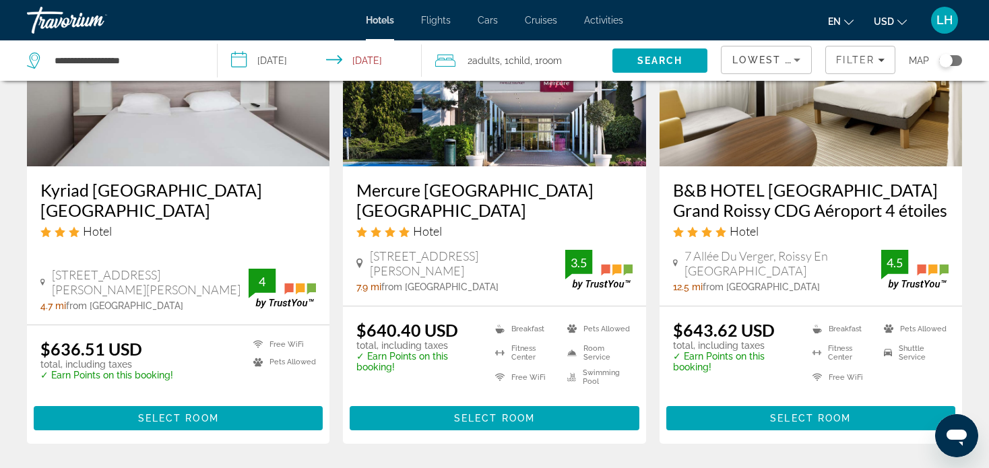
scroll to position [1213, 0]
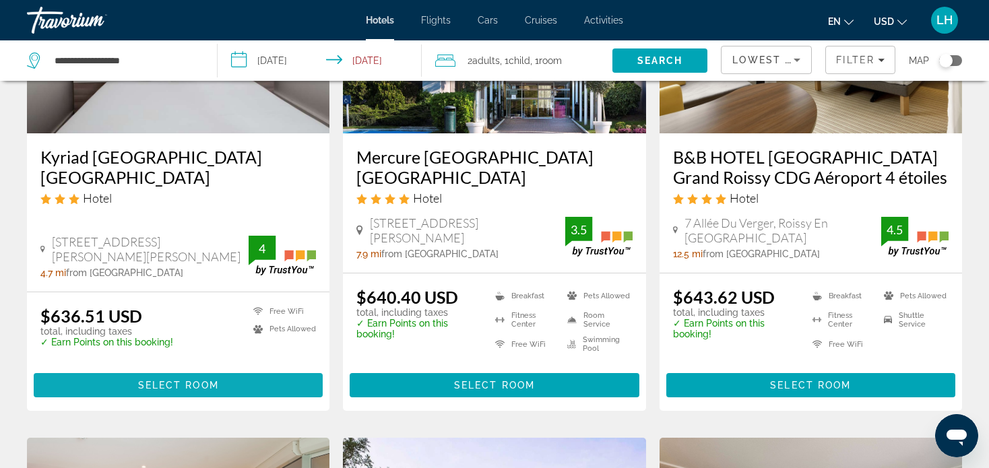
click at [165, 380] on span "Select Room" at bounding box center [178, 385] width 81 height 11
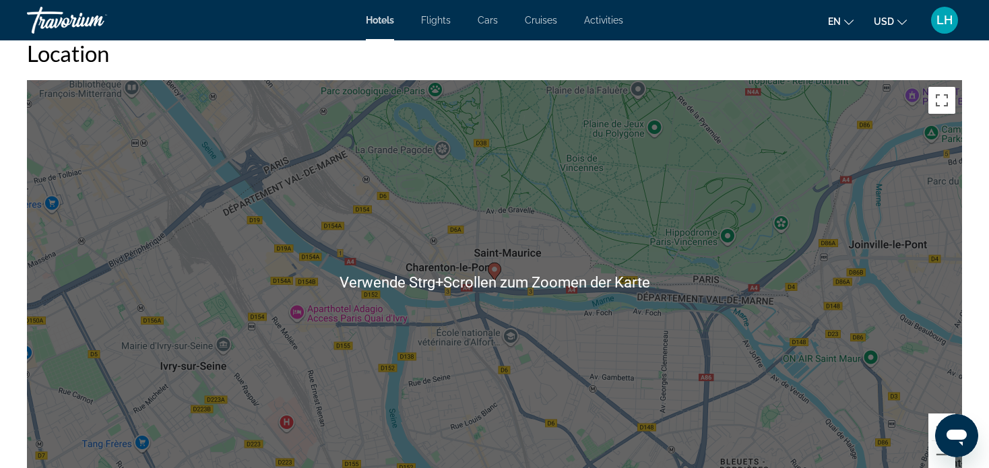
scroll to position [1280, 0]
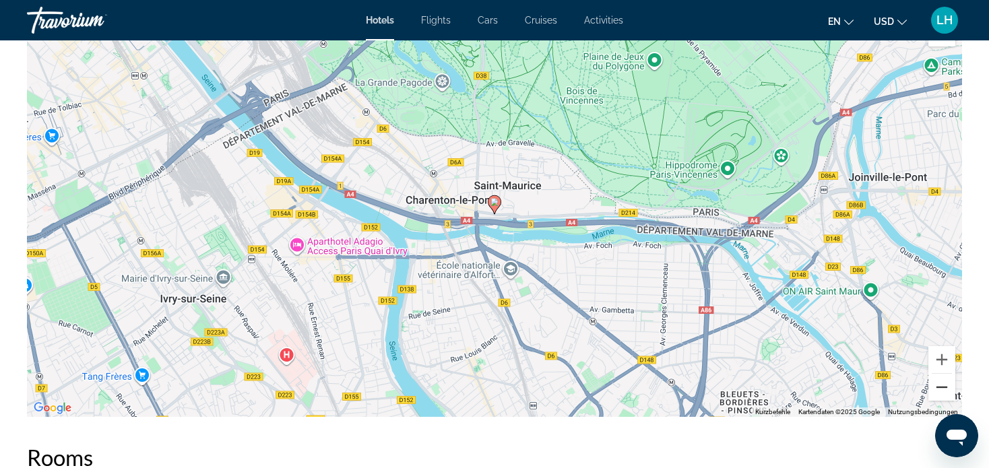
click at [942, 388] on button "Verkleinern" at bounding box center [941, 387] width 27 height 27
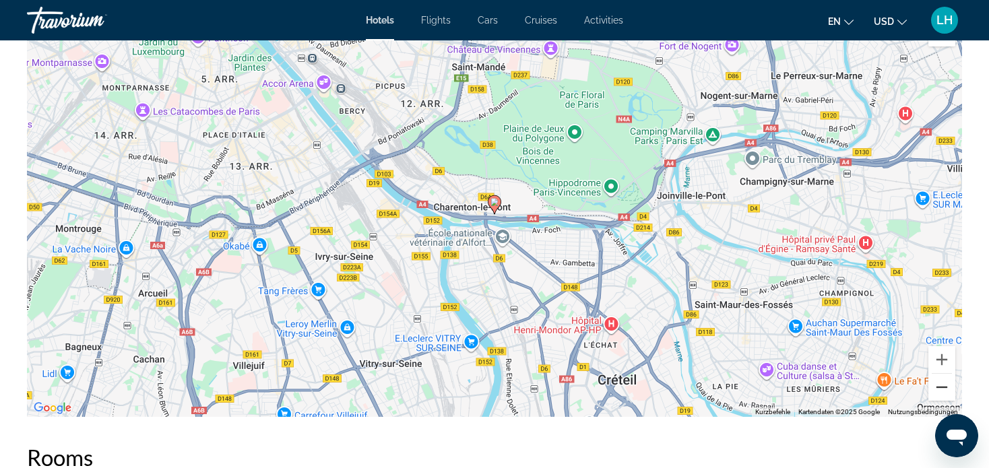
click at [940, 387] on button "Verkleinern" at bounding box center [941, 387] width 27 height 27
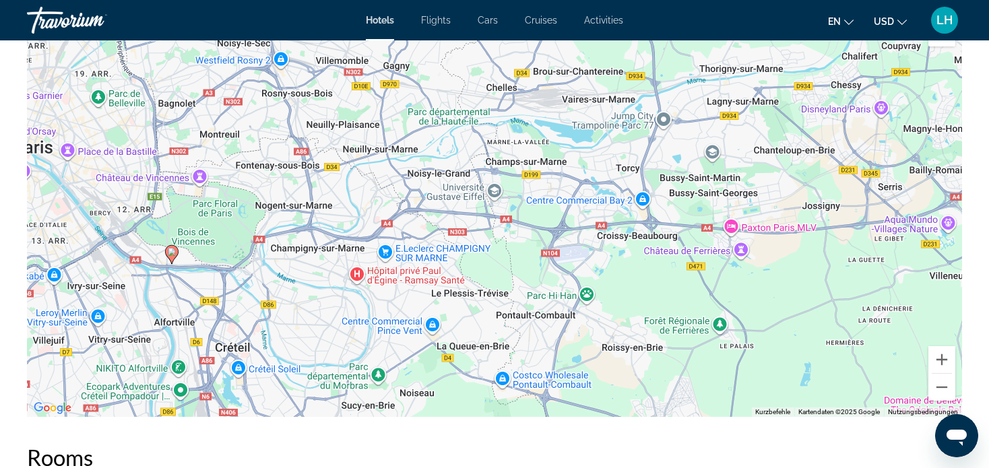
drag, startPoint x: 821, startPoint y: 265, endPoint x: 495, endPoint y: 313, distance: 329.7
click at [495, 313] on div "Um den Modus zum Ziehen mit der Tastatur zu aktivieren, drückst du Alt + Eingab…" at bounding box center [494, 215] width 935 height 404
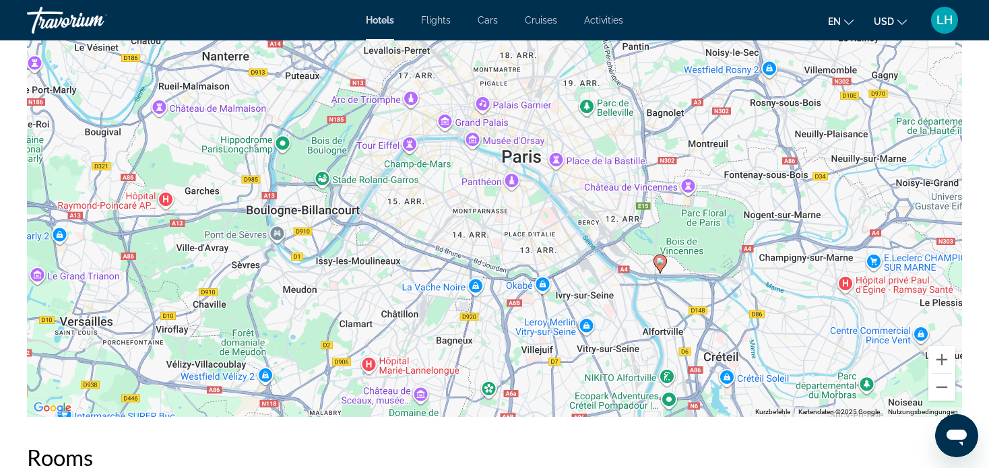
drag, startPoint x: 213, startPoint y: 253, endPoint x: 704, endPoint y: 263, distance: 491.3
click at [704, 263] on div "Um den Modus zum Ziehen mit der Tastatur zu aktivieren, drückst du Alt + Eingab…" at bounding box center [494, 215] width 935 height 404
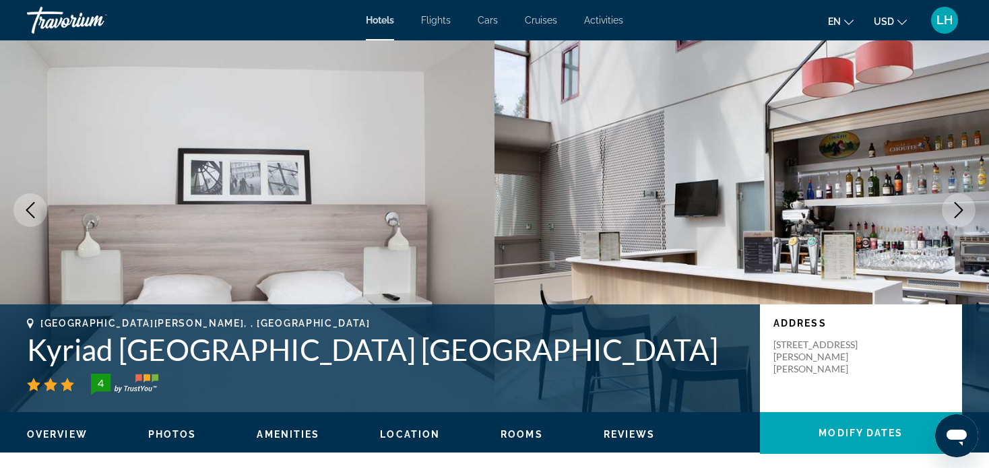
scroll to position [0, 0]
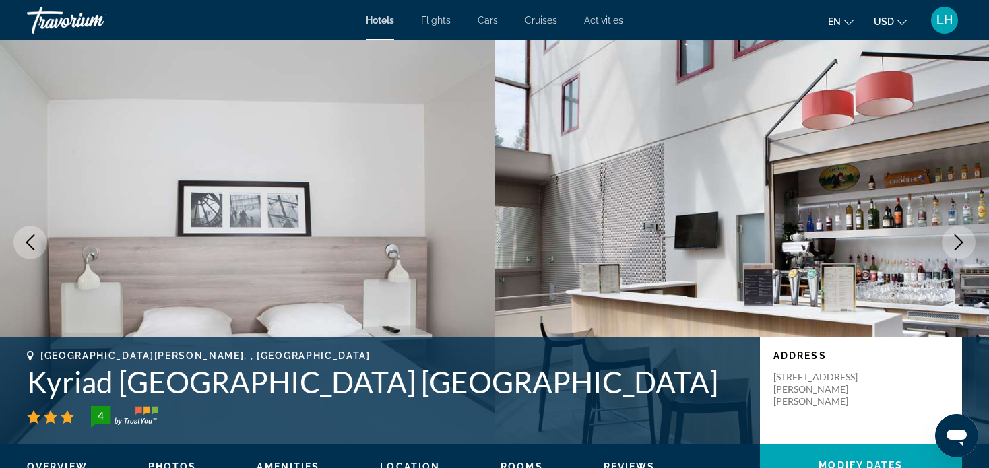
click at [959, 241] on icon "Next image" at bounding box center [959, 242] width 16 height 16
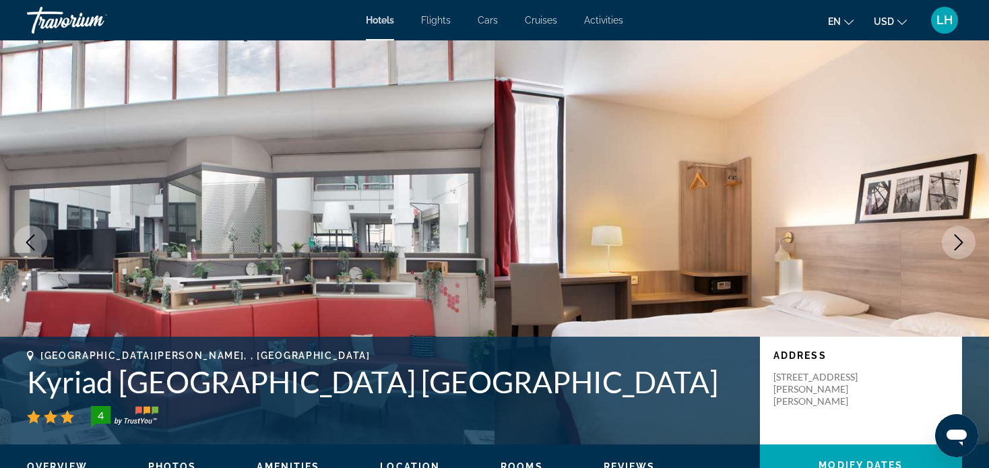
click at [959, 241] on icon "Next image" at bounding box center [959, 242] width 16 height 16
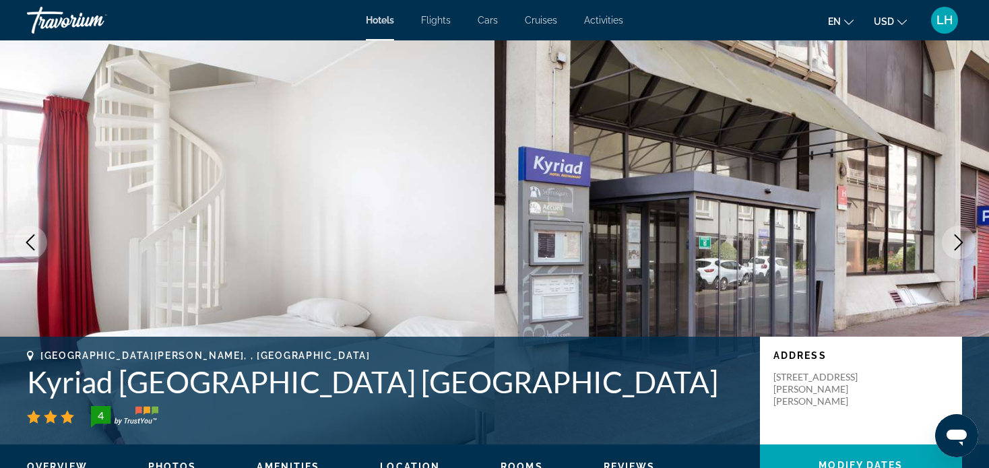
click at [959, 236] on icon "Next image" at bounding box center [959, 242] width 16 height 16
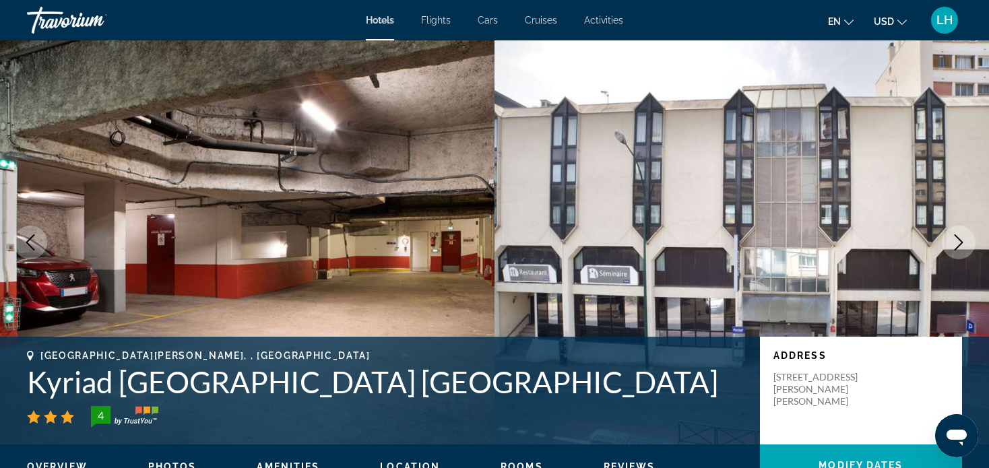
click at [959, 240] on icon "Next image" at bounding box center [959, 242] width 16 height 16
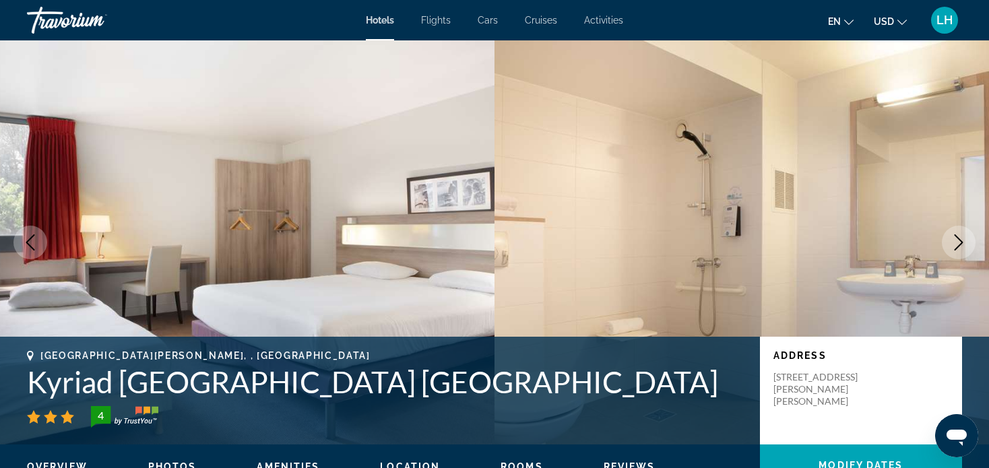
click at [958, 241] on icon "Next image" at bounding box center [959, 242] width 16 height 16
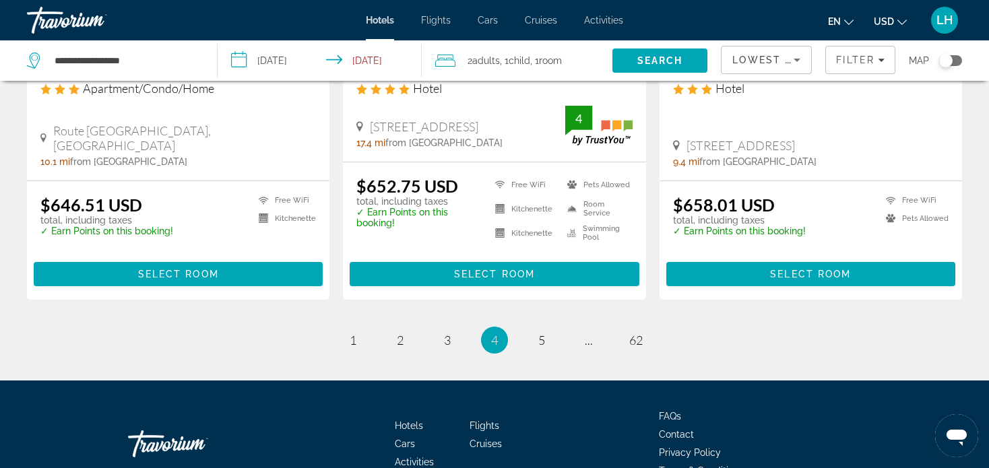
scroll to position [1876, 0]
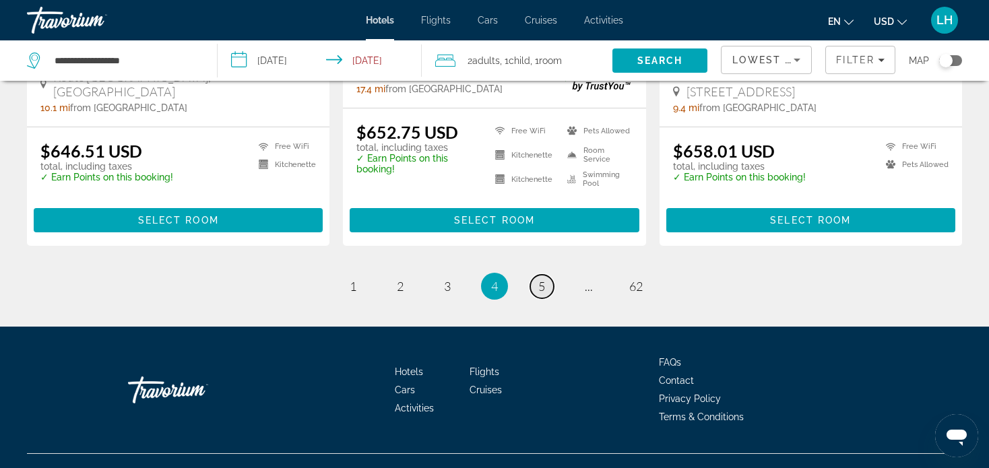
click at [539, 279] on span "5" at bounding box center [541, 286] width 7 height 15
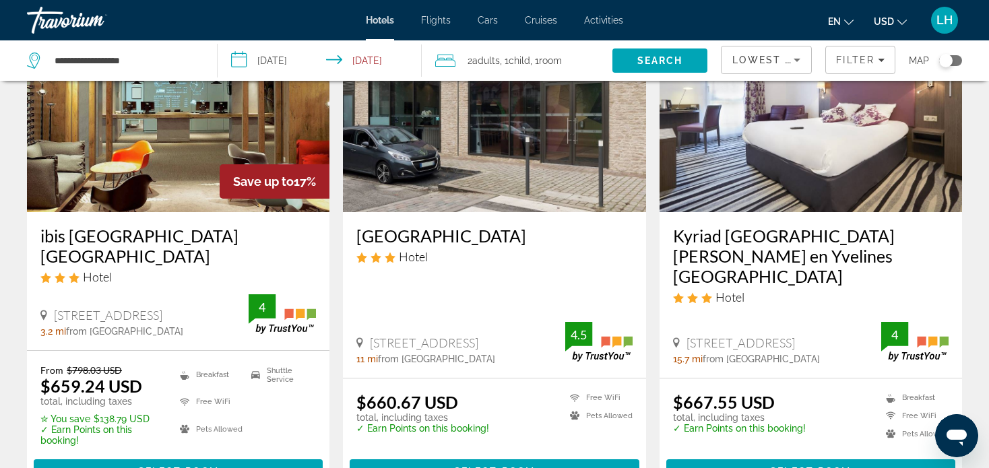
scroll to position [135, 0]
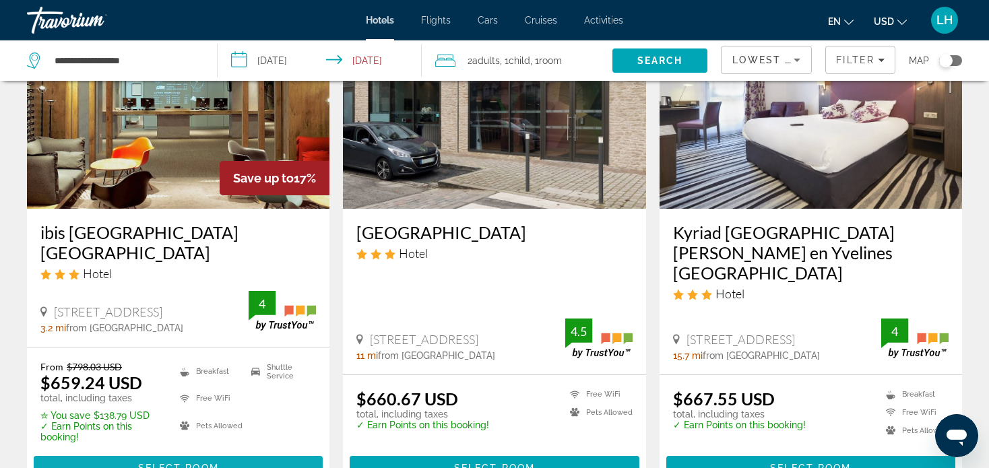
click at [145, 463] on span "Select Room" at bounding box center [178, 468] width 81 height 11
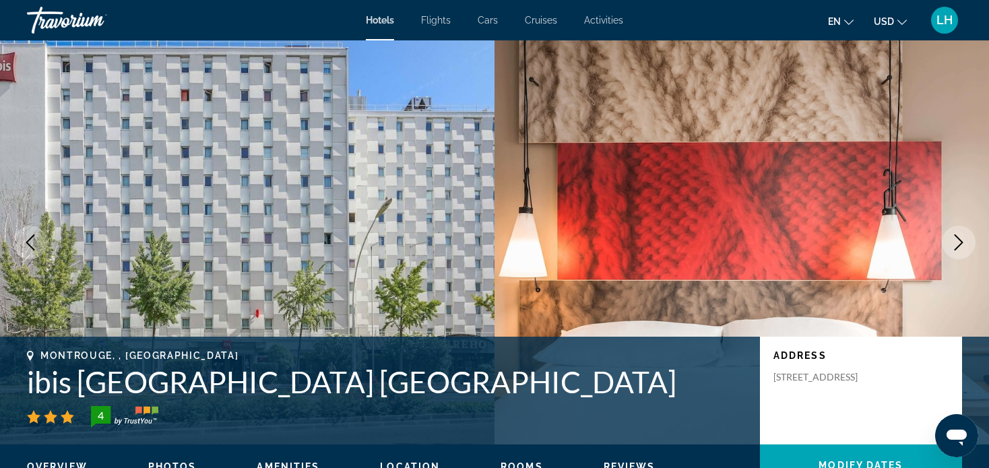
click at [961, 243] on icon "Next image" at bounding box center [959, 242] width 16 height 16
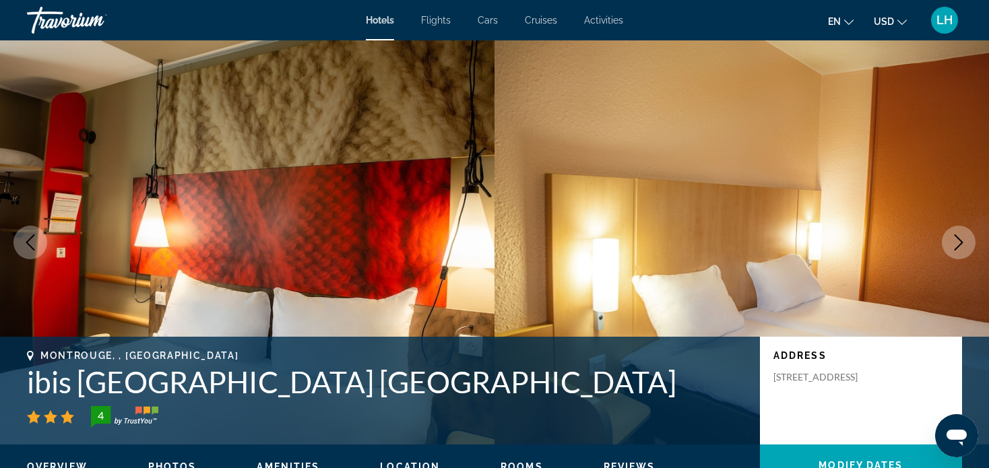
click at [958, 243] on icon "Next image" at bounding box center [959, 242] width 16 height 16
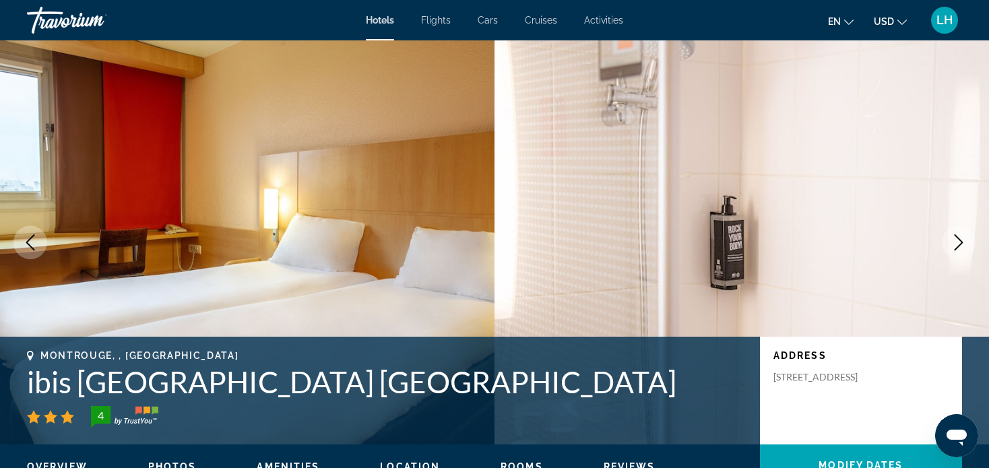
click at [958, 243] on icon "Next image" at bounding box center [959, 242] width 16 height 16
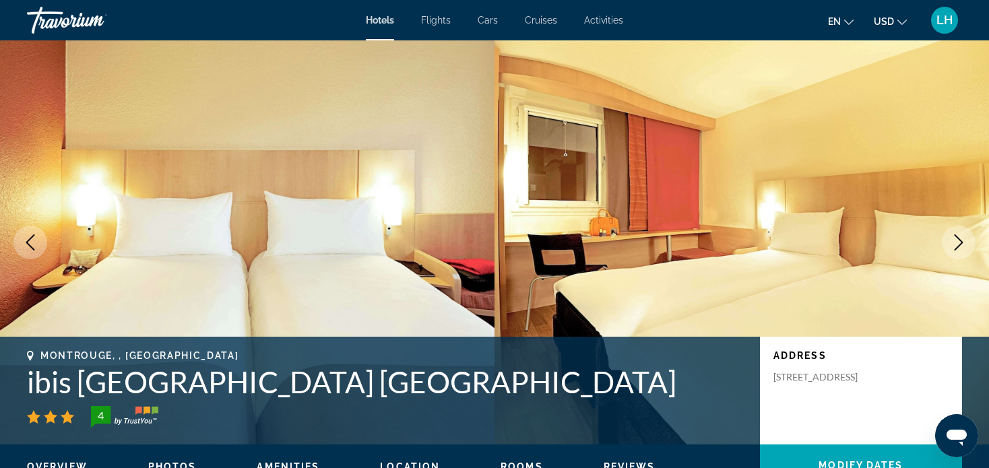
click at [958, 243] on icon "Next image" at bounding box center [959, 242] width 16 height 16
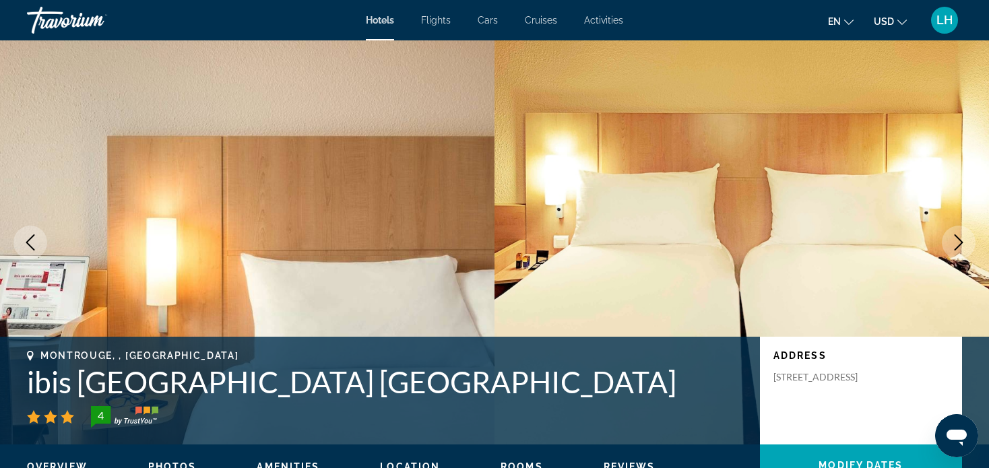
click at [957, 243] on icon "Next image" at bounding box center [959, 242] width 16 height 16
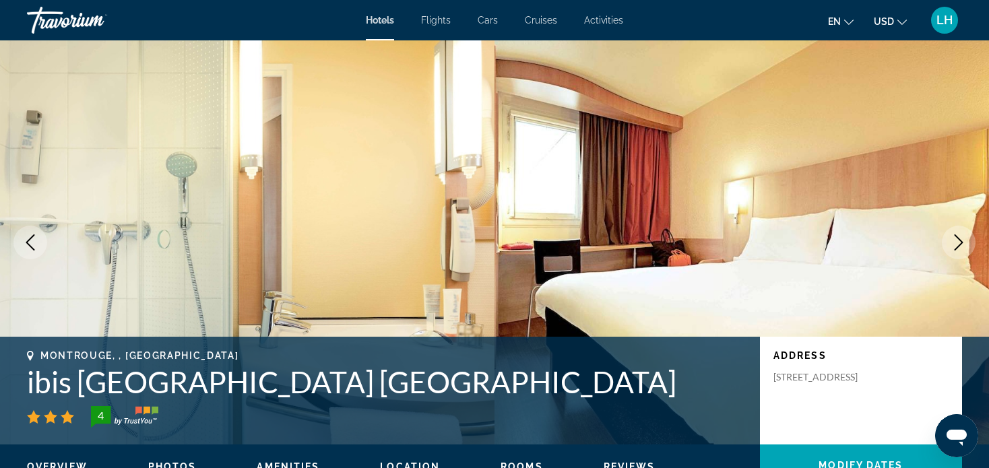
click at [957, 244] on icon "Next image" at bounding box center [959, 242] width 16 height 16
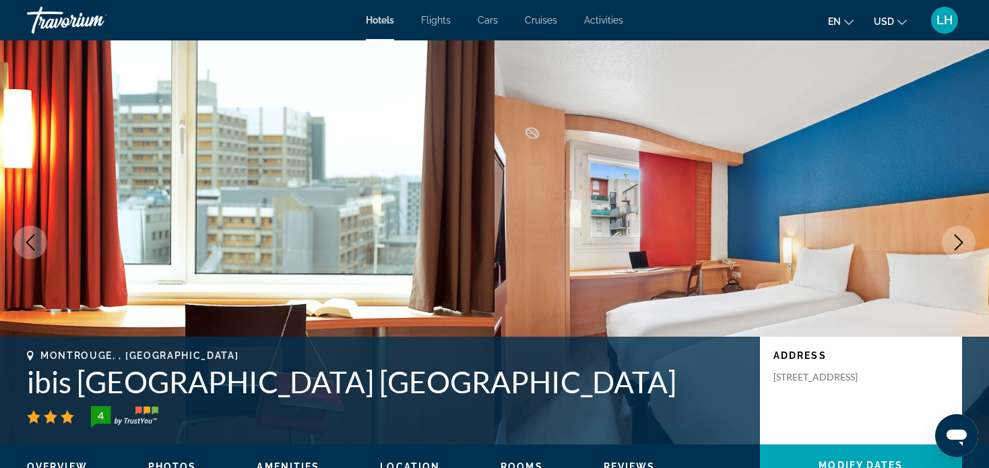
click at [957, 244] on icon "Next image" at bounding box center [959, 242] width 16 height 16
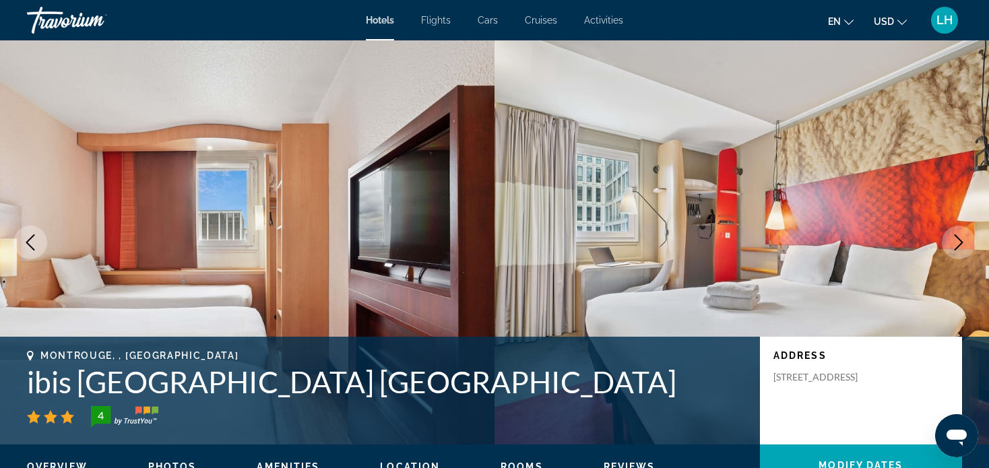
click at [957, 244] on icon "Next image" at bounding box center [959, 242] width 16 height 16
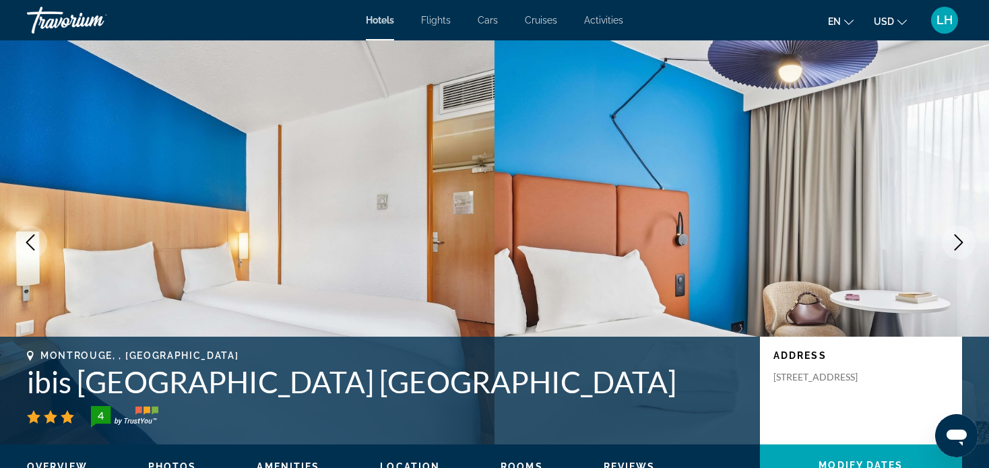
click at [959, 242] on icon "Next image" at bounding box center [959, 242] width 16 height 16
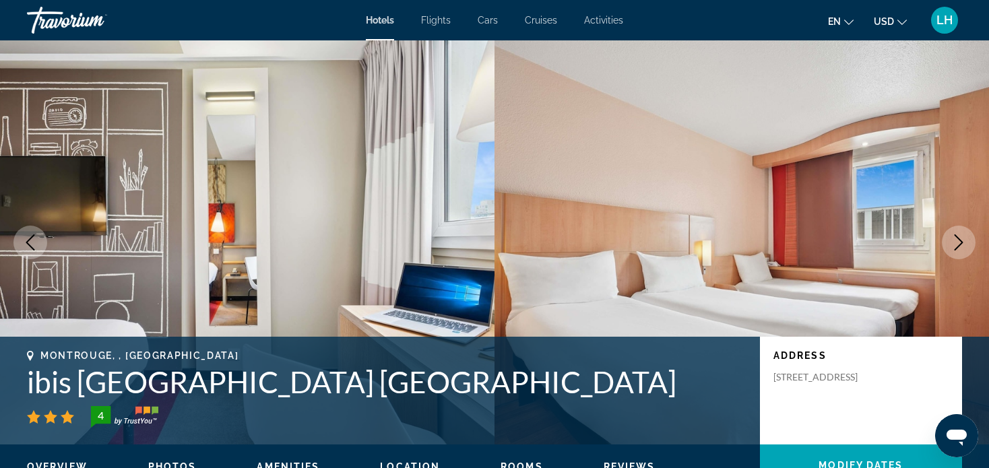
click at [959, 242] on icon "Next image" at bounding box center [959, 242] width 16 height 16
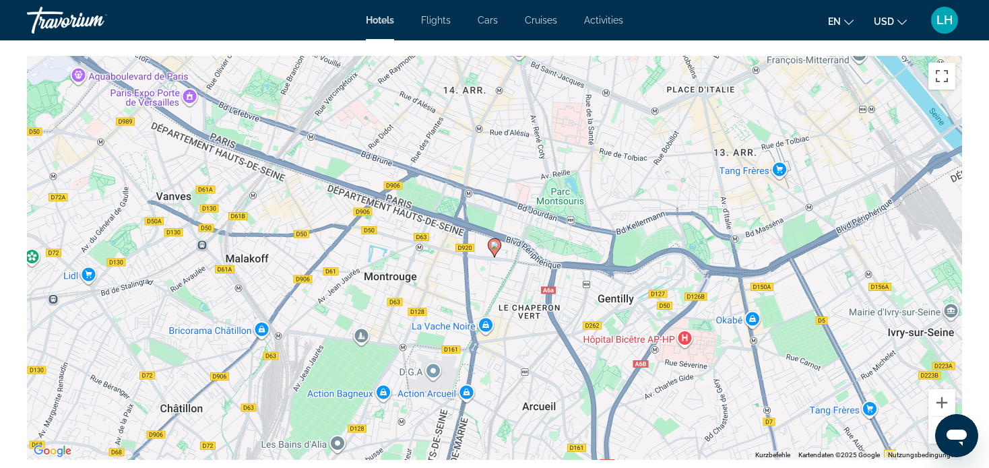
scroll to position [1348, 0]
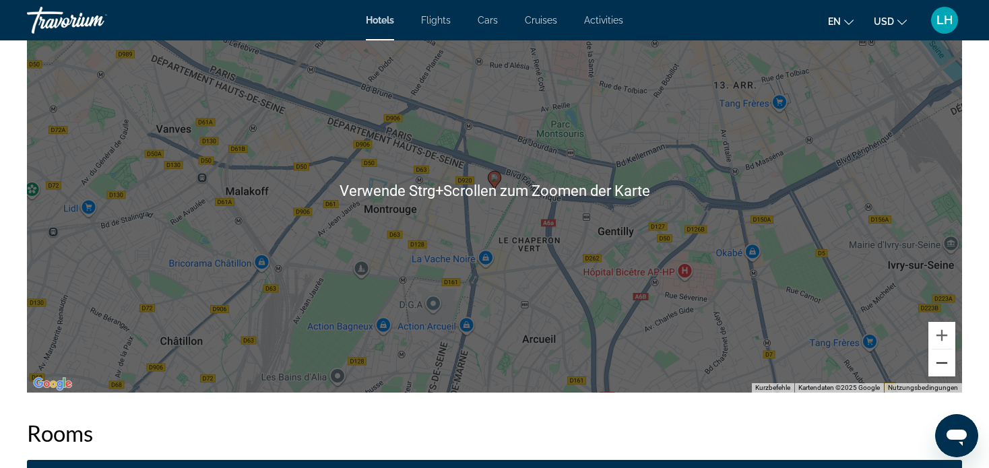
click at [943, 362] on button "Verkleinern" at bounding box center [941, 363] width 27 height 27
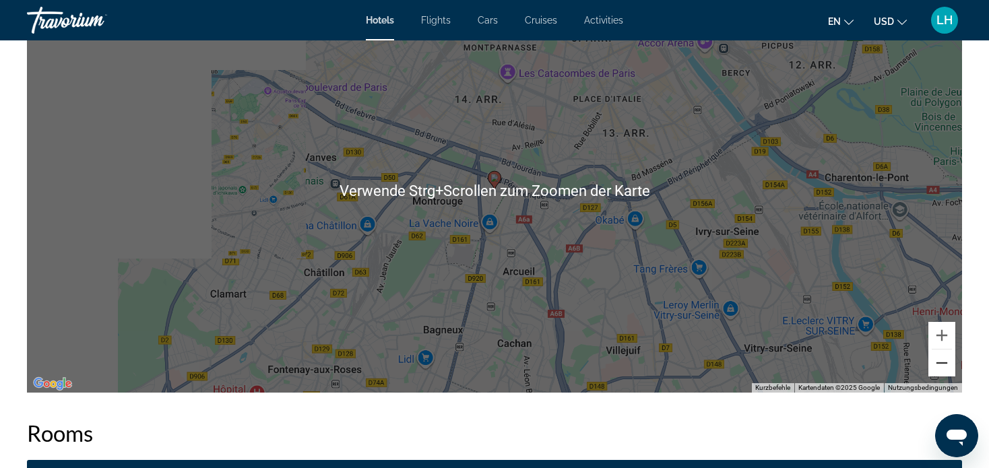
click at [943, 362] on button "Verkleinern" at bounding box center [941, 363] width 27 height 27
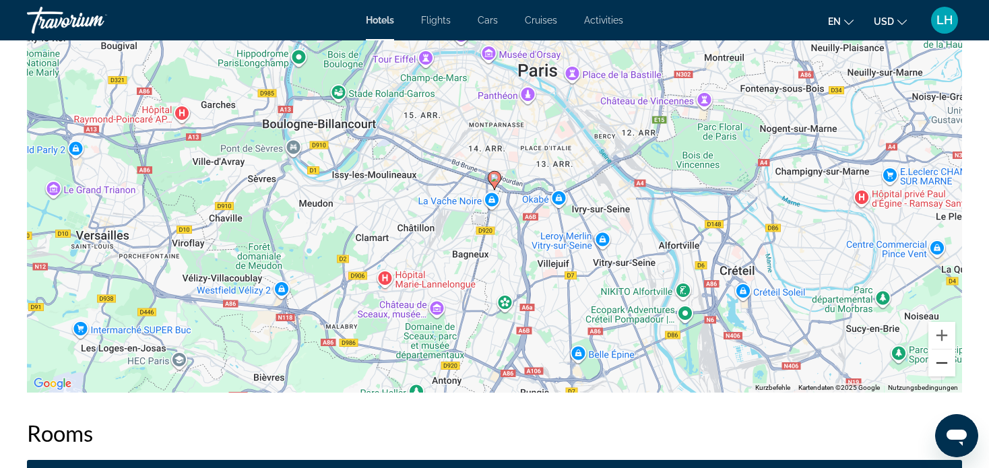
click at [943, 361] on button "Verkleinern" at bounding box center [941, 363] width 27 height 27
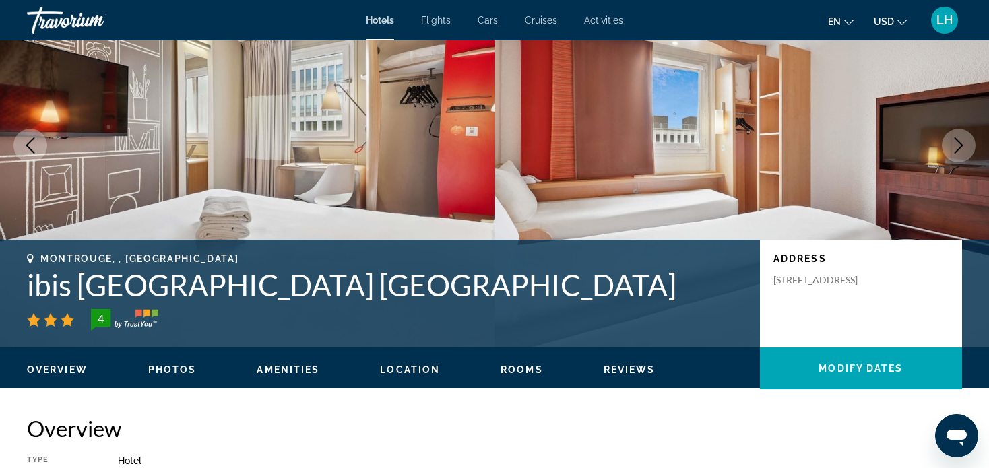
scroll to position [0, 0]
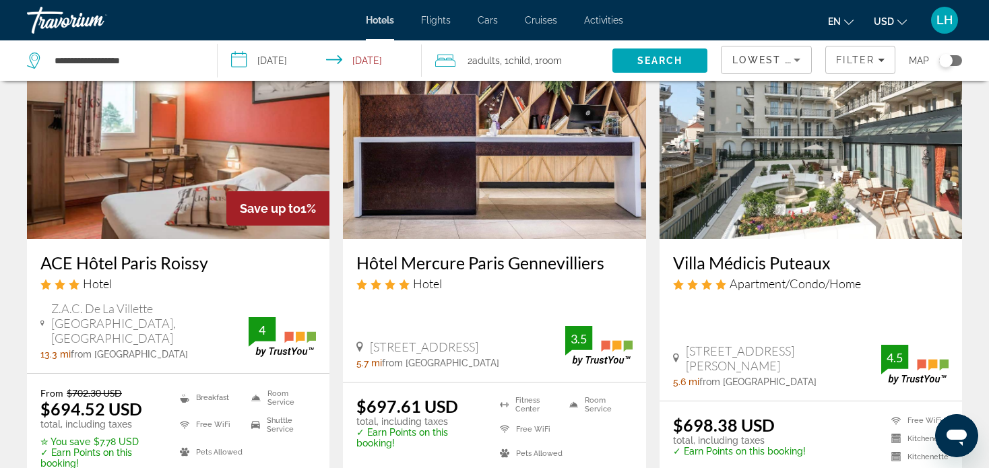
scroll to position [1684, 0]
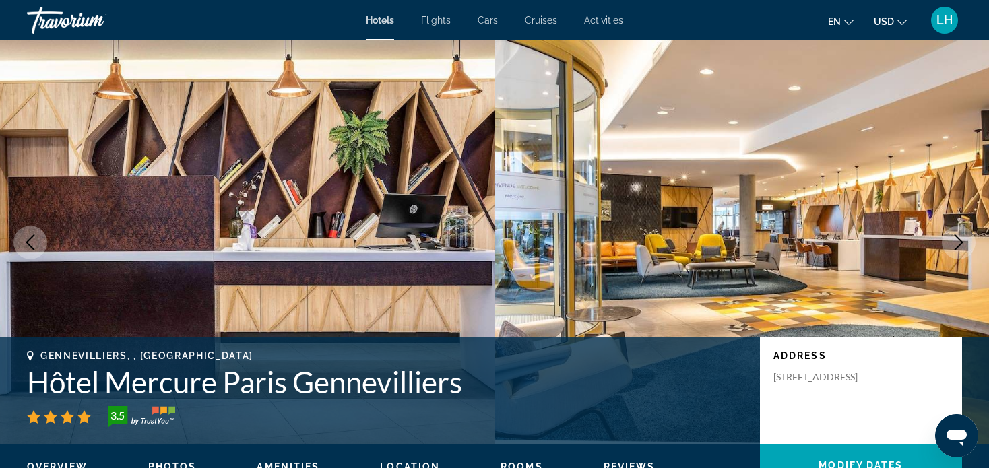
click at [961, 243] on icon "Next image" at bounding box center [959, 242] width 9 height 16
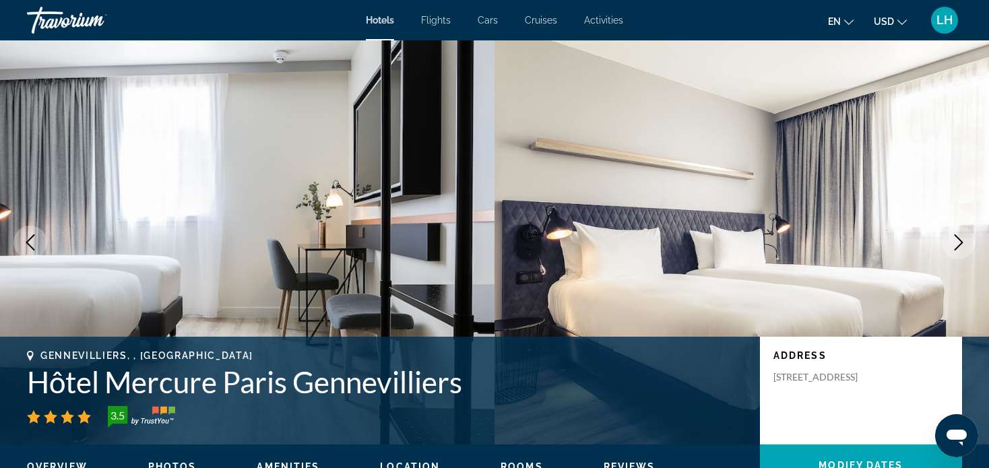
click at [956, 240] on icon "Next image" at bounding box center [959, 242] width 16 height 16
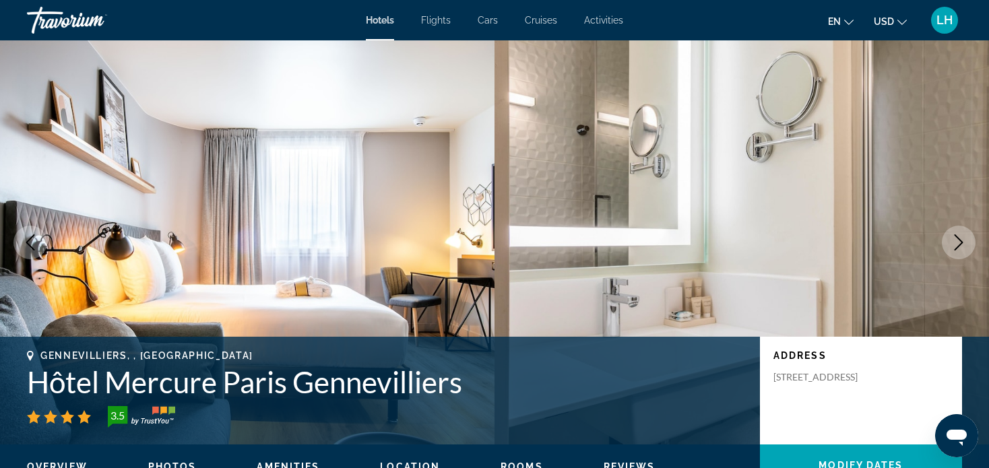
click at [956, 240] on icon "Next image" at bounding box center [959, 242] width 16 height 16
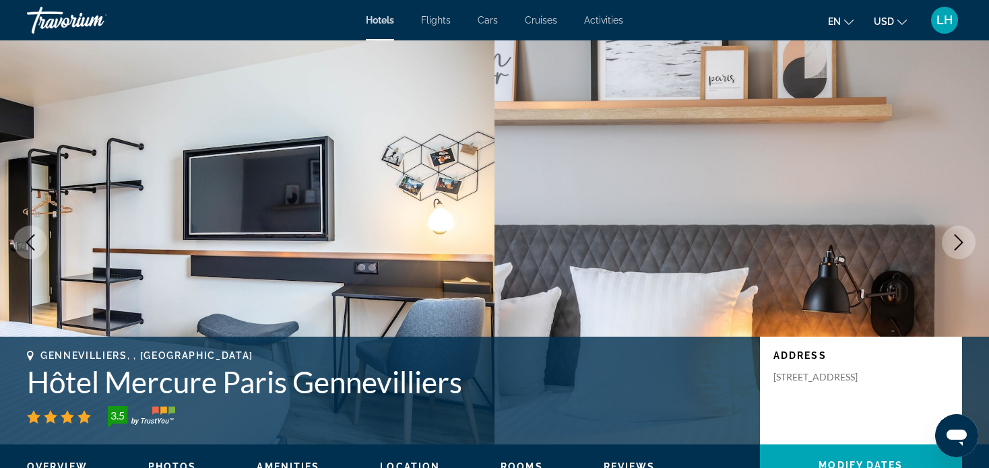
click at [956, 240] on icon "Next image" at bounding box center [959, 242] width 16 height 16
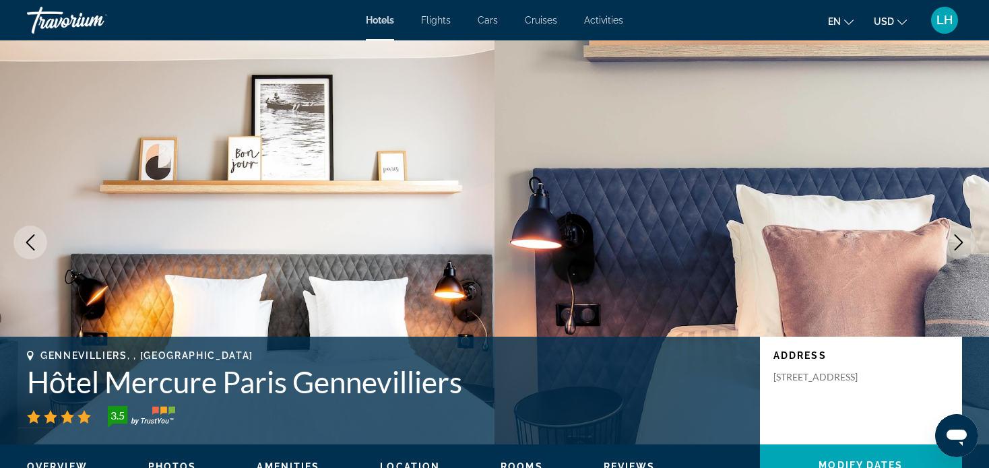
click at [956, 240] on icon "Next image" at bounding box center [959, 242] width 16 height 16
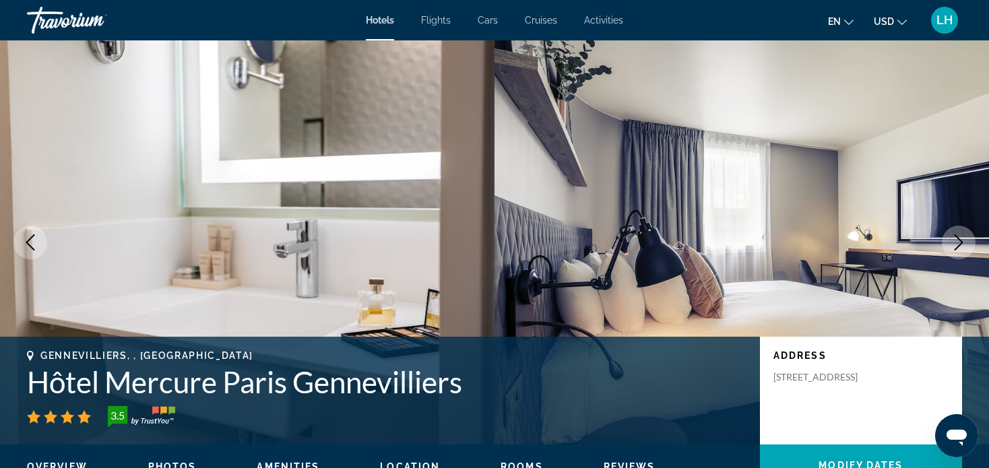
click at [956, 240] on icon "Next image" at bounding box center [959, 242] width 16 height 16
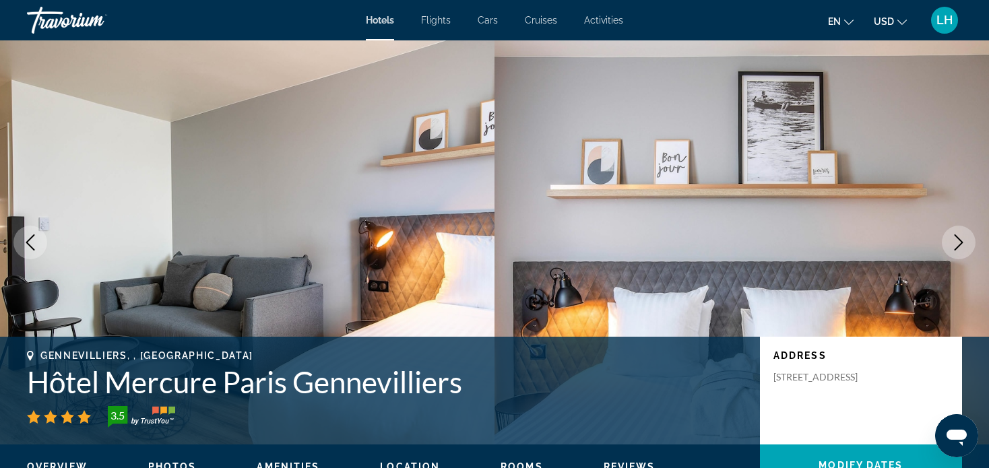
click at [956, 240] on icon "Next image" at bounding box center [959, 242] width 16 height 16
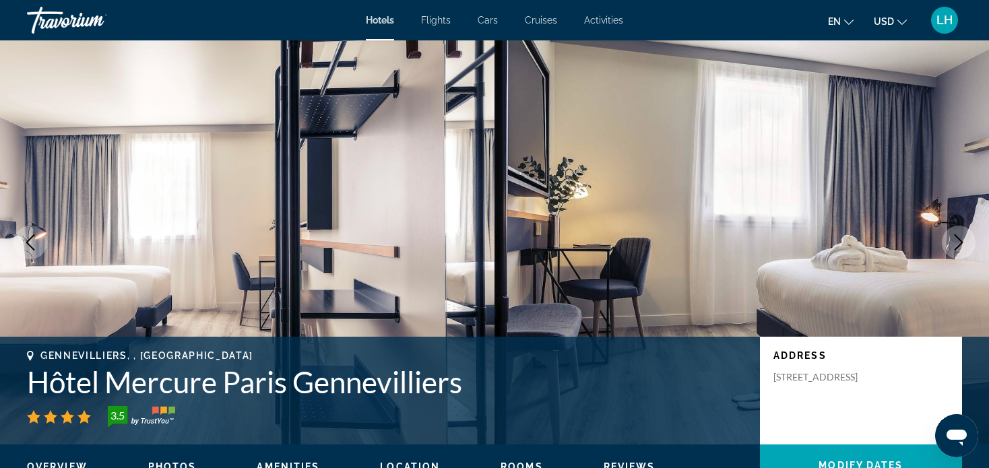
click at [956, 240] on icon "Next image" at bounding box center [959, 242] width 16 height 16
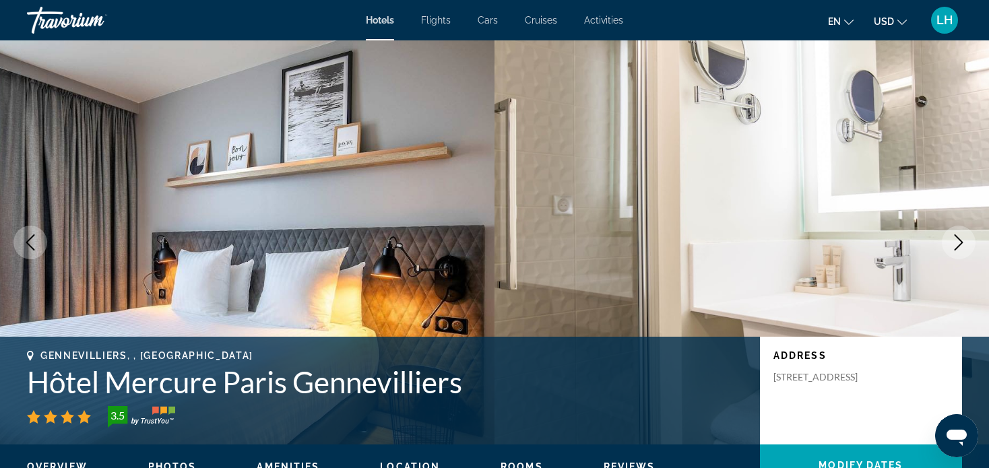
click at [960, 241] on icon "Next image" at bounding box center [959, 242] width 16 height 16
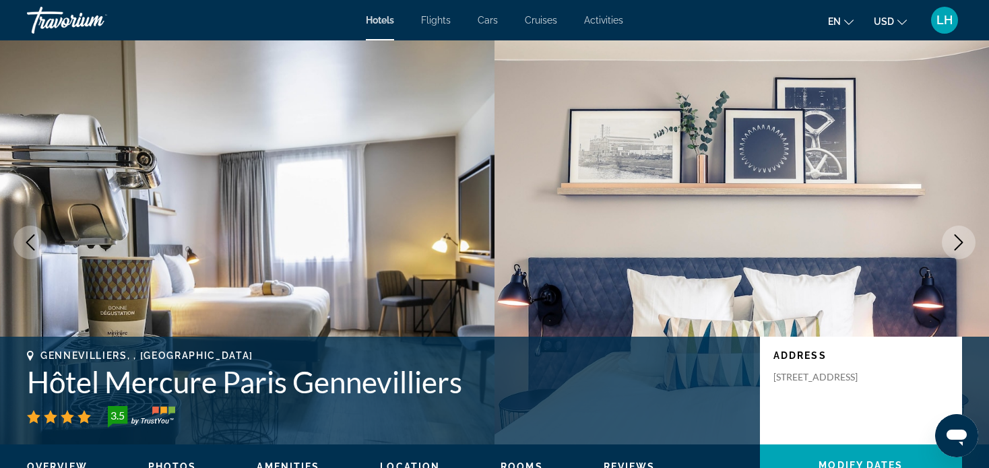
click at [959, 241] on icon "Next image" at bounding box center [959, 242] width 16 height 16
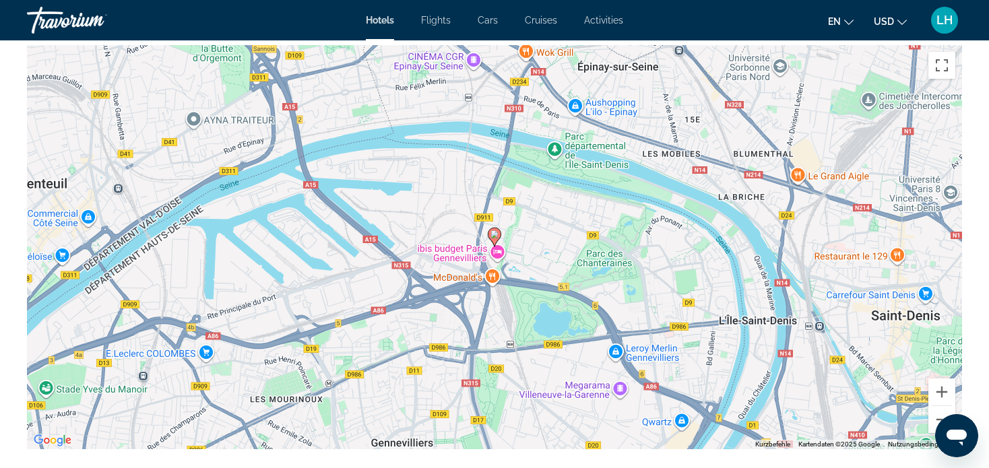
scroll to position [1348, 0]
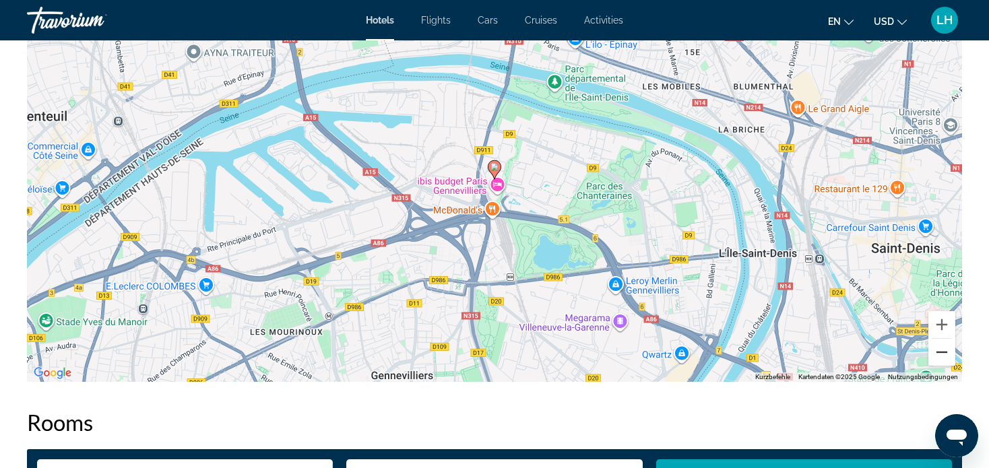
click at [939, 344] on button "Verkleinern" at bounding box center [941, 352] width 27 height 27
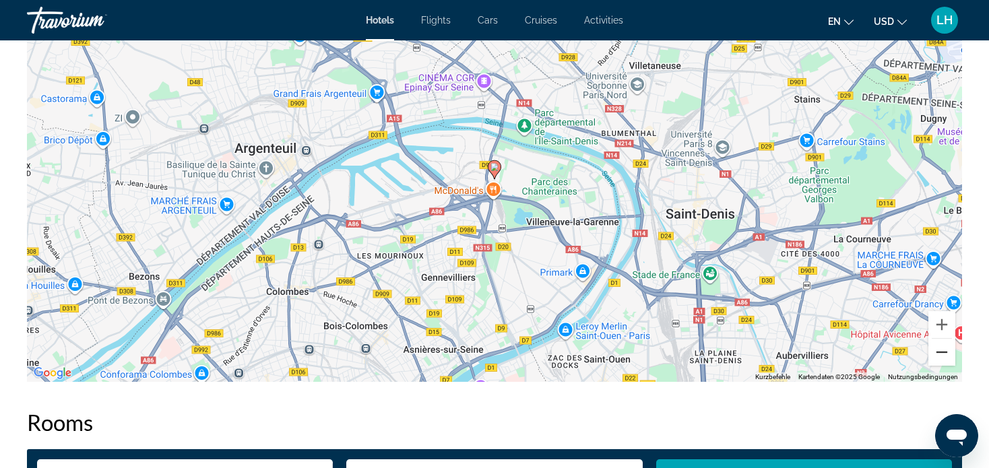
click at [939, 339] on button "Verkleinern" at bounding box center [941, 352] width 27 height 27
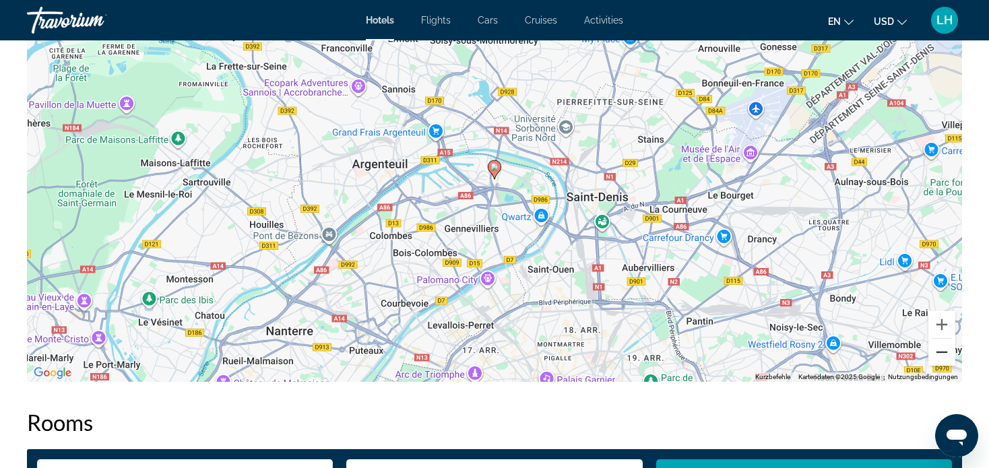
click at [938, 339] on button "Verkleinern" at bounding box center [941, 352] width 27 height 27
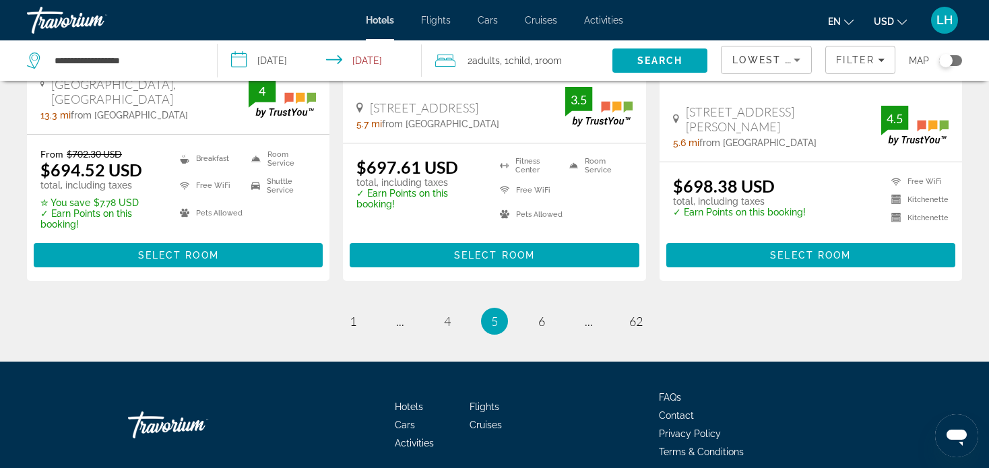
scroll to position [1922, 0]
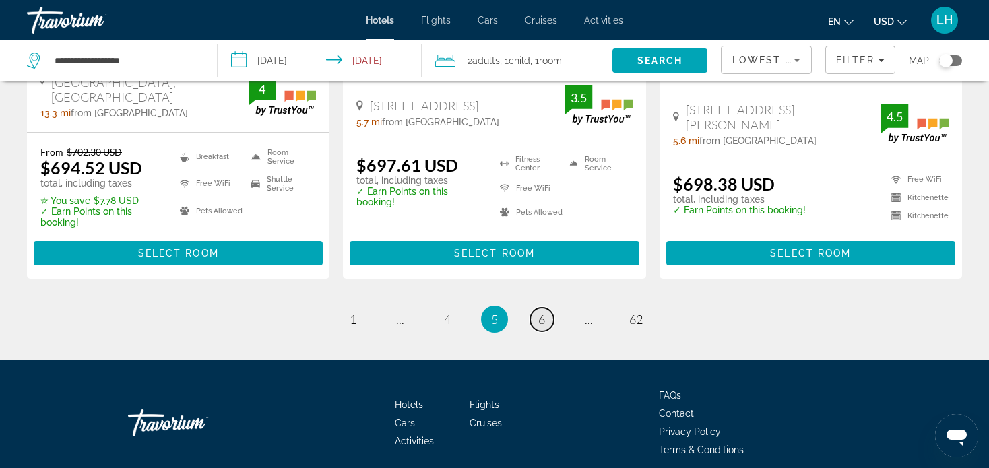
click at [539, 312] on span "6" at bounding box center [541, 319] width 7 height 15
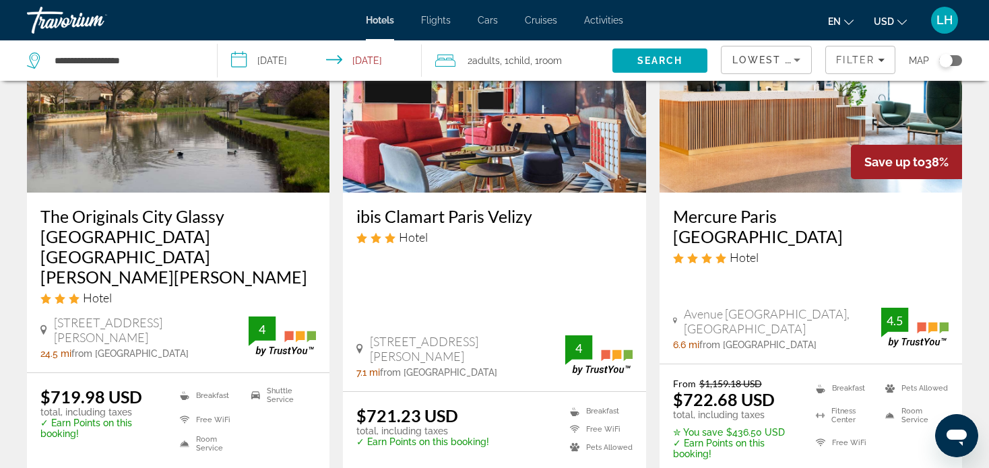
scroll to position [1819, 0]
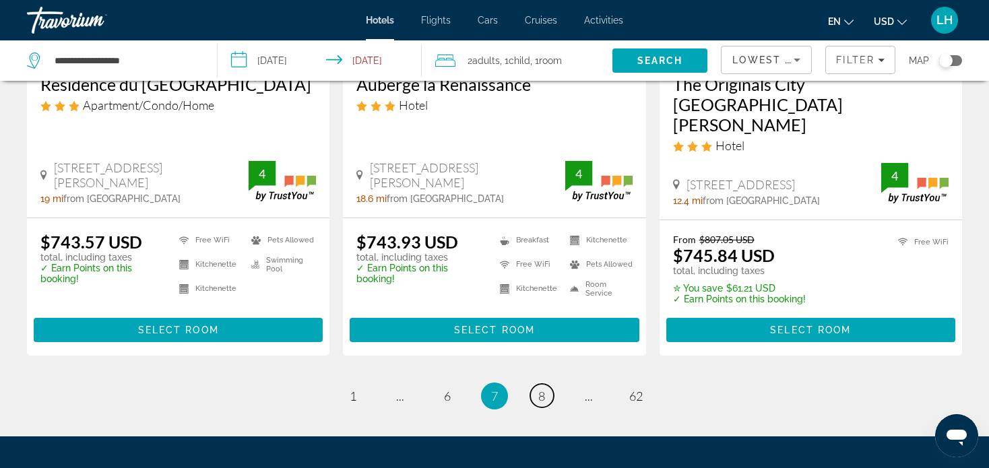
scroll to position [1816, 0]
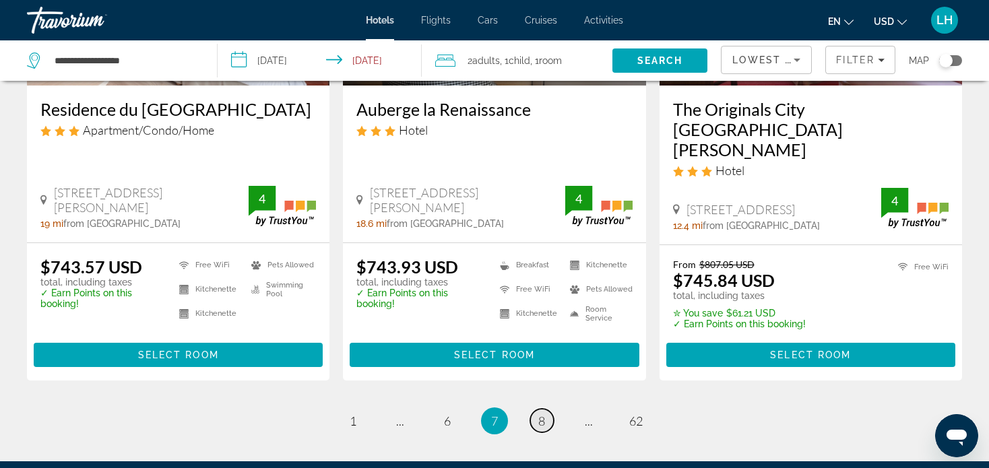
click at [539, 414] on span "8" at bounding box center [541, 421] width 7 height 15
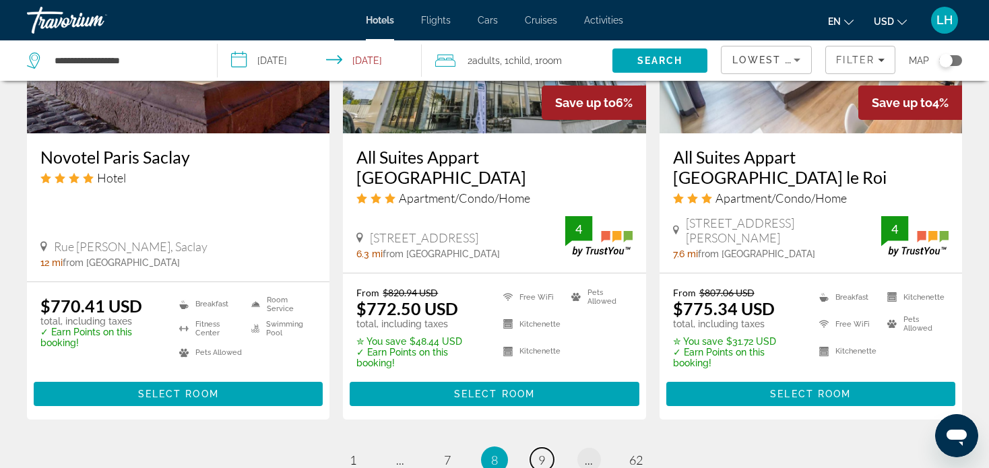
scroll to position [1819, 0]
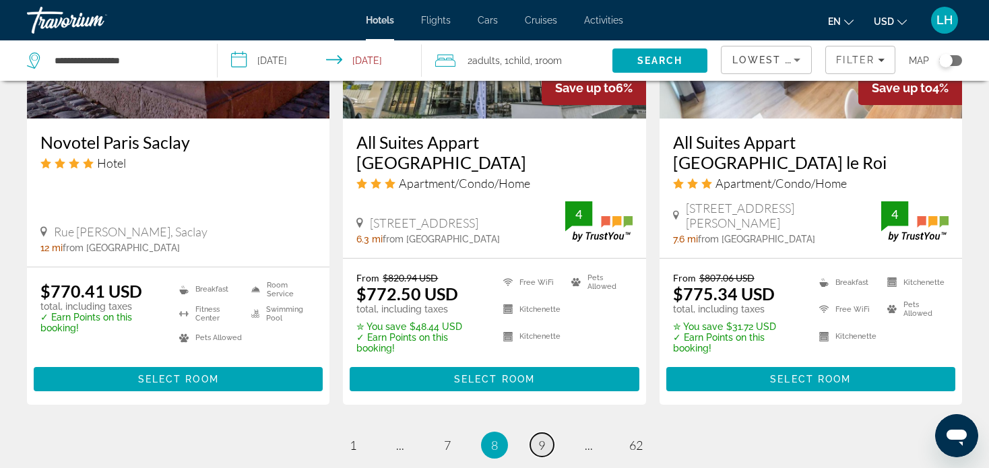
click at [544, 438] on span "9" at bounding box center [541, 445] width 7 height 15
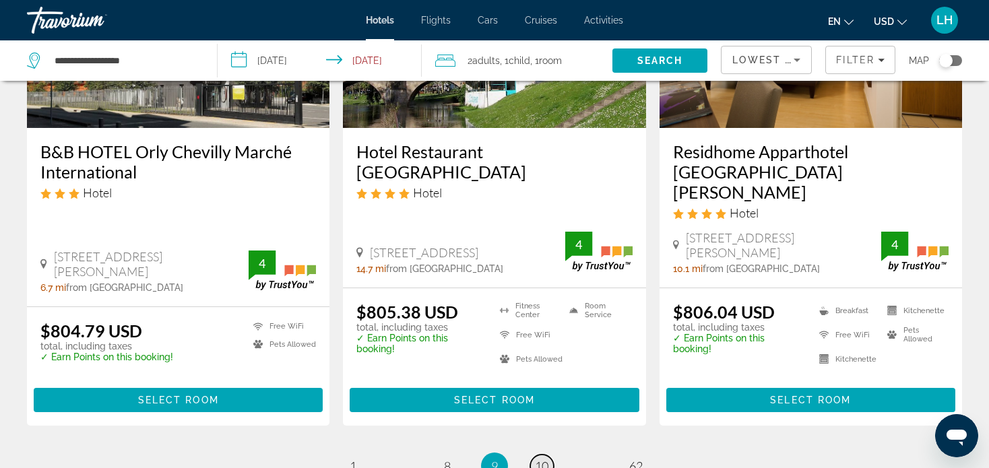
scroll to position [1819, 0]
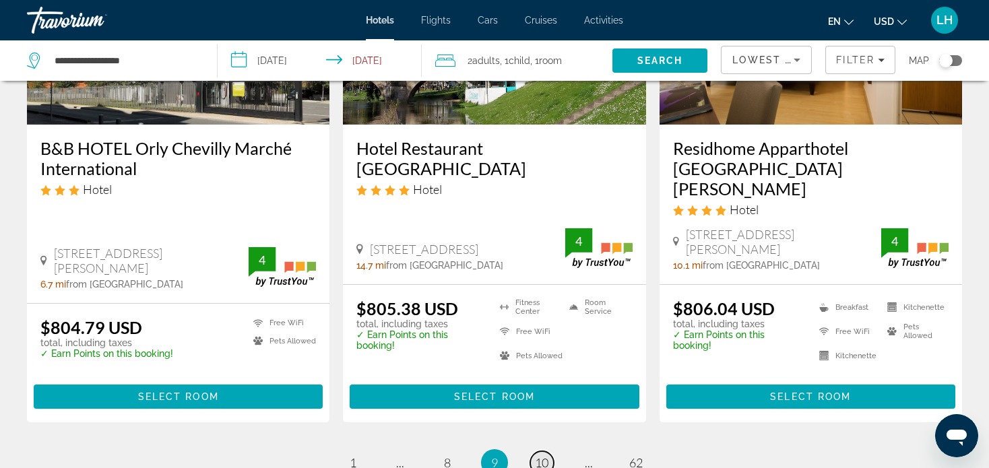
click at [541, 455] on span "10" at bounding box center [541, 462] width 13 height 15
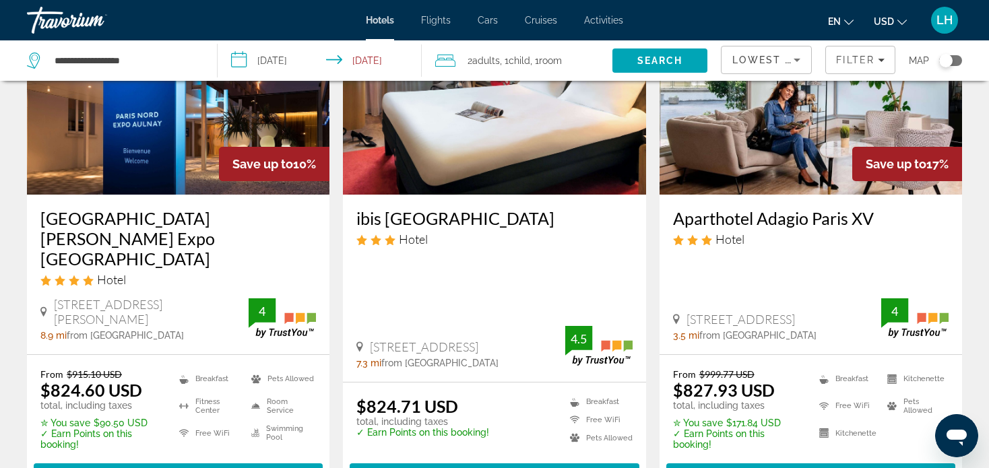
scroll to position [1213, 0]
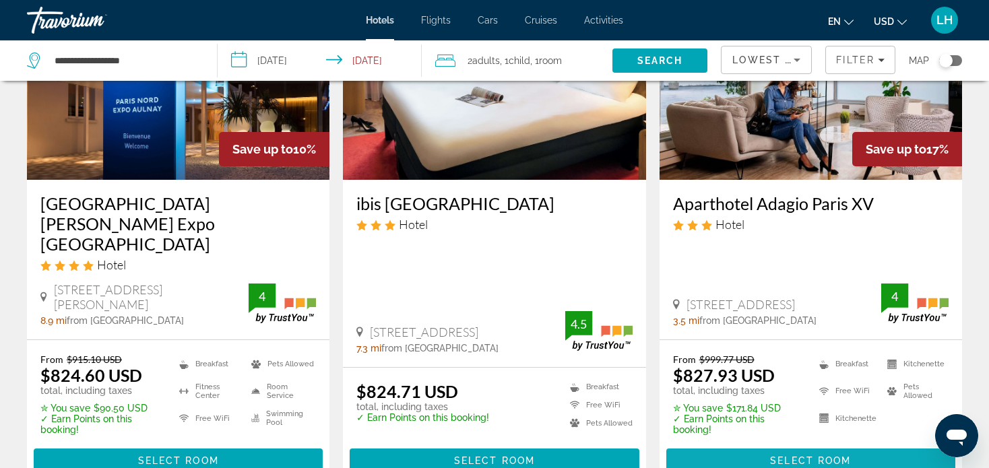
click at [819, 455] on span "Select Room" at bounding box center [810, 460] width 81 height 11
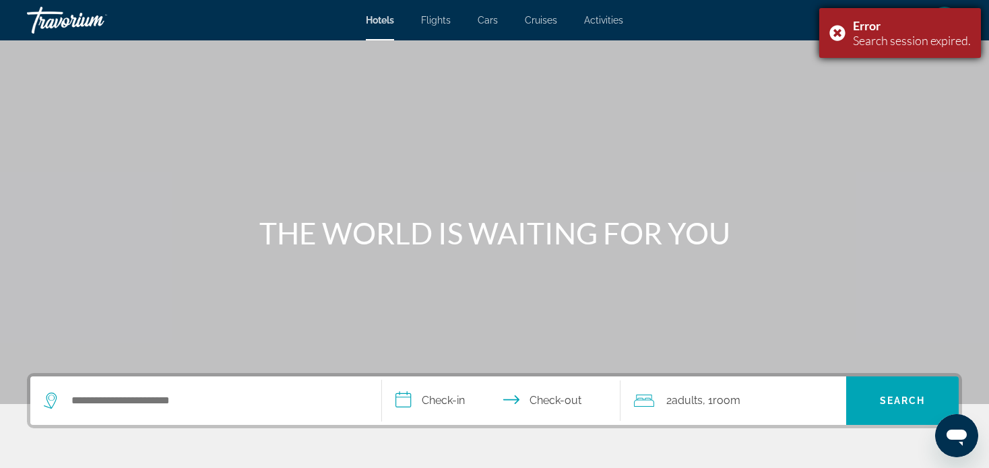
click at [837, 30] on div "Error Search session expired." at bounding box center [900, 33] width 162 height 50
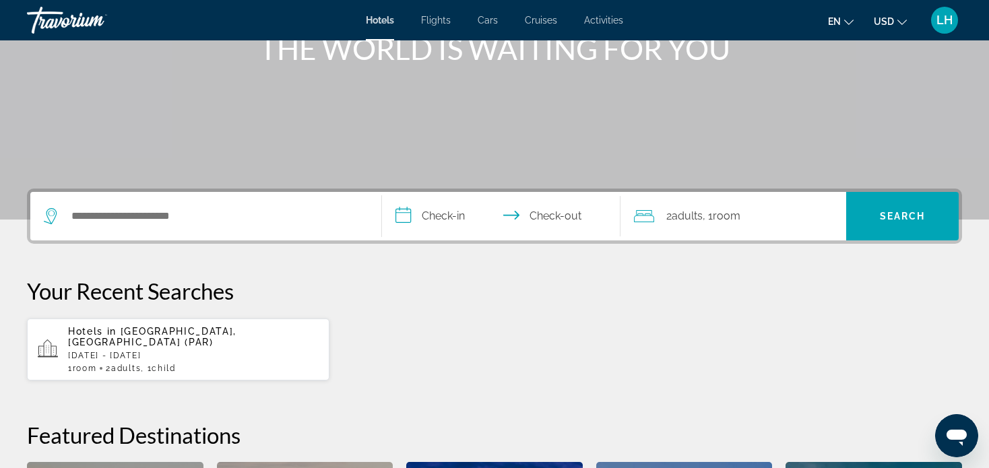
scroll to position [270, 0]
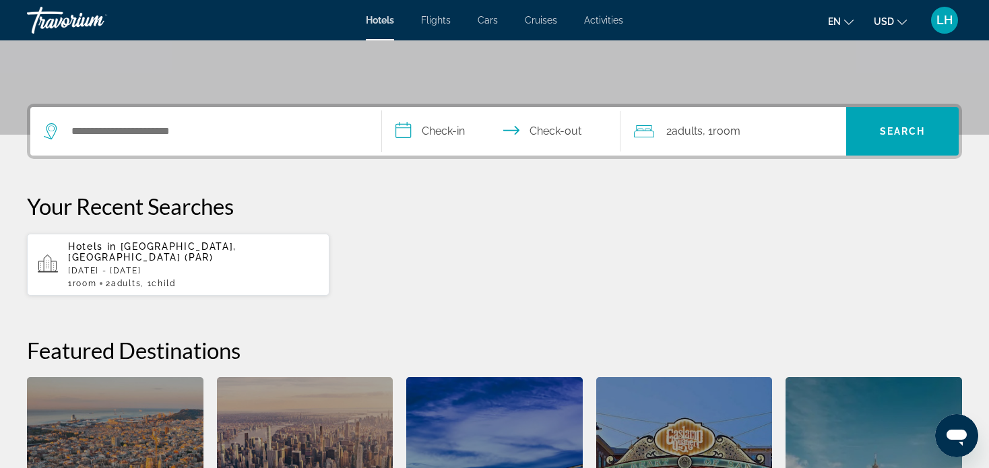
click at [143, 266] on p "[DATE] - [DATE]" at bounding box center [193, 270] width 251 height 9
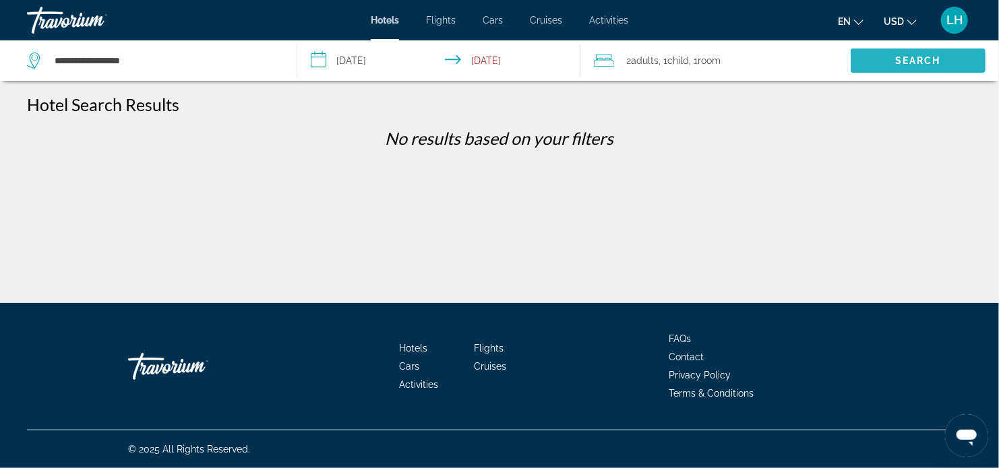
click at [908, 54] on span "Search" at bounding box center [917, 60] width 135 height 32
click at [914, 59] on span "Search" at bounding box center [918, 60] width 46 height 11
click at [906, 59] on span "Search" at bounding box center [918, 60] width 46 height 11
click at [918, 58] on span "Search" at bounding box center [918, 60] width 46 height 11
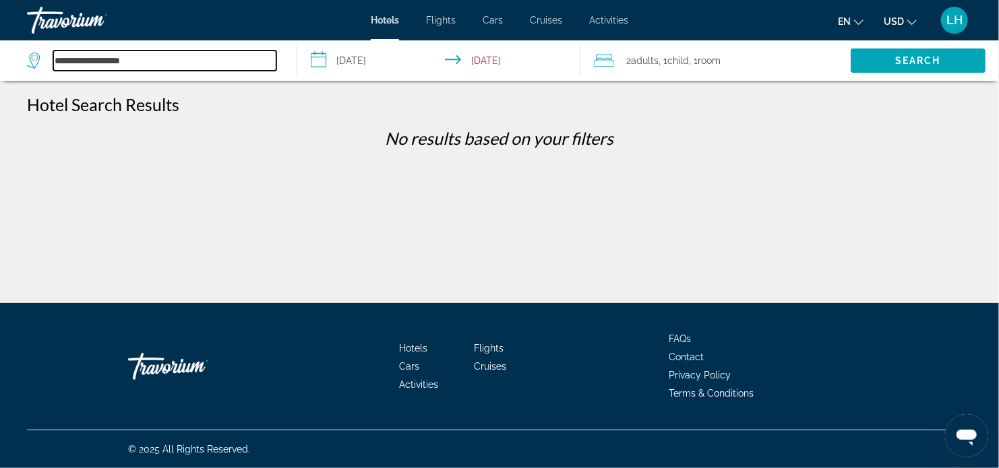
click at [128, 64] on input "**********" at bounding box center [164, 61] width 223 height 20
click at [196, 63] on input "**********" at bounding box center [164, 61] width 223 height 20
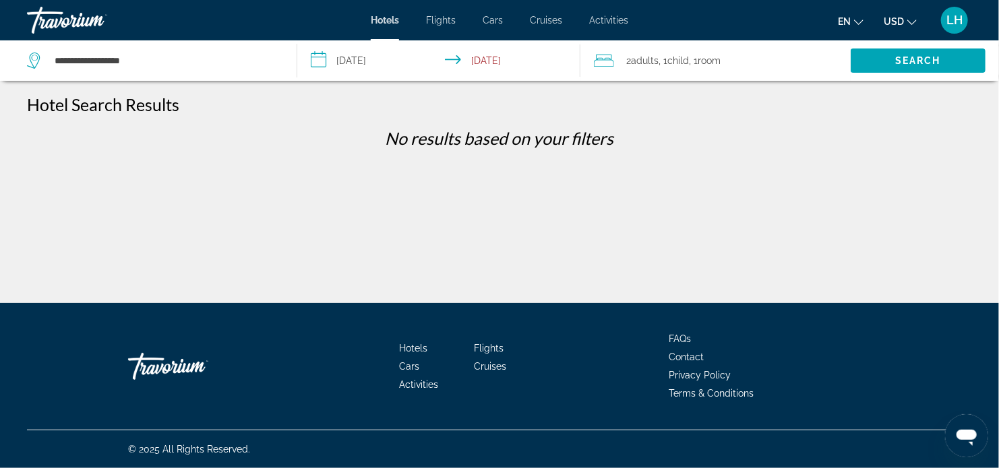
click at [379, 195] on div "**********" at bounding box center [499, 245] width 999 height 303
click at [501, 181] on div "**********" at bounding box center [499, 245] width 999 height 303
click at [908, 57] on span "Search" at bounding box center [918, 60] width 46 height 11
click at [424, 234] on div "**********" at bounding box center [499, 245] width 999 height 303
click at [133, 197] on div "**********" at bounding box center [499, 245] width 999 height 303
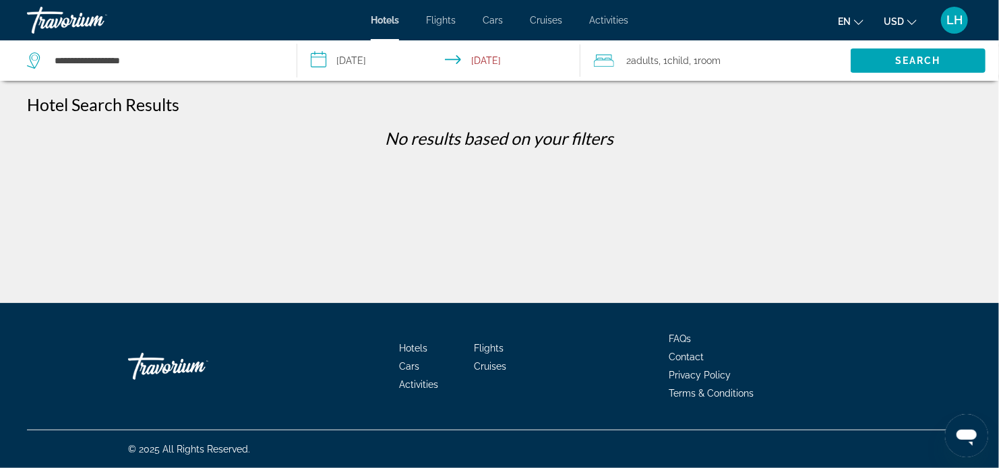
click at [858, 21] on icon "Change language" at bounding box center [858, 22] width 9 height 9
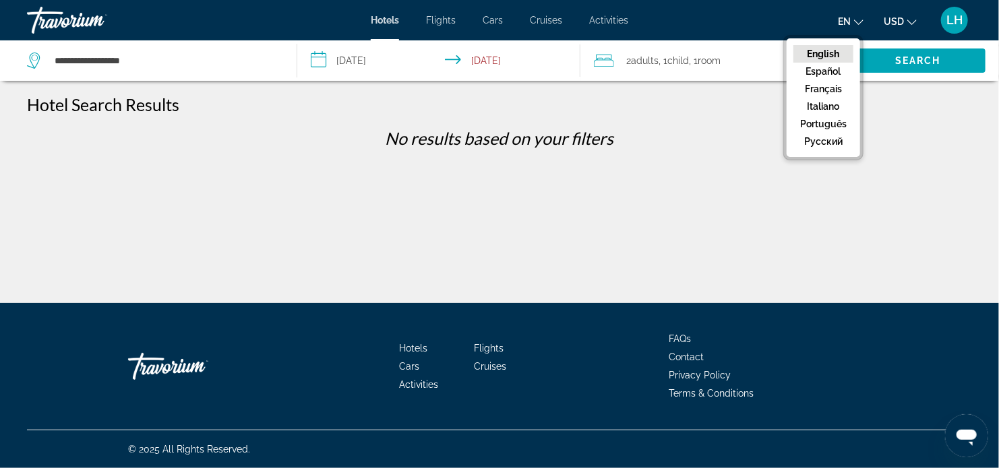
click at [859, 22] on icon "Change language" at bounding box center [858, 22] width 9 height 9
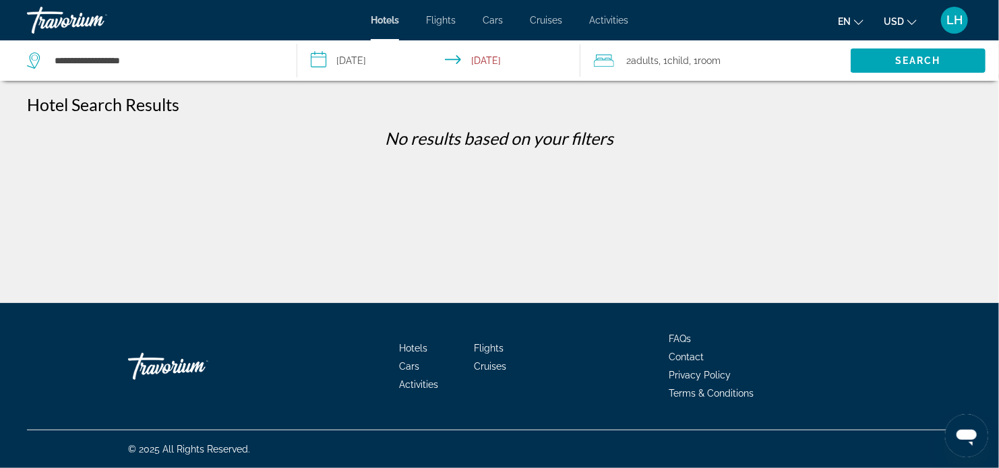
click at [675, 162] on div "**********" at bounding box center [499, 245] width 999 height 303
click at [910, 61] on span "Search" at bounding box center [918, 60] width 46 height 11
click at [902, 61] on span "Search" at bounding box center [918, 60] width 46 height 11
click at [910, 57] on span "Search" at bounding box center [918, 60] width 46 height 11
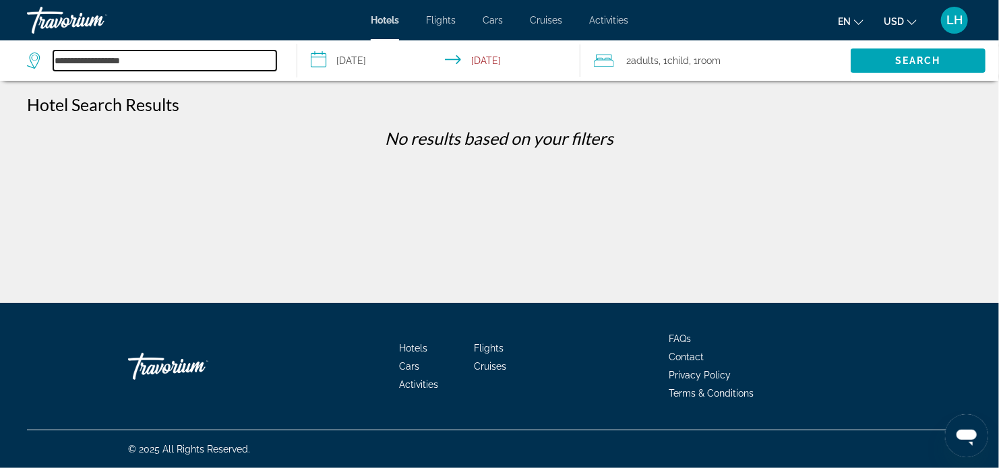
click at [203, 67] on input "**********" at bounding box center [164, 61] width 223 height 20
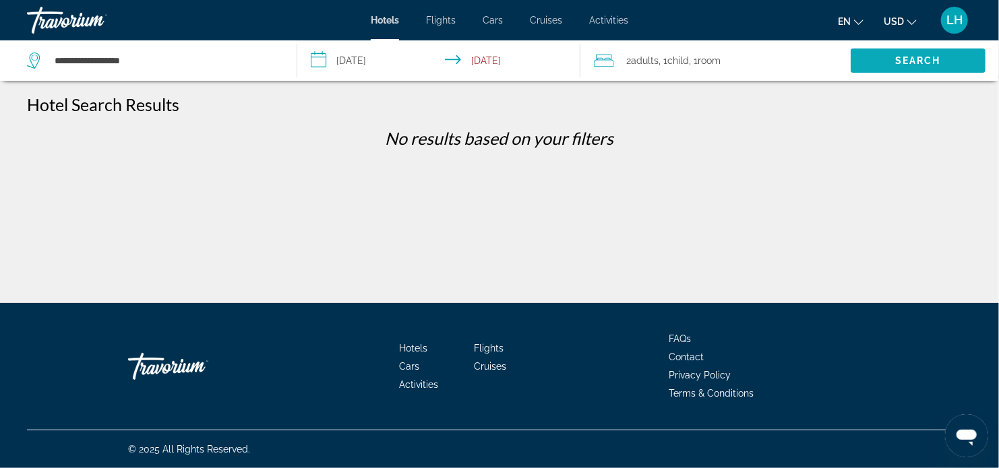
click at [913, 59] on span "Search" at bounding box center [918, 60] width 46 height 11
click at [352, 110] on div "Hotel Search Results" at bounding box center [499, 104] width 945 height 20
click at [909, 55] on span "Search" at bounding box center [918, 60] width 46 height 11
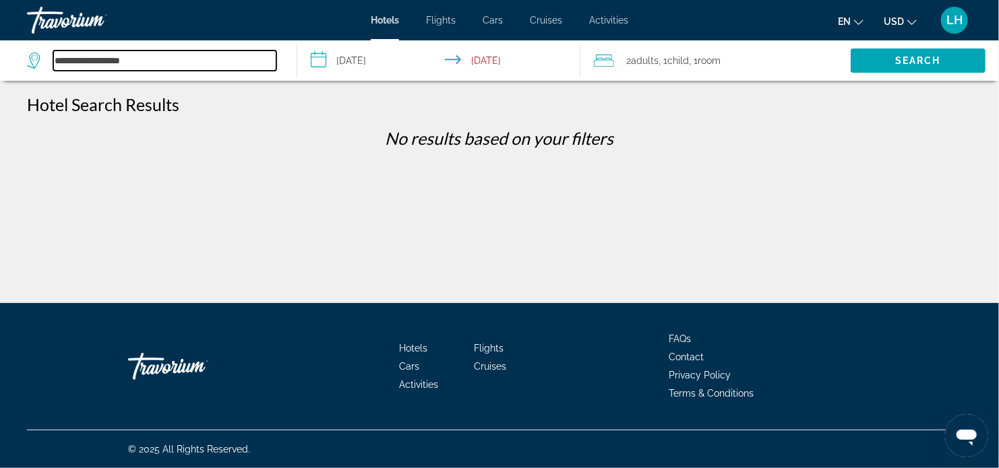
click at [137, 61] on input "**********" at bounding box center [164, 61] width 223 height 20
click at [211, 61] on input "**********" at bounding box center [164, 61] width 223 height 20
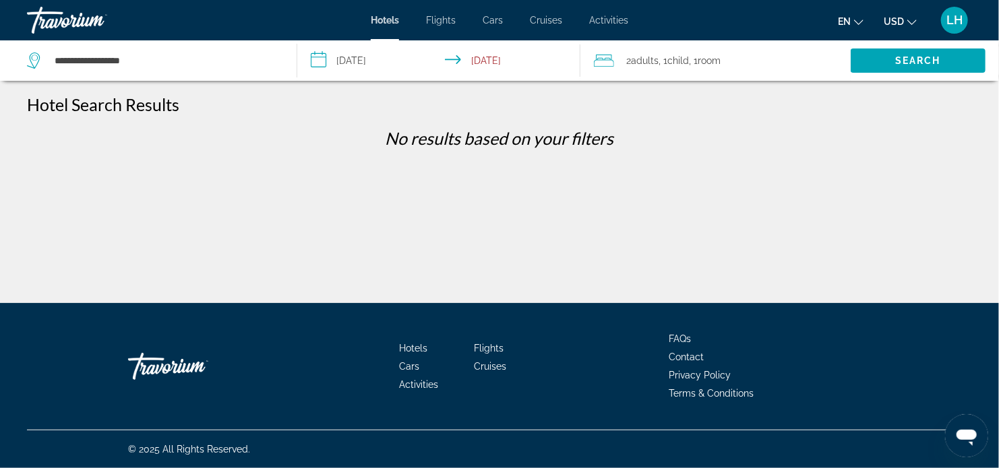
click at [367, 57] on input "**********" at bounding box center [441, 62] width 289 height 44
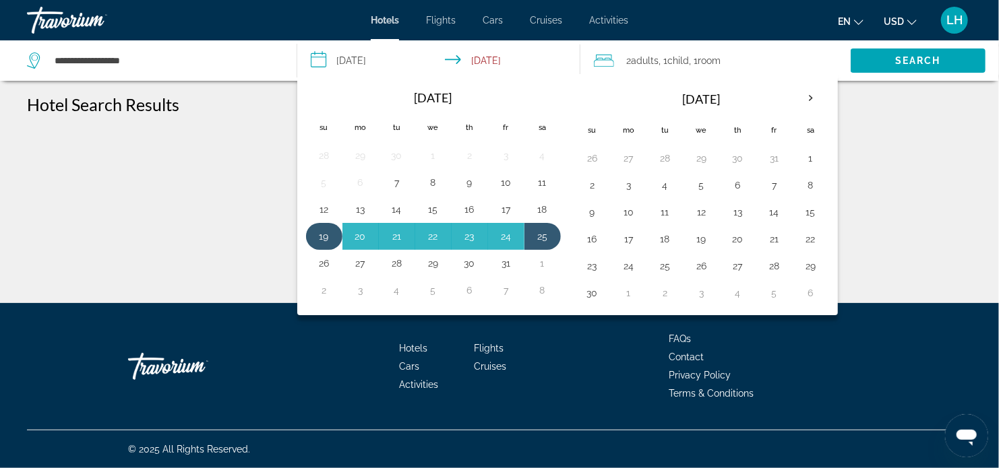
click at [321, 233] on button "19" at bounding box center [324, 236] width 22 height 19
click at [541, 234] on button "25" at bounding box center [543, 236] width 22 height 19
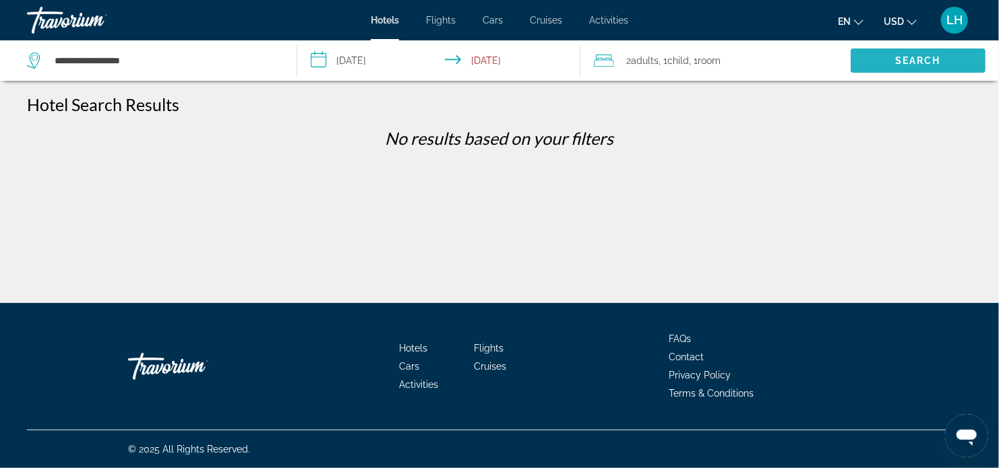
click at [897, 53] on span "Search" at bounding box center [917, 60] width 135 height 32
click at [914, 60] on span "Search" at bounding box center [918, 60] width 46 height 11
click at [716, 59] on span "Room" at bounding box center [708, 60] width 23 height 11
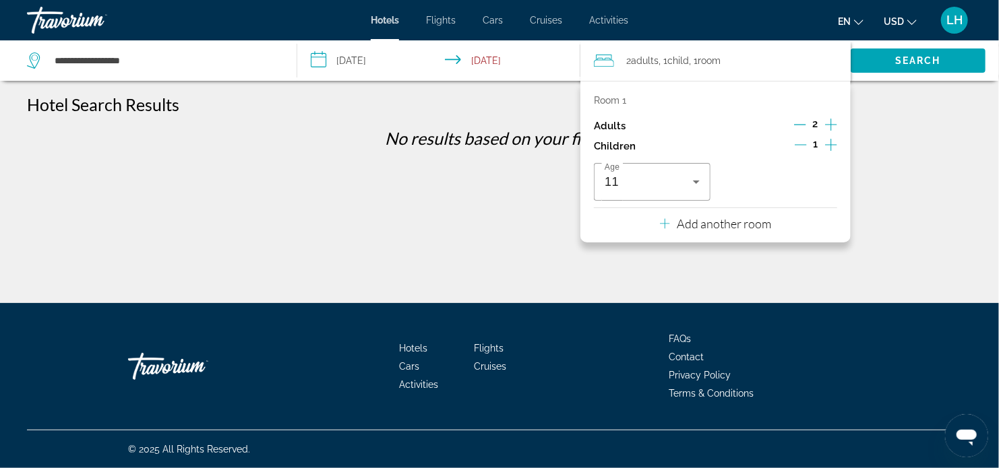
click at [754, 59] on div "2 Adult Adults , 1 Child Children , 1 Room rooms" at bounding box center [722, 60] width 257 height 19
click at [895, 55] on span "Search" at bounding box center [918, 60] width 46 height 11
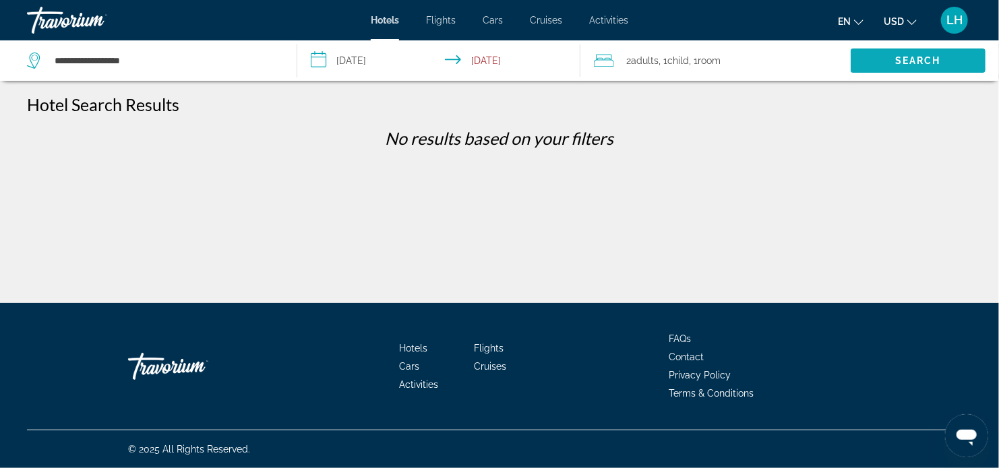
click at [924, 62] on span "Search" at bounding box center [918, 60] width 46 height 11
click at [307, 264] on div "**********" at bounding box center [499, 245] width 999 height 303
